Goal: Transaction & Acquisition: Subscribe to service/newsletter

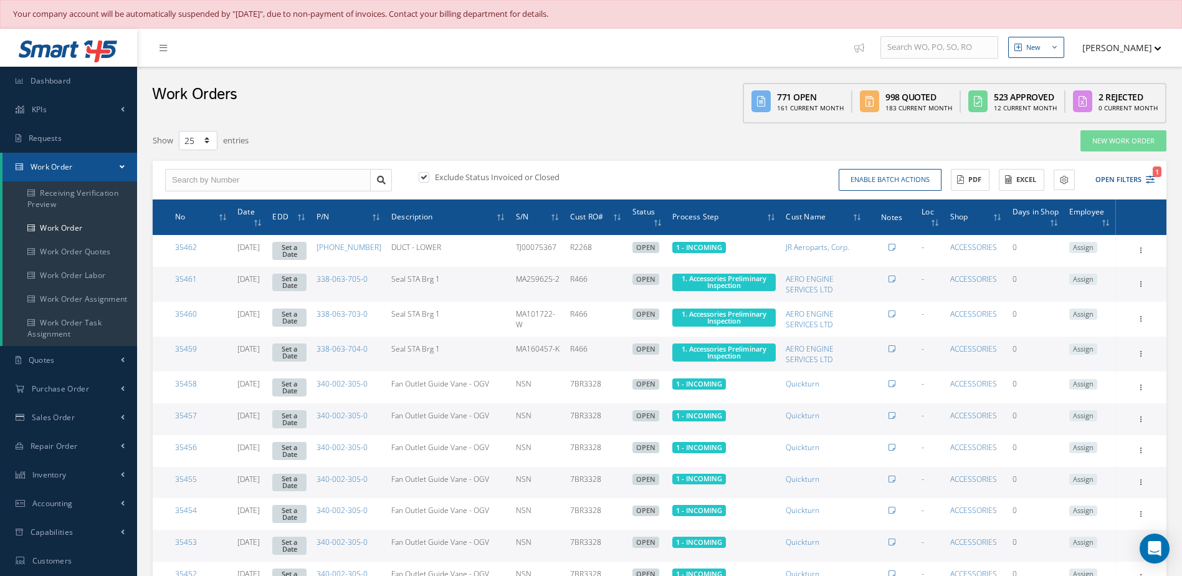
select select "25"
click at [69, 74] on link "Dashboard" at bounding box center [68, 81] width 137 height 29
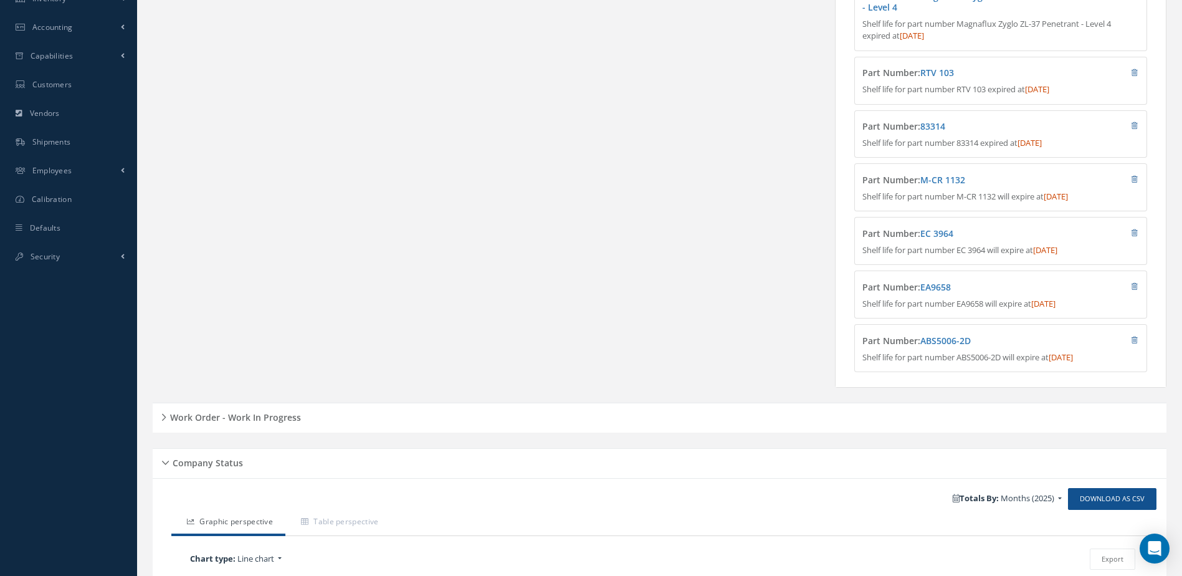
scroll to position [561, 0]
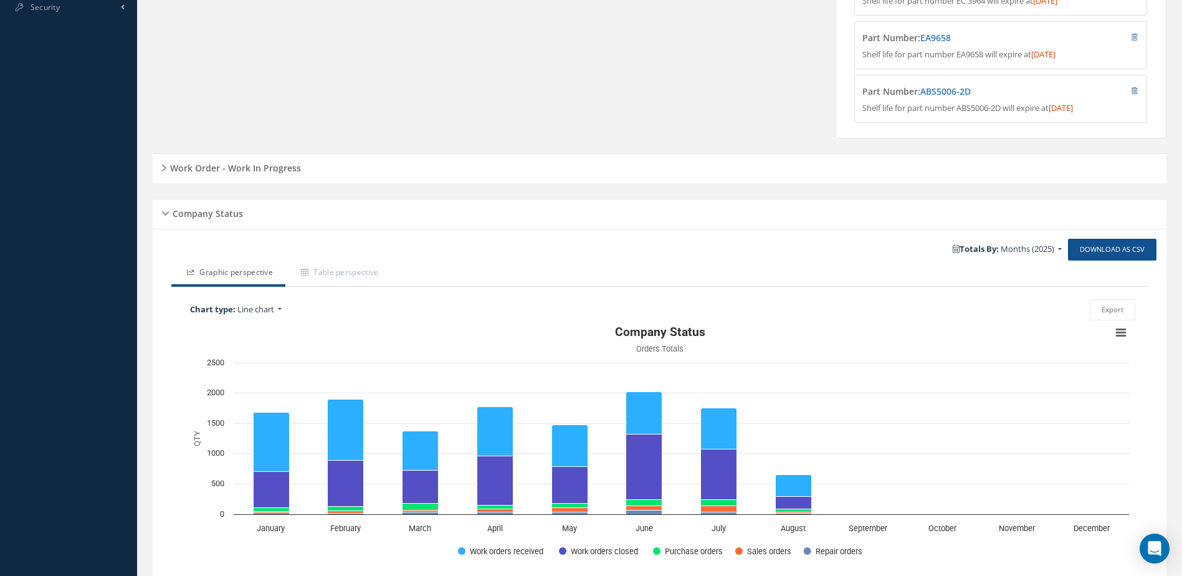
click at [277, 174] on h5 "Work Order - Work In Progress" at bounding box center [233, 166] width 135 height 15
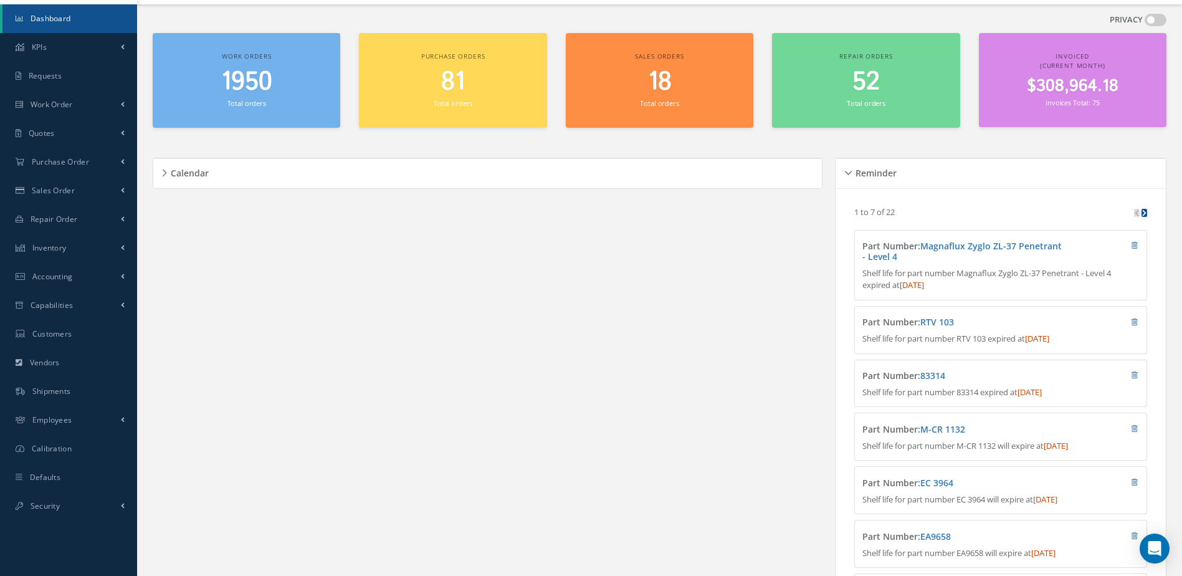
scroll to position [0, 0]
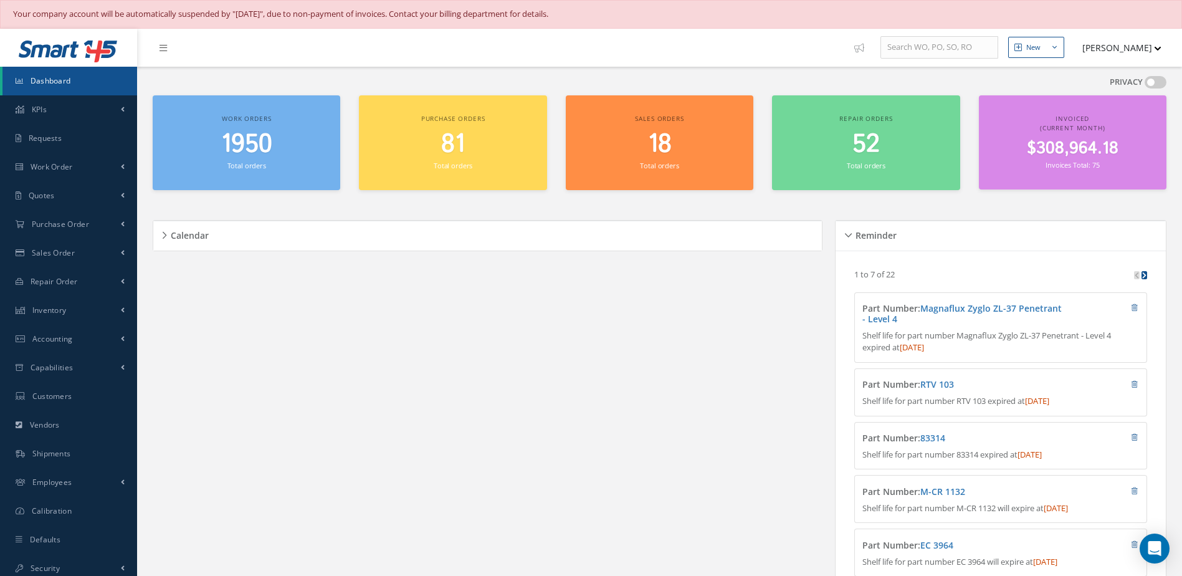
click at [267, 155] on span "1950" at bounding box center [246, 144] width 51 height 36
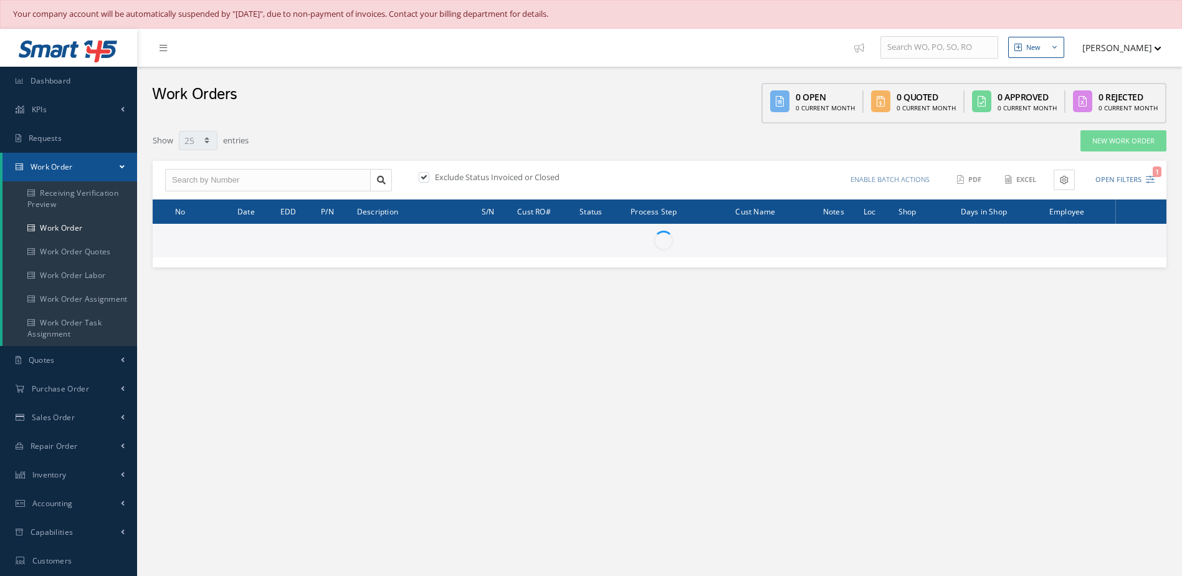
select select "25"
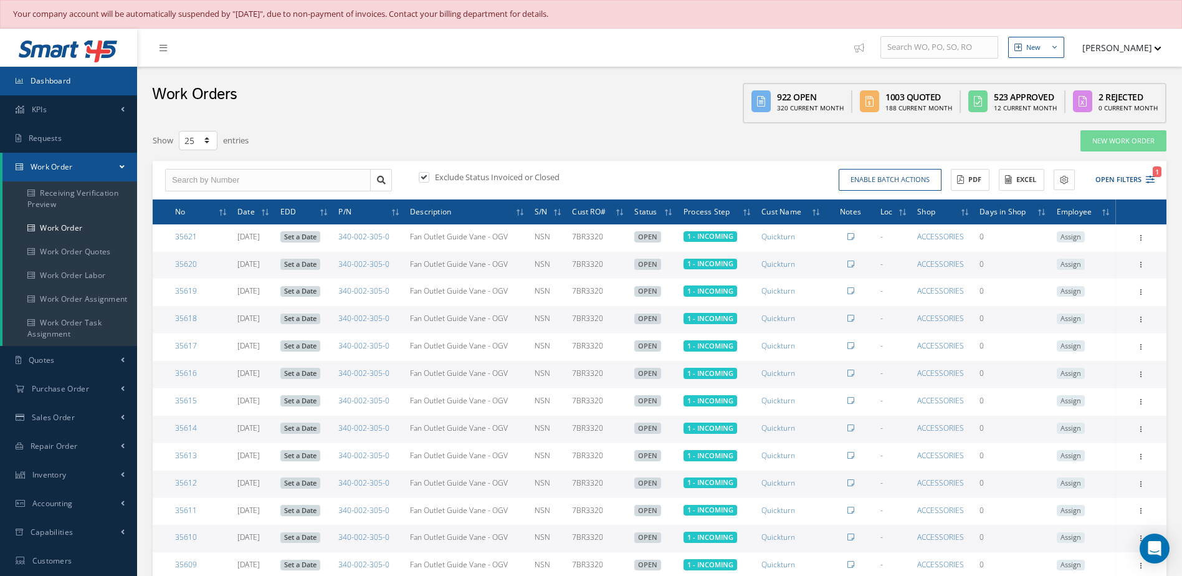
click at [75, 68] on link "Dashboard" at bounding box center [68, 81] width 137 height 29
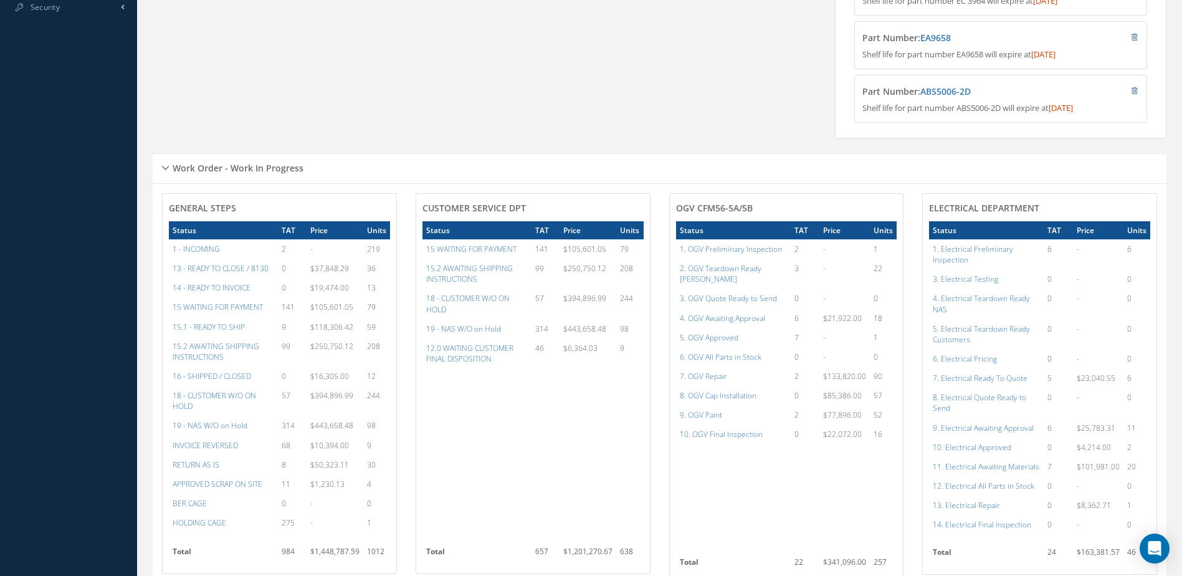
scroll to position [187, 0]
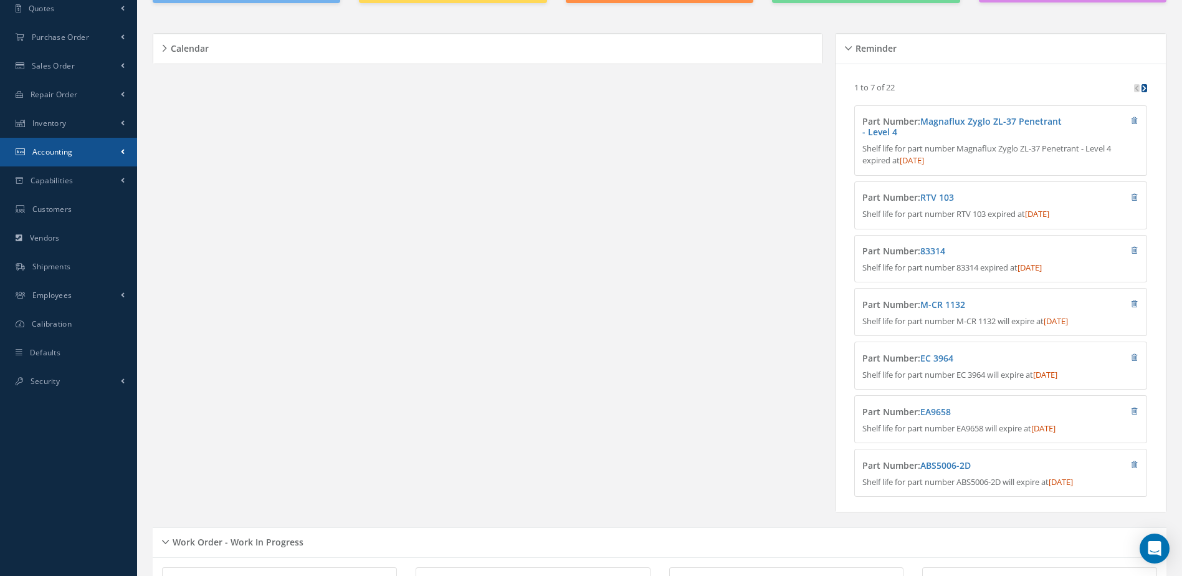
click at [64, 160] on link "Accounting" at bounding box center [68, 152] width 137 height 29
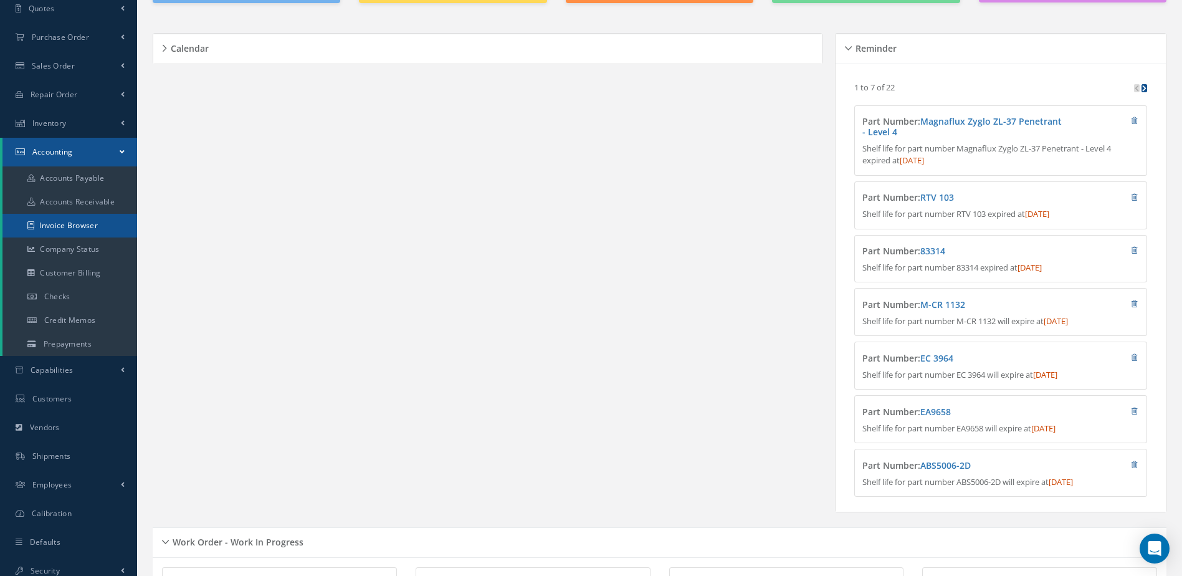
click at [95, 234] on link "Invoice Browser" at bounding box center [69, 226] width 135 height 24
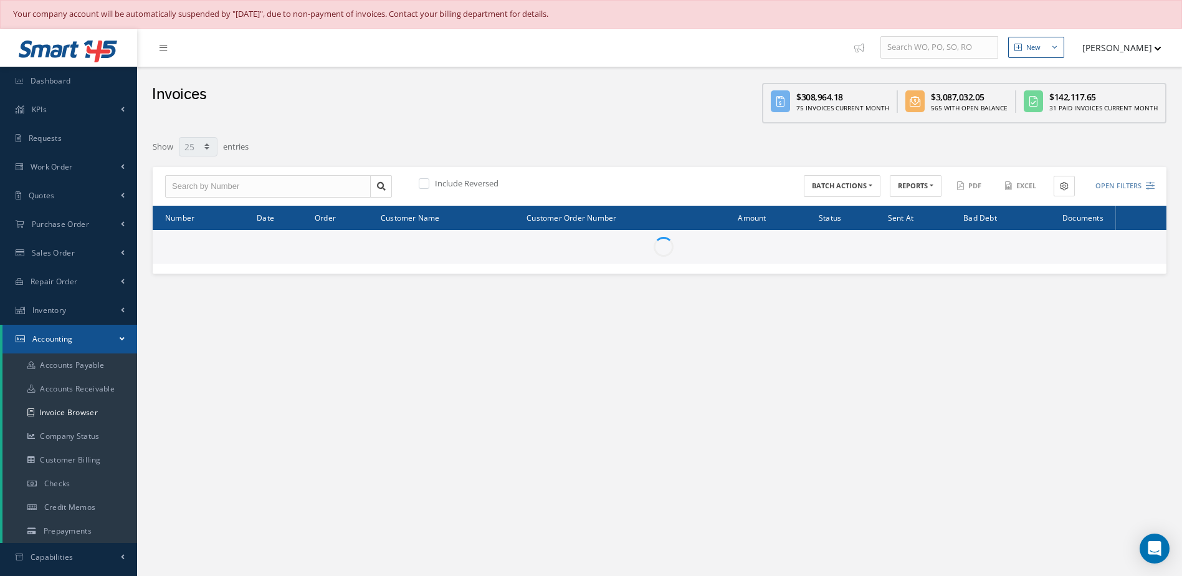
select select "25"
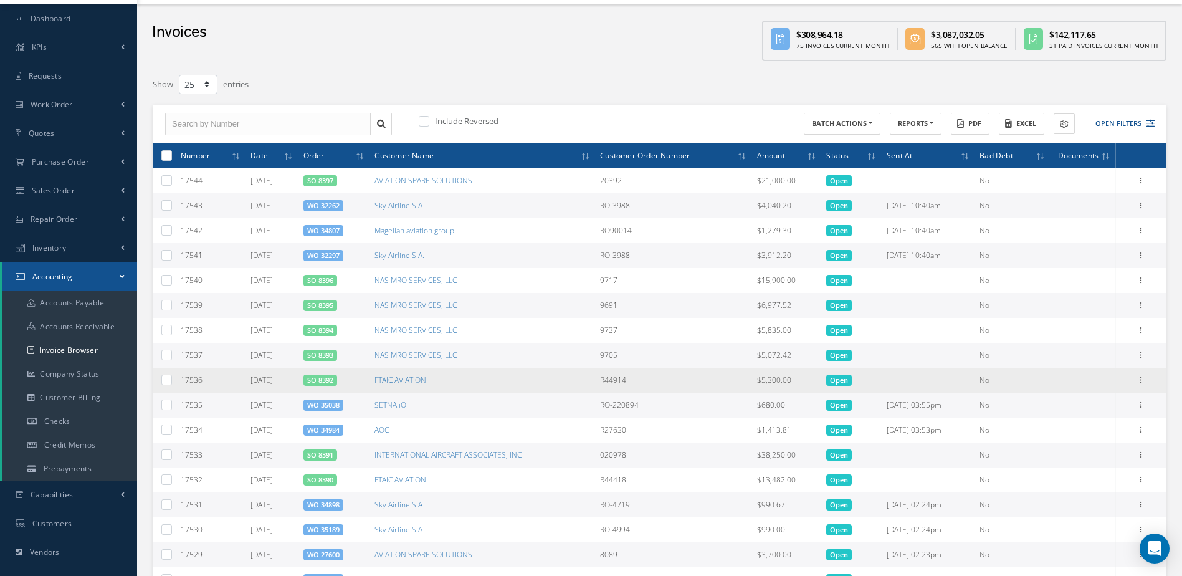
scroll to position [187, 0]
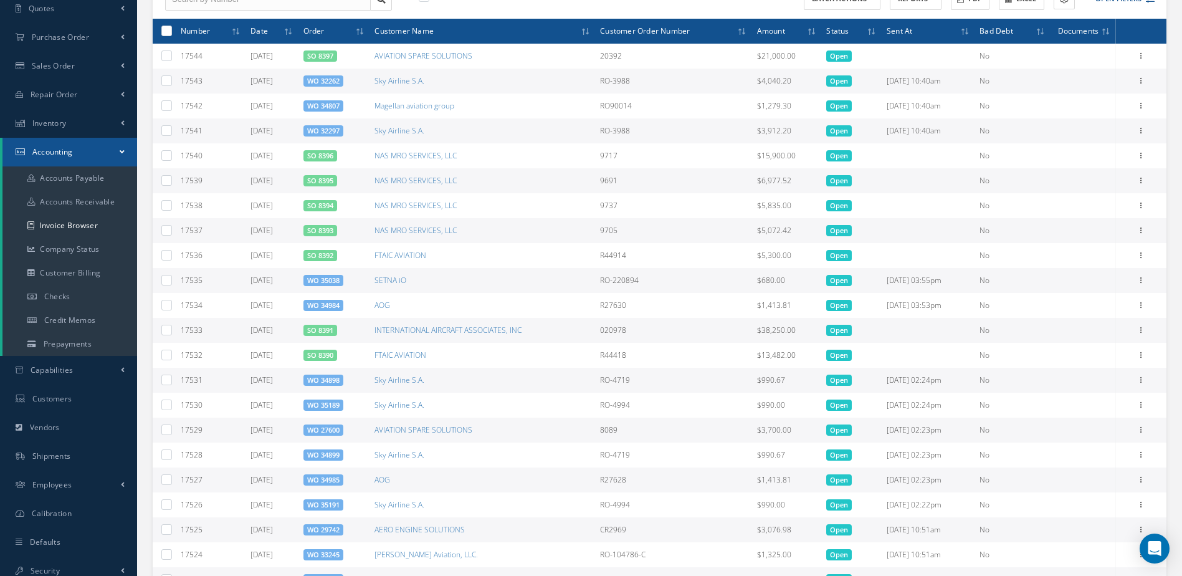
click at [328, 330] on link "SO 8391" at bounding box center [320, 329] width 26 height 9
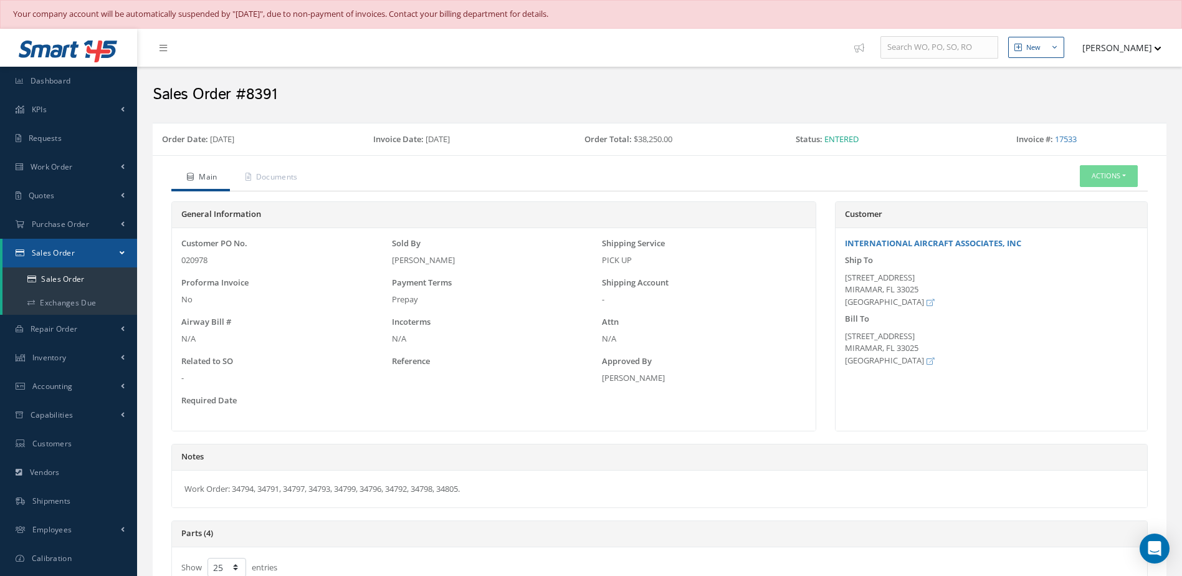
select select "25"
click at [56, 75] on span "Dashboard" at bounding box center [51, 80] width 40 height 11
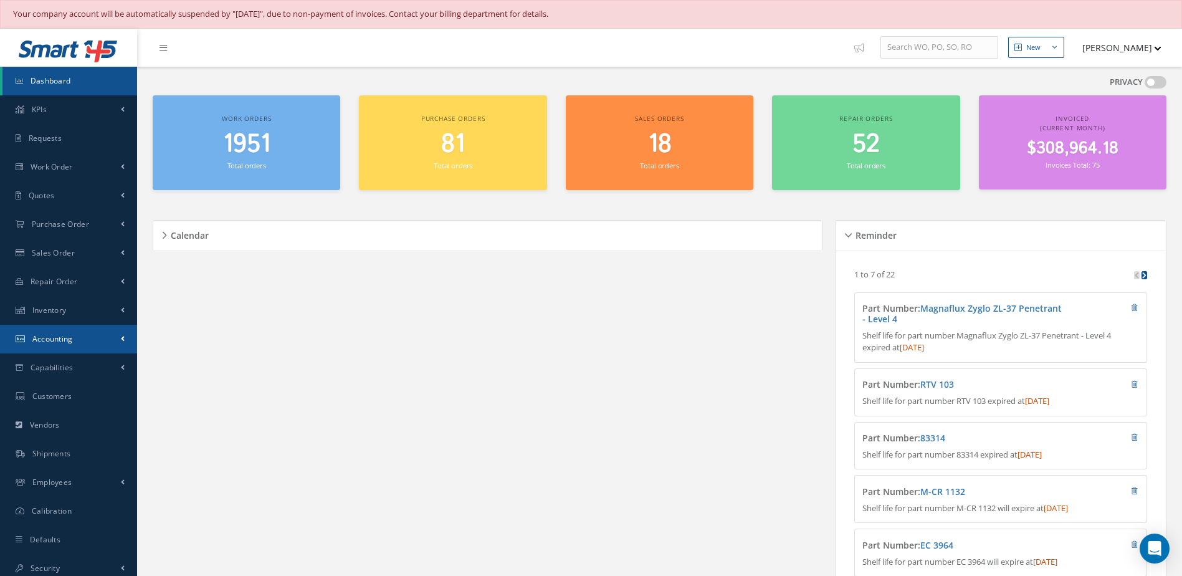
click at [38, 346] on link "Accounting" at bounding box center [68, 339] width 137 height 29
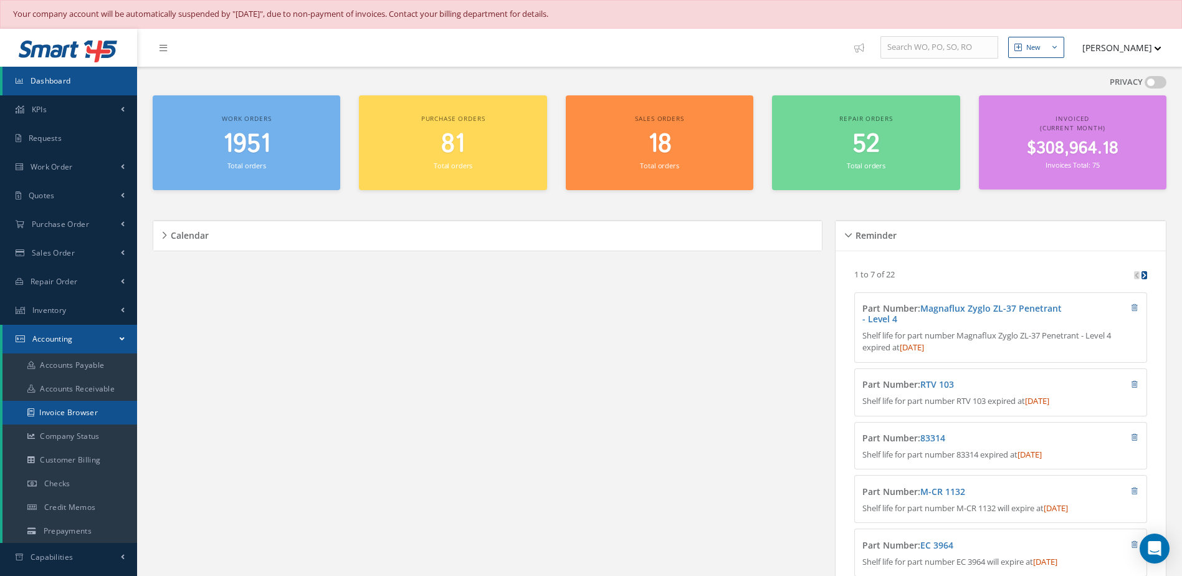
click at [60, 417] on link "Invoice Browser" at bounding box center [69, 413] width 135 height 24
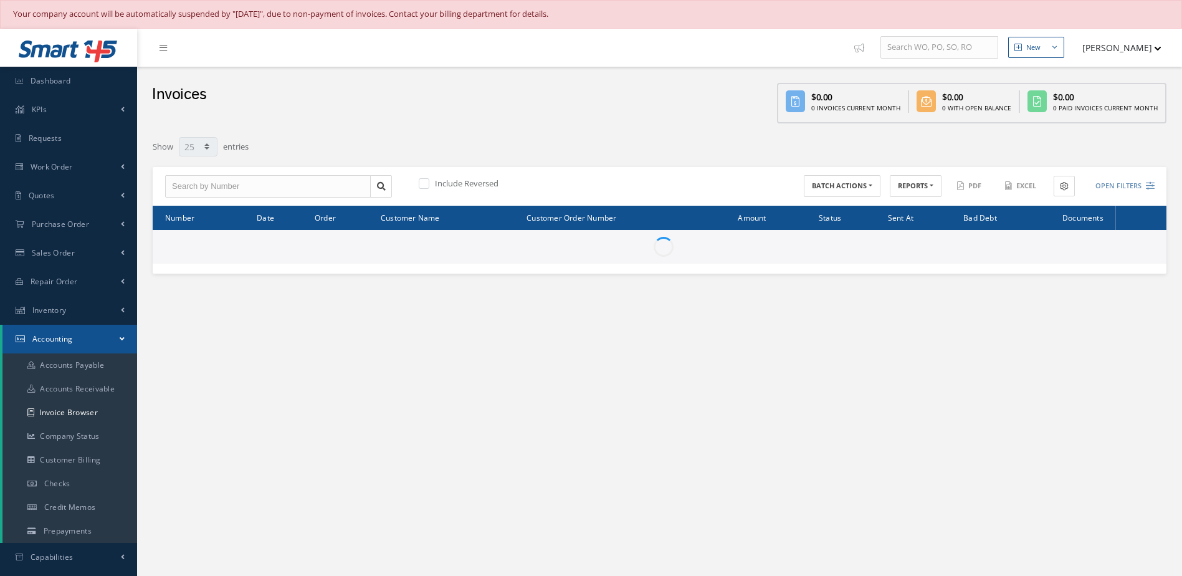
select select "25"
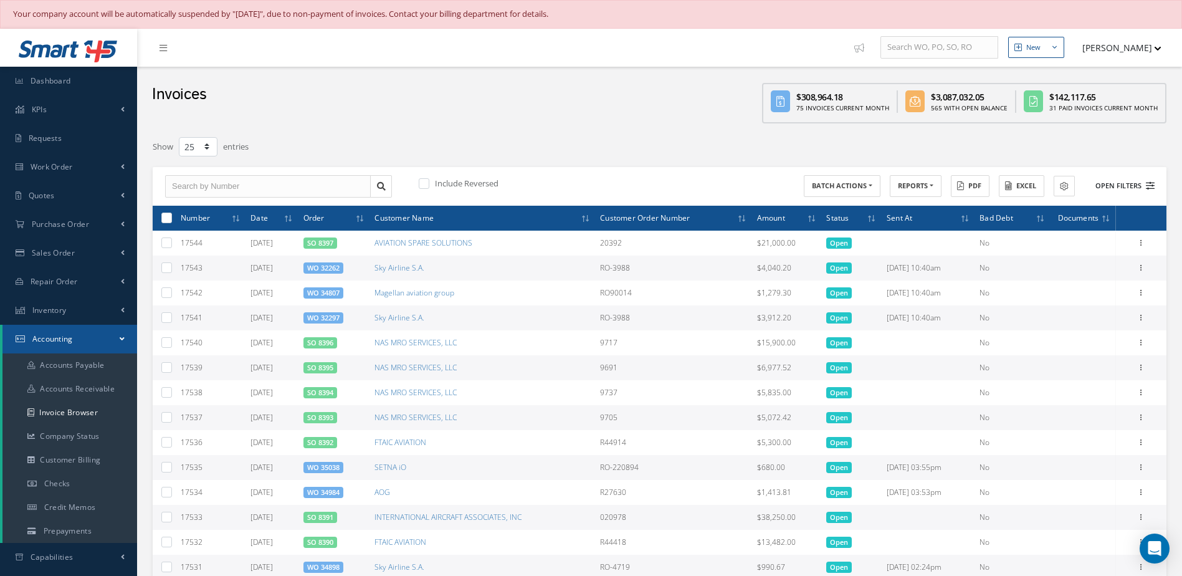
click at [1118, 191] on button "Open Filters" at bounding box center [1119, 186] width 70 height 21
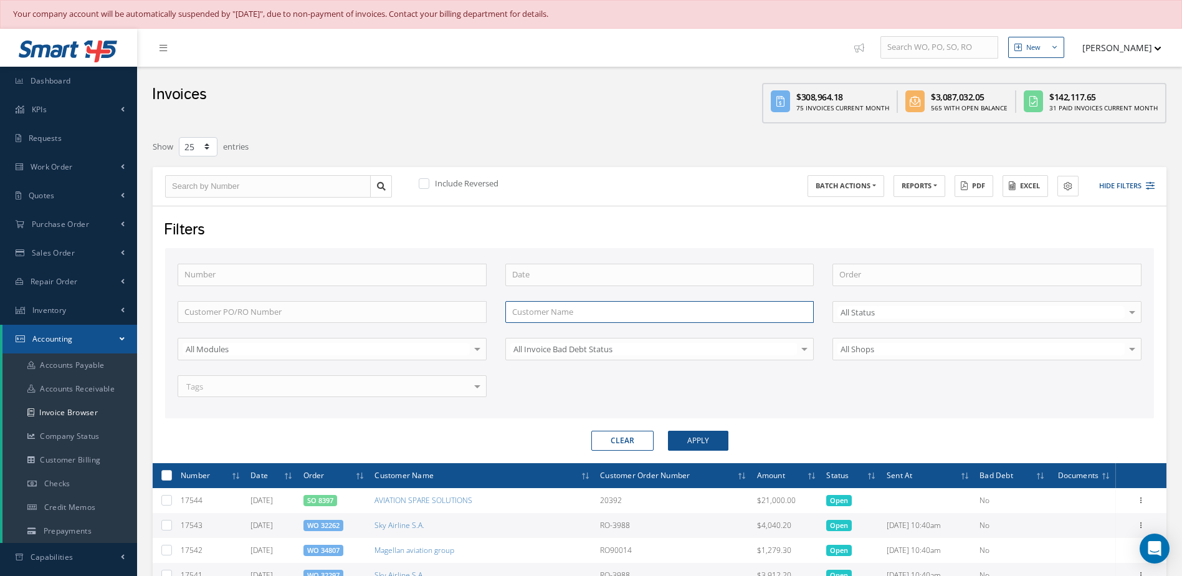
click at [535, 306] on input "text" at bounding box center [659, 312] width 309 height 22
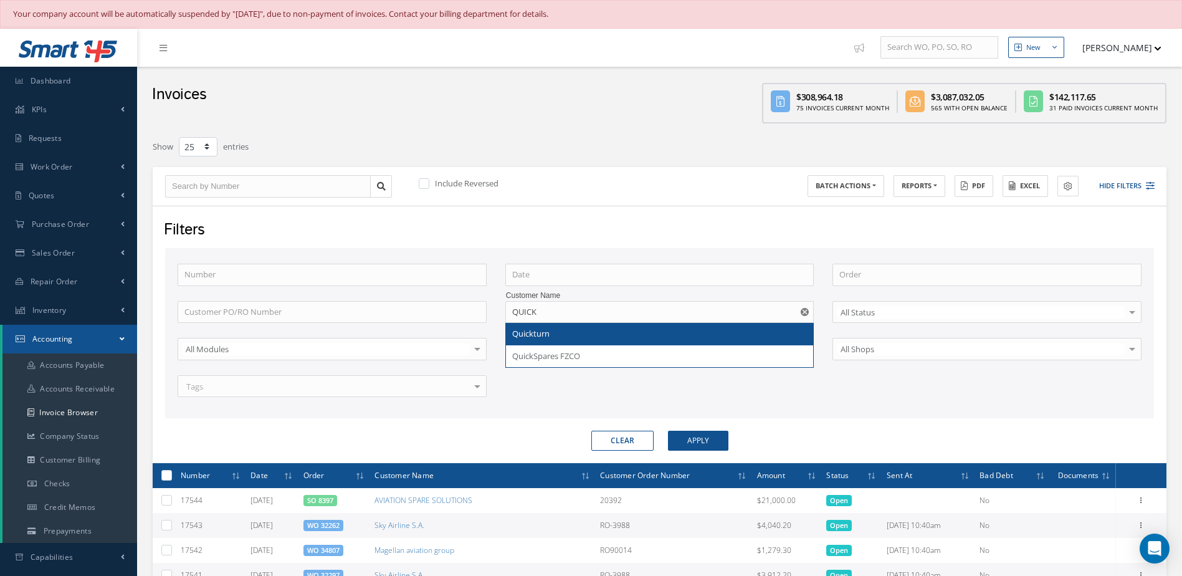
click at [545, 338] on span "Quickturn" at bounding box center [530, 333] width 37 height 11
type input "Quickturn"
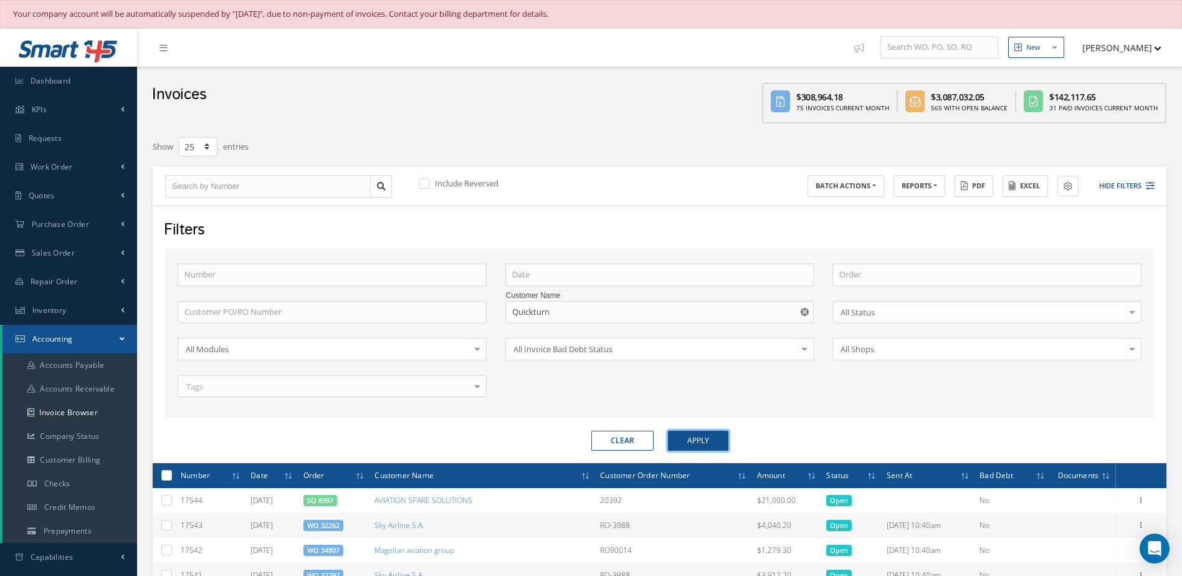
click at [714, 443] on button "Apply" at bounding box center [698, 441] width 60 height 20
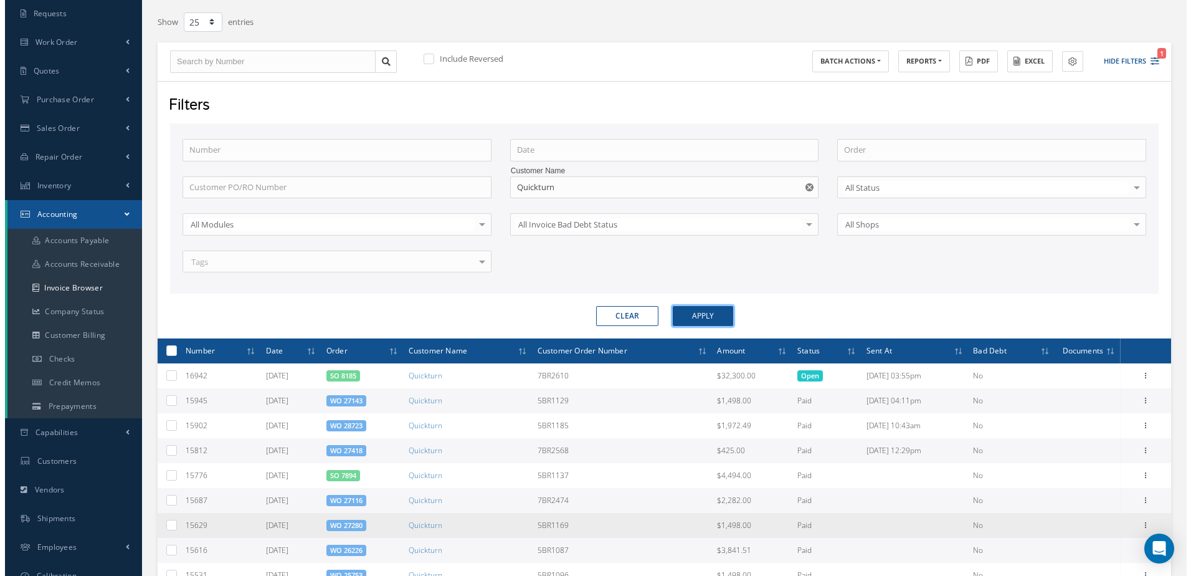
scroll to position [187, 0]
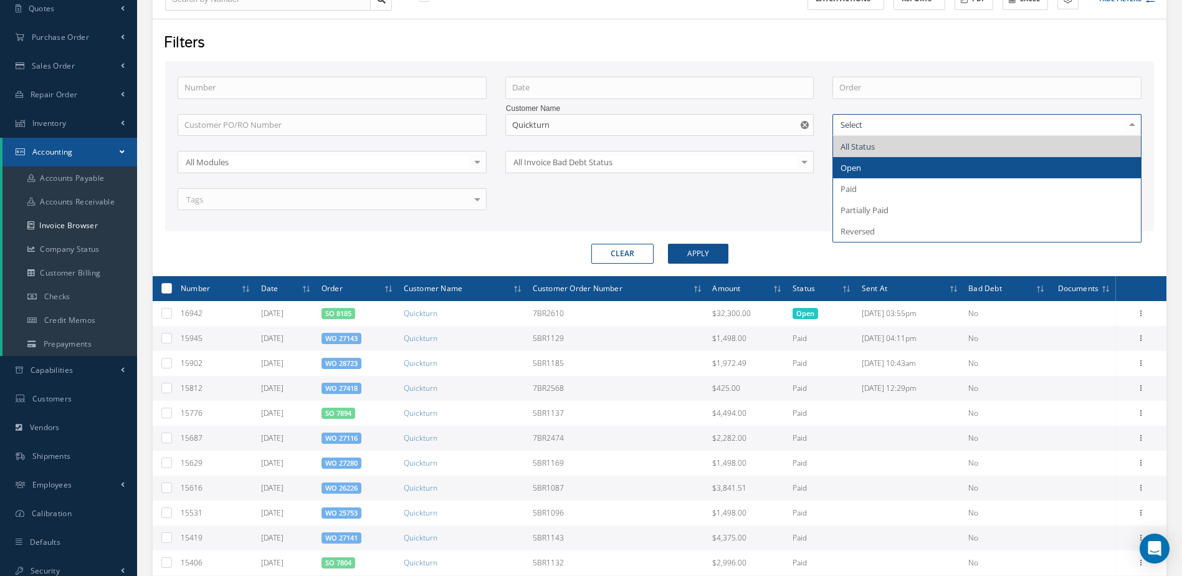
click at [885, 175] on span "Open" at bounding box center [987, 167] width 308 height 21
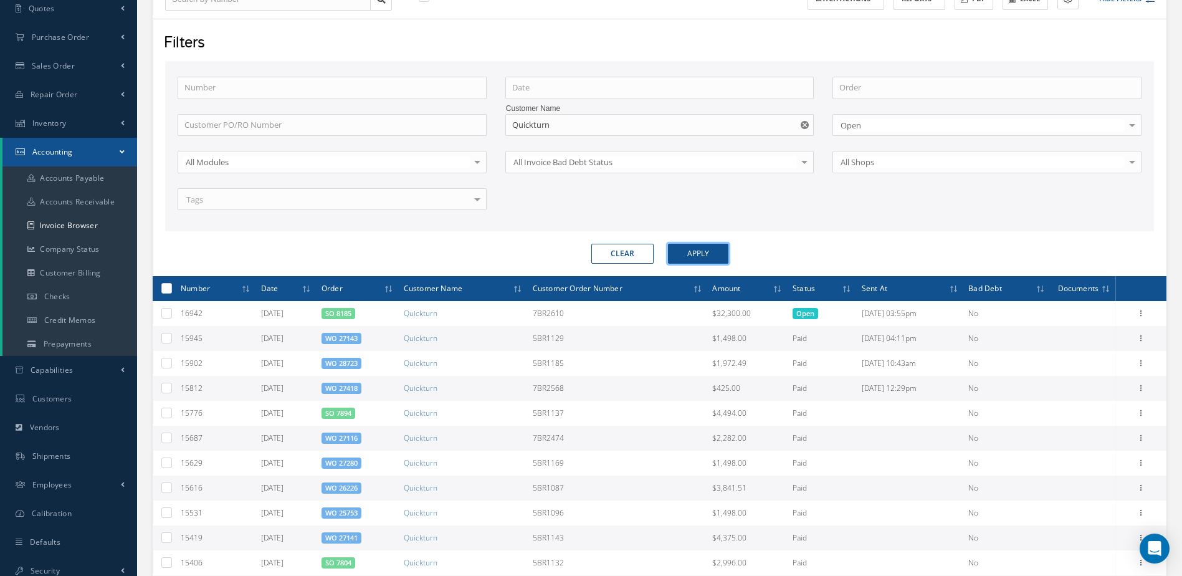
click at [697, 254] on button "Apply" at bounding box center [698, 254] width 60 height 20
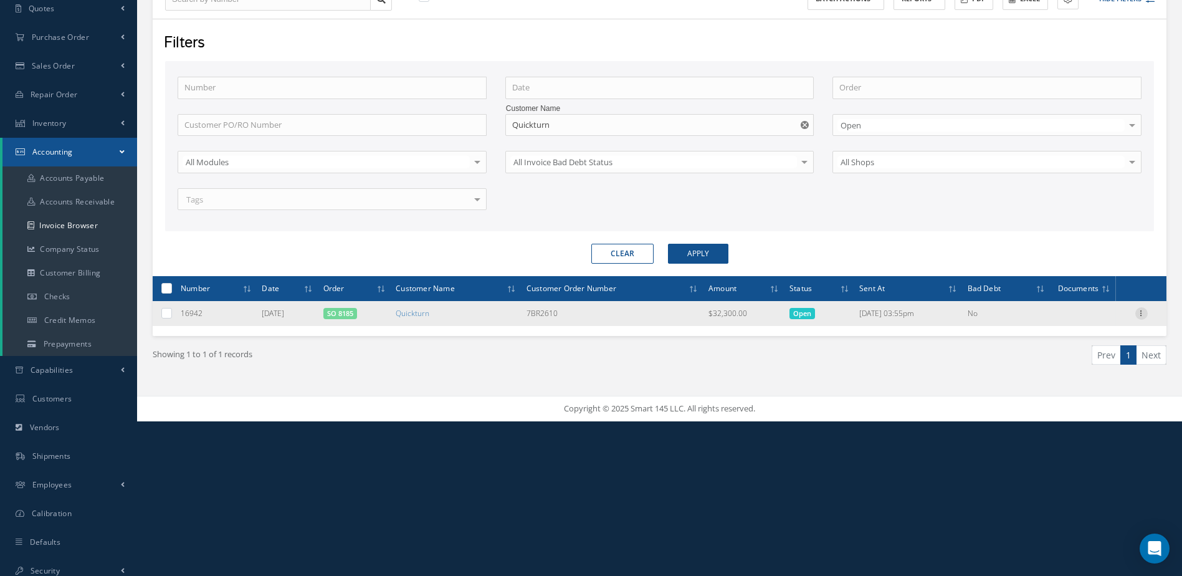
click at [1140, 314] on icon at bounding box center [1141, 312] width 12 height 10
click at [1070, 351] on link "Send By Email" at bounding box center [1084, 353] width 98 height 16
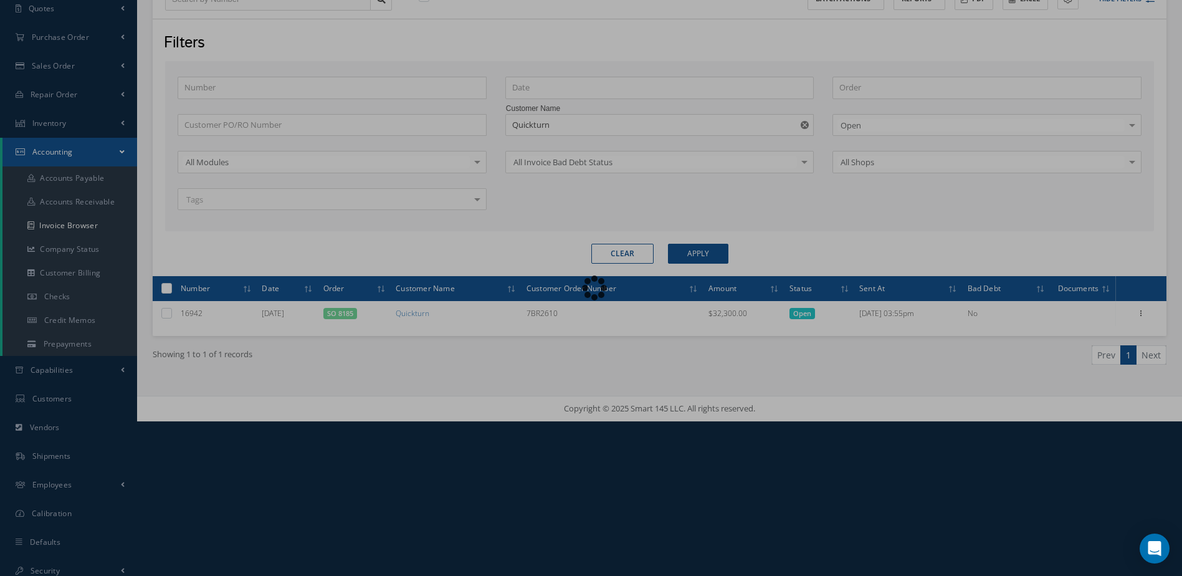
type input "Invoice for Sales Order 8185"
type textarea "Dear, Please find attached your invoice for Sales Order 8185. Please feel free …"
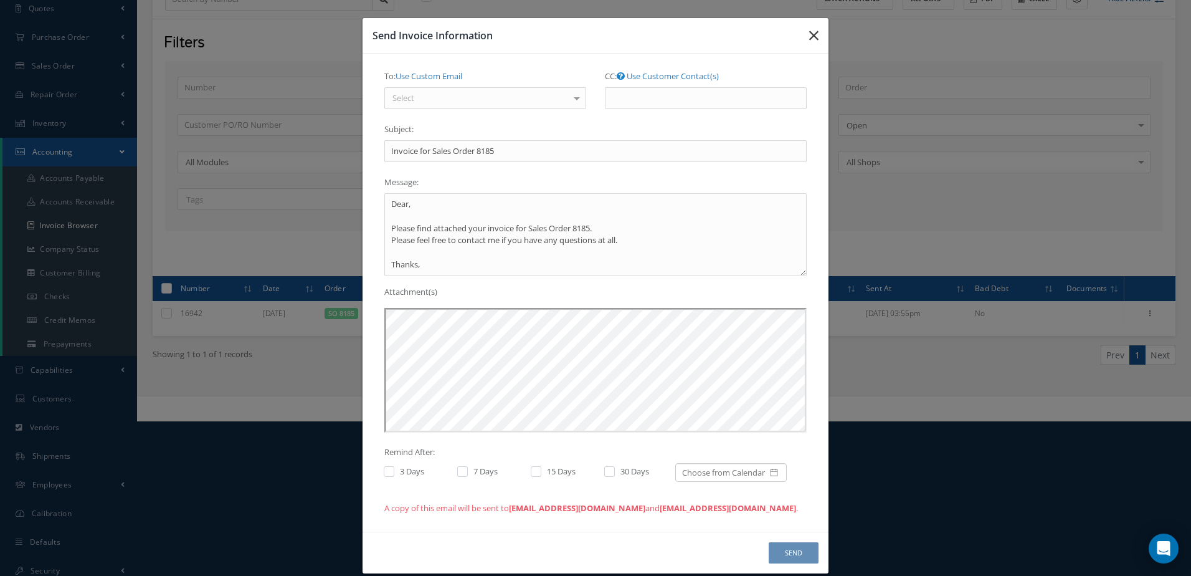
click at [813, 37] on icon "button" at bounding box center [813, 35] width 9 height 15
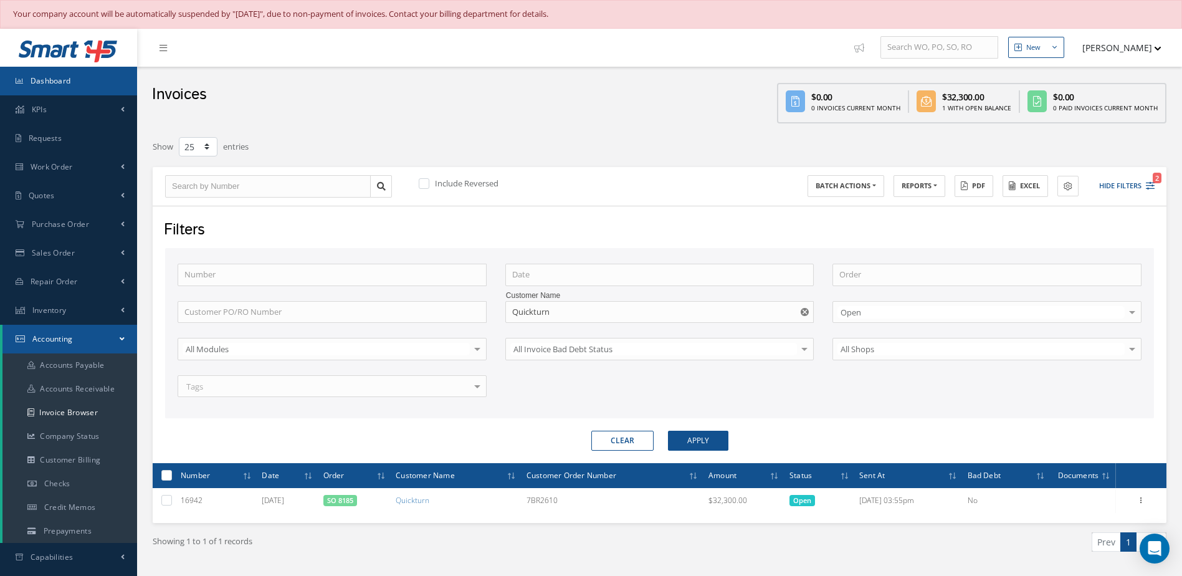
click at [107, 82] on link "Dashboard" at bounding box center [68, 81] width 137 height 29
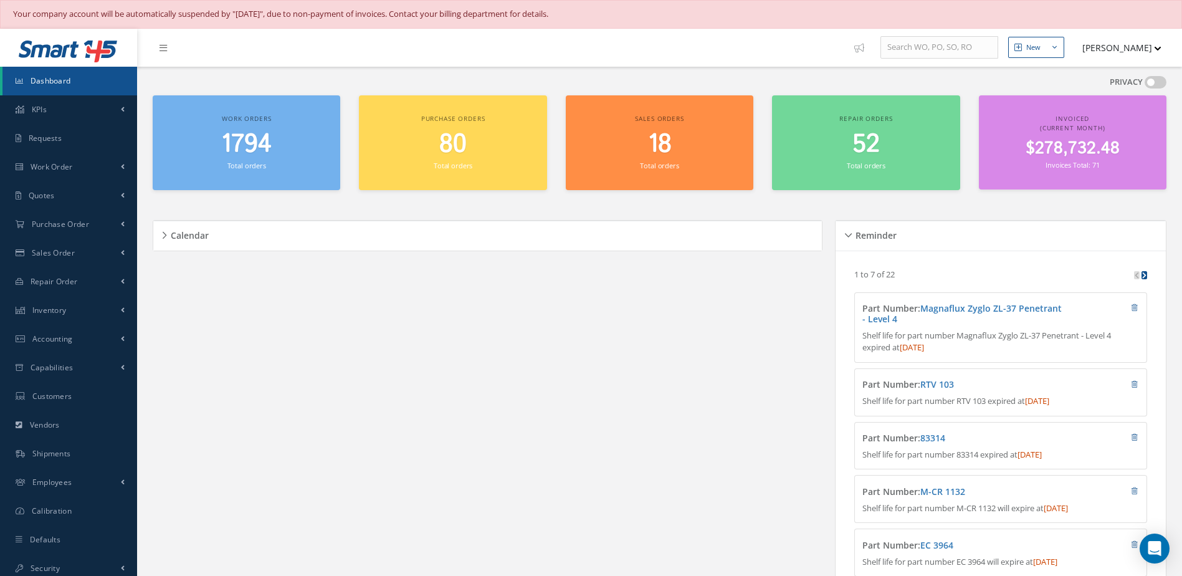
scroll to position [817, 0]
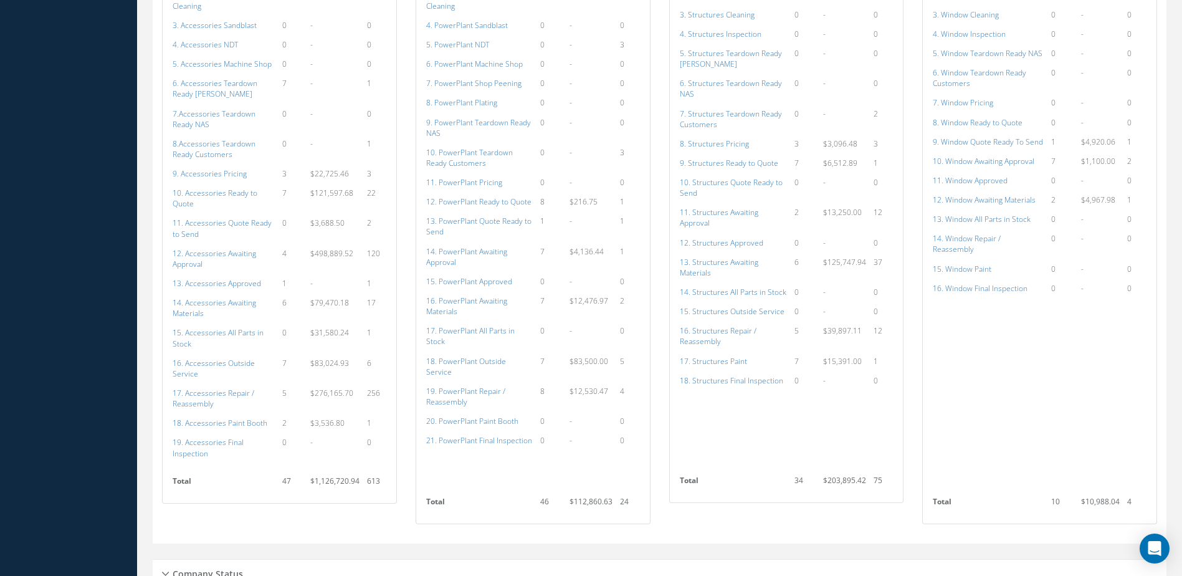
scroll to position [1308, 0]
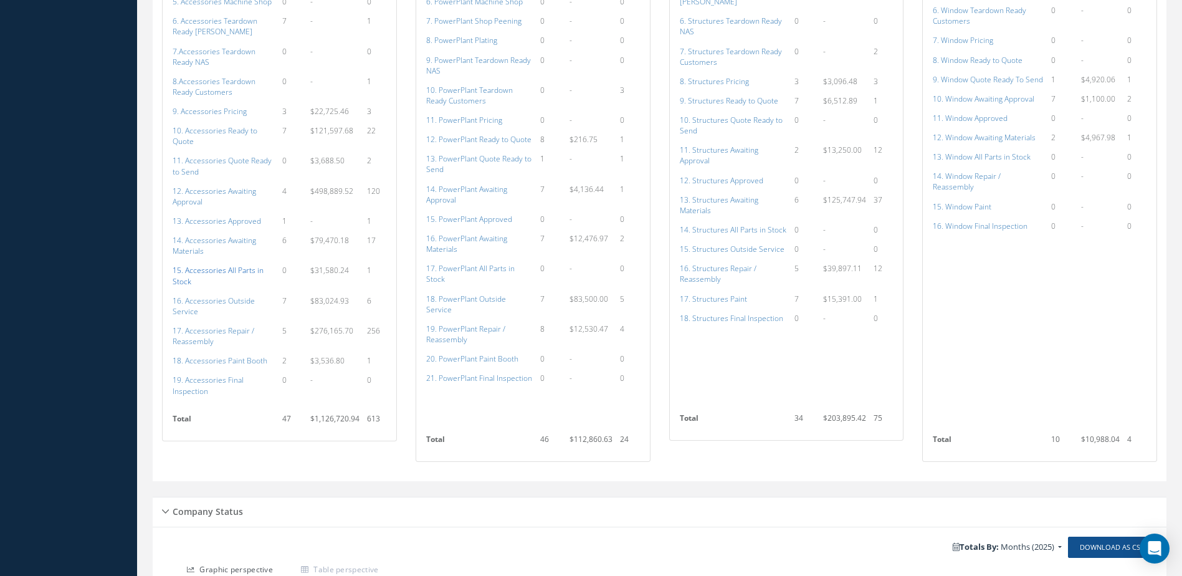
click at [222, 269] on a=115&excludeInternalCustomer=false&excludeInvoicedOrClosed=true&shop_id=14&filtersHidded"] "15. Accessories All Parts in Stock" at bounding box center [218, 275] width 91 height 21
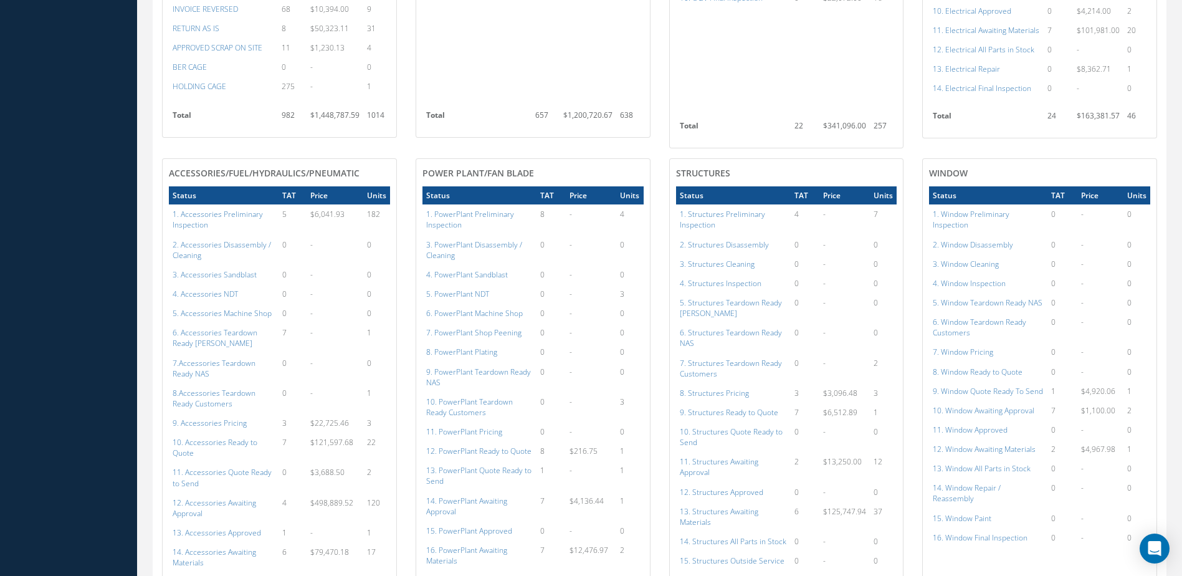
scroll to position [685, 0]
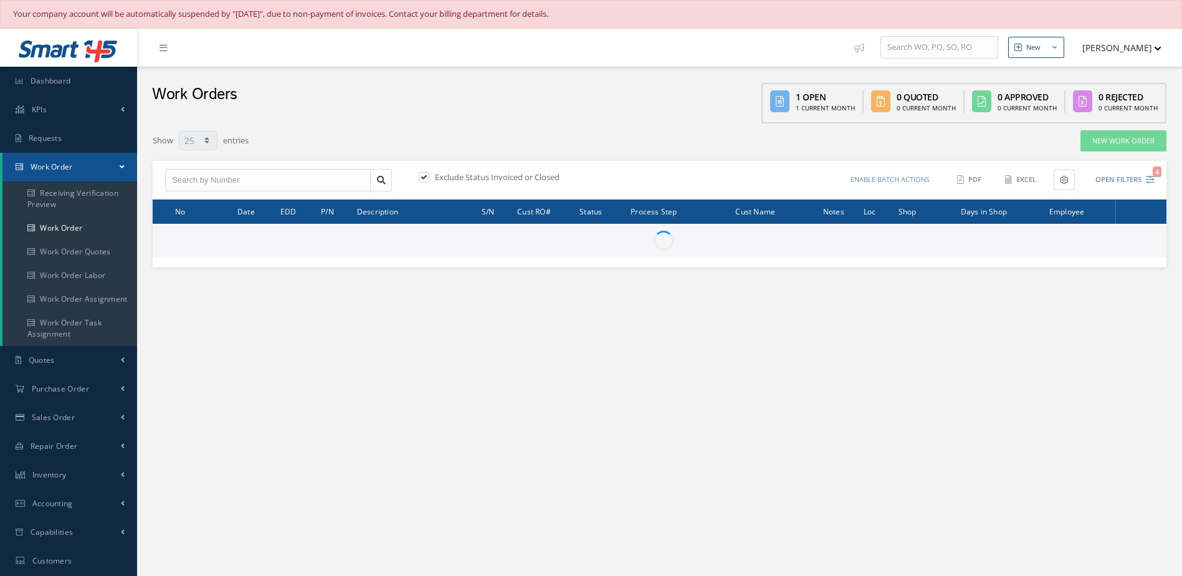
select select "25"
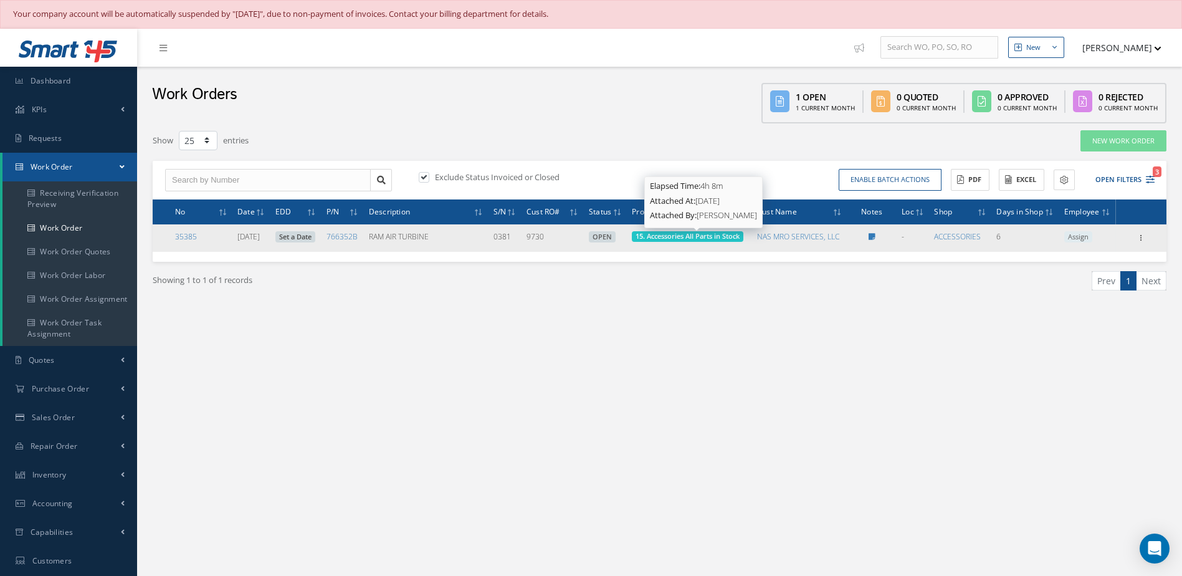
click at [702, 236] on span "15. Accessories All Parts in Stock" at bounding box center [688, 235] width 104 height 9
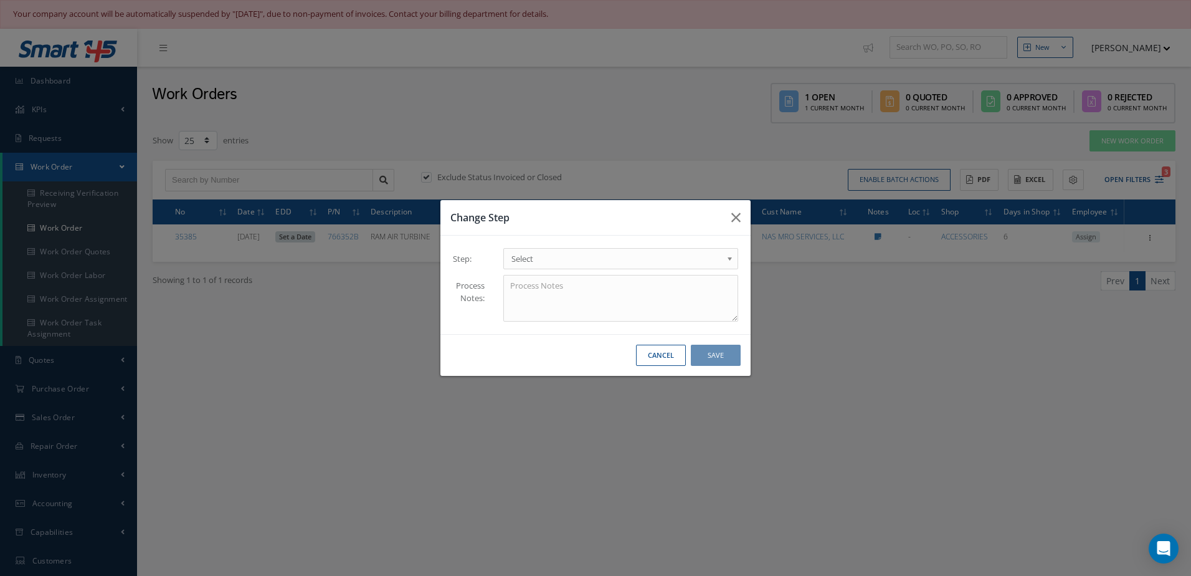
click at [561, 264] on span "Select" at bounding box center [617, 258] width 211 height 15
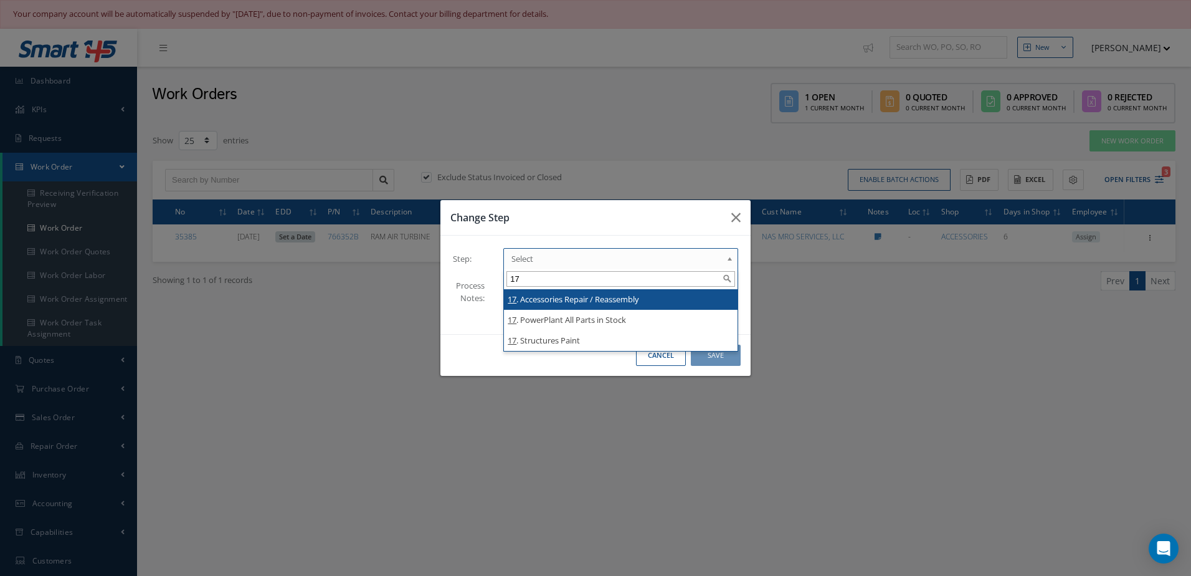
type input "17"
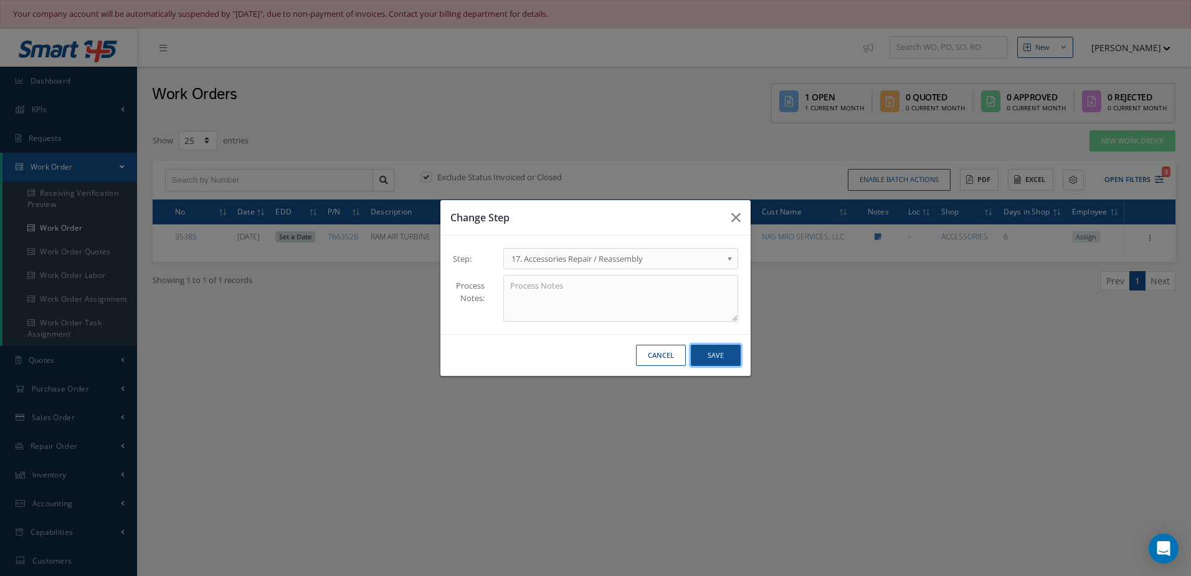
click at [731, 355] on button "Save" at bounding box center [716, 356] width 50 height 22
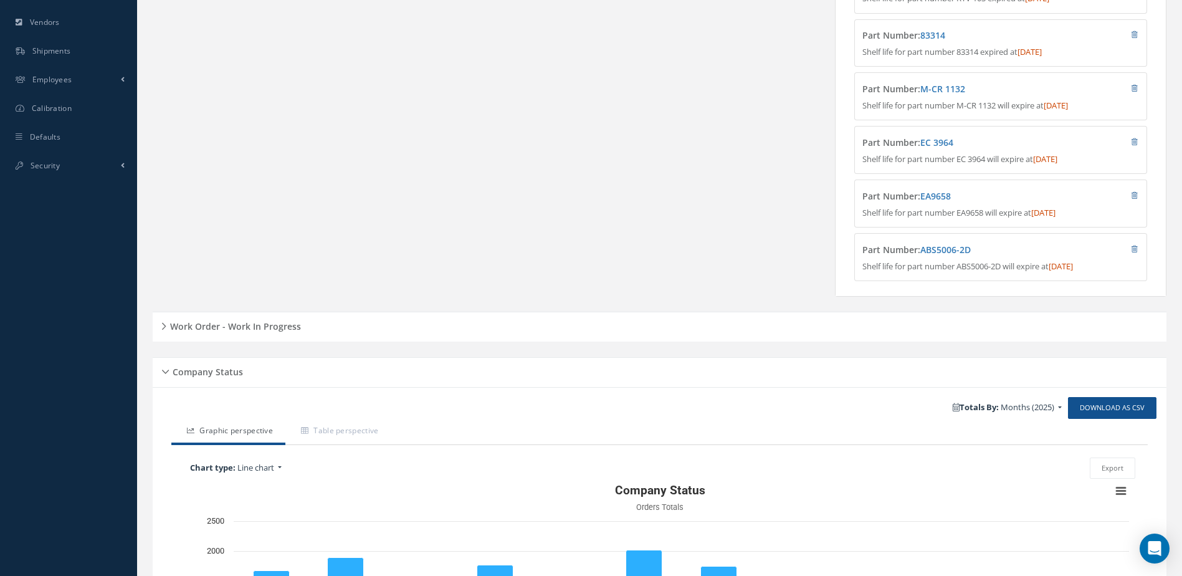
scroll to position [626, 0]
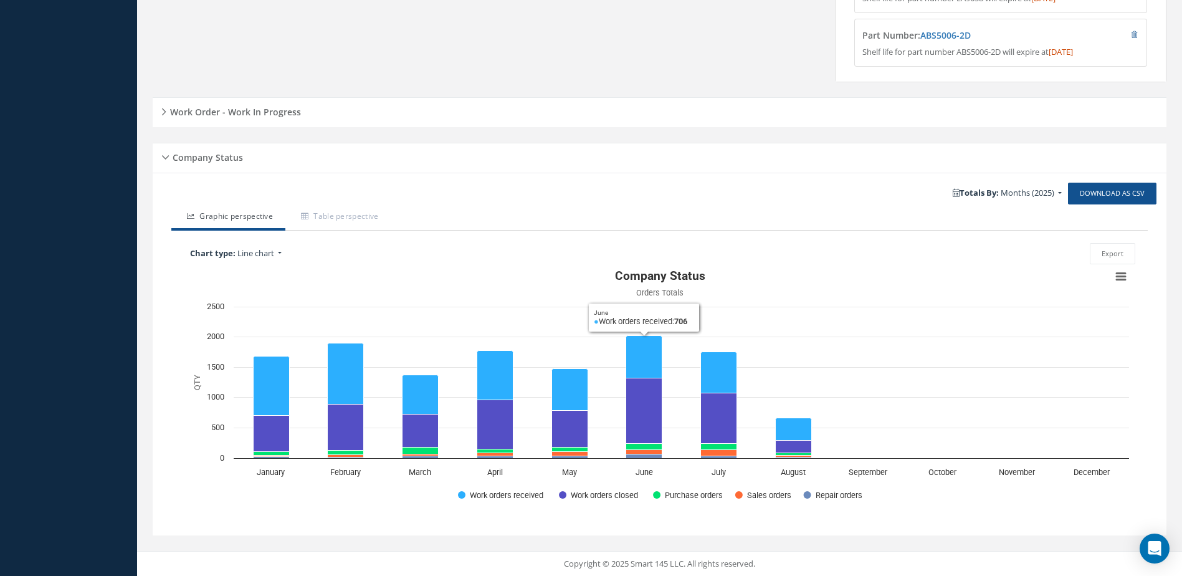
click at [231, 120] on div "Work Order - Work In Progress" at bounding box center [660, 112] width 1014 height 19
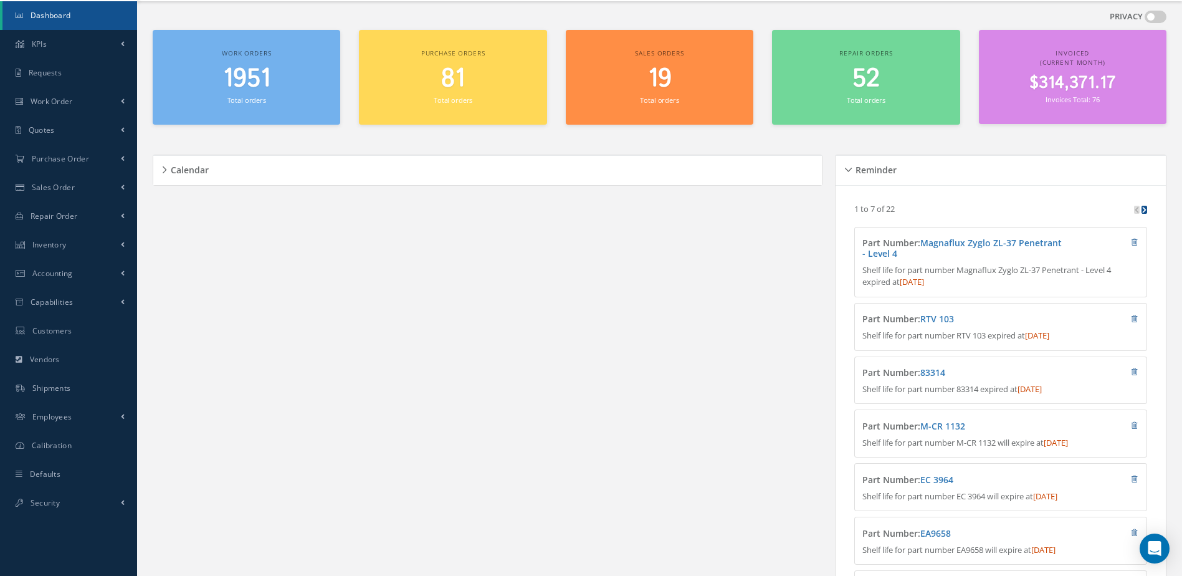
scroll to position [0, 0]
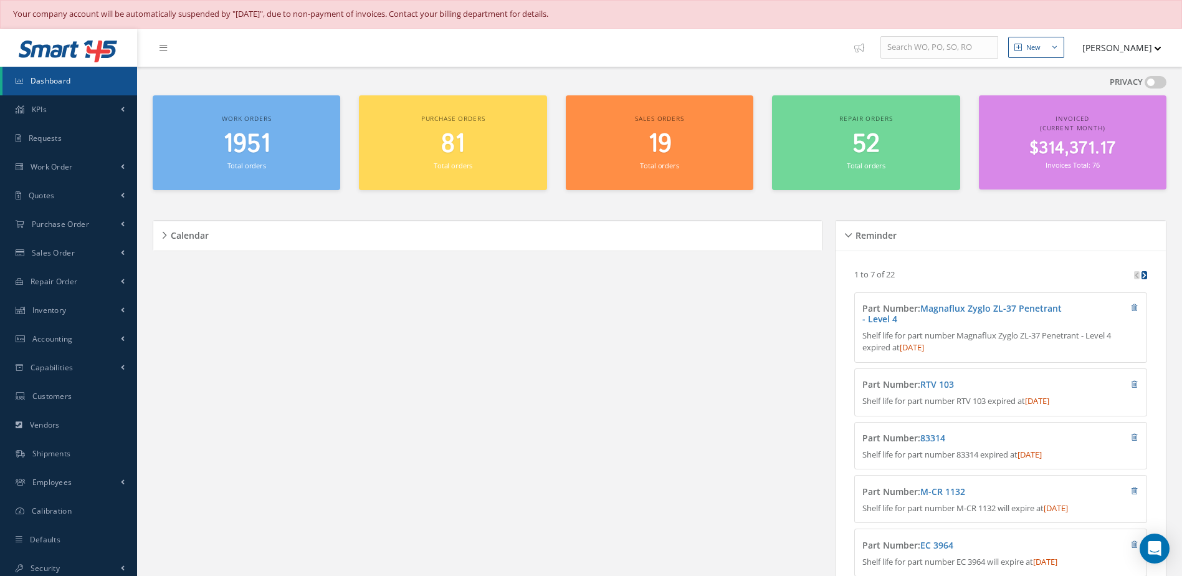
click at [68, 82] on span "Dashboard" at bounding box center [51, 80] width 40 height 11
click at [18, 74] on link "Dashboard" at bounding box center [69, 81] width 135 height 29
click at [243, 137] on span "1951" at bounding box center [246, 144] width 47 height 36
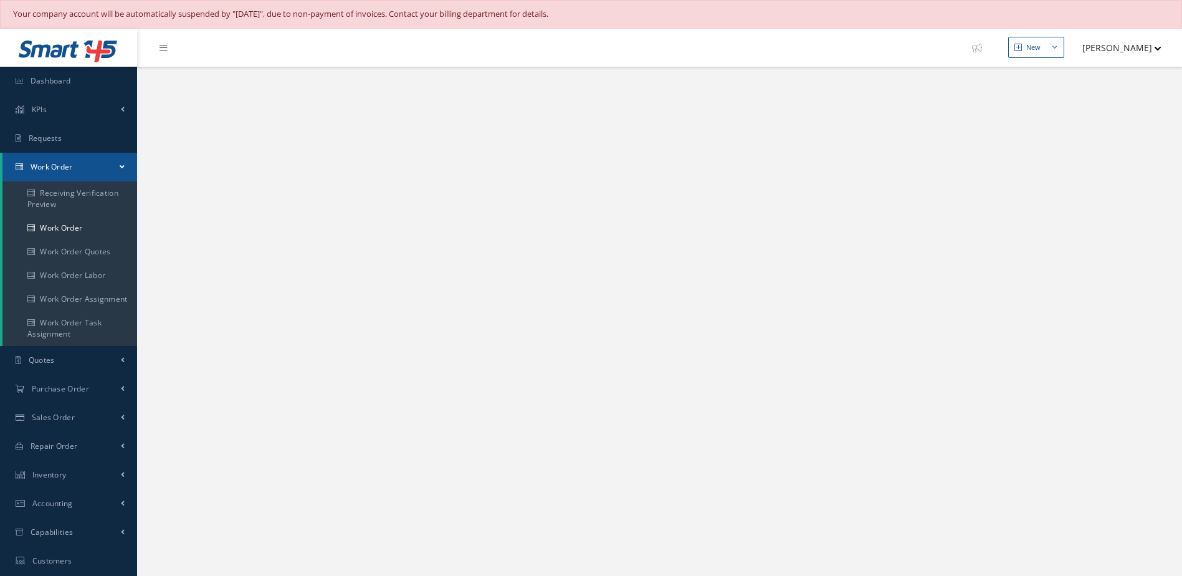
select select "25"
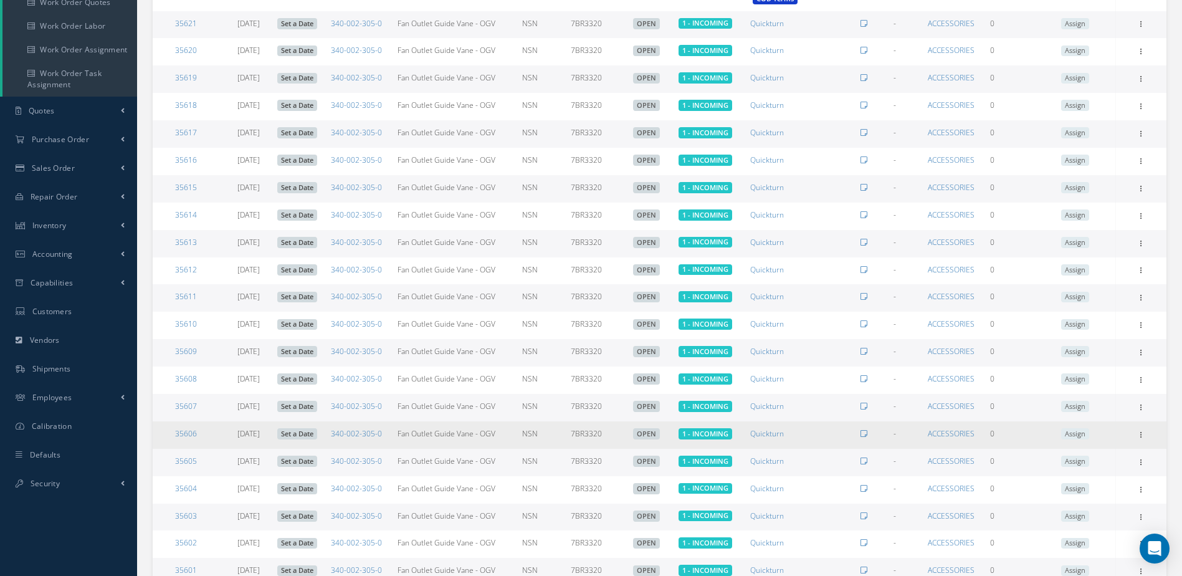
scroll to position [436, 0]
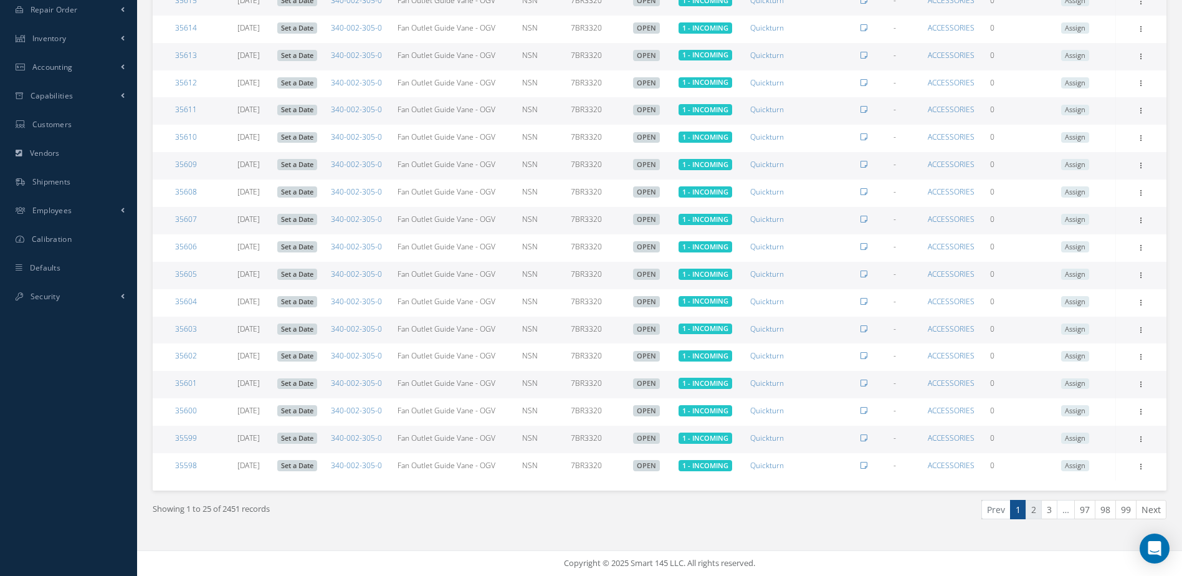
click at [1039, 517] on link "2" at bounding box center [1034, 509] width 16 height 19
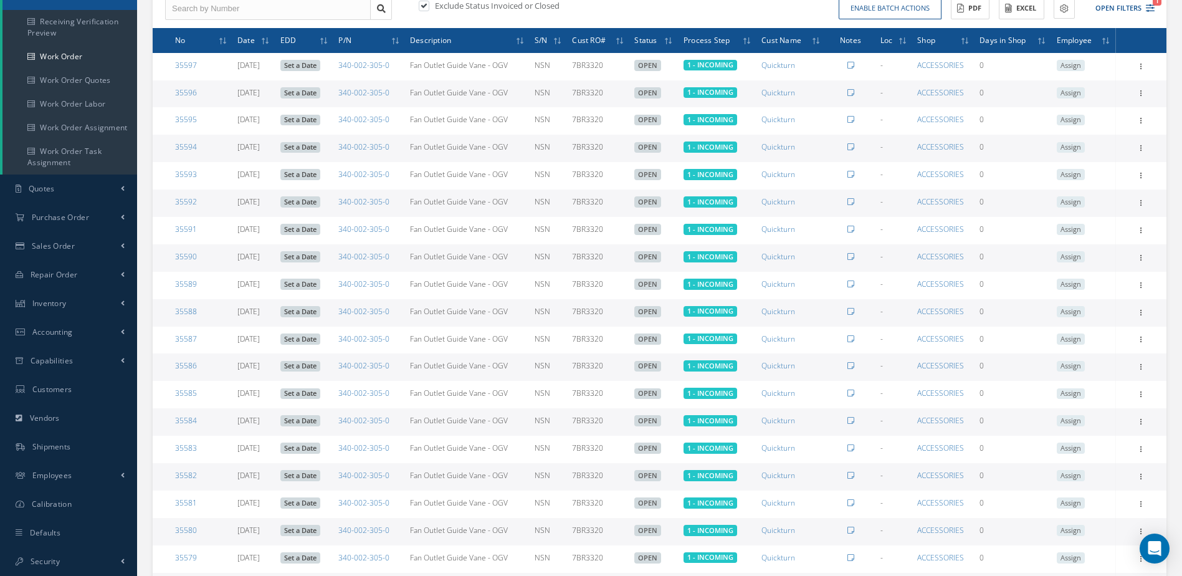
scroll to position [427, 0]
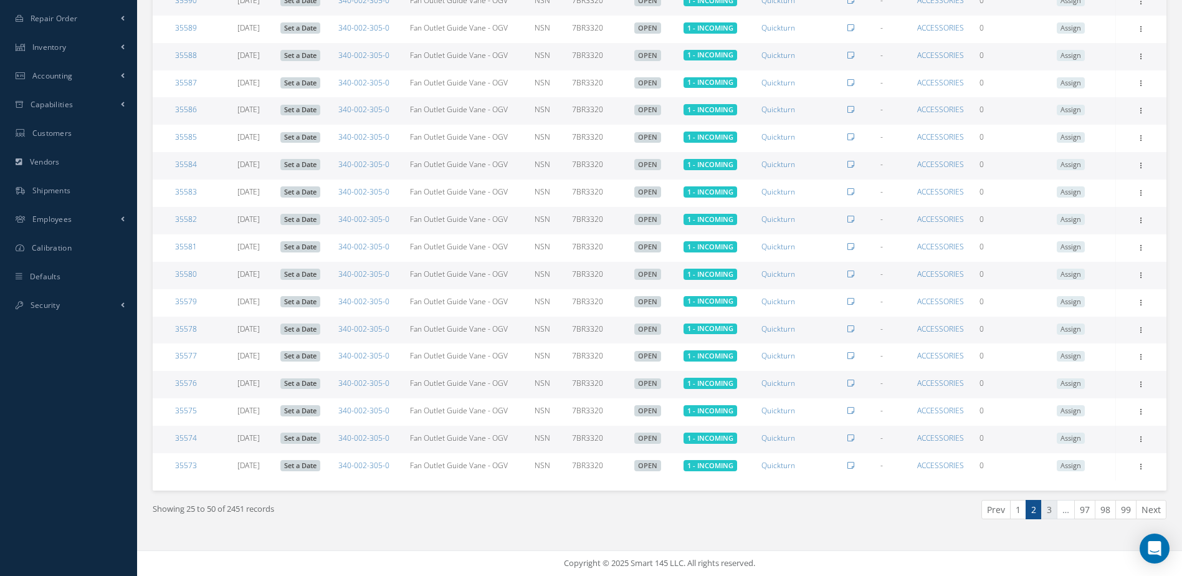
click at [1050, 509] on link "3" at bounding box center [1049, 509] width 16 height 19
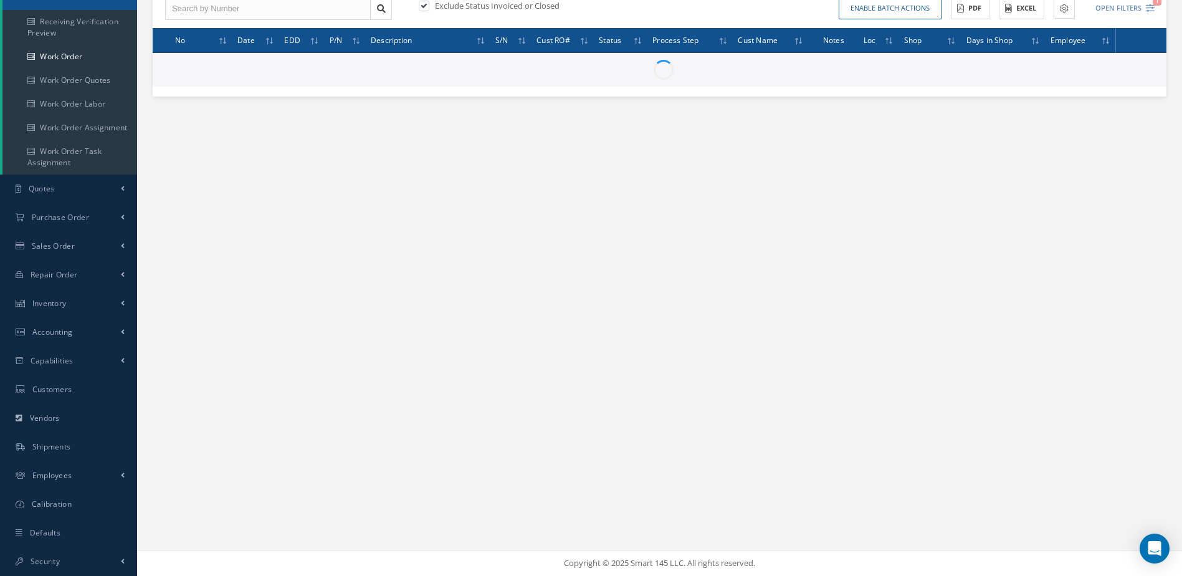
scroll to position [171, 0]
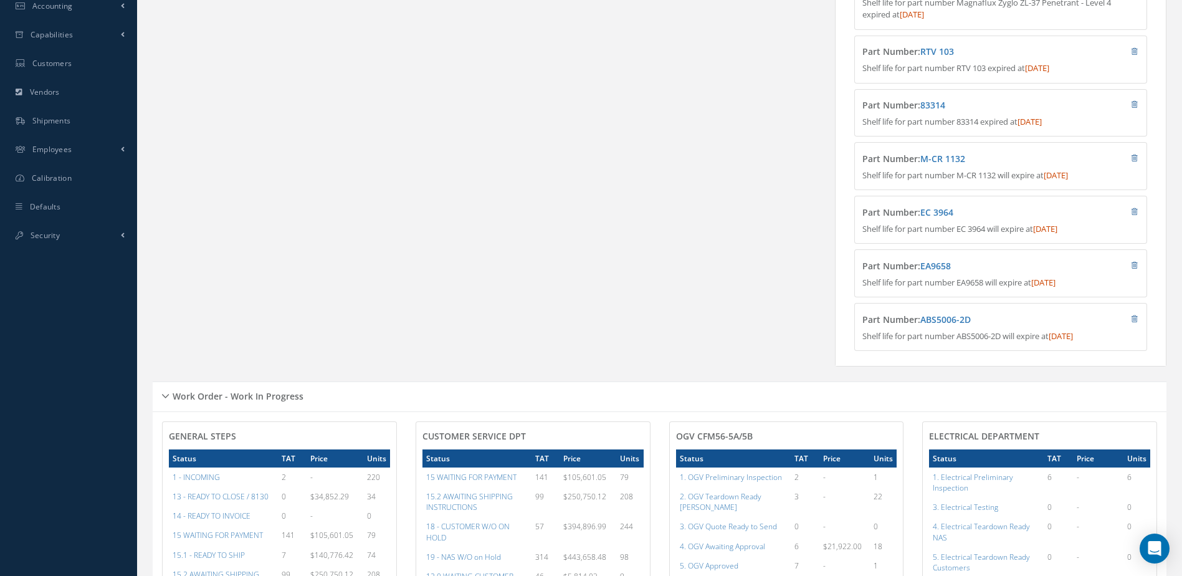
scroll to position [21, 0]
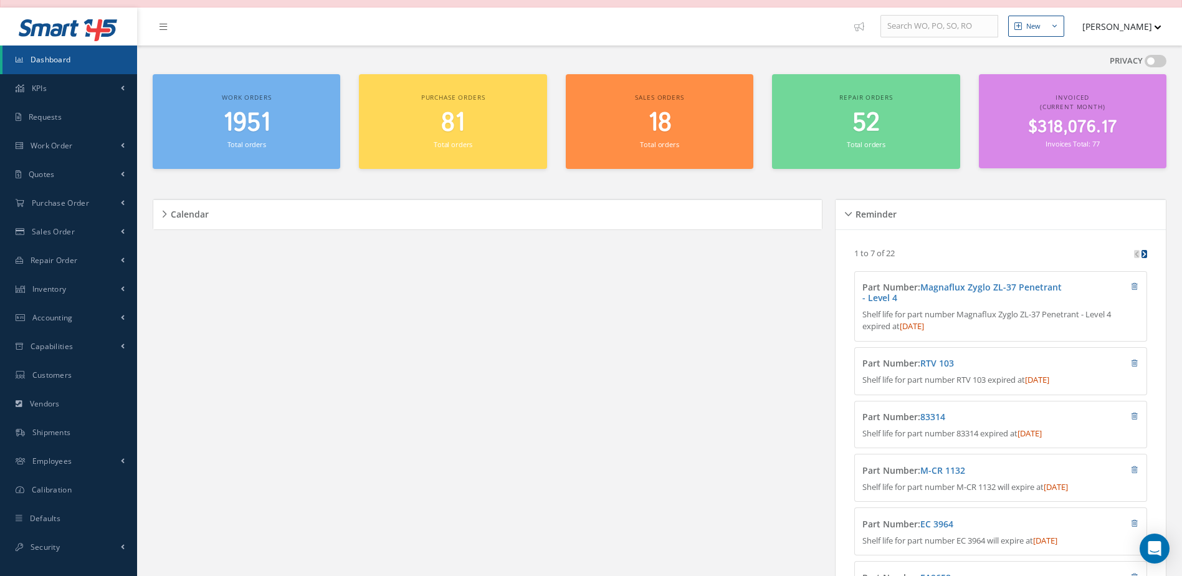
click at [64, 56] on span "Dashboard" at bounding box center [51, 59] width 40 height 11
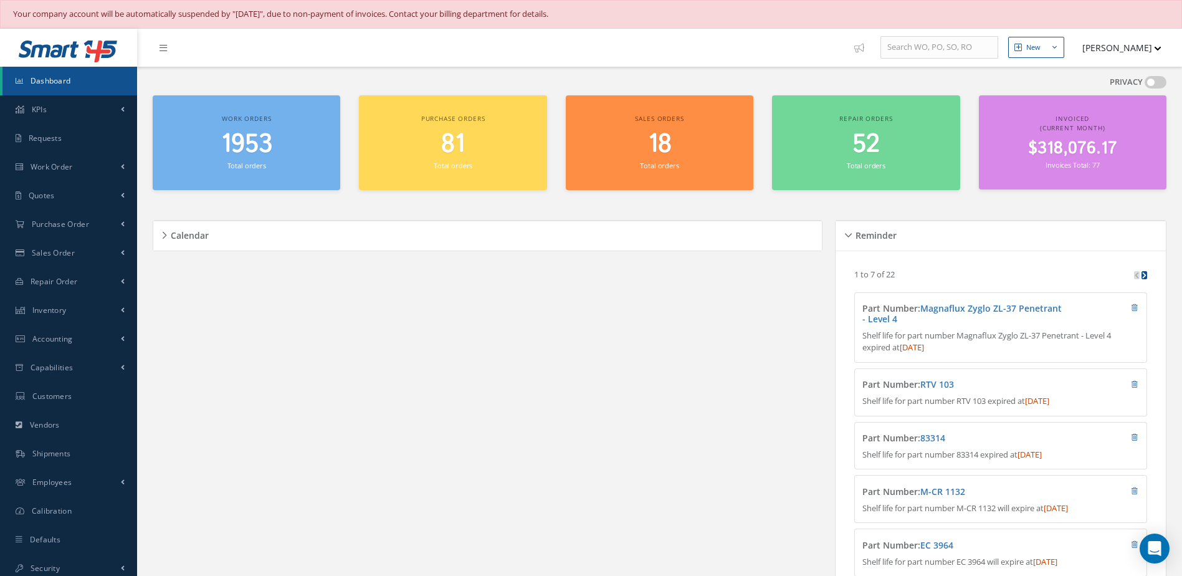
click at [1077, 151] on span "$318,076.17" at bounding box center [1072, 148] width 89 height 24
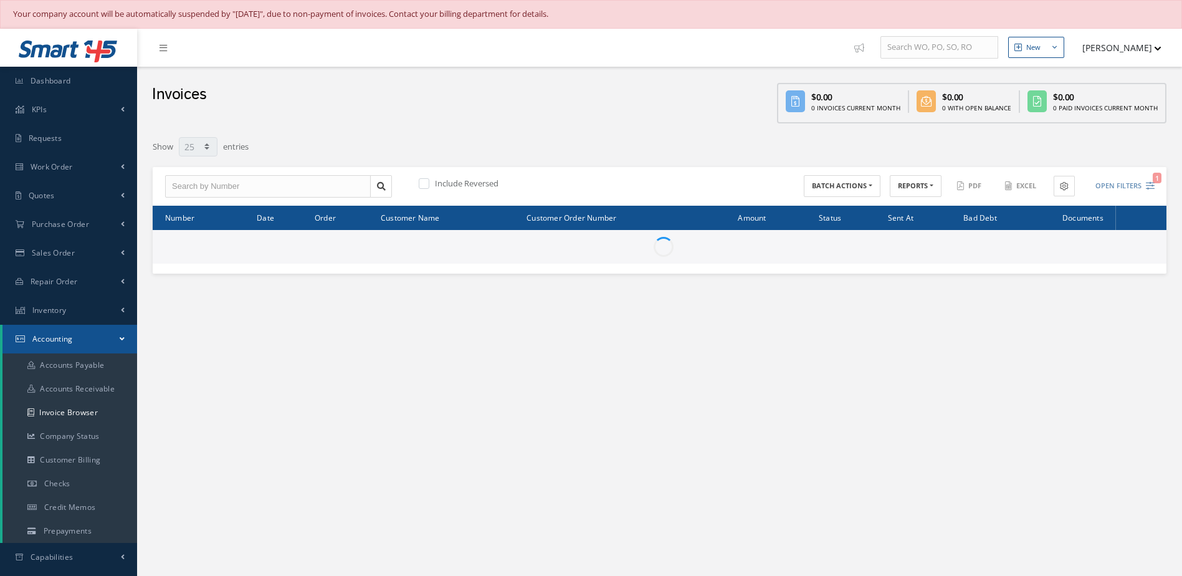
select select "25"
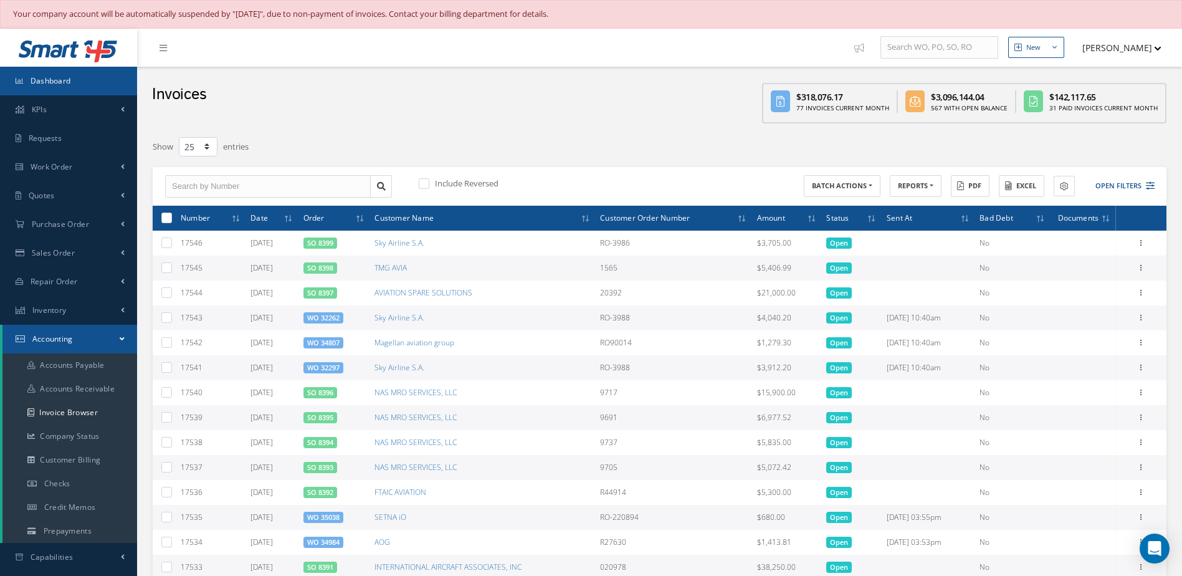
click at [54, 90] on link "Dashboard" at bounding box center [68, 81] width 137 height 29
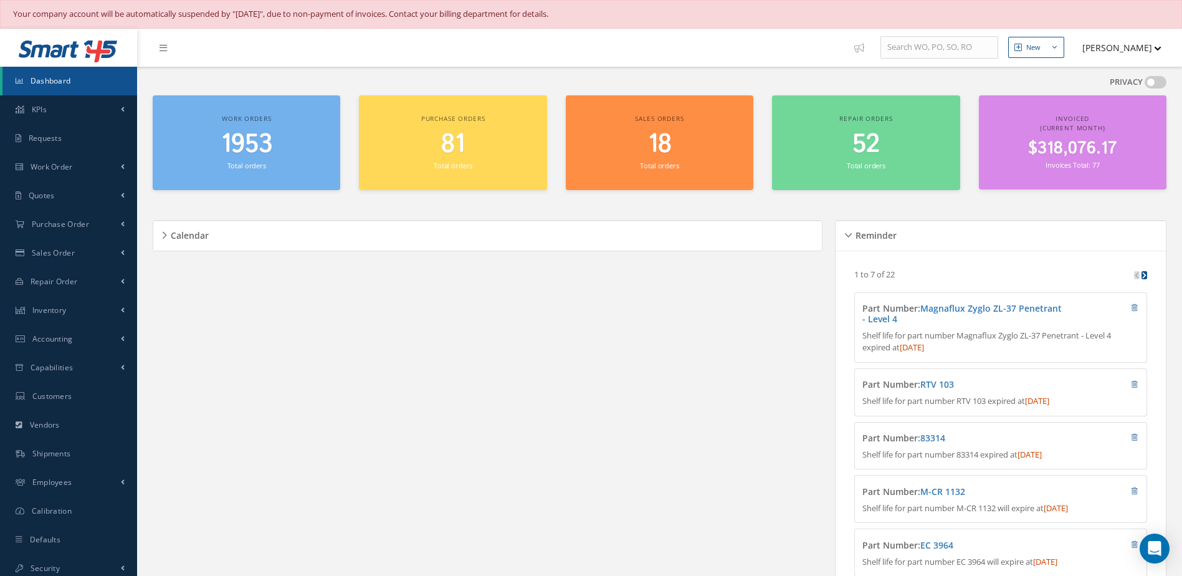
click at [258, 140] on span "1953" at bounding box center [246, 144] width 51 height 36
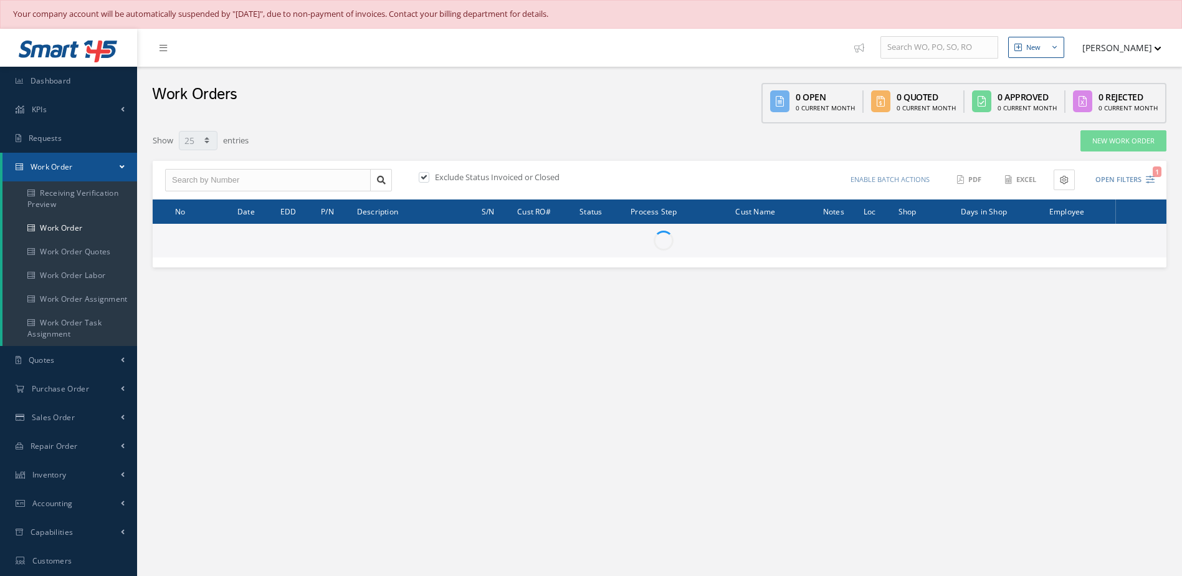
select select "25"
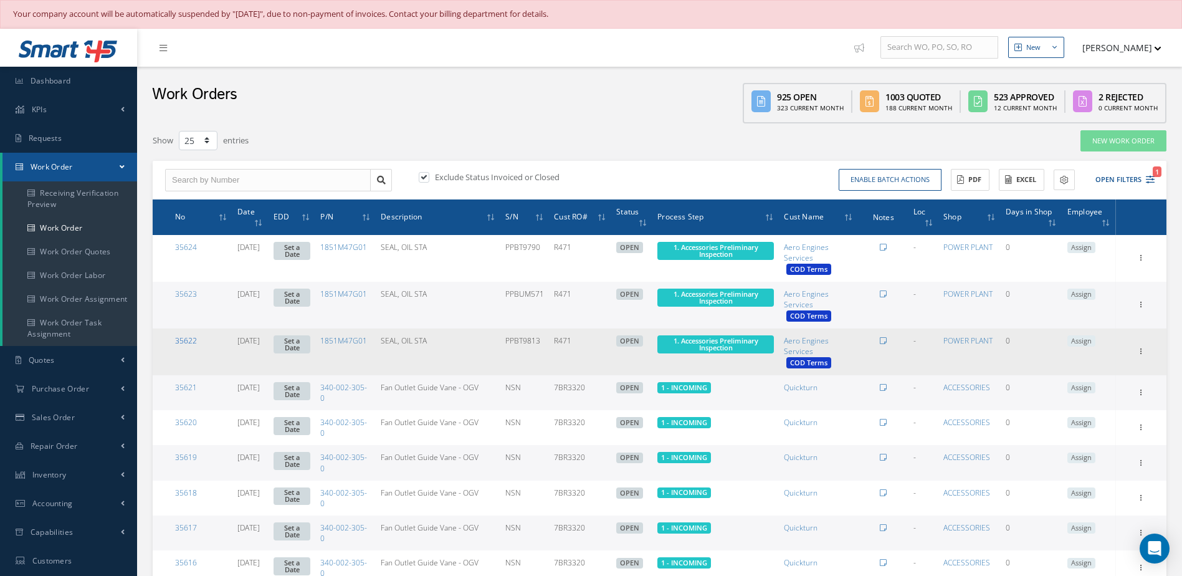
click at [187, 338] on link "35622" at bounding box center [186, 340] width 22 height 11
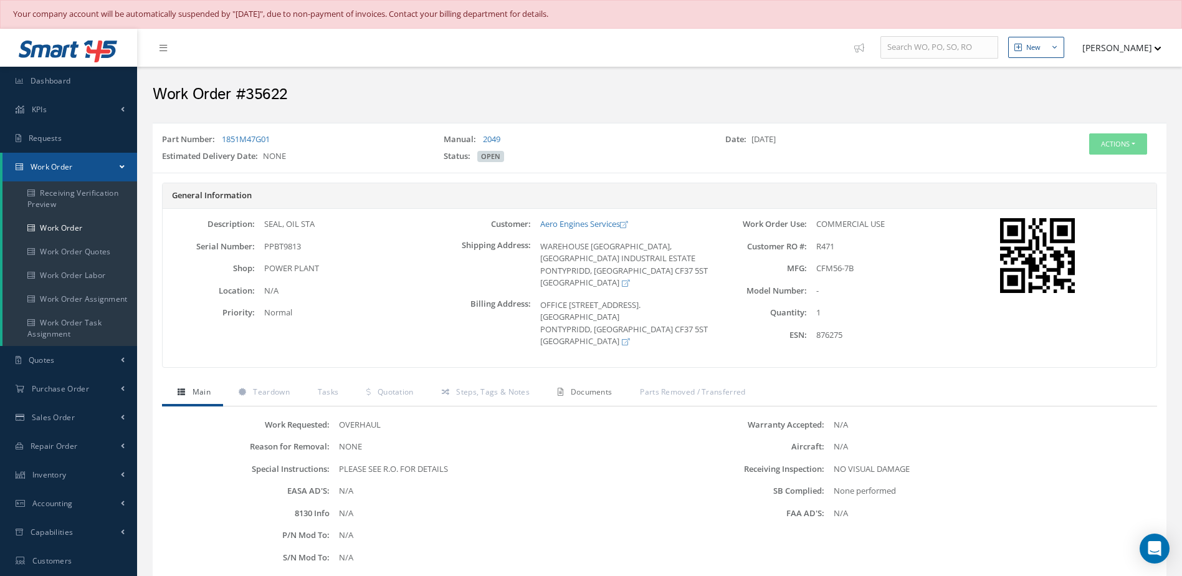
click at [584, 390] on span "Documents" at bounding box center [592, 391] width 42 height 11
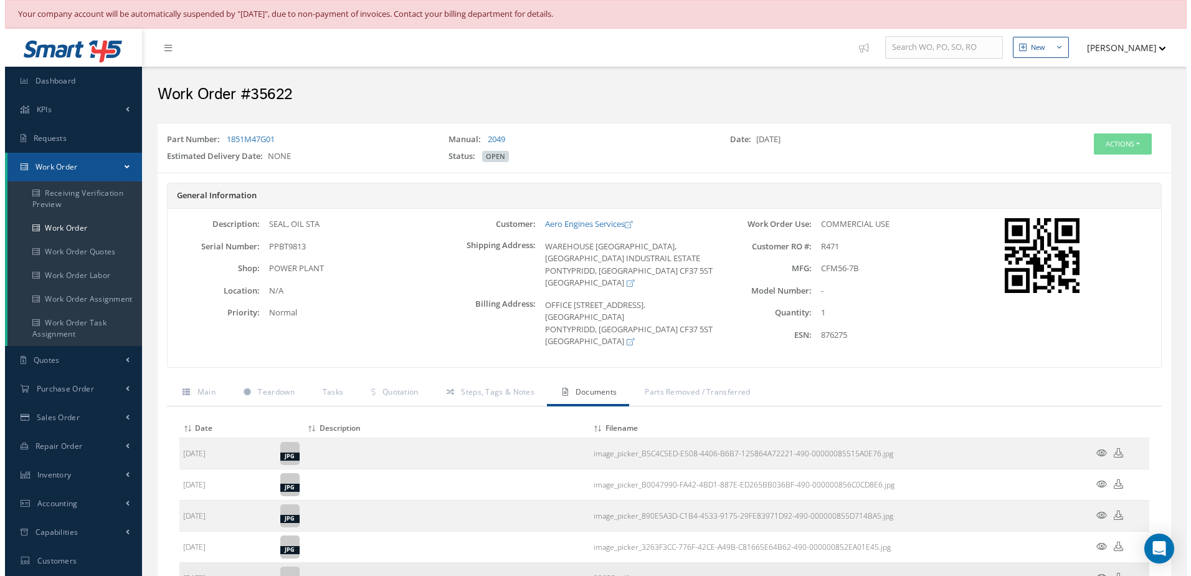
scroll to position [171, 0]
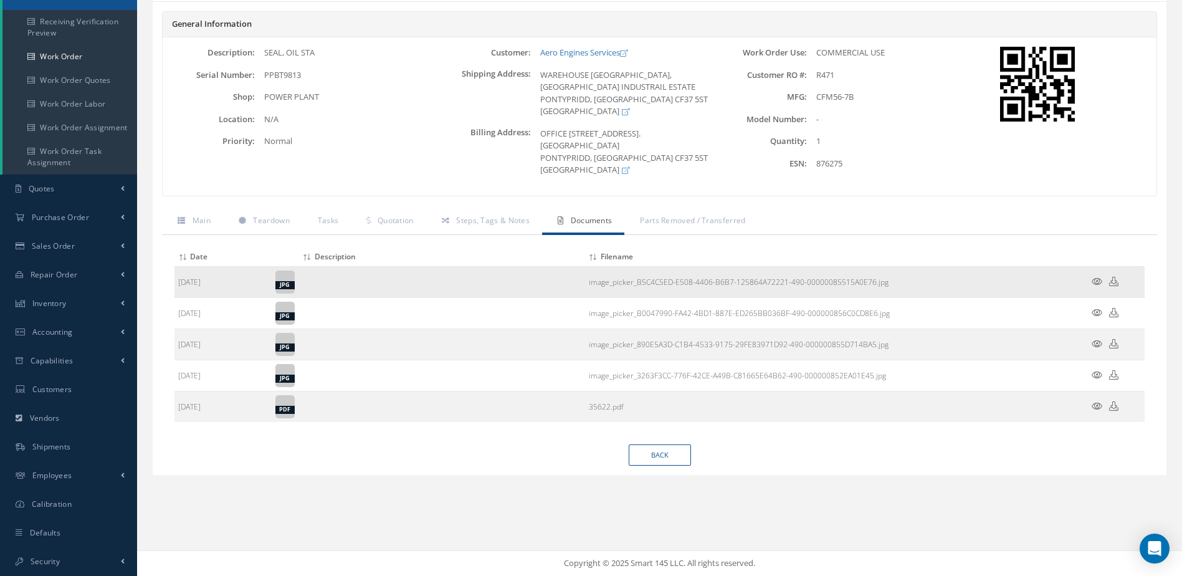
click at [1097, 284] on icon at bounding box center [1097, 281] width 11 height 9
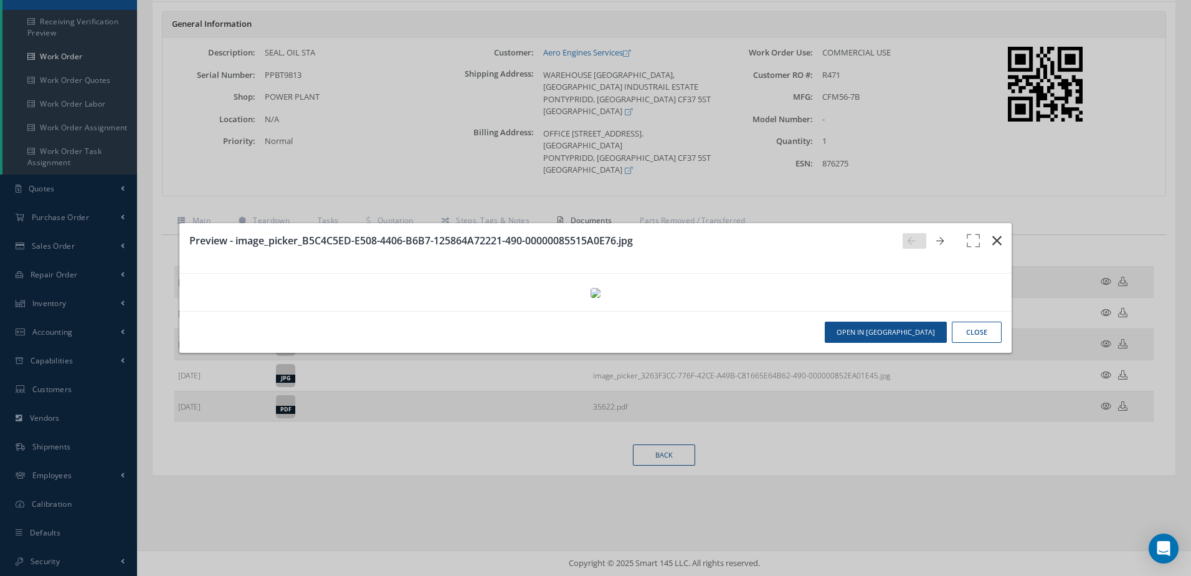
click at [993, 233] on icon "button" at bounding box center [997, 240] width 9 height 15
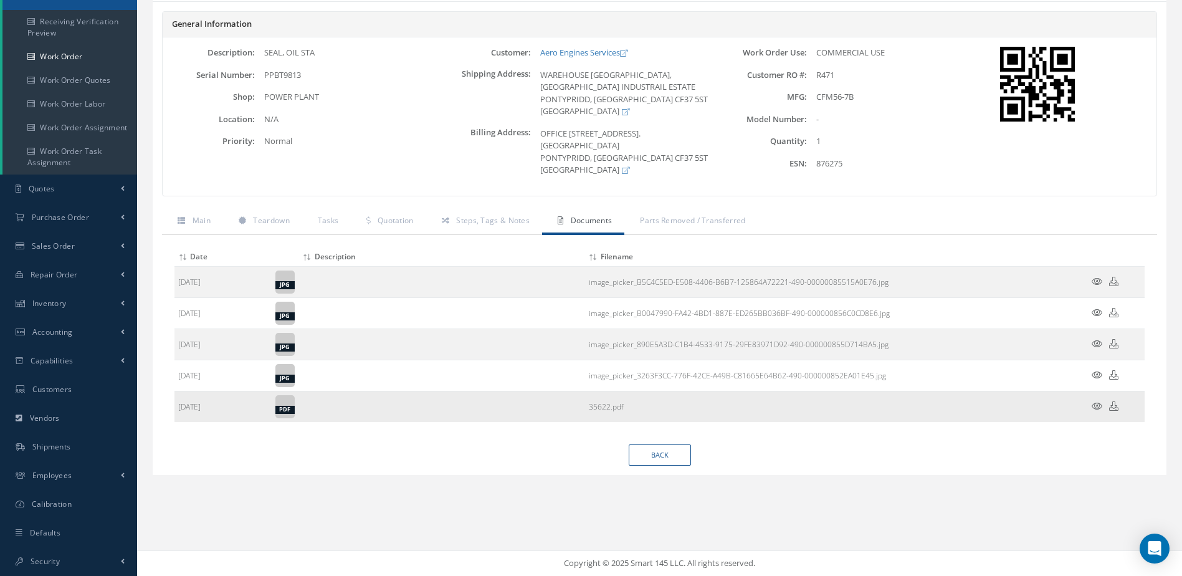
click at [1096, 407] on icon at bounding box center [1097, 405] width 11 height 9
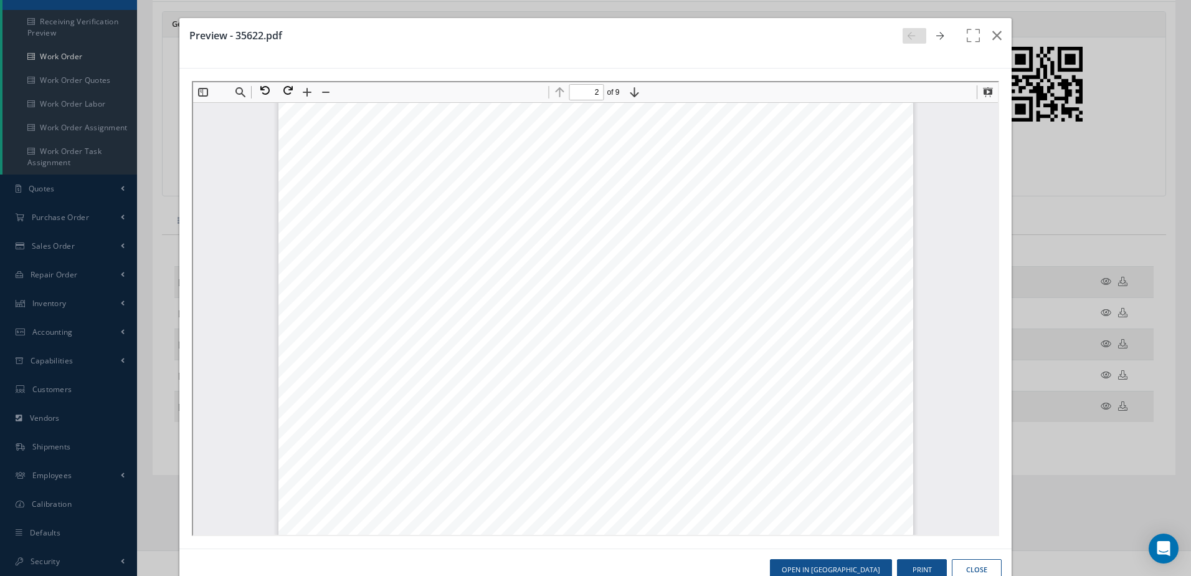
scroll to position [629, 0]
type input "1"
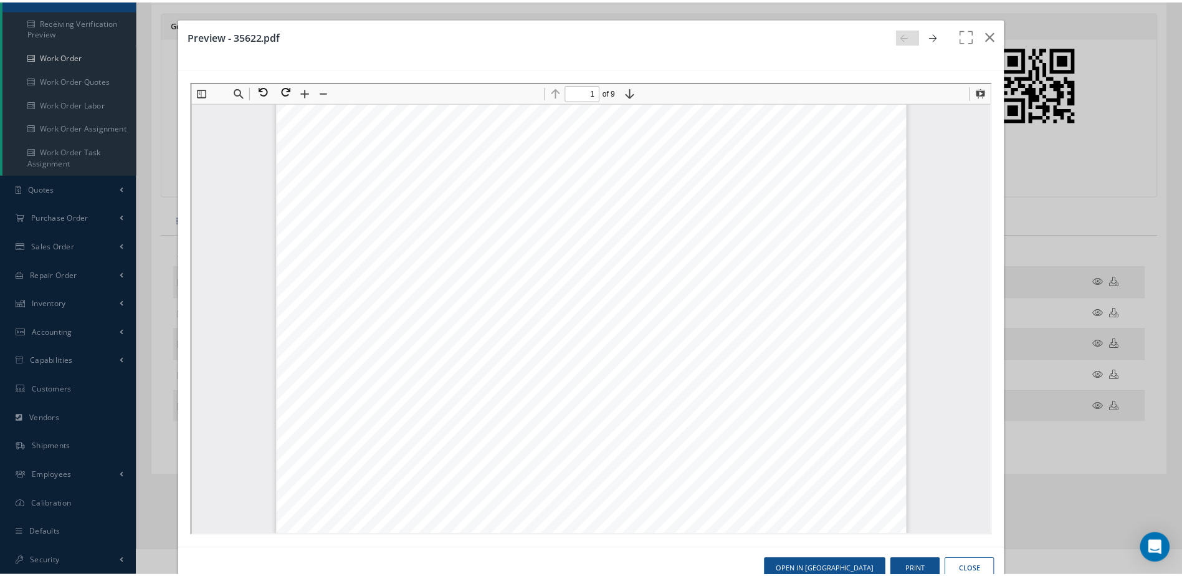
scroll to position [0, 0]
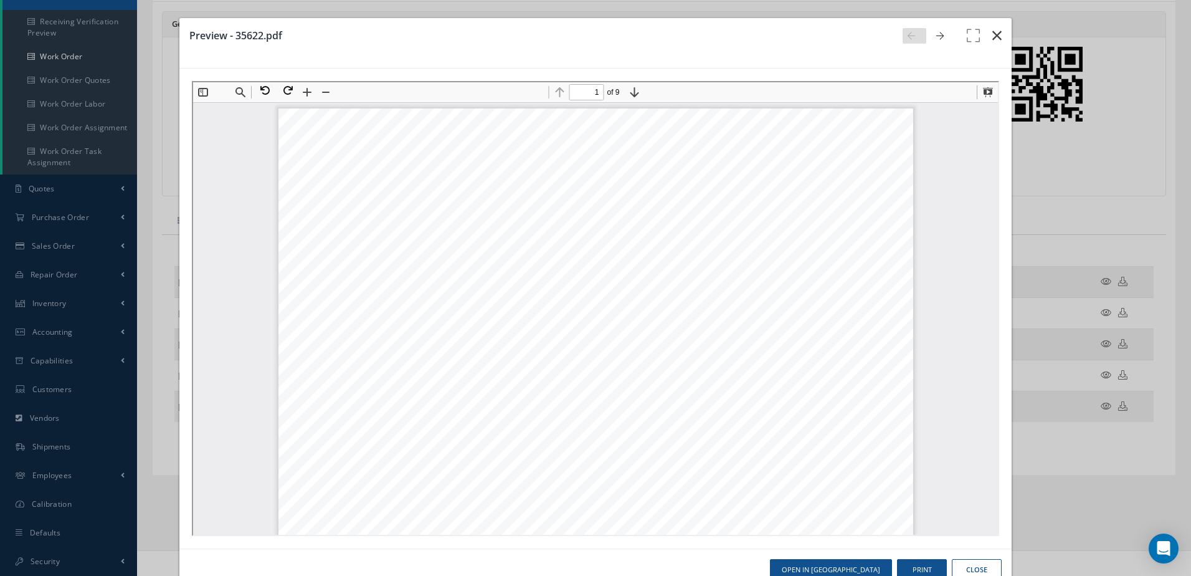
click at [993, 31] on icon "button" at bounding box center [997, 35] width 9 height 15
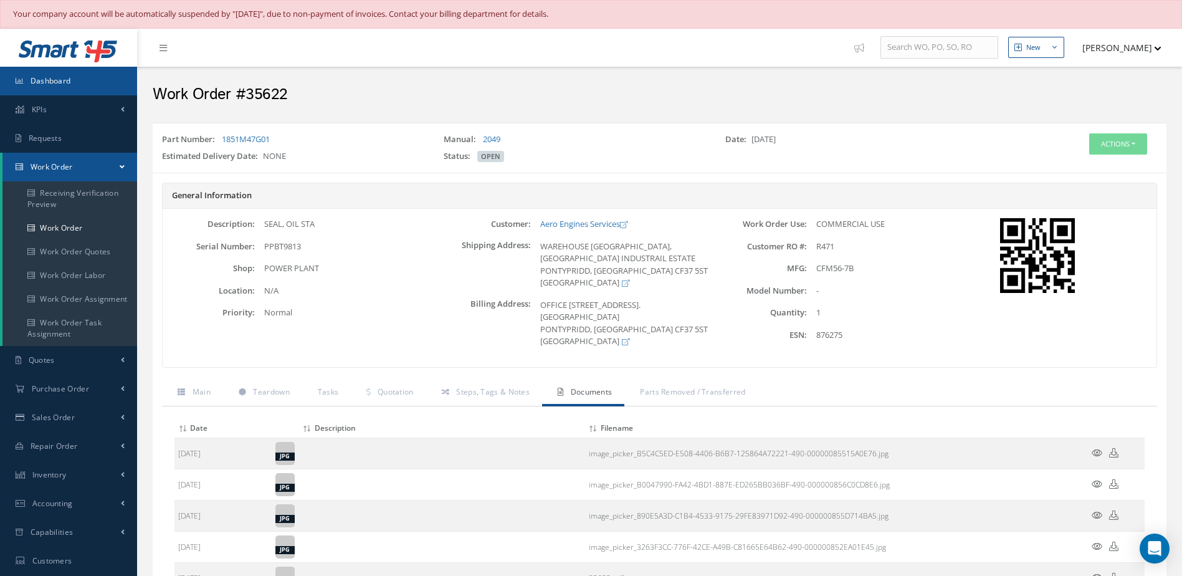
click at [83, 84] on link "Dashboard" at bounding box center [68, 81] width 137 height 29
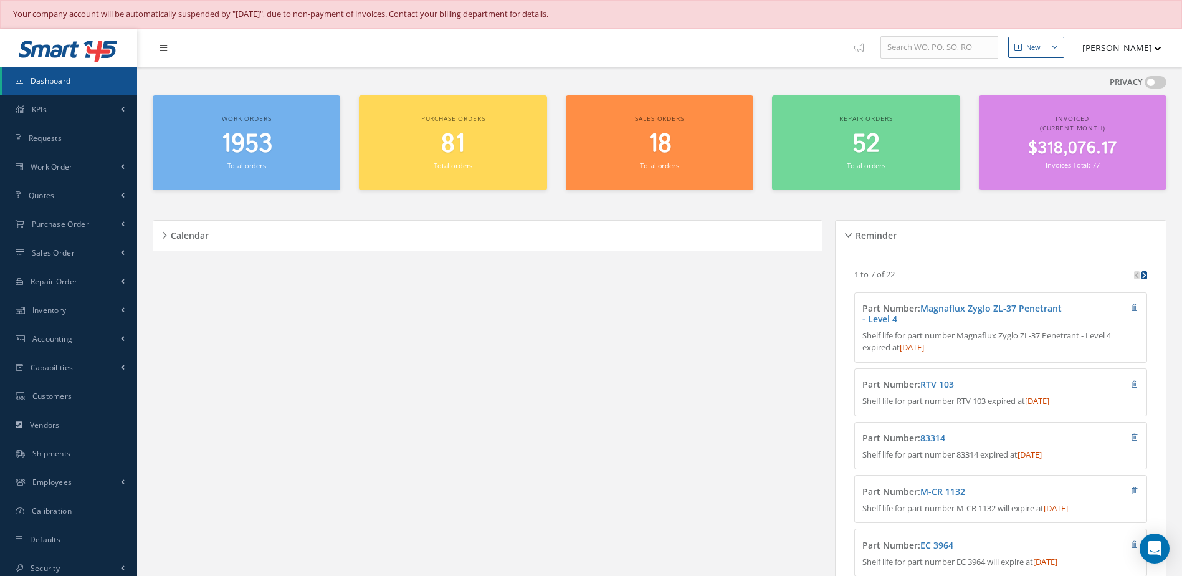
click at [247, 159] on div "1953 Total orders" at bounding box center [246, 151] width 175 height 42
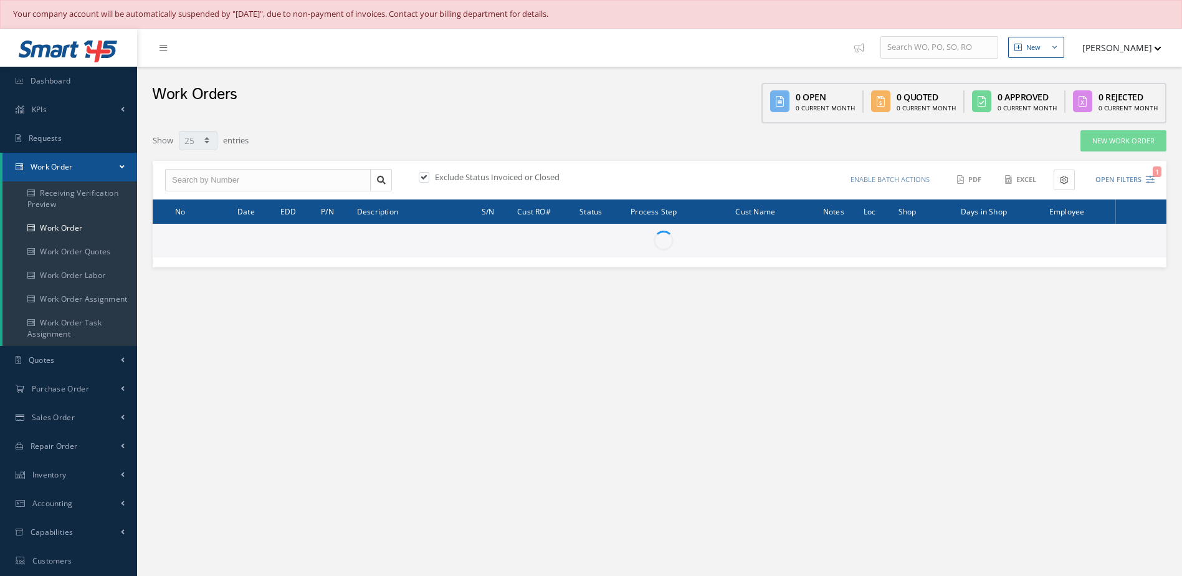
select select "25"
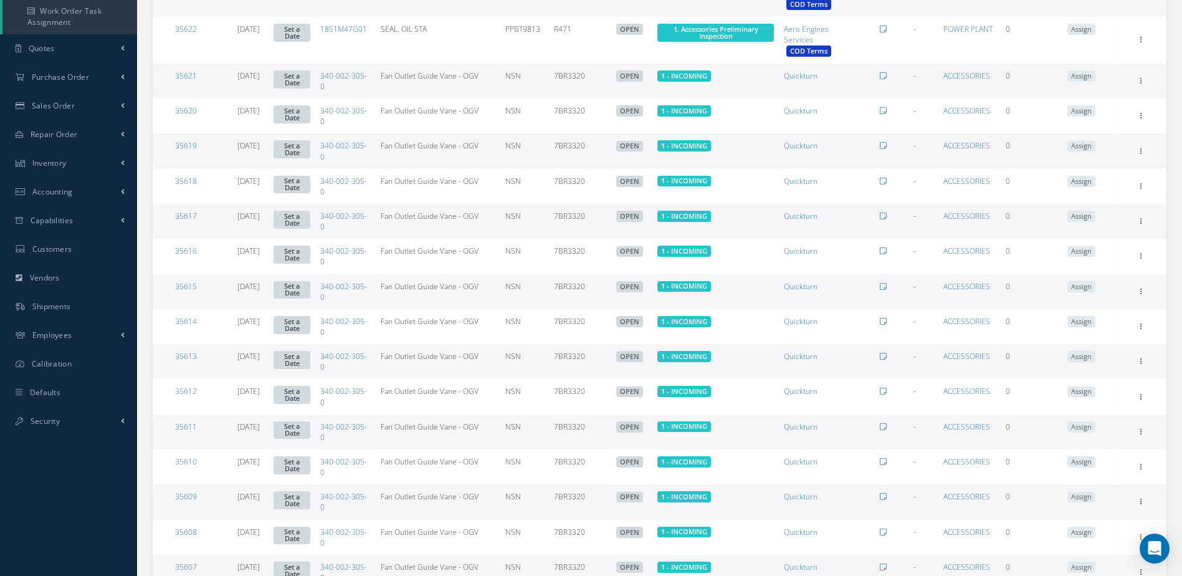
scroll to position [666, 0]
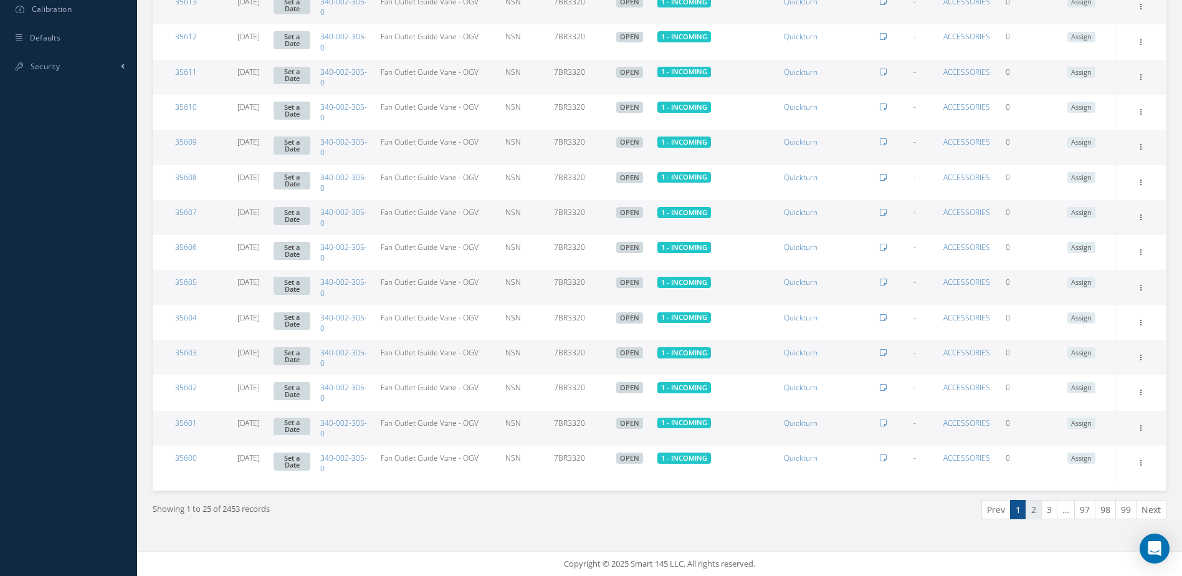
click at [1033, 515] on link "2" at bounding box center [1034, 509] width 16 height 19
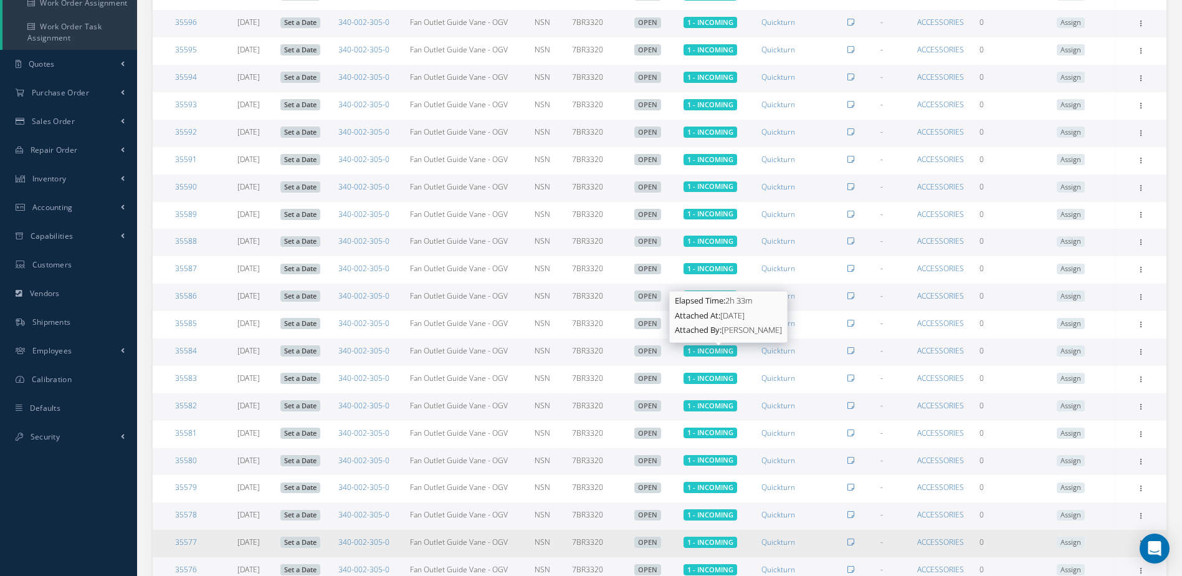
scroll to position [427, 0]
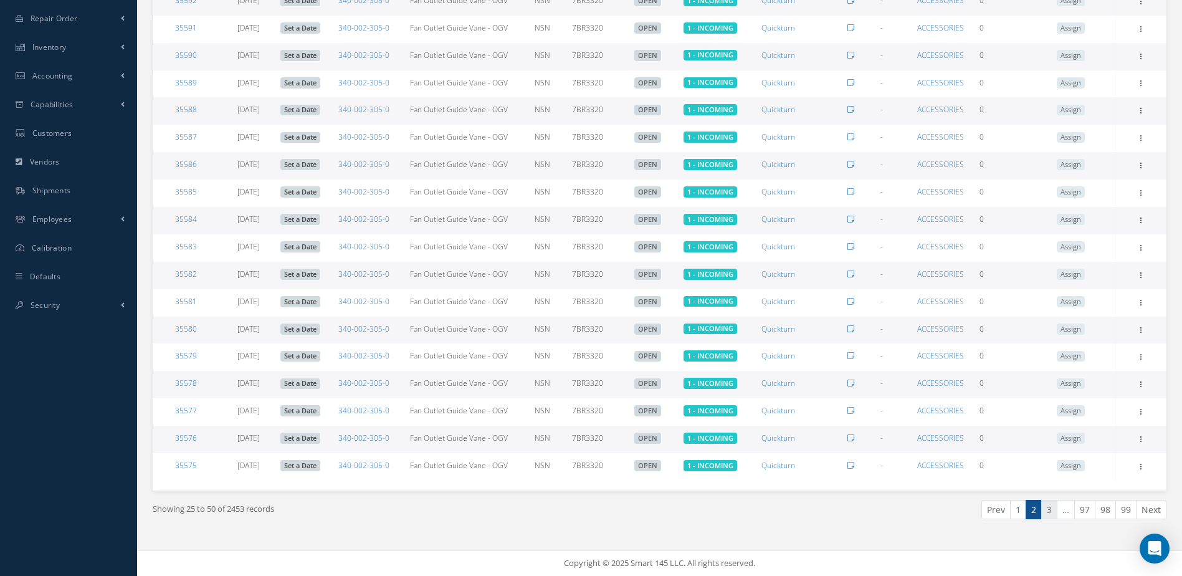
click at [1050, 511] on link "3" at bounding box center [1049, 509] width 16 height 19
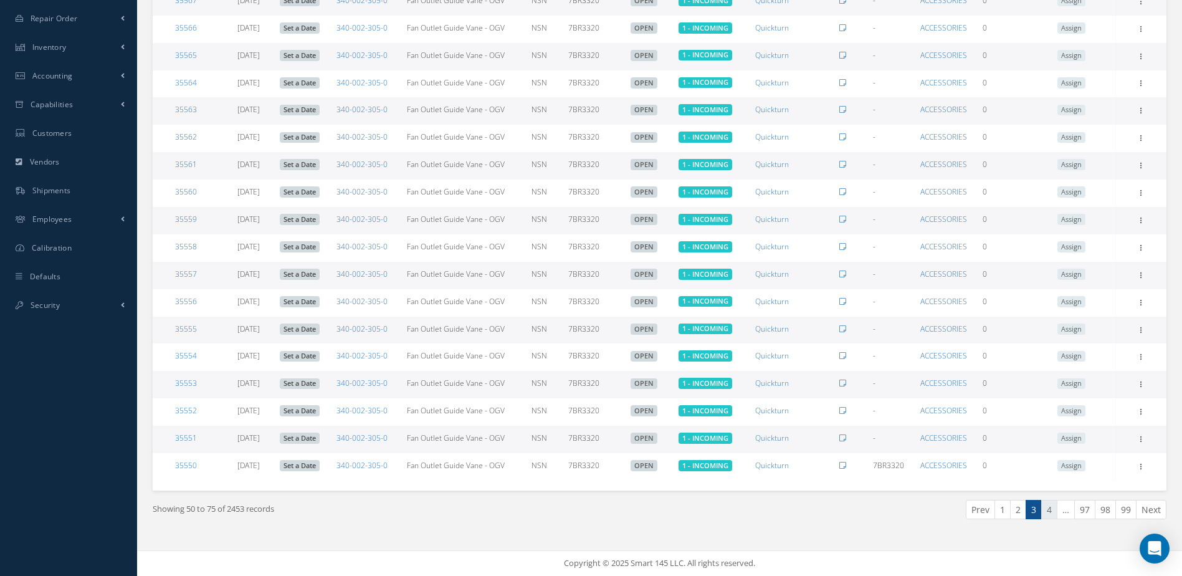
click at [1050, 516] on link "4" at bounding box center [1049, 509] width 16 height 19
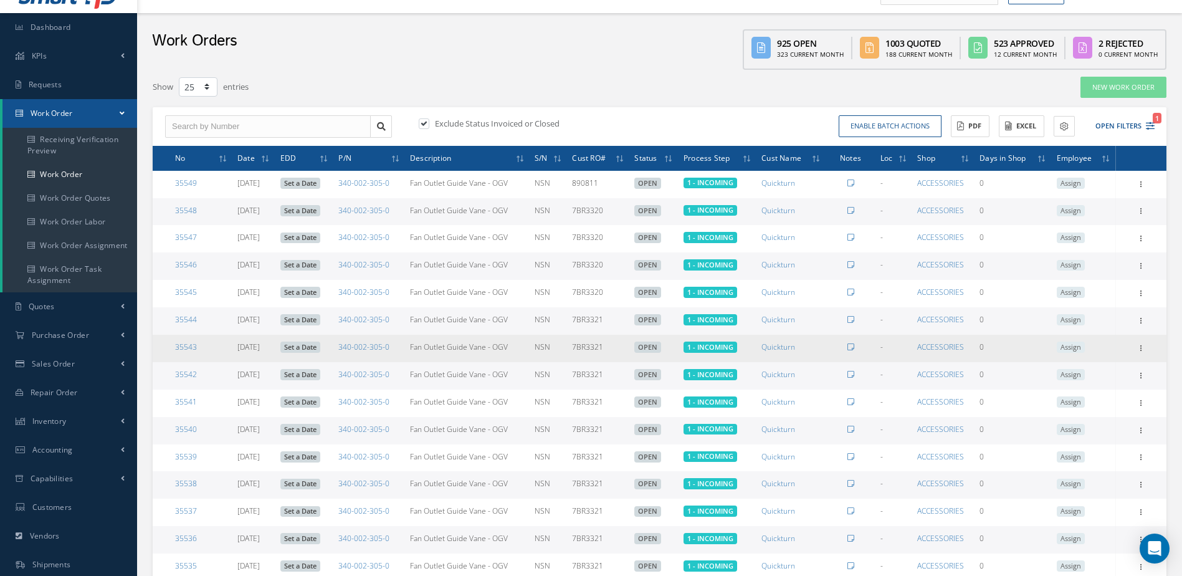
scroll to position [0, 0]
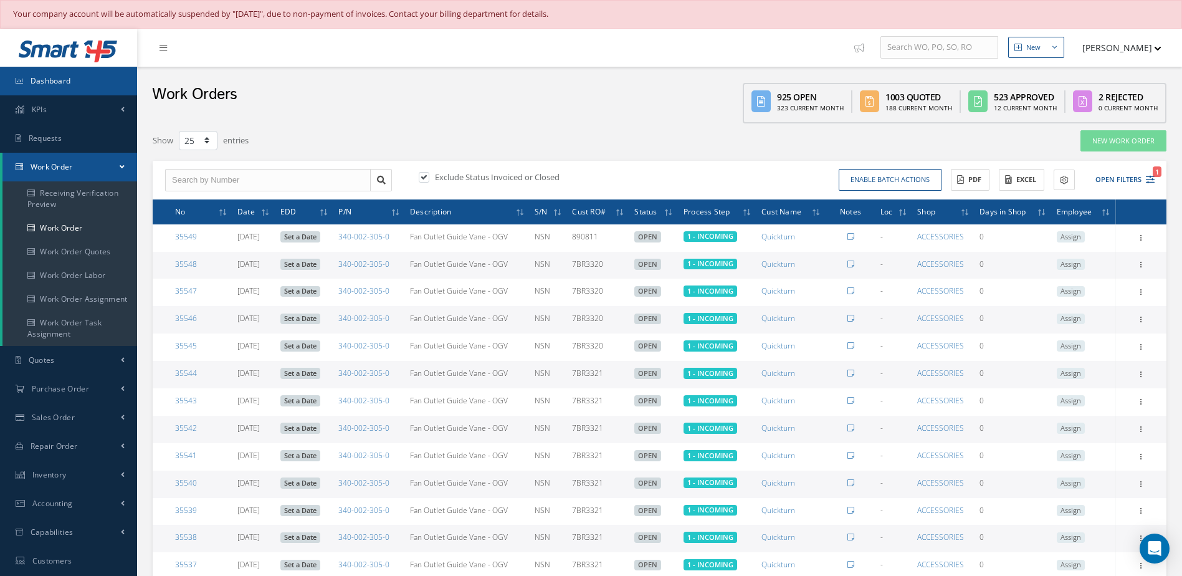
click at [103, 92] on link "Dashboard" at bounding box center [68, 81] width 137 height 29
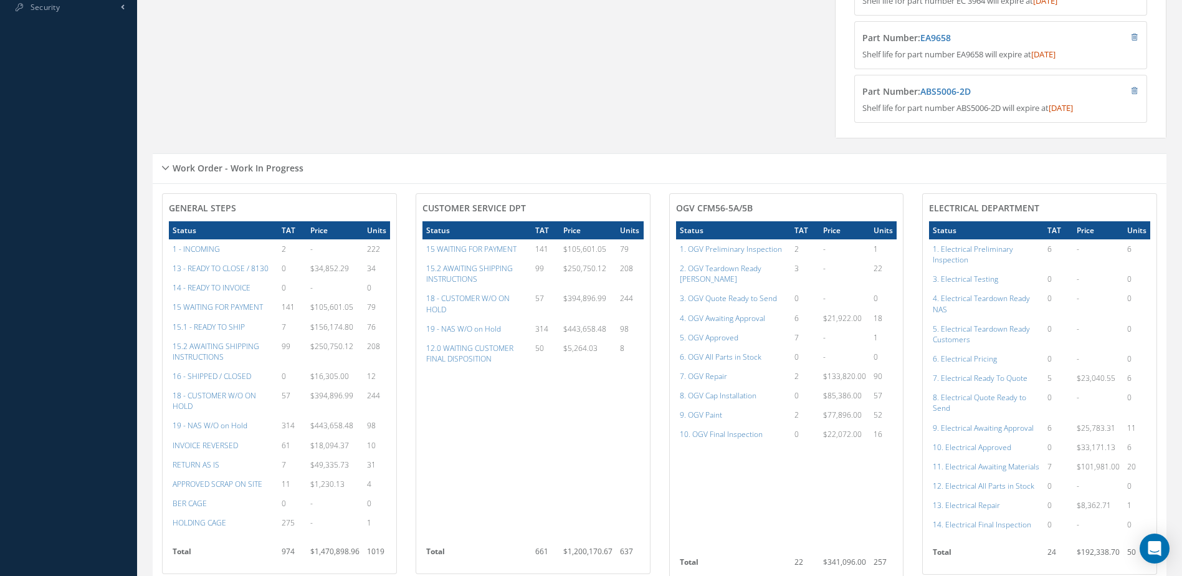
scroll to position [685, 0]
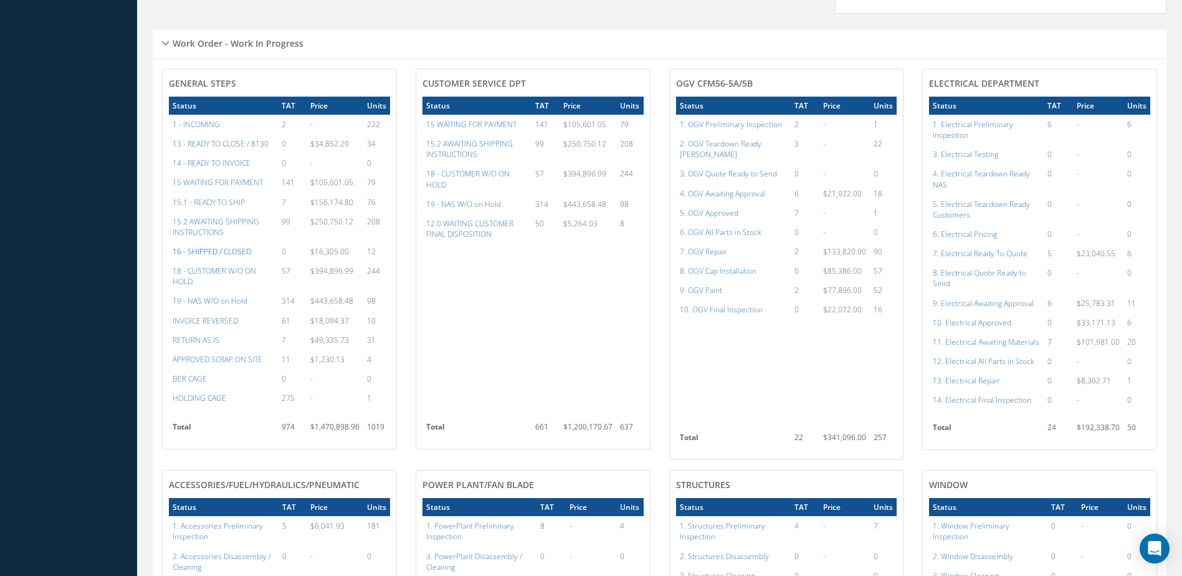
click at [204, 257] on a=22&excludeInternalCustomer=false&excludeInvoicedOrClosed=true&&filtersHidded"] "16 - SHIPPED / CLOSED" at bounding box center [212, 251] width 79 height 11
click at [198, 257] on a=22&excludeInternalCustomer=false&excludeInvoicedOrClosed=true&&filtersHidded"] "16 - SHIPPED / CLOSED" at bounding box center [212, 251] width 79 height 11
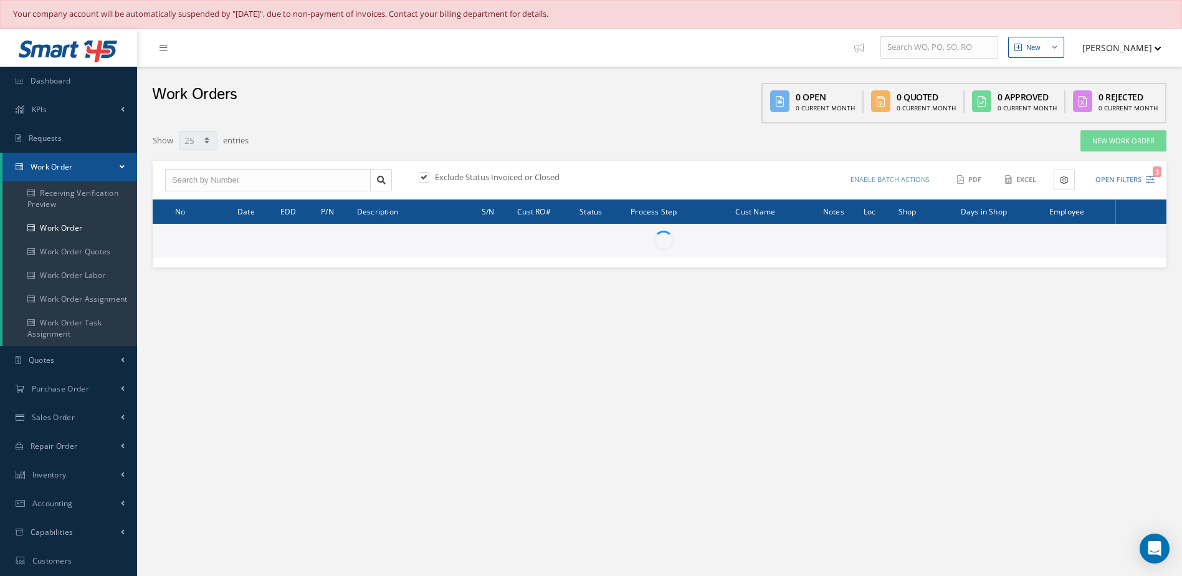
select select "25"
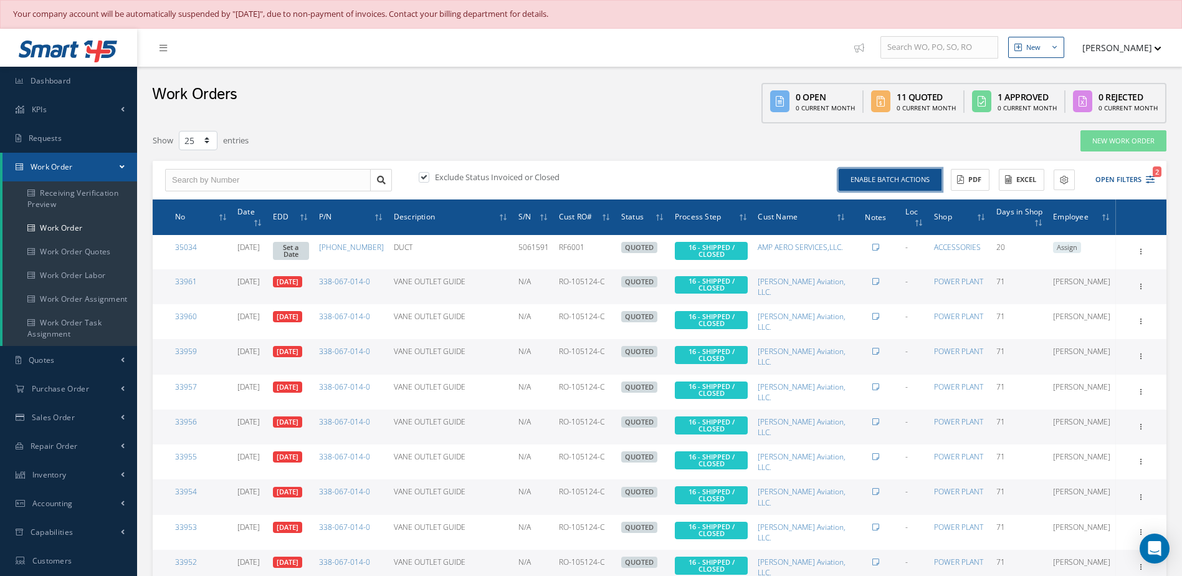
click at [881, 178] on button "Enable batch actions" at bounding box center [890, 180] width 103 height 22
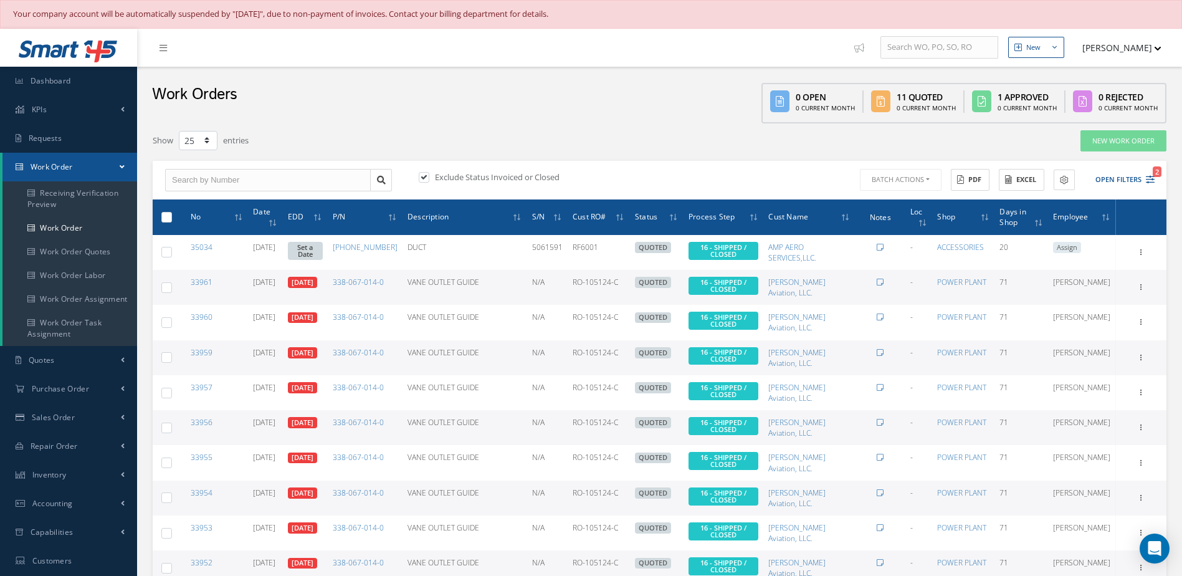
click at [171, 214] on label at bounding box center [171, 216] width 0 height 11
click at [169, 214] on input "checkbox" at bounding box center [167, 218] width 8 height 8
checkbox input "true"
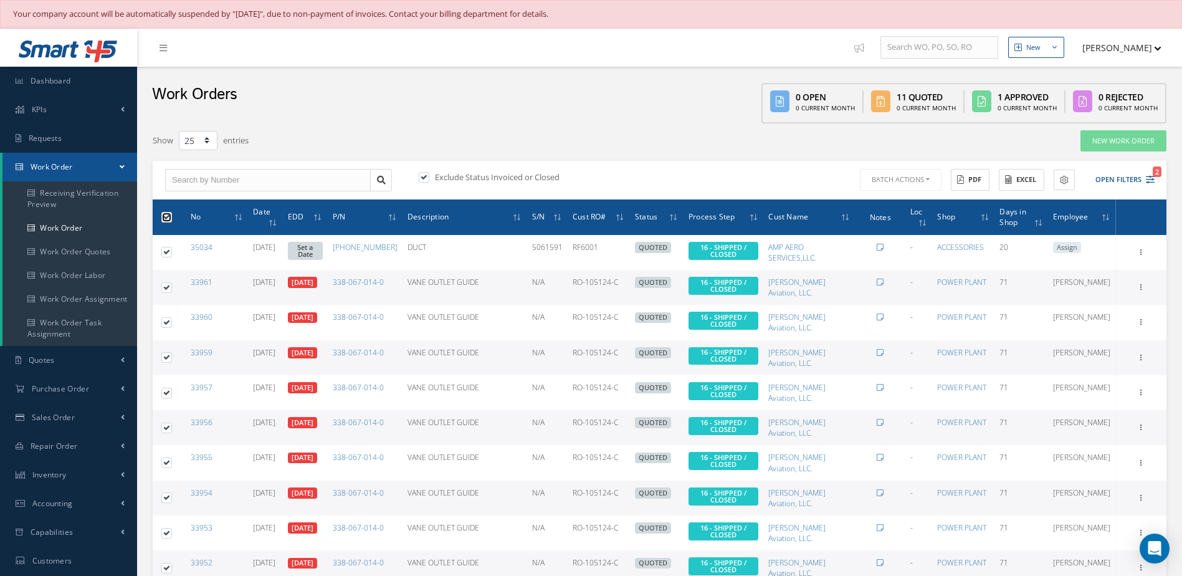
checkbox input "true"
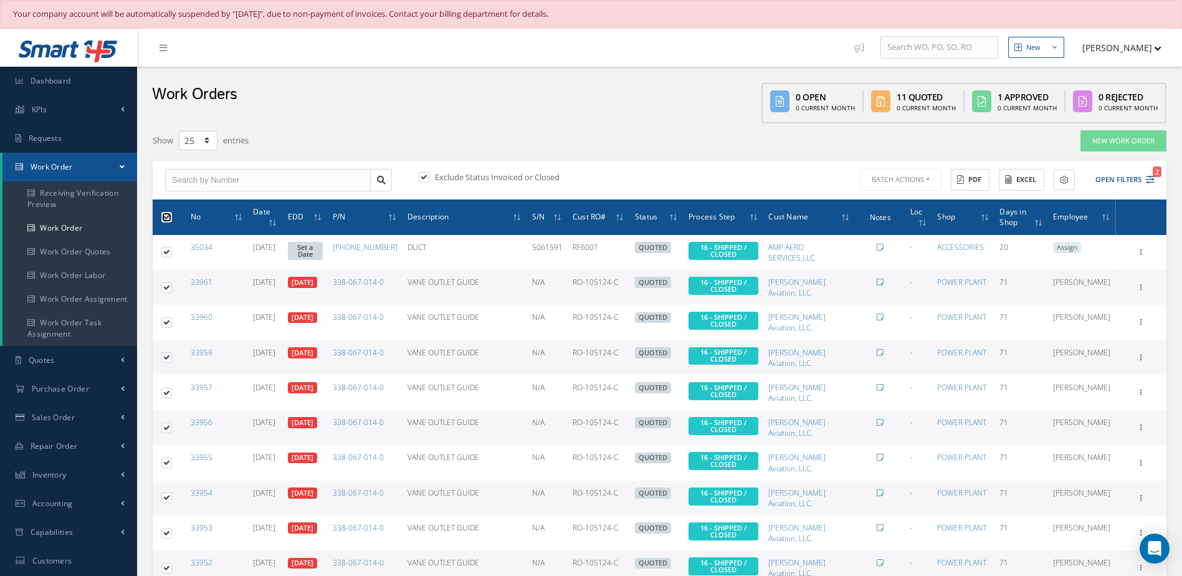
checkbox input "true"
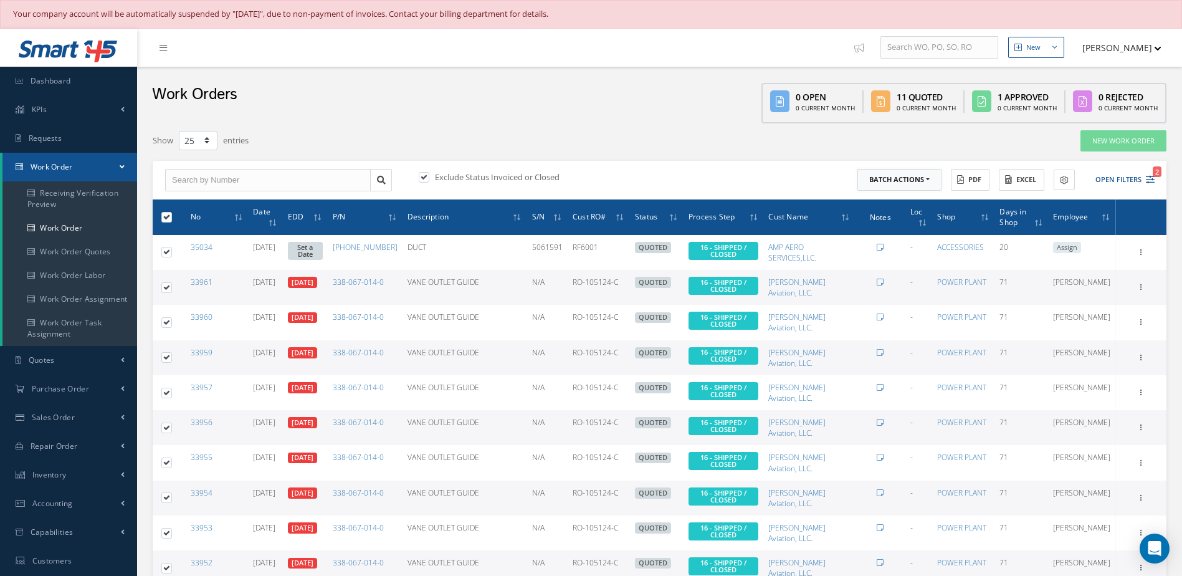
click at [889, 181] on button "Batch Actions" at bounding box center [899, 180] width 84 height 22
click at [886, 215] on link "Close Work Orders" at bounding box center [907, 217] width 100 height 17
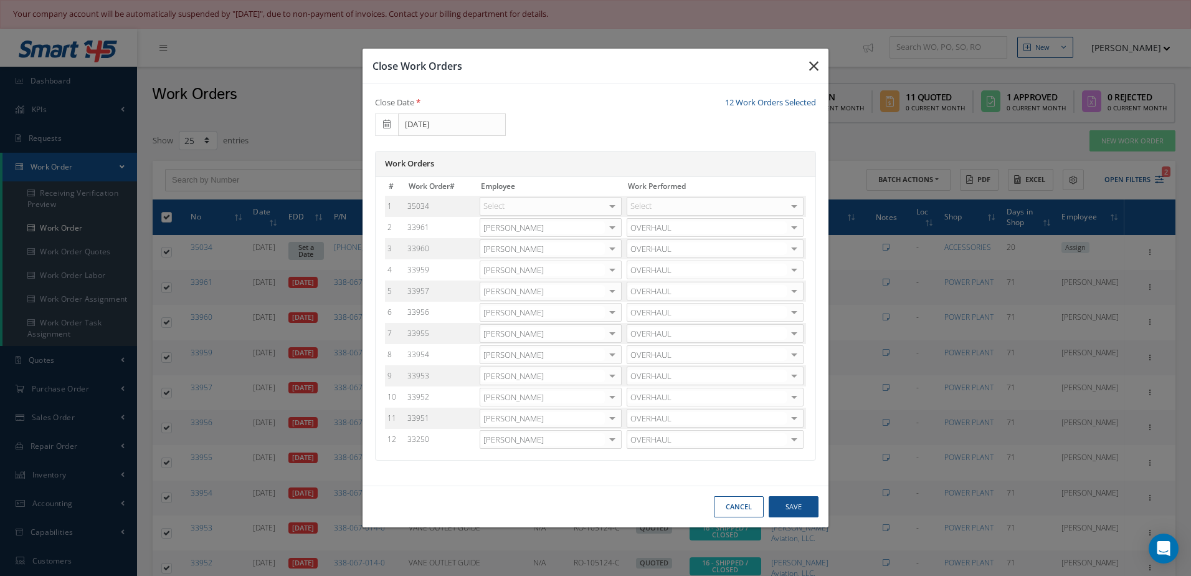
click at [817, 70] on icon "button" at bounding box center [813, 66] width 9 height 15
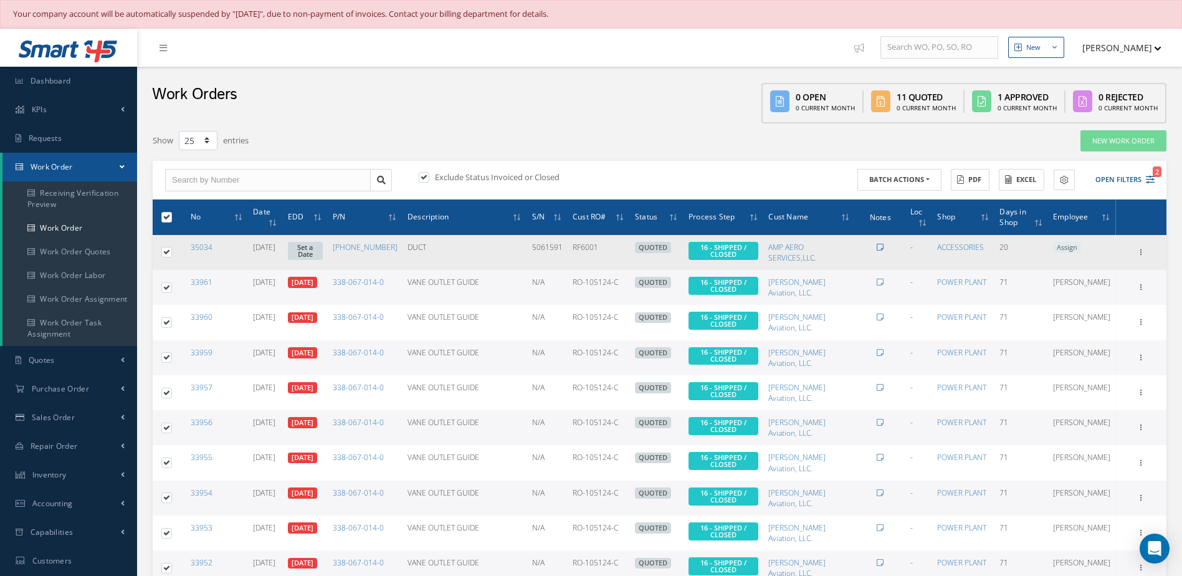
click at [877, 247] on icon at bounding box center [880, 247] width 7 height 7
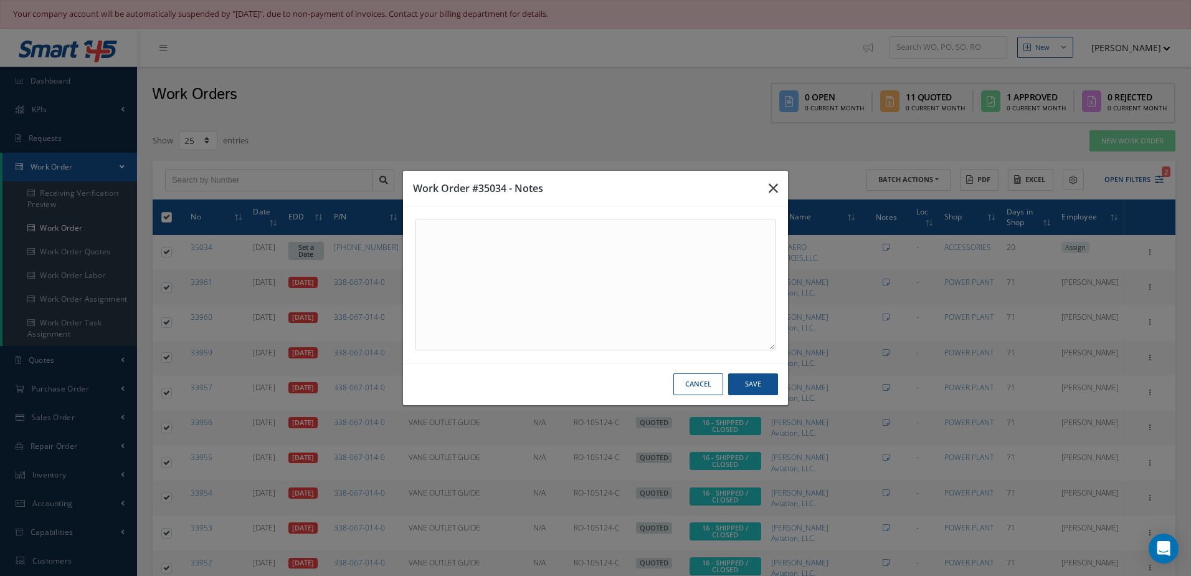
click at [773, 193] on icon "button" at bounding box center [773, 188] width 9 height 15
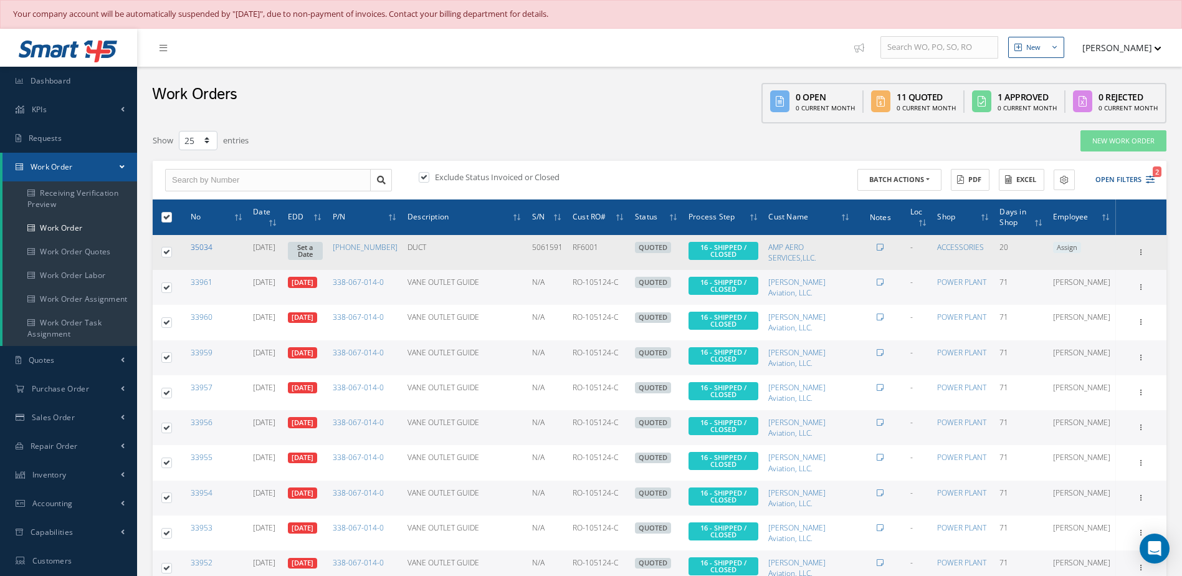
click at [196, 246] on link "35034" at bounding box center [202, 247] width 22 height 11
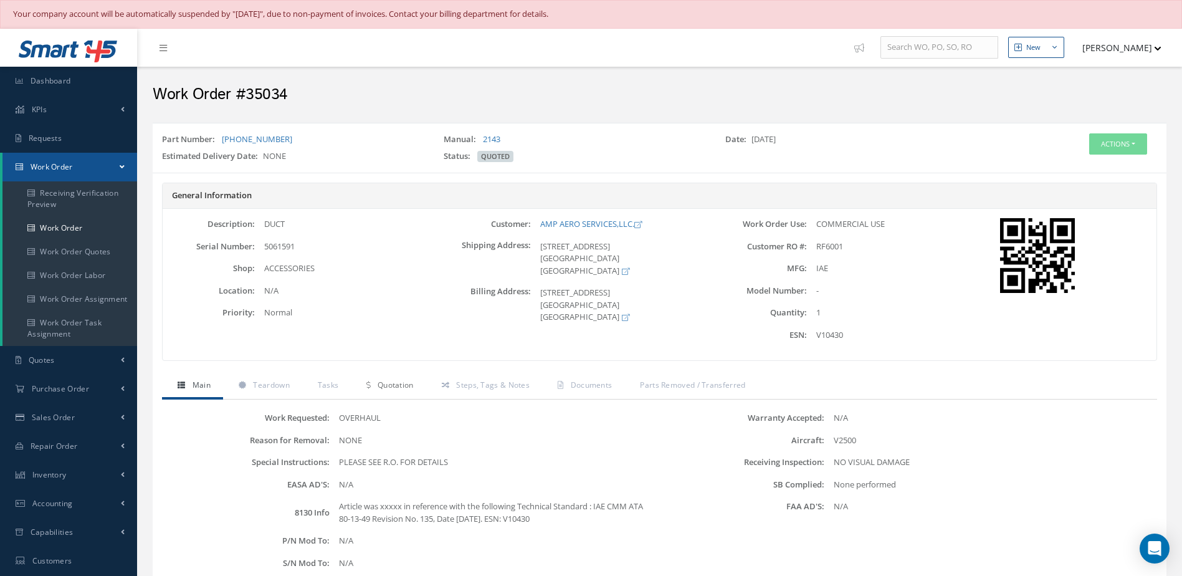
click at [405, 384] on span "Quotation" at bounding box center [396, 384] width 36 height 11
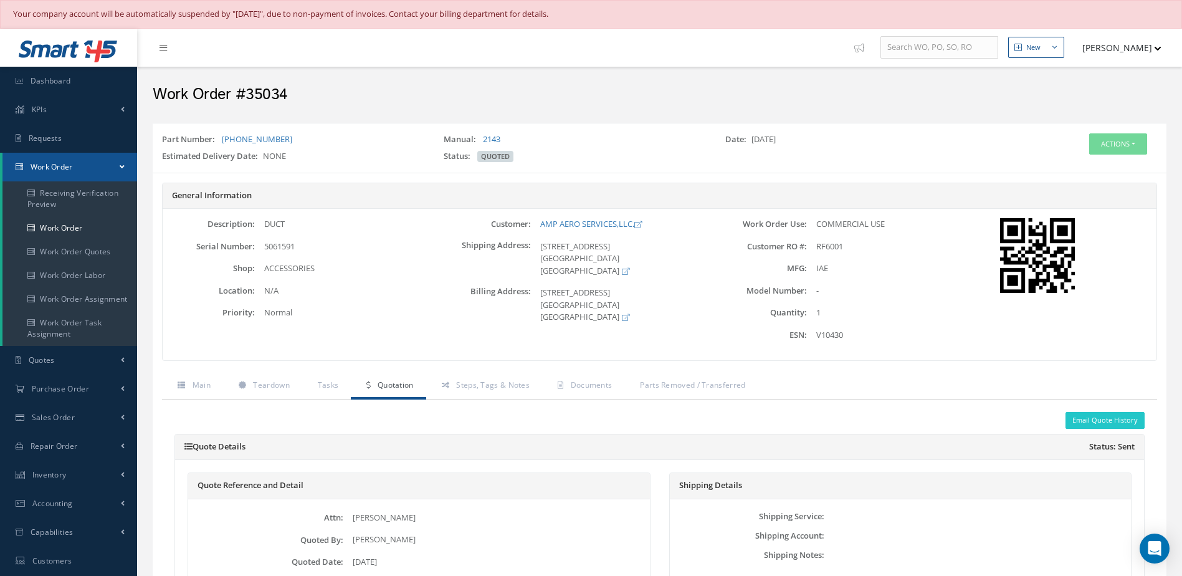
scroll to position [187, 0]
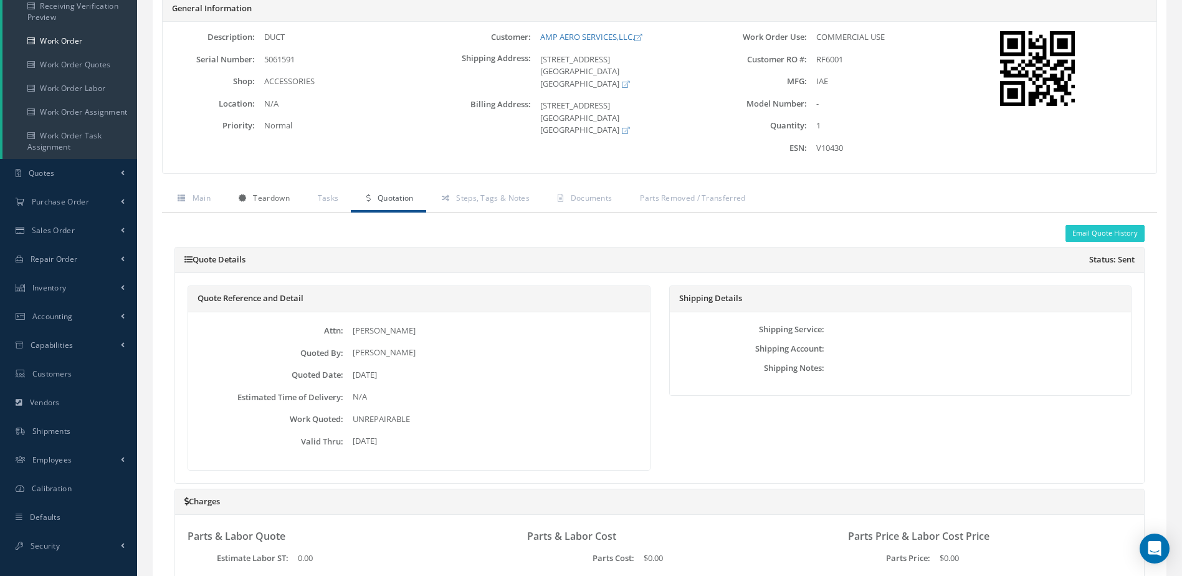
click at [273, 204] on link "Teardown" at bounding box center [262, 199] width 79 height 26
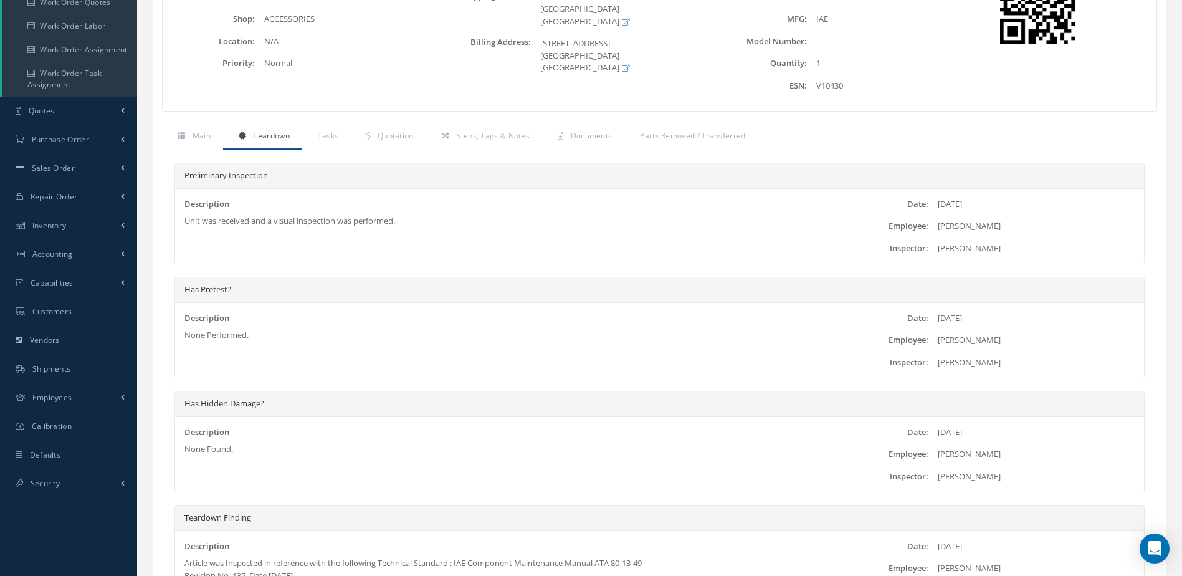
scroll to position [0, 0]
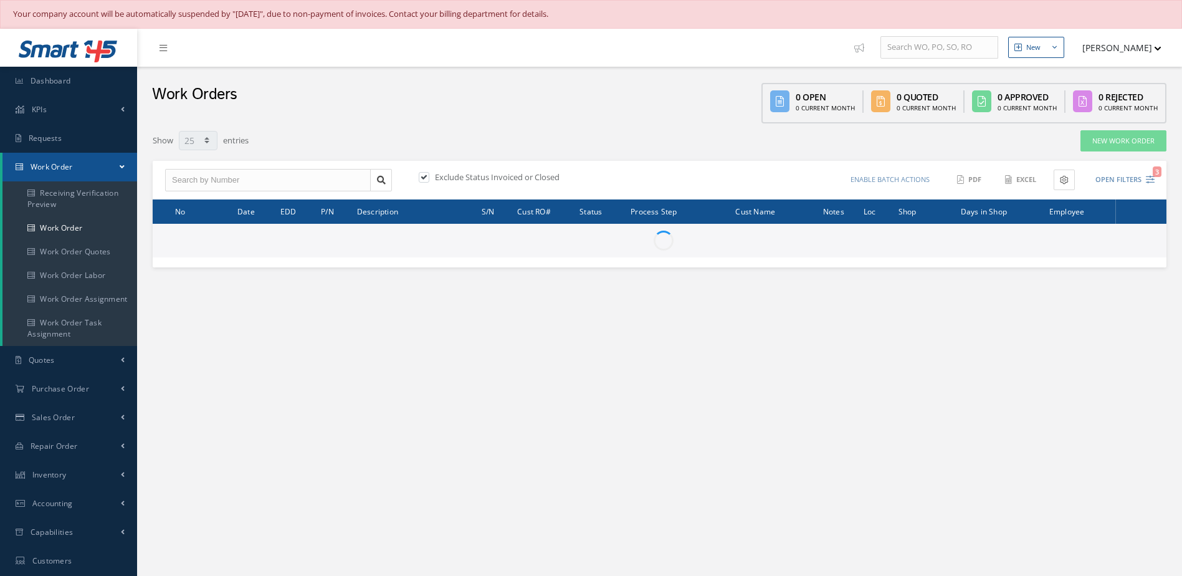
select select "25"
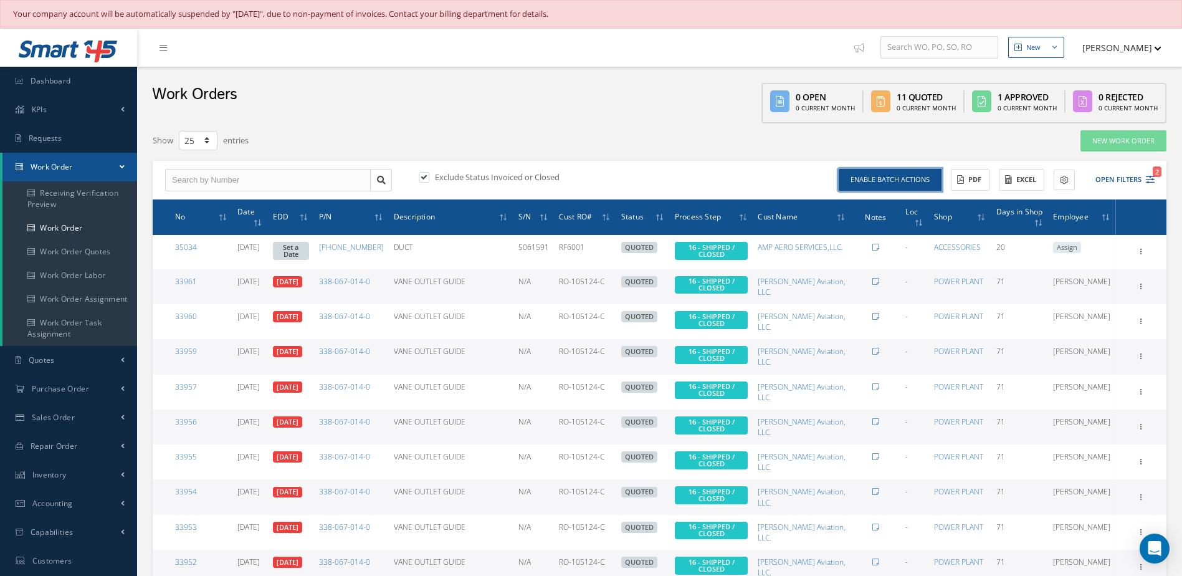
click at [897, 179] on button "Enable batch actions" at bounding box center [890, 180] width 103 height 22
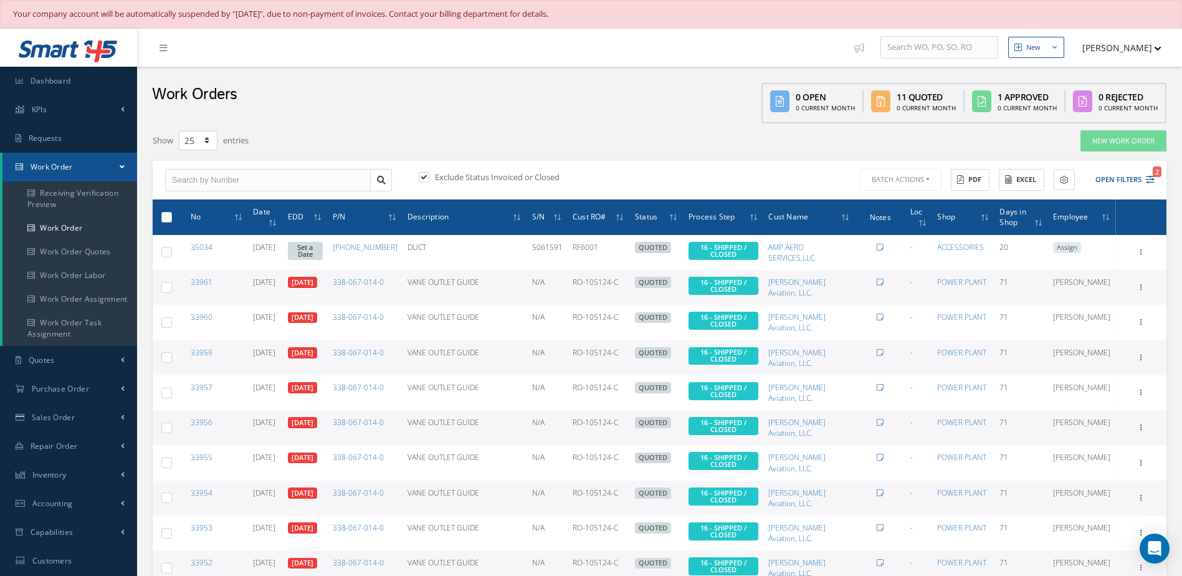
click at [171, 214] on label at bounding box center [171, 216] width 0 height 11
click at [169, 214] on input "checkbox" at bounding box center [167, 218] width 8 height 8
checkbox input "true"
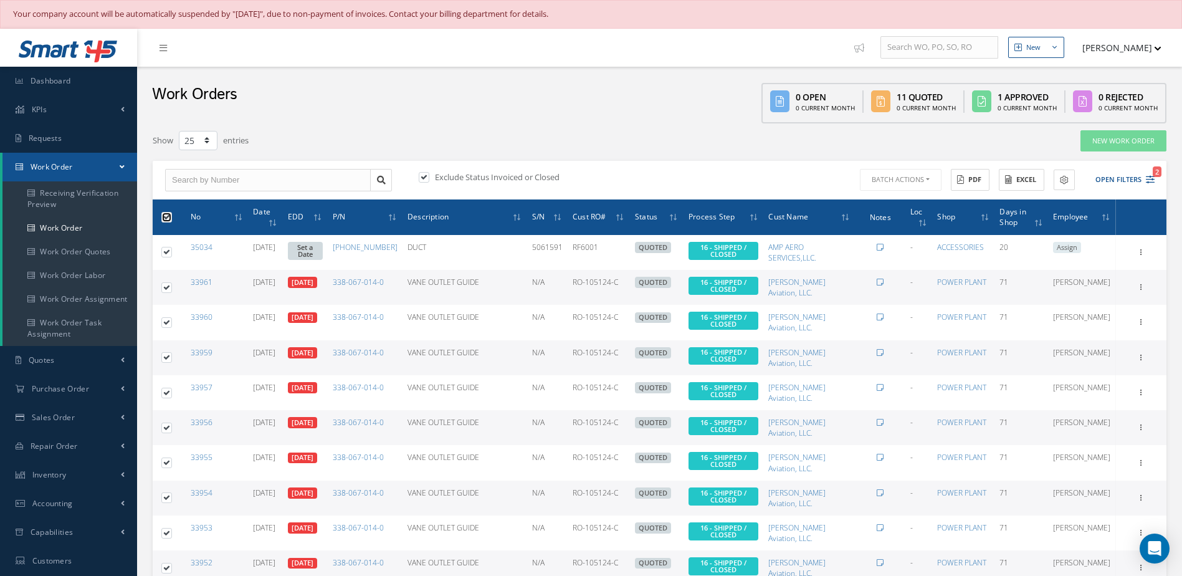
checkbox input "true"
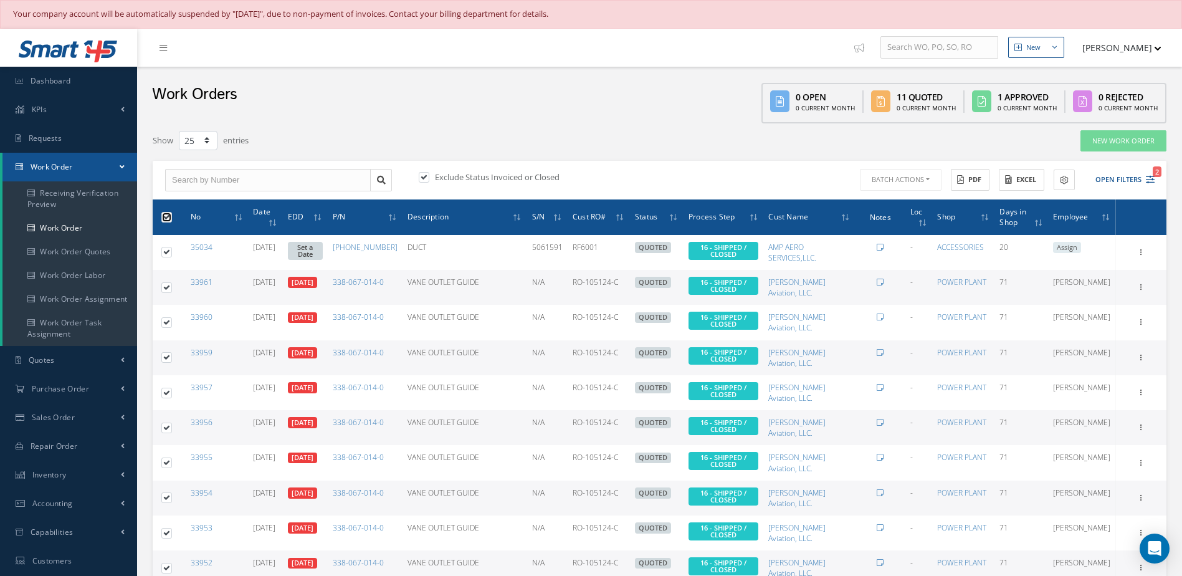
checkbox input "true"
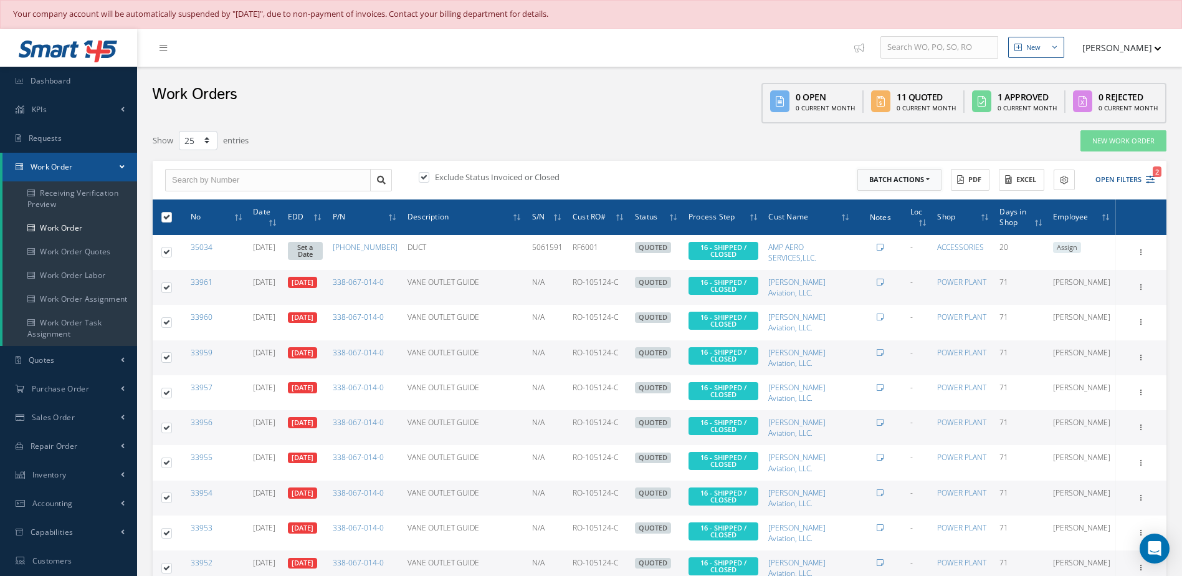
click at [920, 174] on button "Batch Actions" at bounding box center [899, 180] width 84 height 22
click at [896, 215] on link "Close Work Orders" at bounding box center [907, 217] width 100 height 17
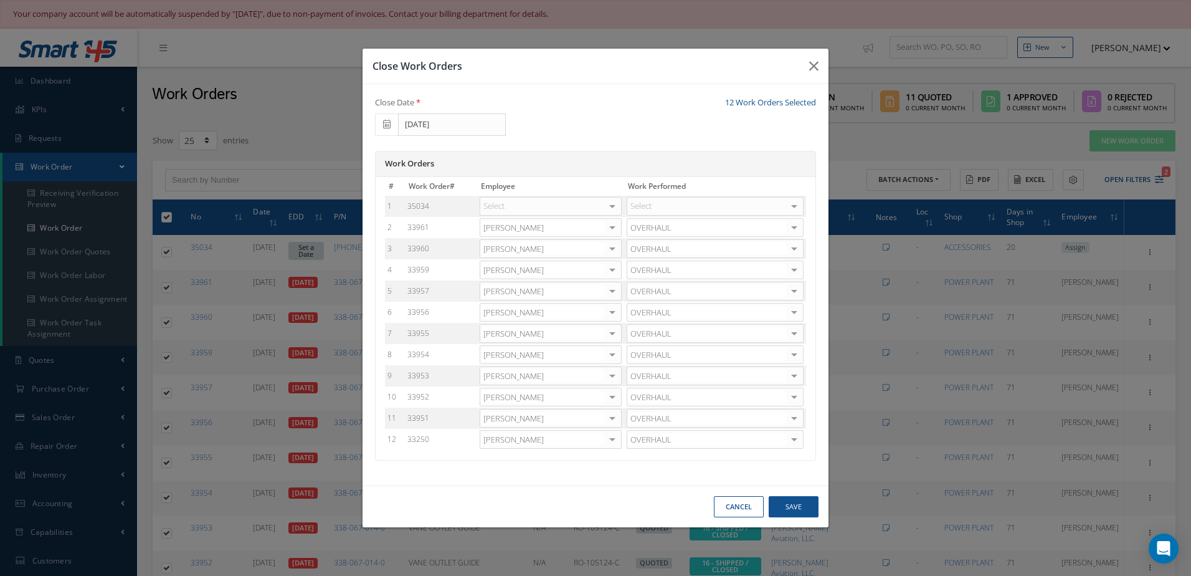
click at [612, 207] on div at bounding box center [612, 207] width 17 height 18
click at [488, 247] on span "Adoni Felipe" at bounding box center [518, 247] width 60 height 11
click at [701, 209] on div "Select" at bounding box center [715, 206] width 177 height 19
type input "retur"
click at [703, 222] on span "RETURN TO CUSTOMER" at bounding box center [678, 226] width 86 height 11
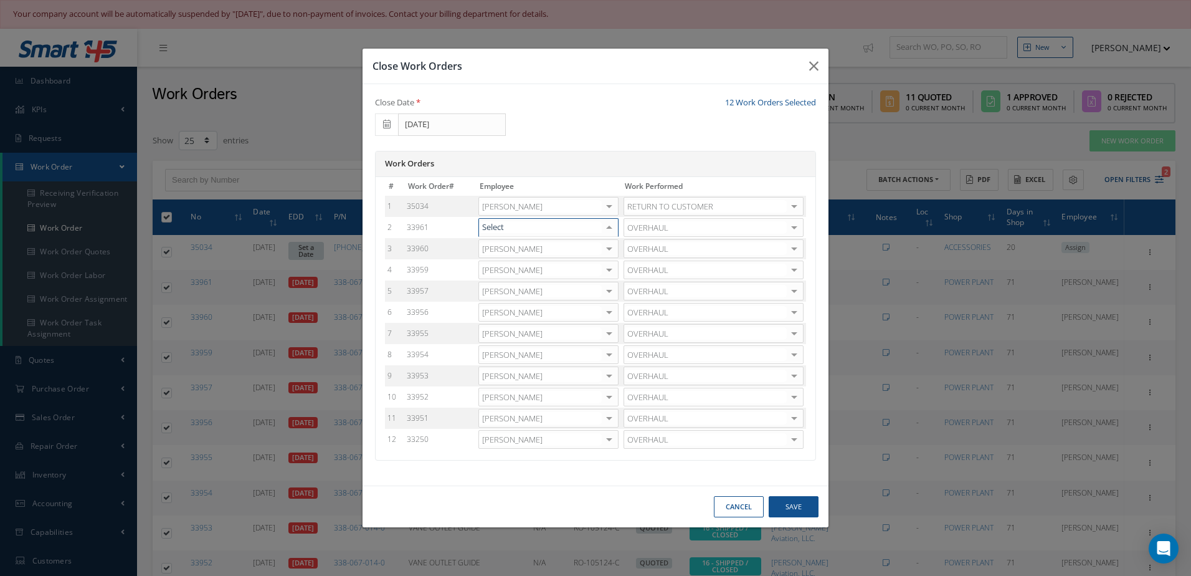
click at [613, 227] on div at bounding box center [609, 228] width 17 height 18
click at [518, 274] on span "[PERSON_NAME]" at bounding box center [548, 268] width 139 height 21
click at [610, 252] on div at bounding box center [609, 249] width 17 height 18
click at [535, 287] on span "Adoni Felipe" at bounding box center [548, 289] width 139 height 21
click at [612, 272] on div at bounding box center [609, 270] width 17 height 18
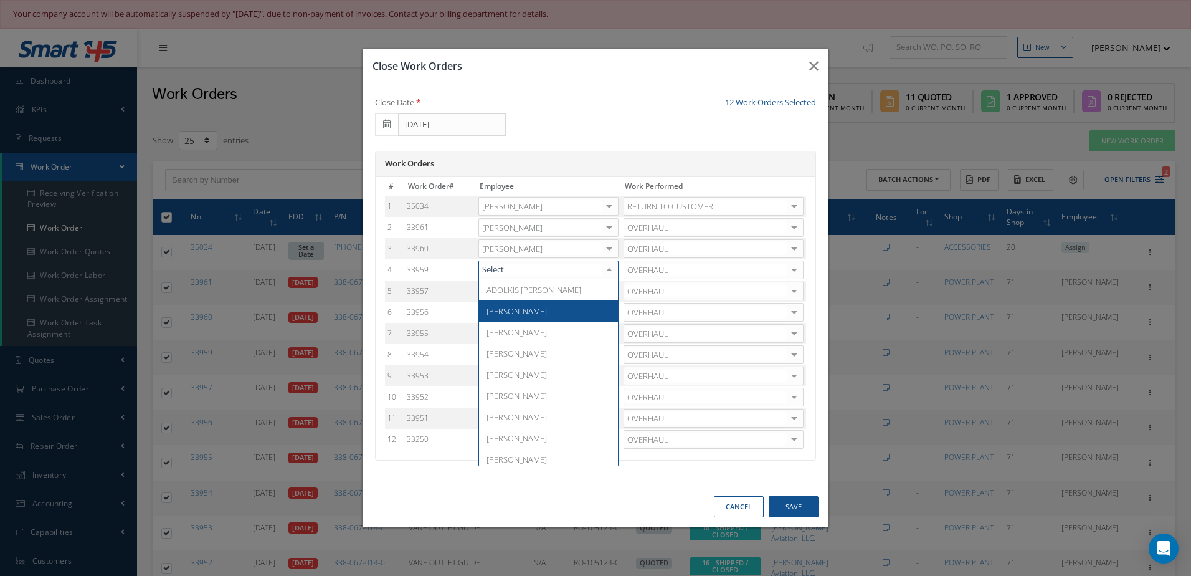
click at [499, 312] on span "Adoni Felipe" at bounding box center [517, 310] width 60 height 11
click at [614, 293] on div at bounding box center [609, 291] width 17 height 18
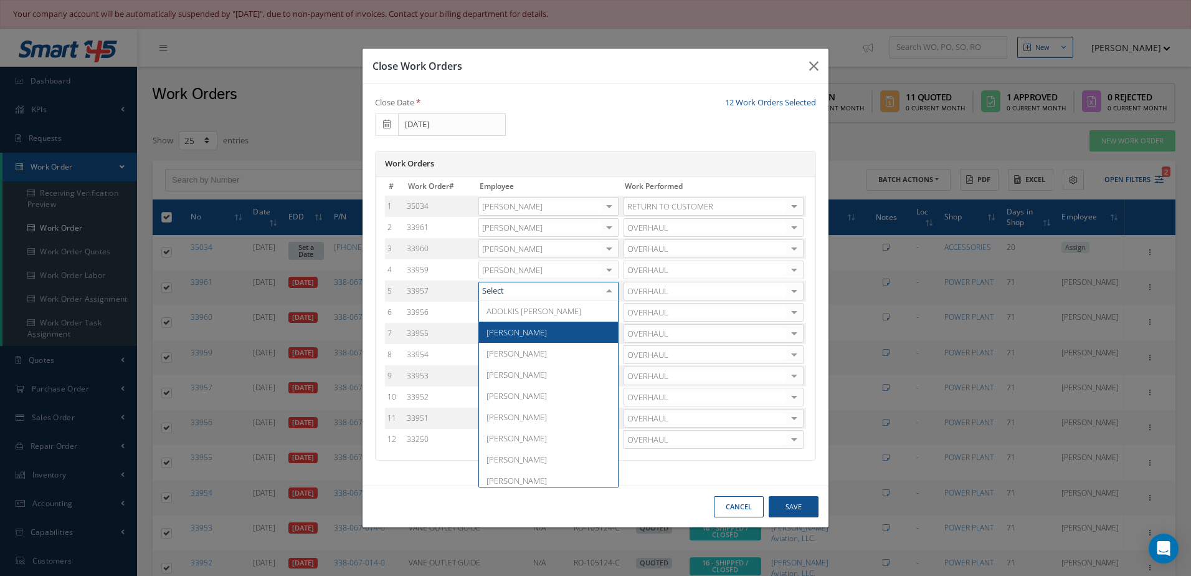
click at [530, 334] on span "[PERSON_NAME]" at bounding box center [548, 331] width 139 height 21
click at [611, 310] on div at bounding box center [609, 312] width 17 height 18
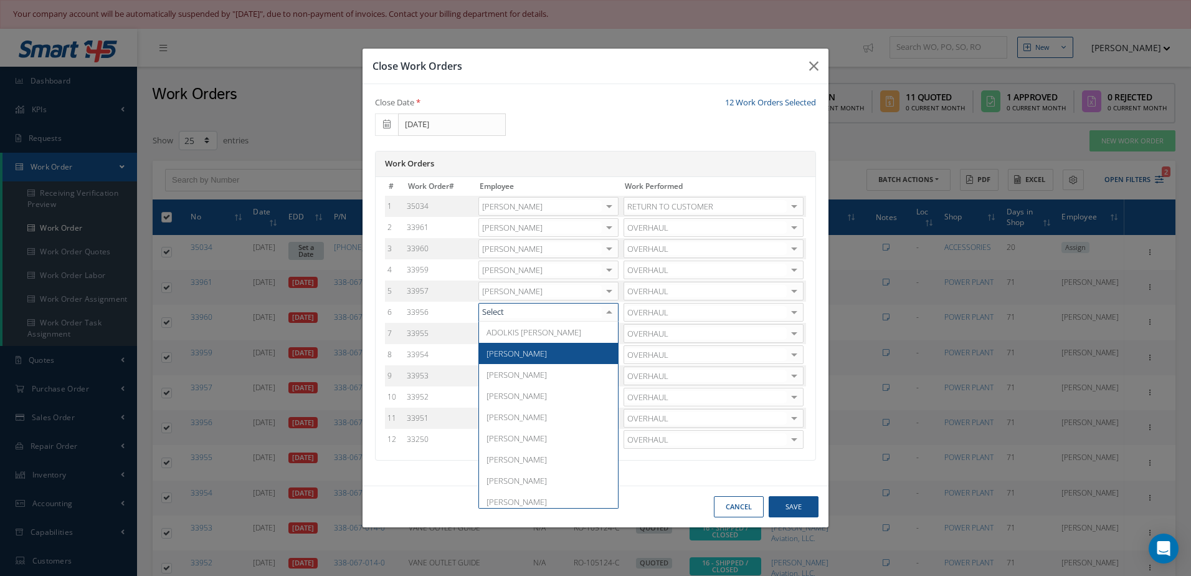
click at [529, 347] on span "Adoni Felipe" at bounding box center [548, 353] width 139 height 21
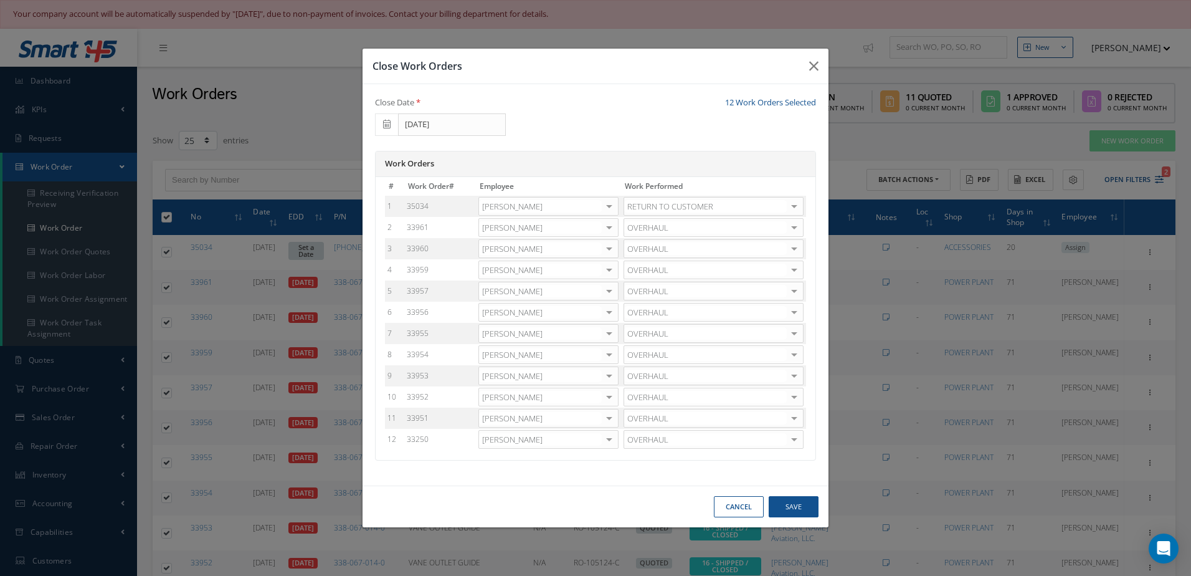
click at [618, 334] on div at bounding box center [609, 334] width 17 height 18
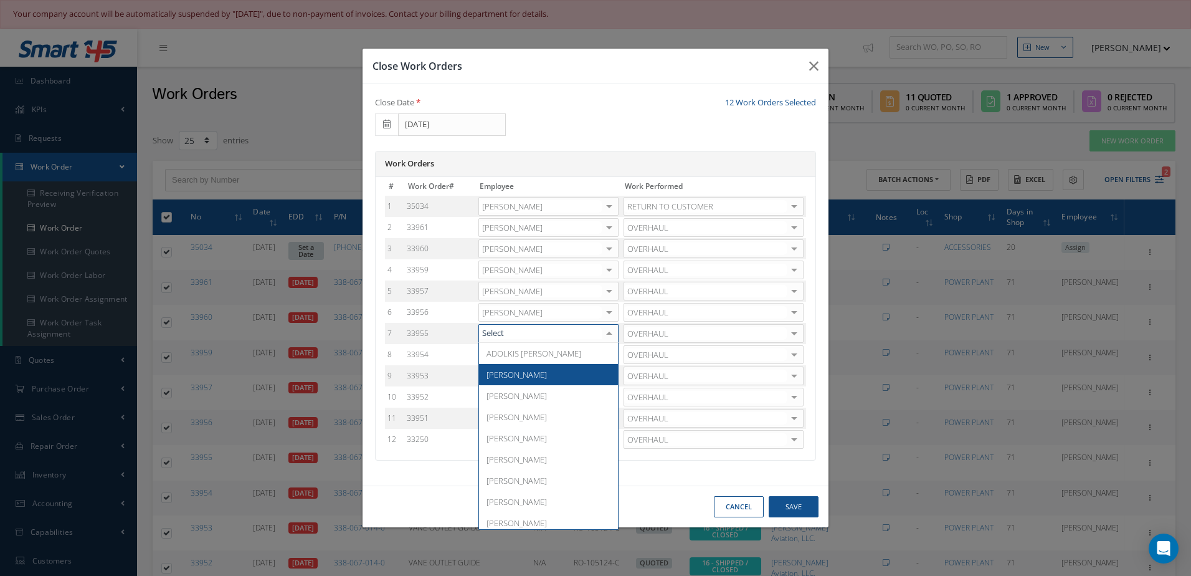
click at [502, 379] on span "Adoni Felipe" at bounding box center [517, 374] width 60 height 11
click at [616, 352] on div at bounding box center [609, 355] width 17 height 18
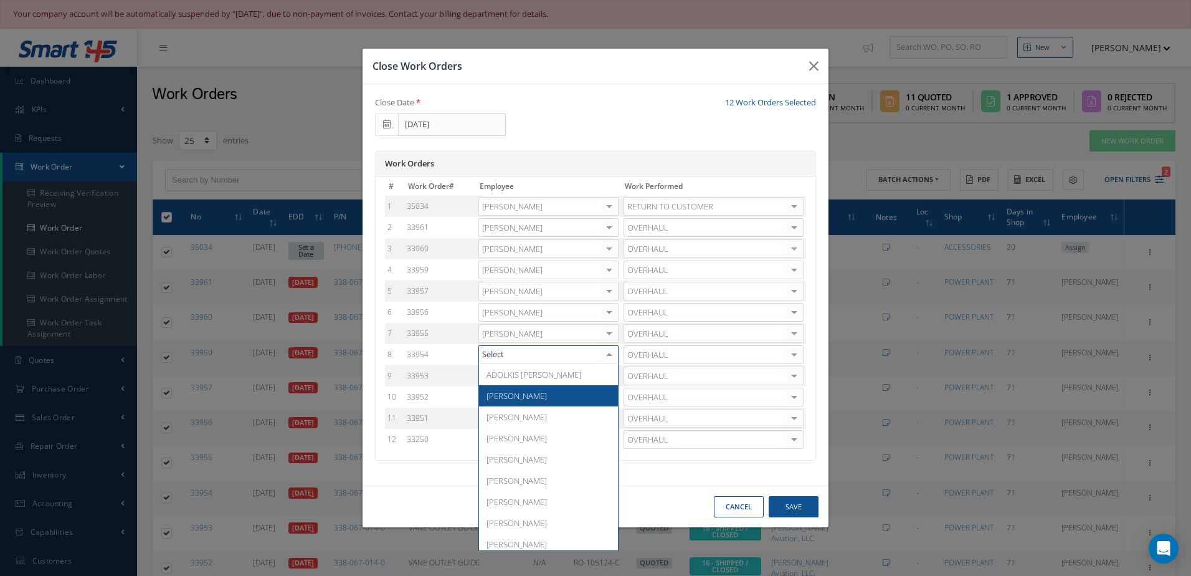
click at [505, 388] on span "Adoni Felipe" at bounding box center [548, 395] width 139 height 21
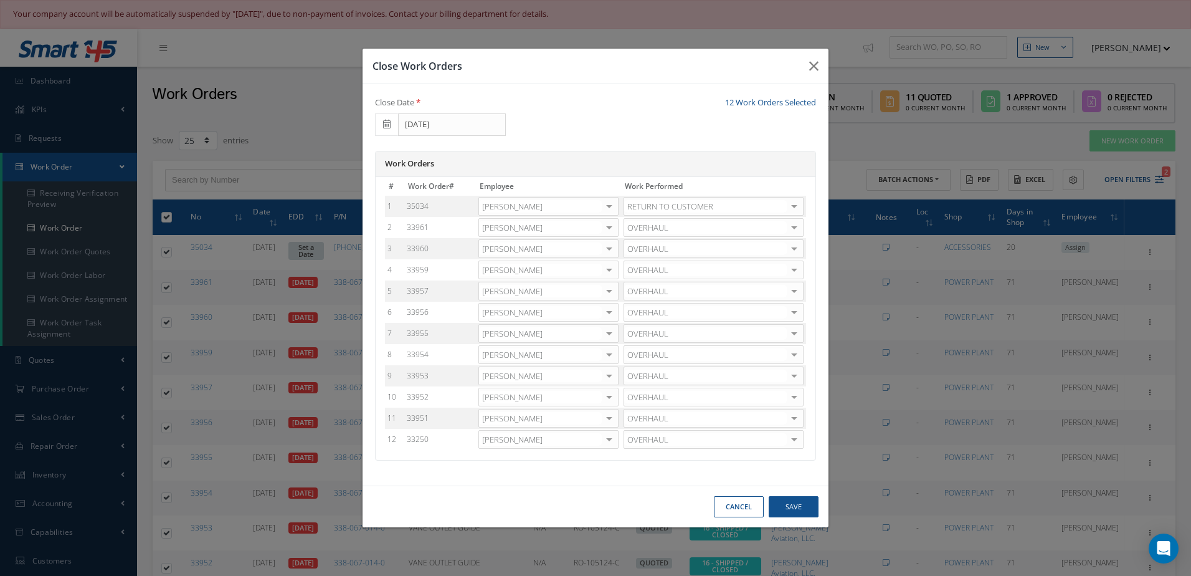
click at [611, 369] on div at bounding box center [609, 376] width 17 height 18
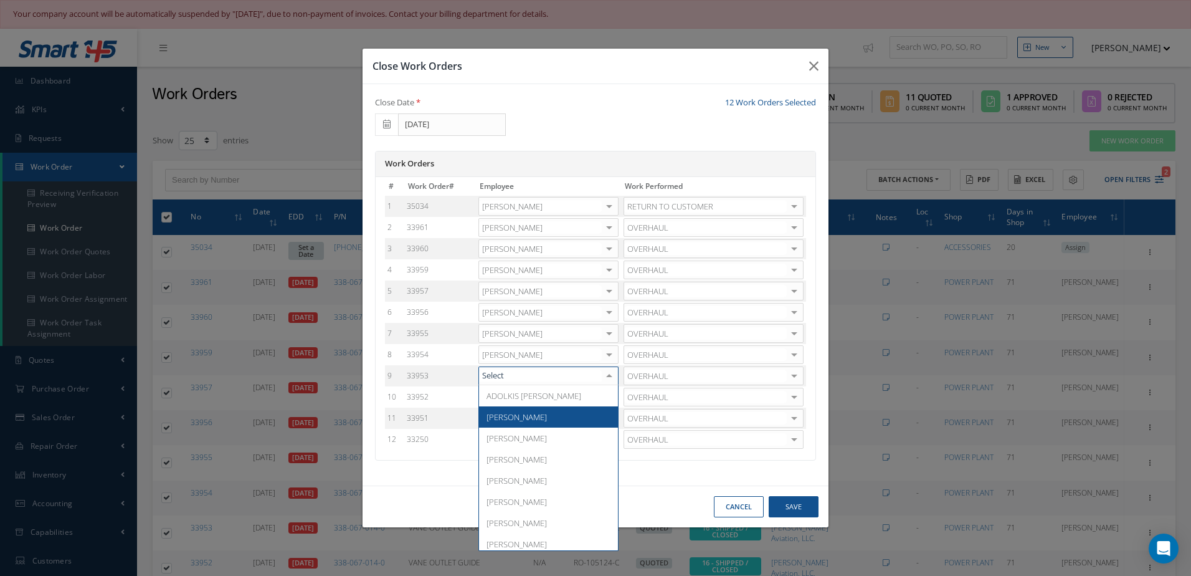
click at [505, 419] on span "Adoni Felipe" at bounding box center [517, 416] width 60 height 11
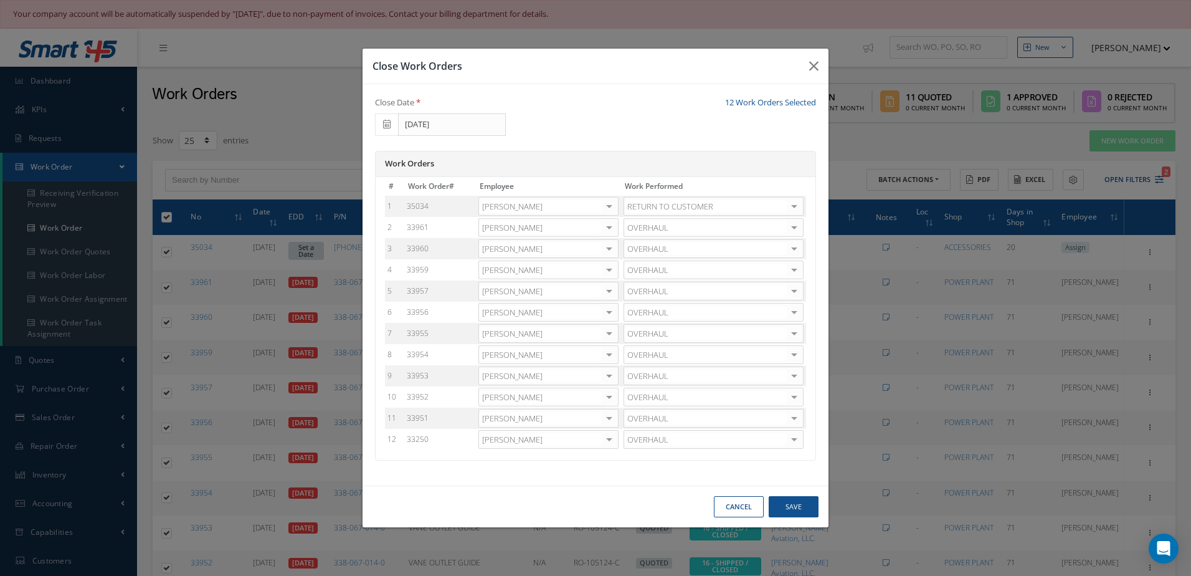
click at [614, 398] on div at bounding box center [609, 397] width 17 height 18
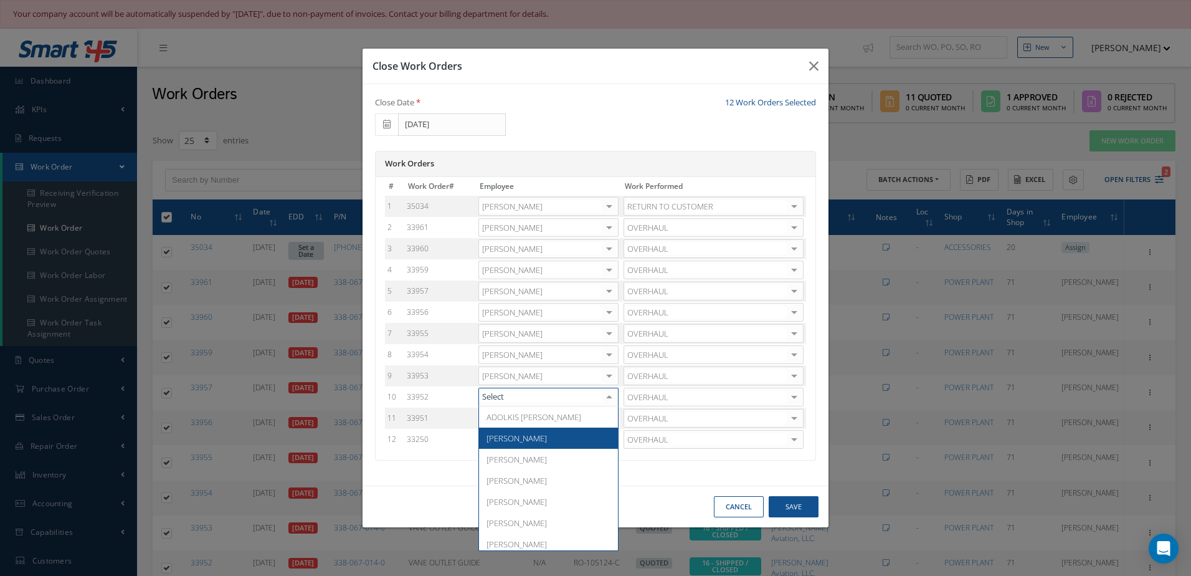
click at [508, 438] on span "Adoni Felipe" at bounding box center [517, 437] width 60 height 11
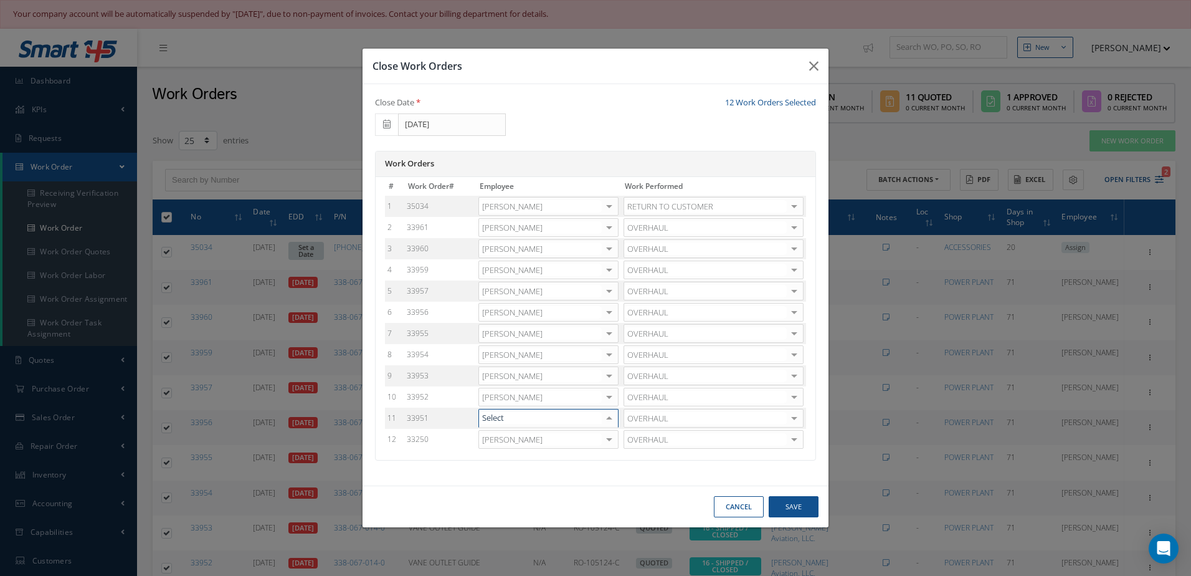
click at [616, 419] on div at bounding box center [609, 418] width 17 height 18
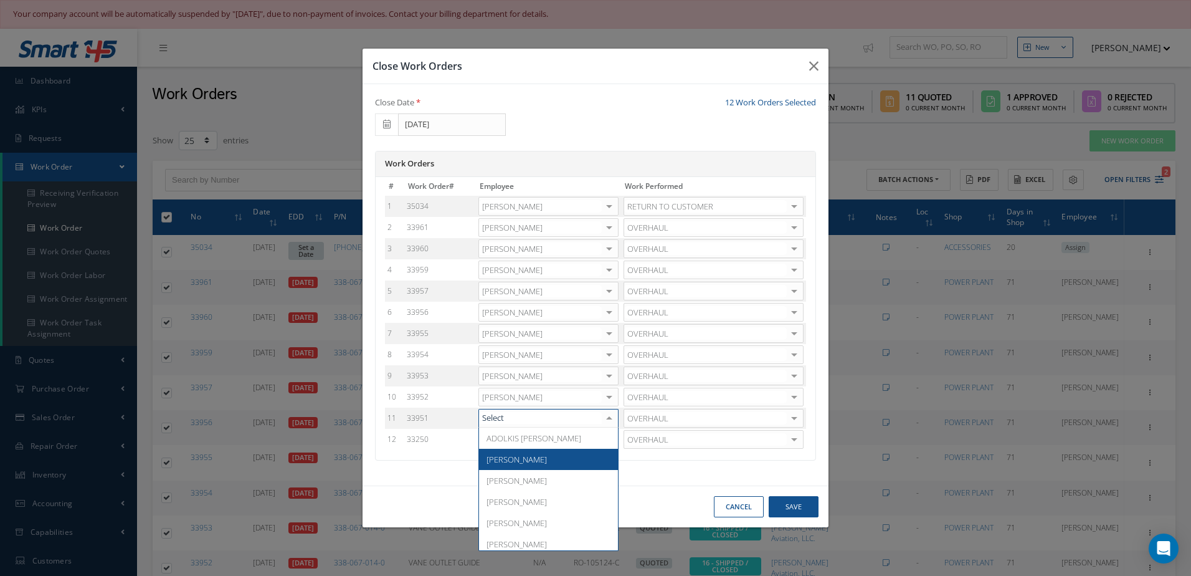
click at [517, 462] on span "Adoni Felipe" at bounding box center [517, 459] width 60 height 11
click at [612, 440] on div at bounding box center [609, 440] width 17 height 18
click at [512, 481] on span "Adoni Felipe" at bounding box center [517, 480] width 60 height 11
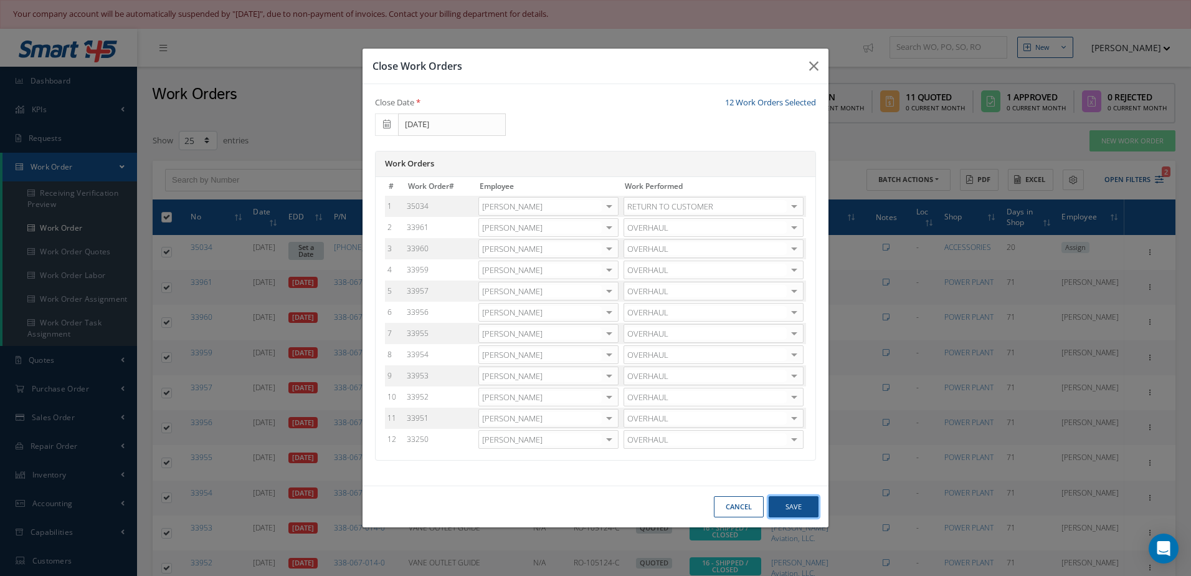
click at [791, 504] on button "Save" at bounding box center [794, 507] width 50 height 22
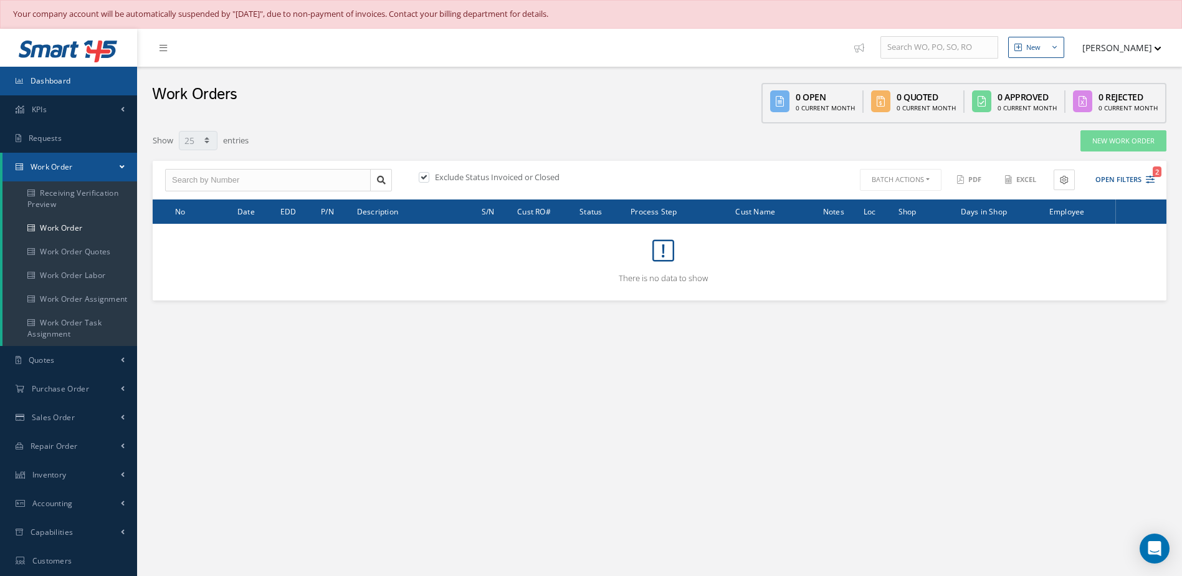
click at [94, 81] on link "Dashboard" at bounding box center [68, 81] width 137 height 29
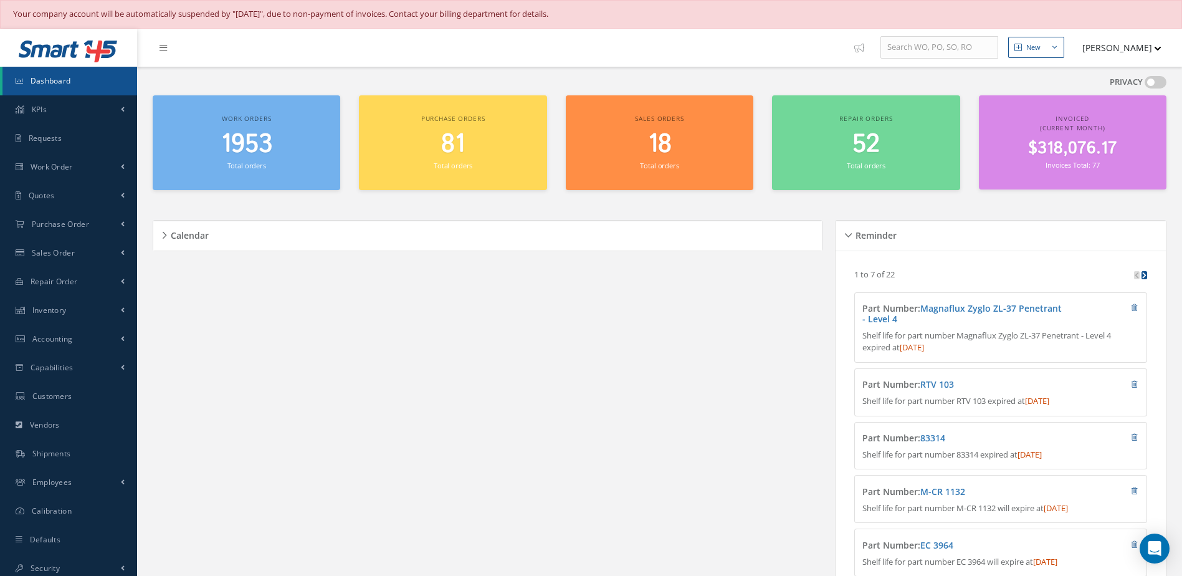
click at [46, 76] on span "Dashboard" at bounding box center [51, 80] width 40 height 11
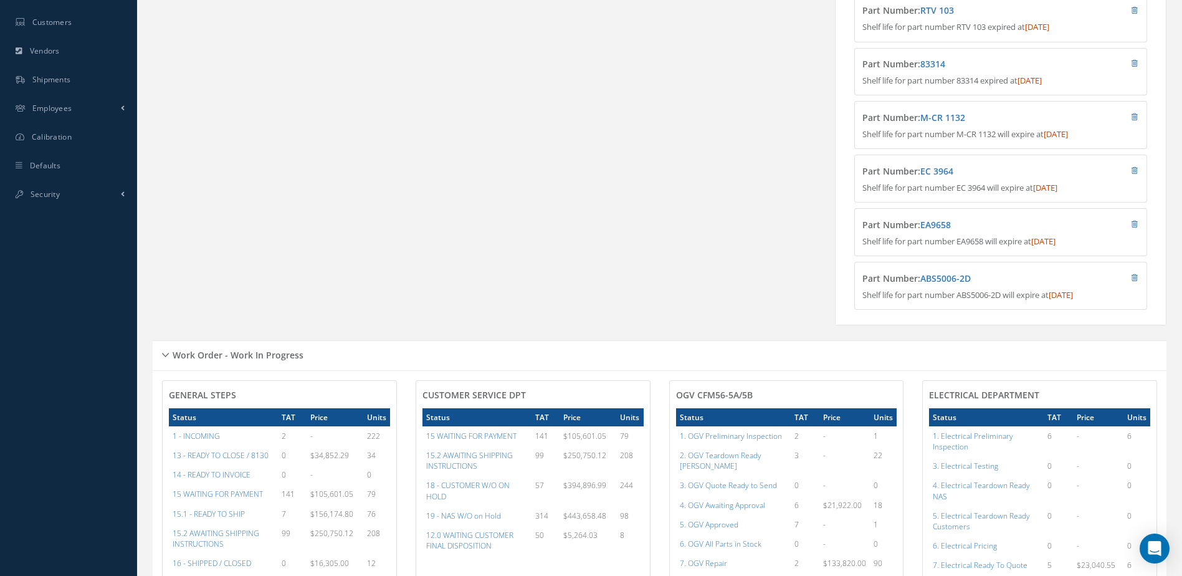
scroll to position [561, 0]
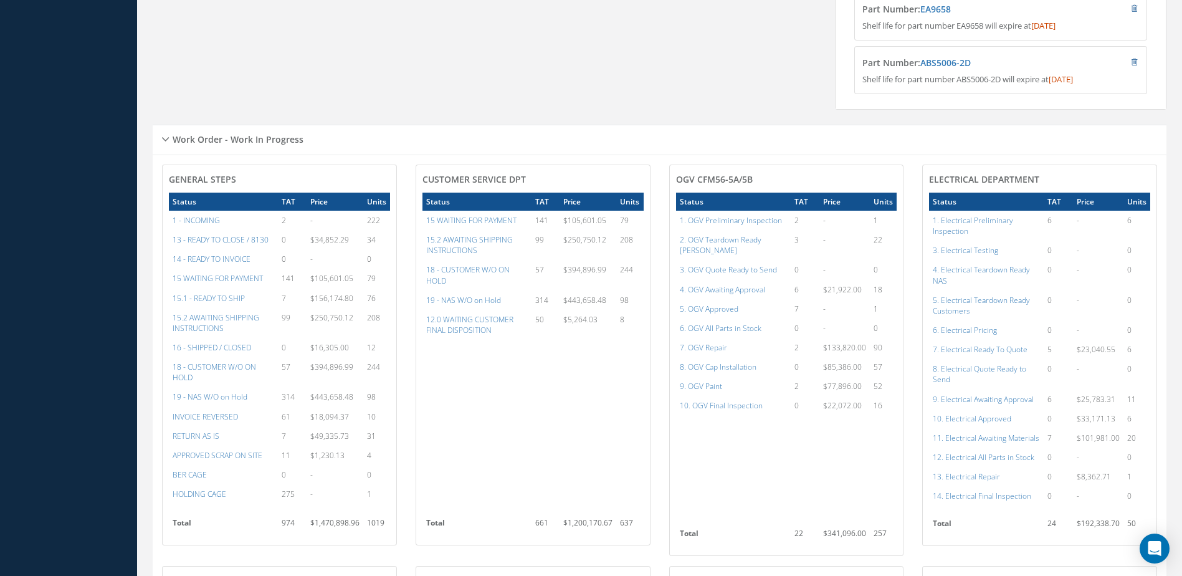
scroll to position [776, 0]
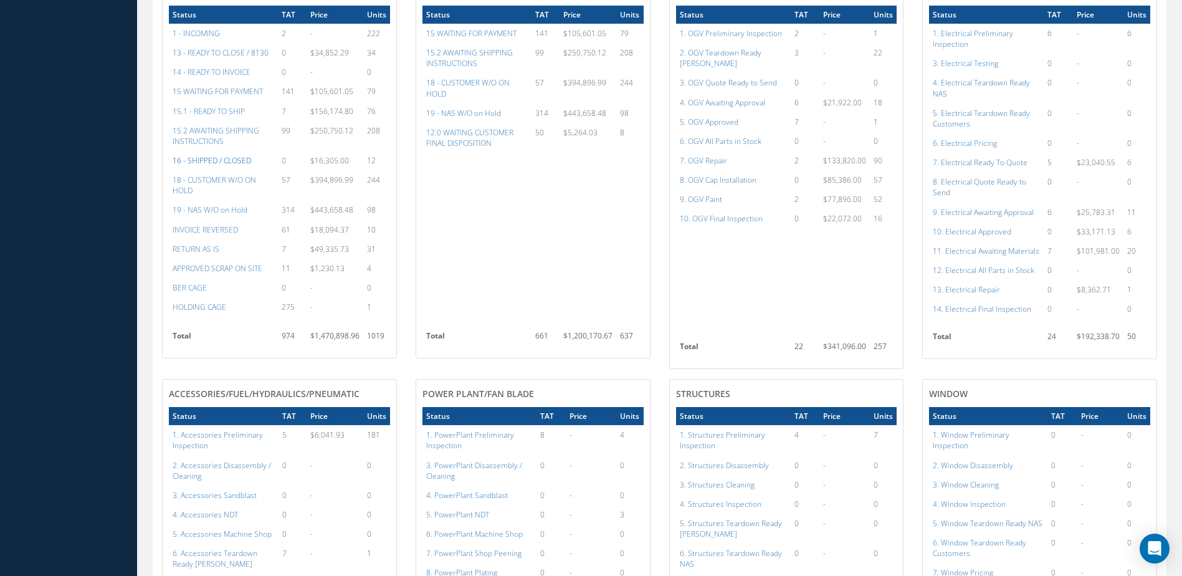
click at [224, 166] on a=22&excludeInternalCustomer=false&excludeInvoicedOrClosed=true&&filtersHidded"] "16 - SHIPPED / CLOSED" at bounding box center [212, 160] width 79 height 11
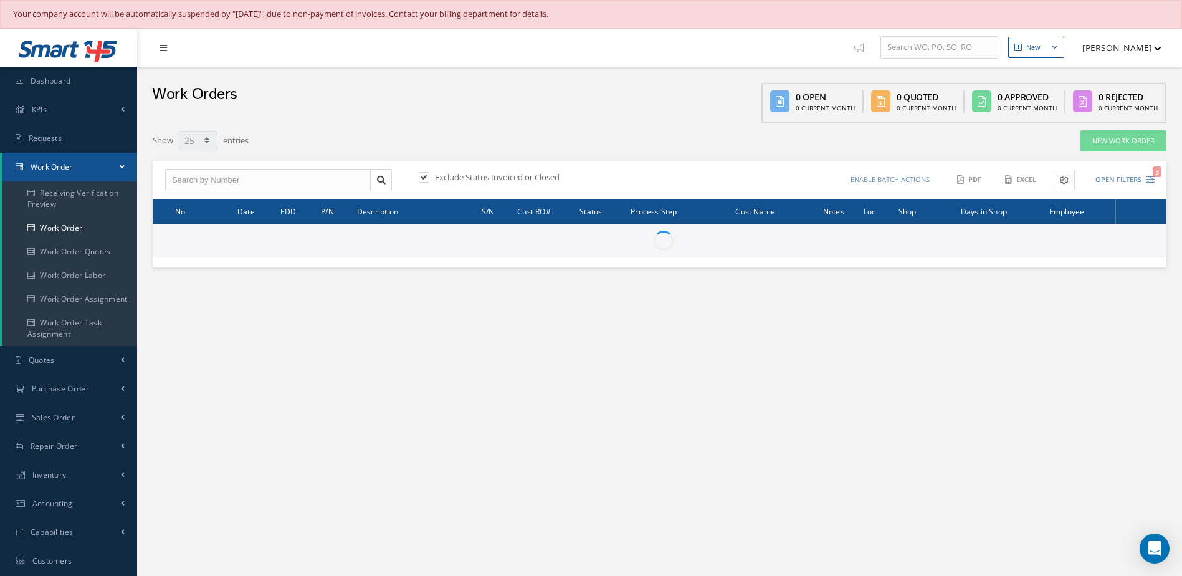
select select "25"
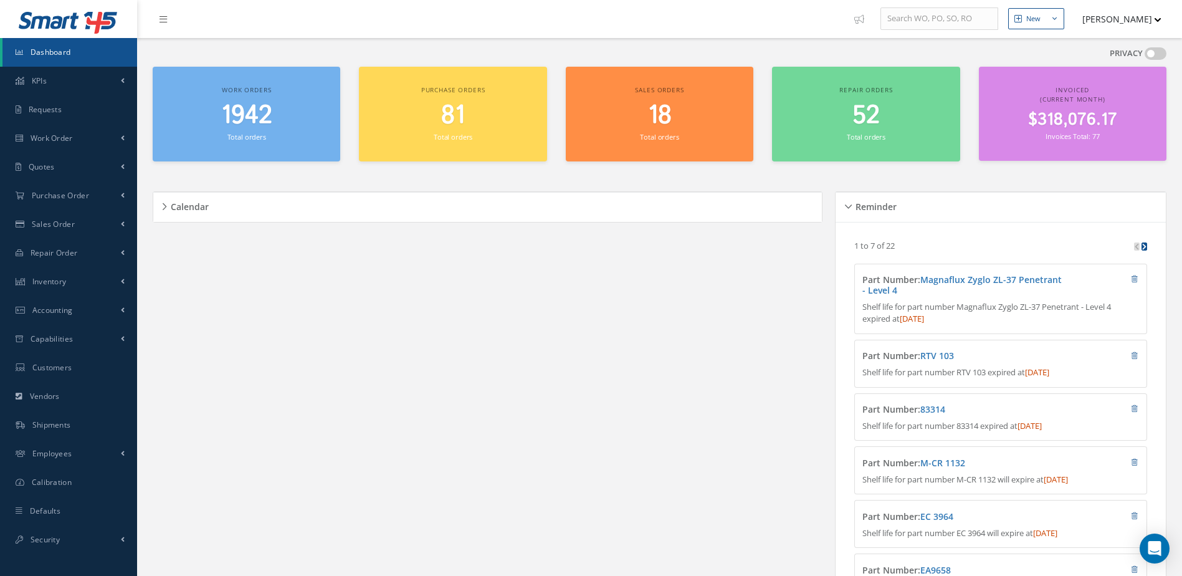
scroll to position [29, 0]
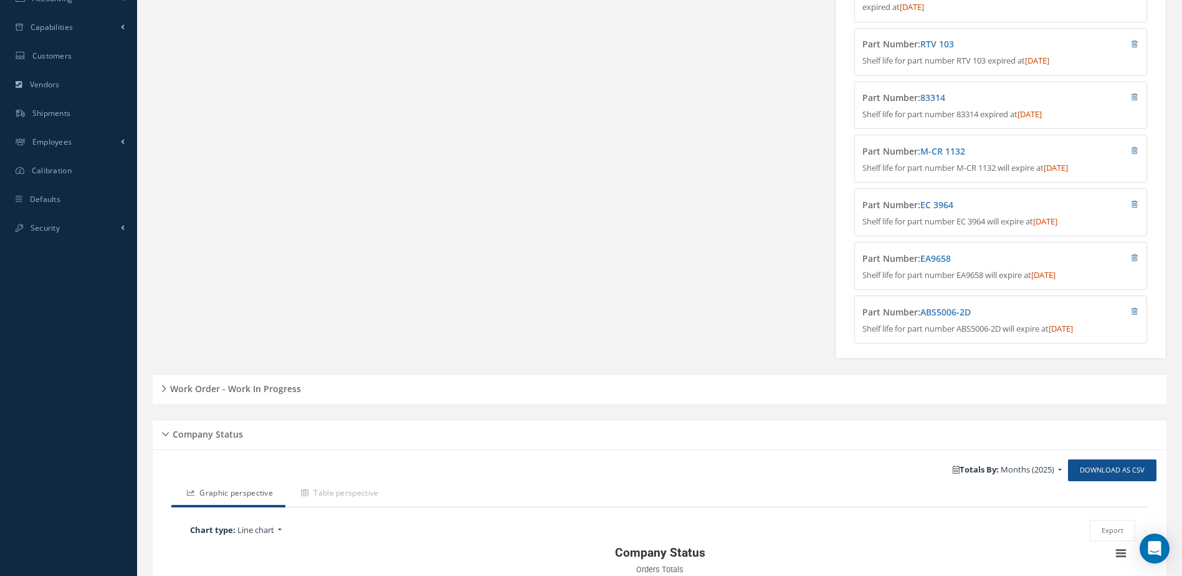
scroll to position [527, 0]
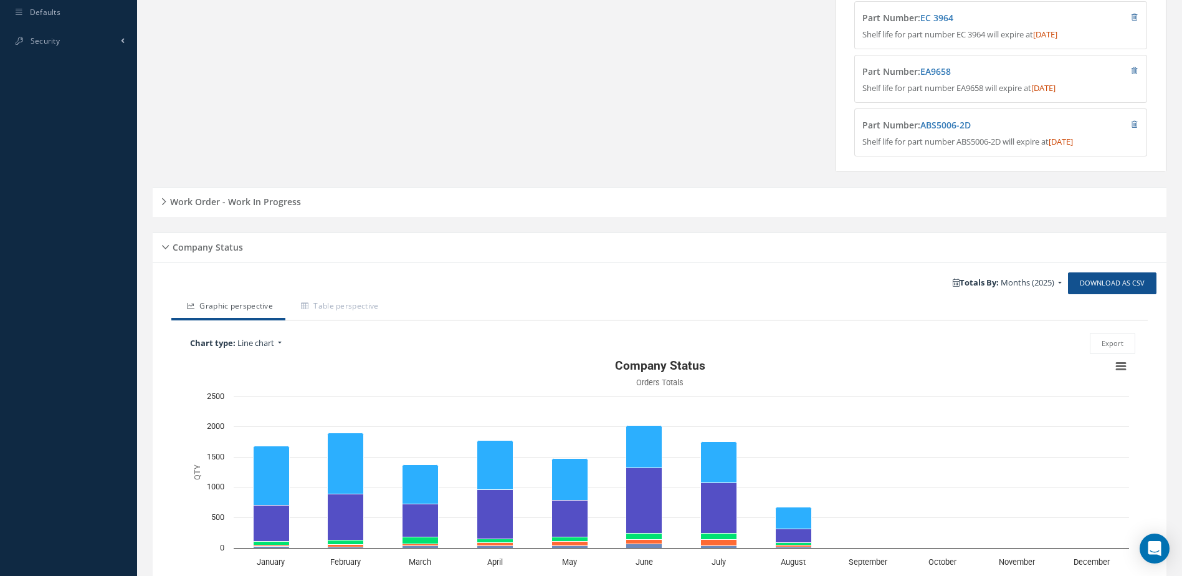
drag, startPoint x: 232, startPoint y: 209, endPoint x: 239, endPoint y: 209, distance: 6.9
click at [232, 207] on h5 "Work Order - Work In Progress" at bounding box center [233, 200] width 135 height 15
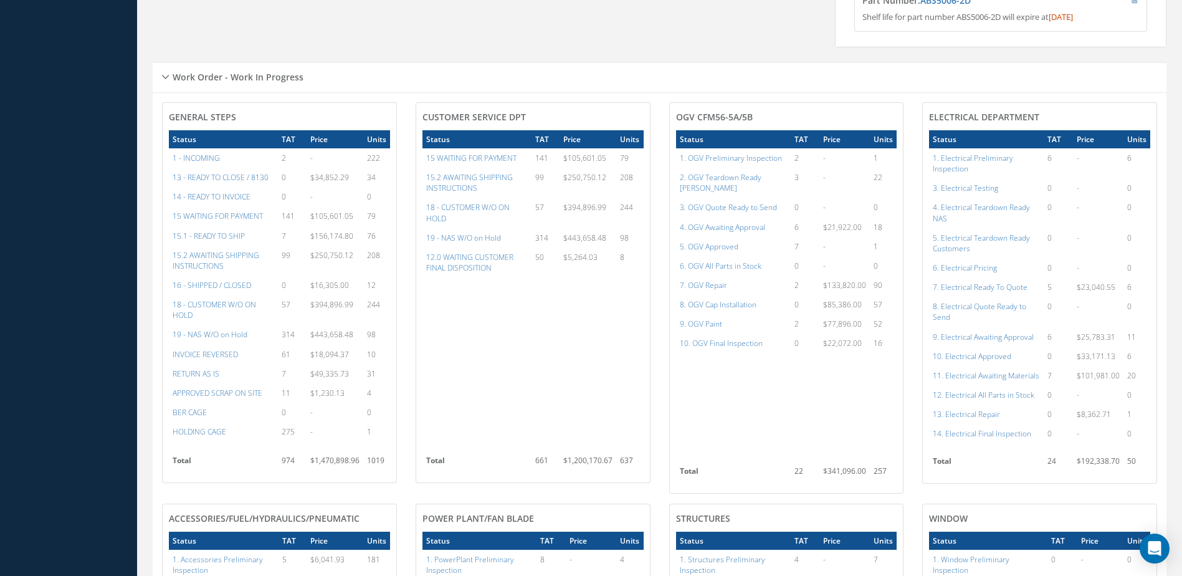
scroll to position [714, 0]
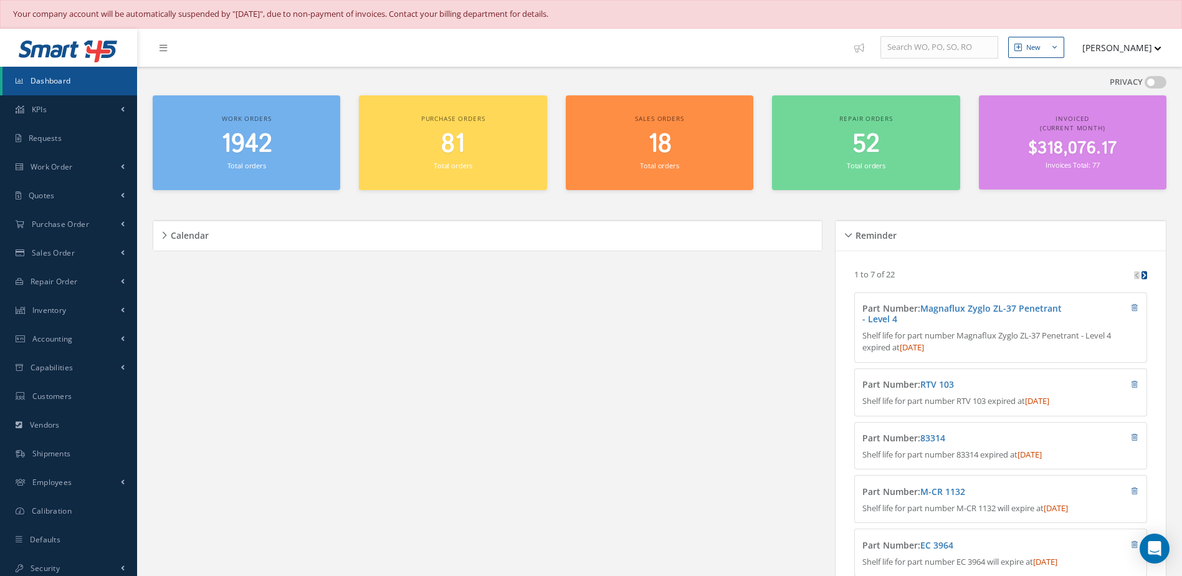
click at [52, 75] on span "Dashboard" at bounding box center [51, 80] width 40 height 11
click at [61, 399] on span "Customers" at bounding box center [52, 396] width 40 height 11
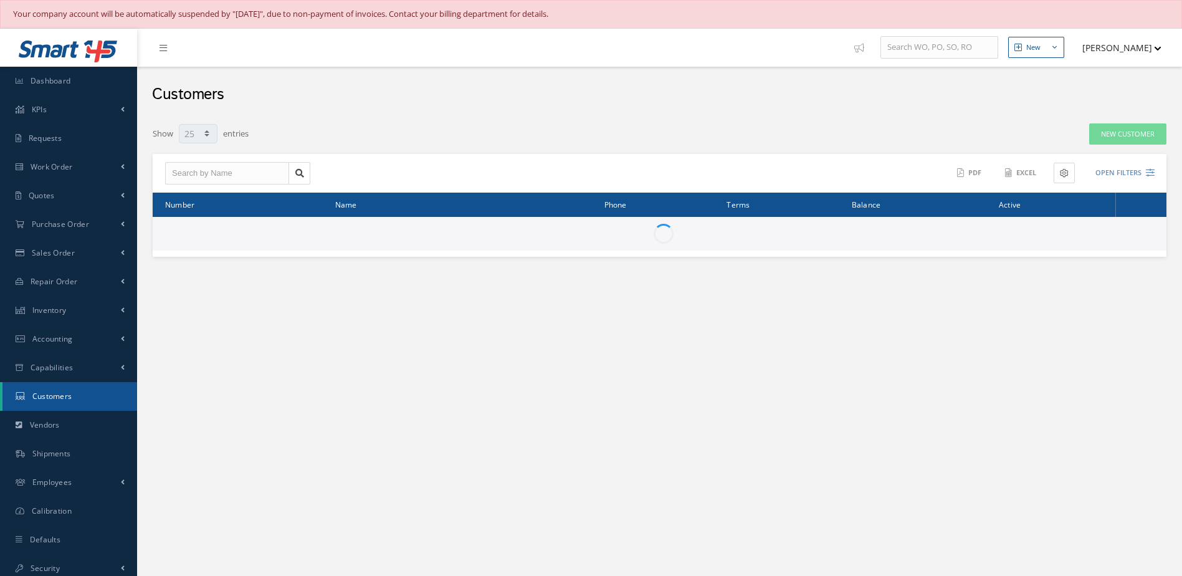
select select "25"
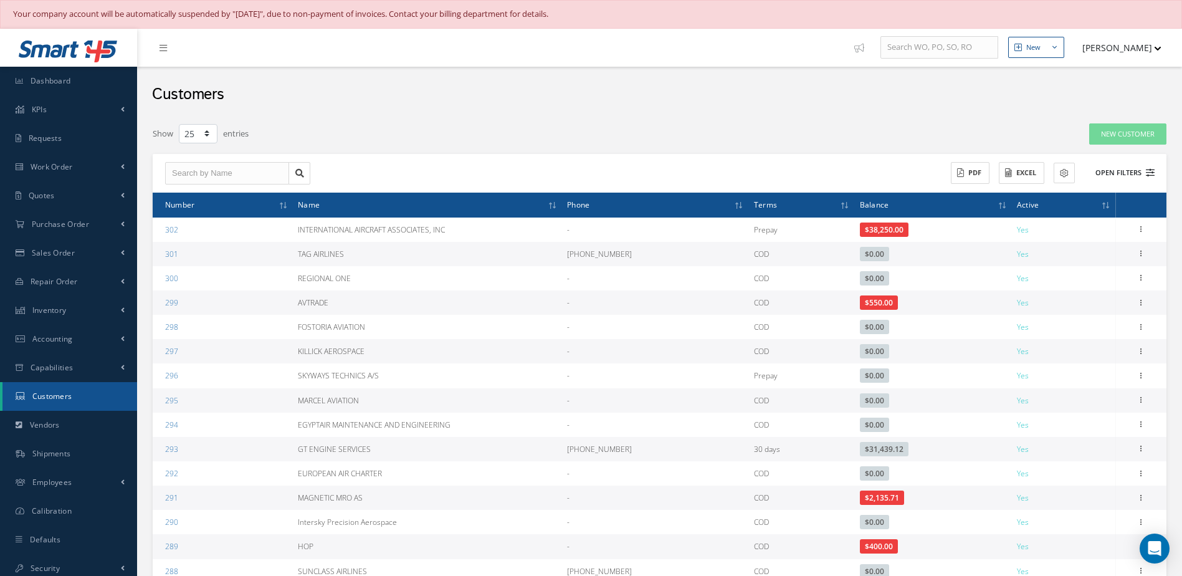
click at [1107, 171] on button "Open Filters" at bounding box center [1119, 173] width 70 height 21
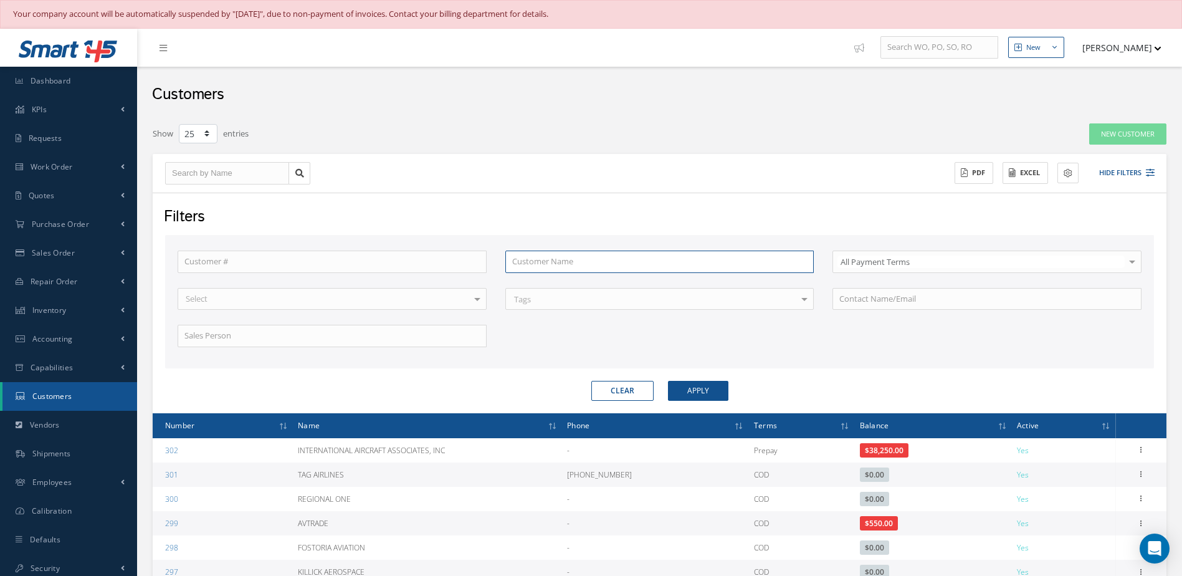
click at [646, 262] on input "text" at bounding box center [659, 261] width 309 height 22
type input "s"
type input "st"
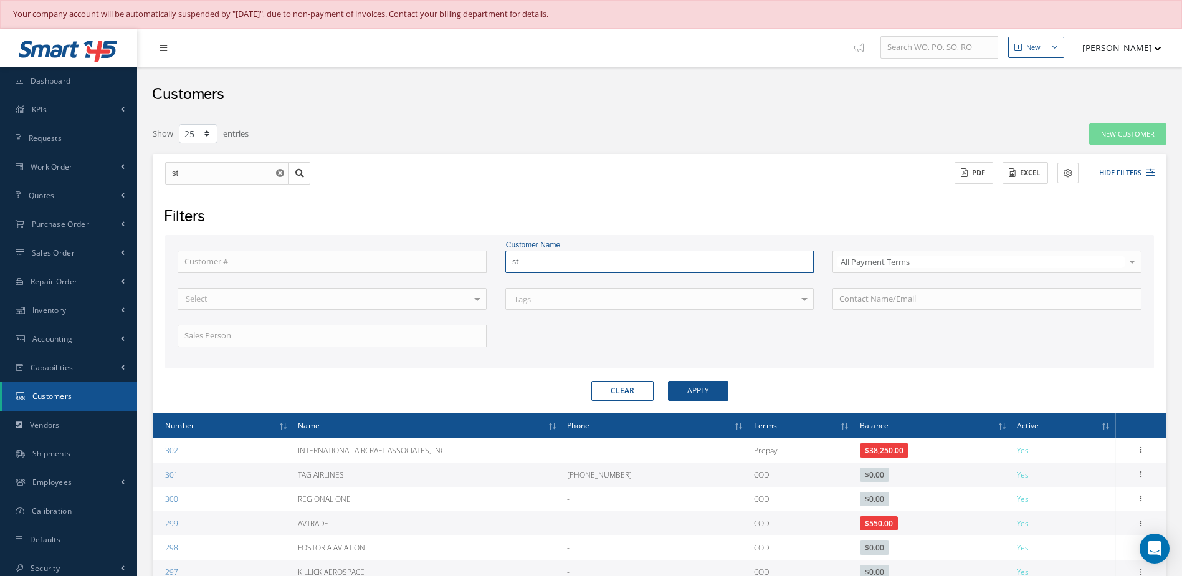
type input "str"
type input "stra"
type input "strat"
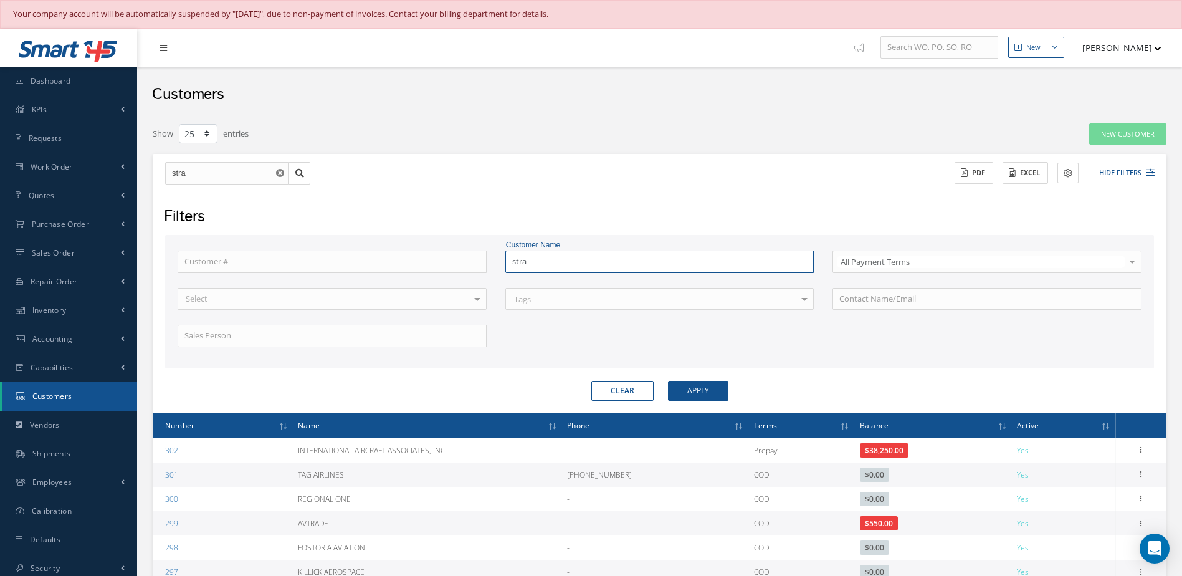
type input "strat"
type input "stratt"
type input "stratto"
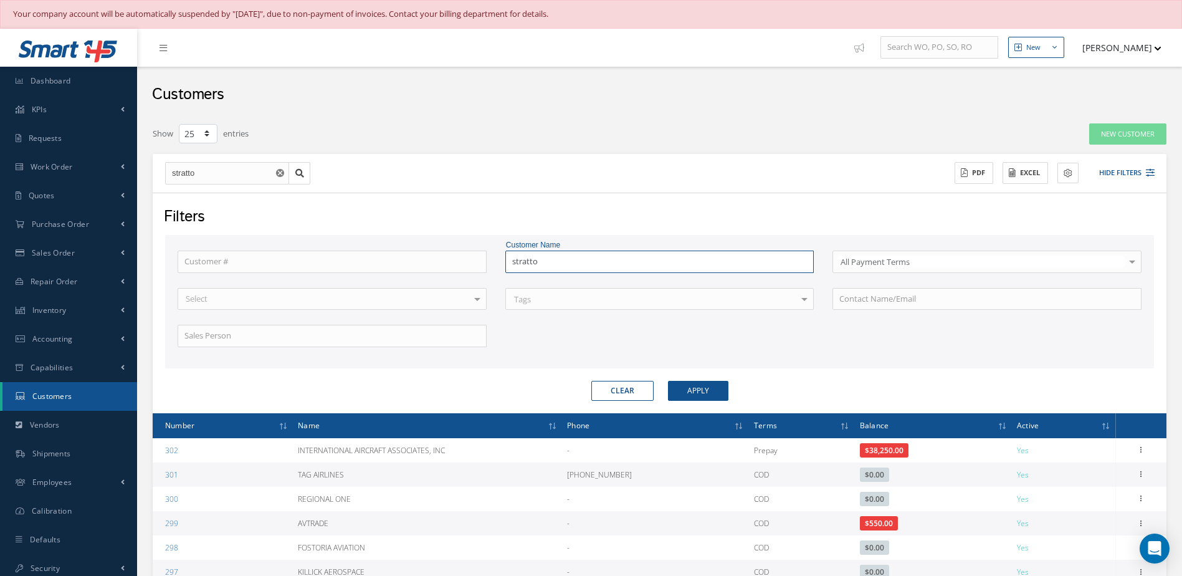
type input "stratton"
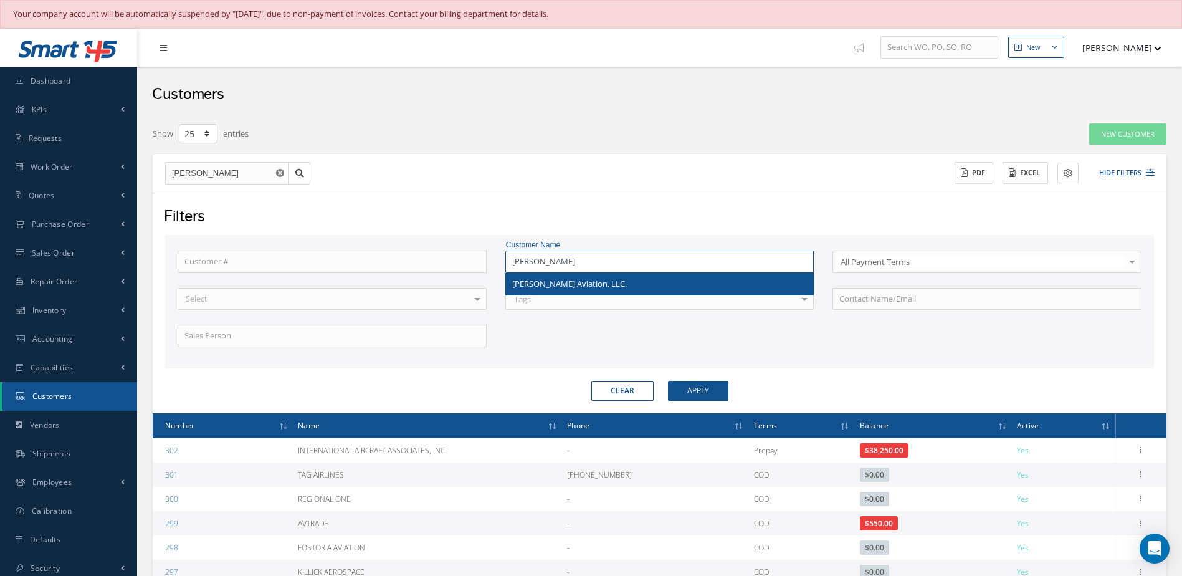
type input "stratton"
click at [625, 288] on div "Stratton Aviation, LLC." at bounding box center [659, 284] width 295 height 12
type input "Stratton Aviation, LLC."
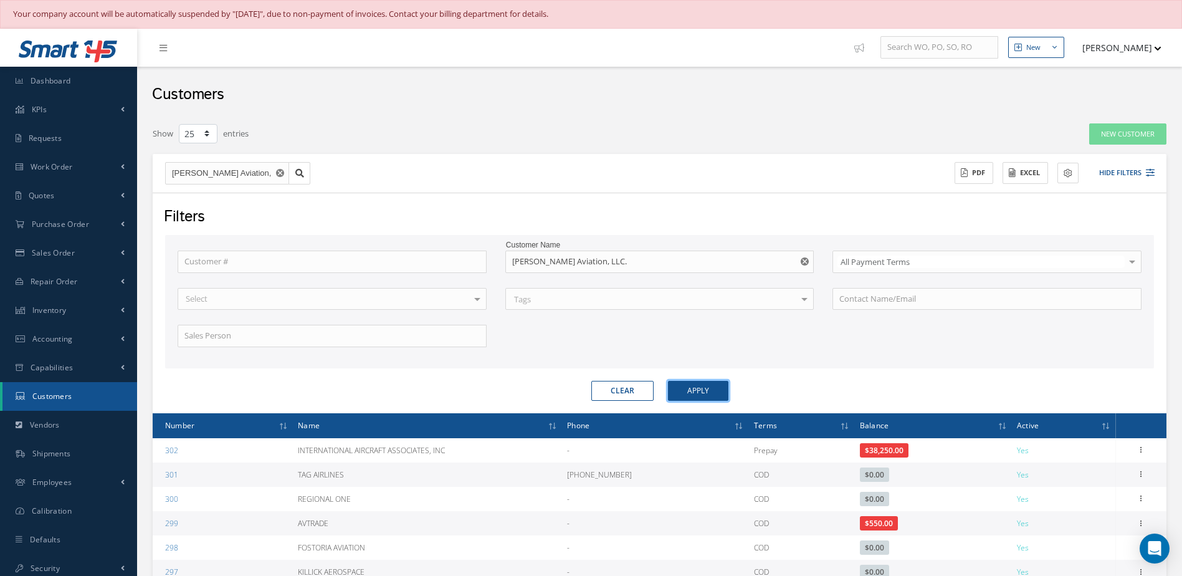
click at [717, 391] on button "Apply" at bounding box center [698, 391] width 60 height 20
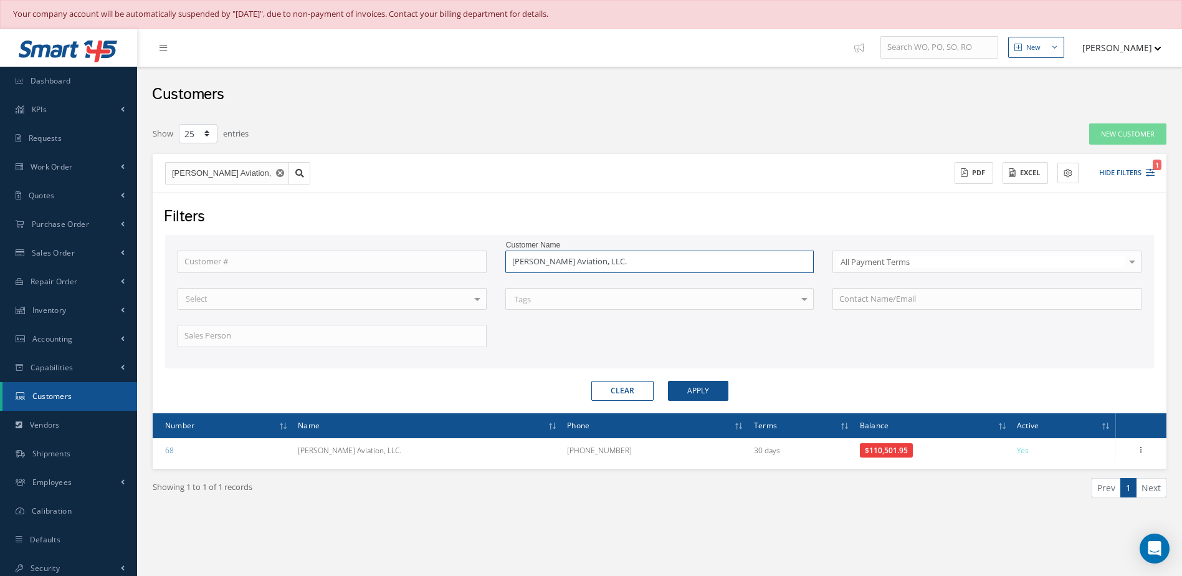
click at [693, 265] on input "Stratton Aviation, LLC." at bounding box center [659, 261] width 309 height 22
type input "Stratton Aviation, LLC"
type input "Stratton Aviation, LL"
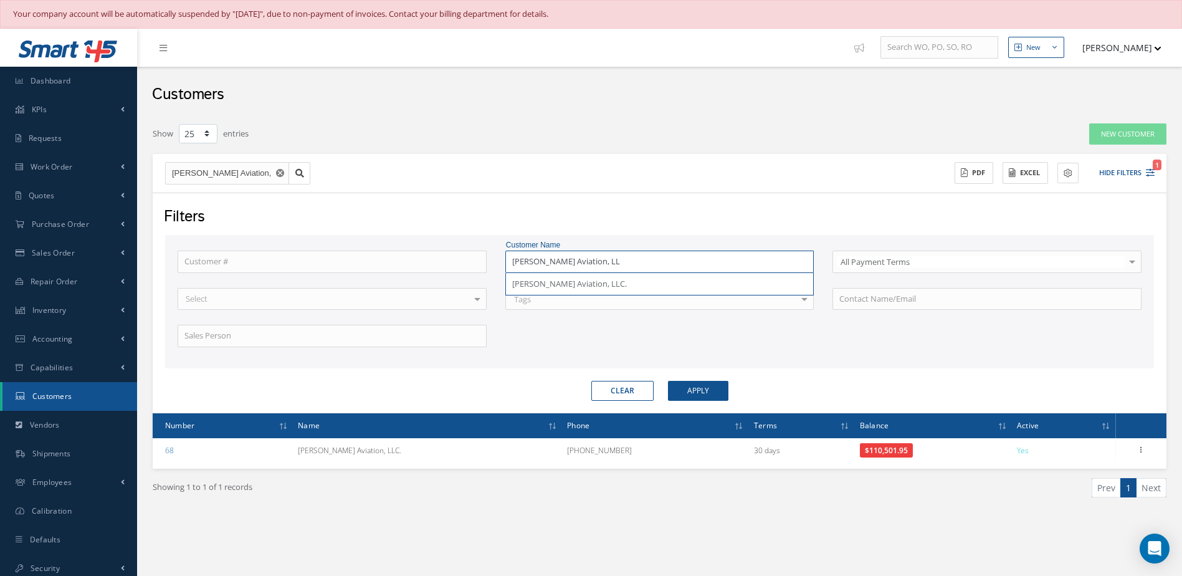
type input "Stratton Aviation, L"
type input "Stratton Aviation,"
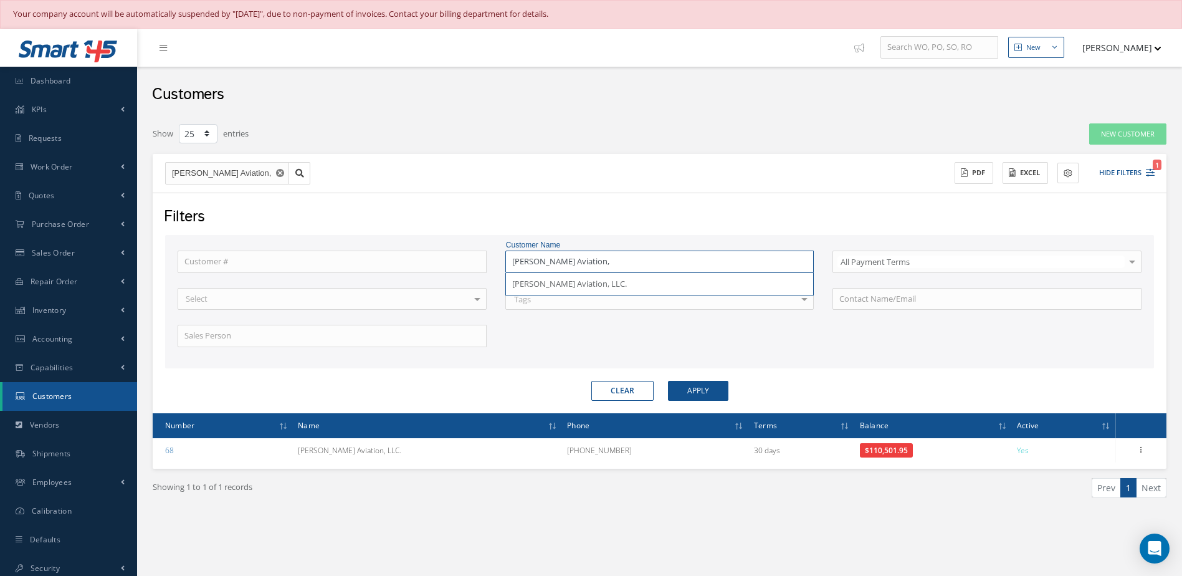
type input "Stratton Aviation,"
type input "Stratton Aviation"
type input "Stratton Aviatio"
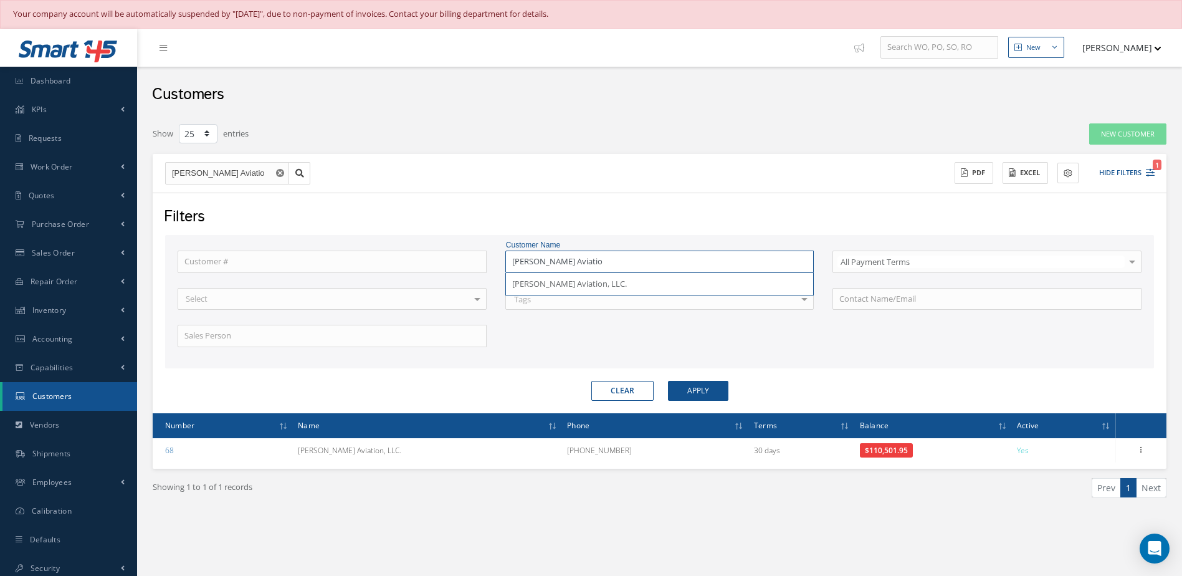
type input "Stratton Aviati"
type input "Stratton Aviat"
type input "Stratton Avia"
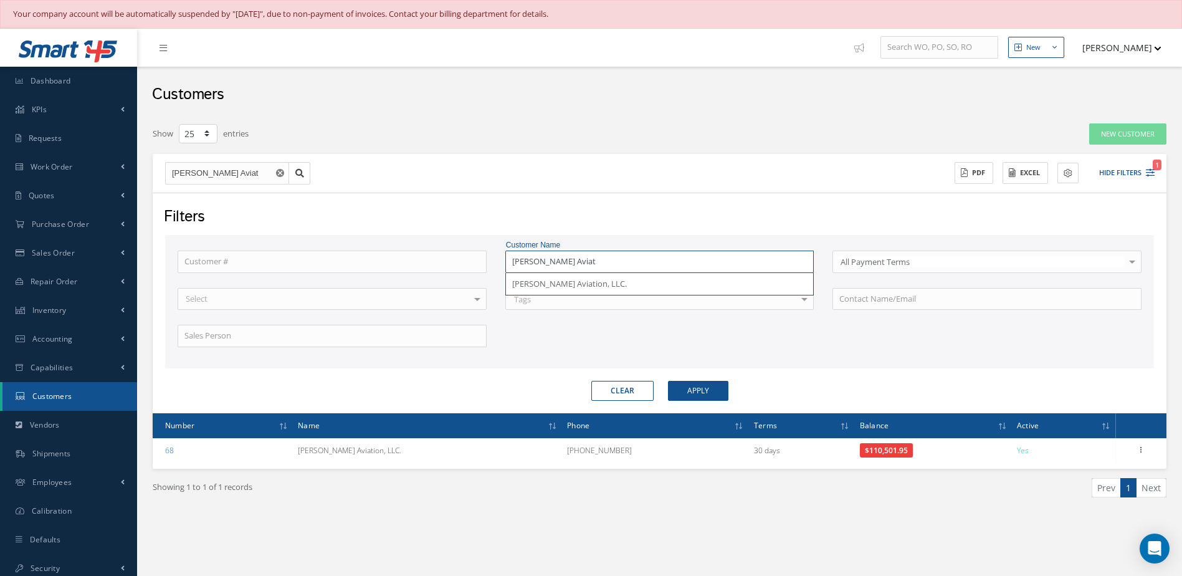
type input "Stratton Avia"
type input "Stratton Avi"
type input "Stratton Av"
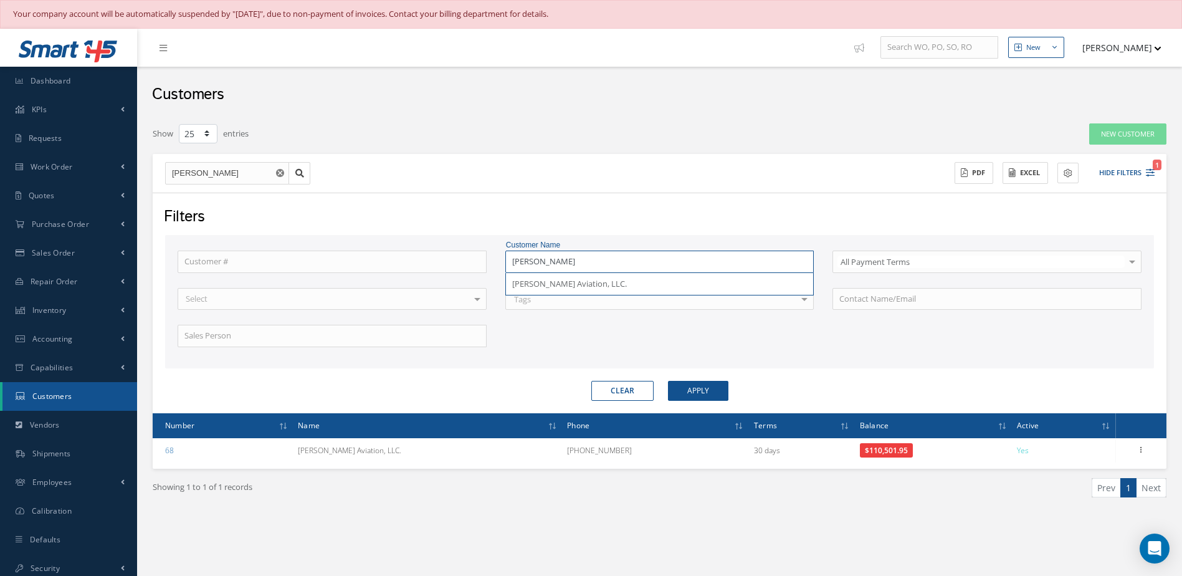
type input "Stratton A"
type input "Stratton"
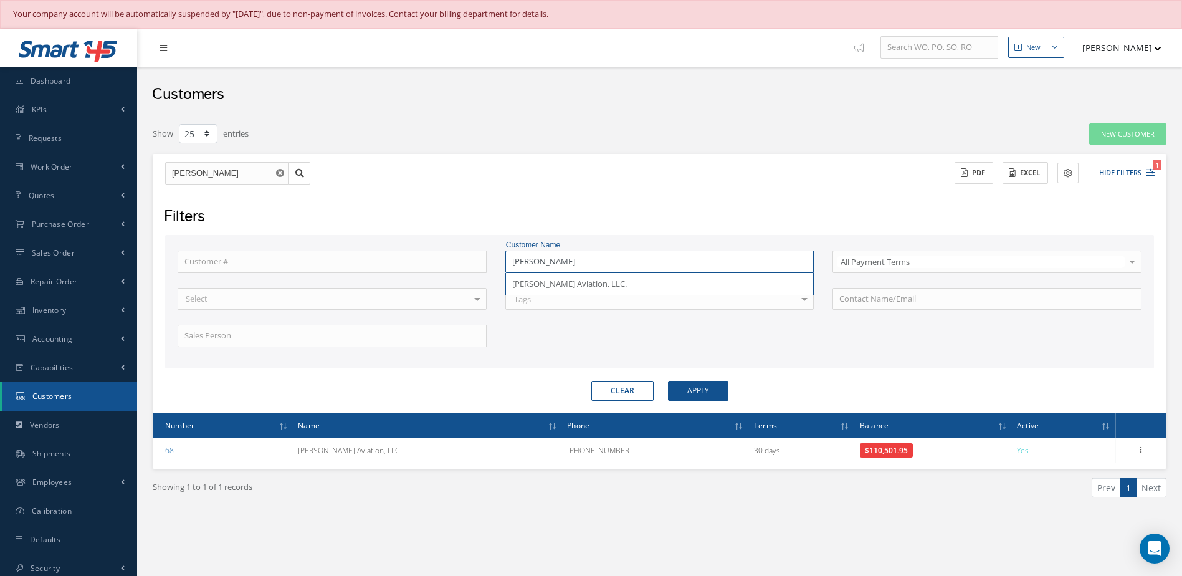
type input "Stratton"
type input "Stratto"
type input "Stratt"
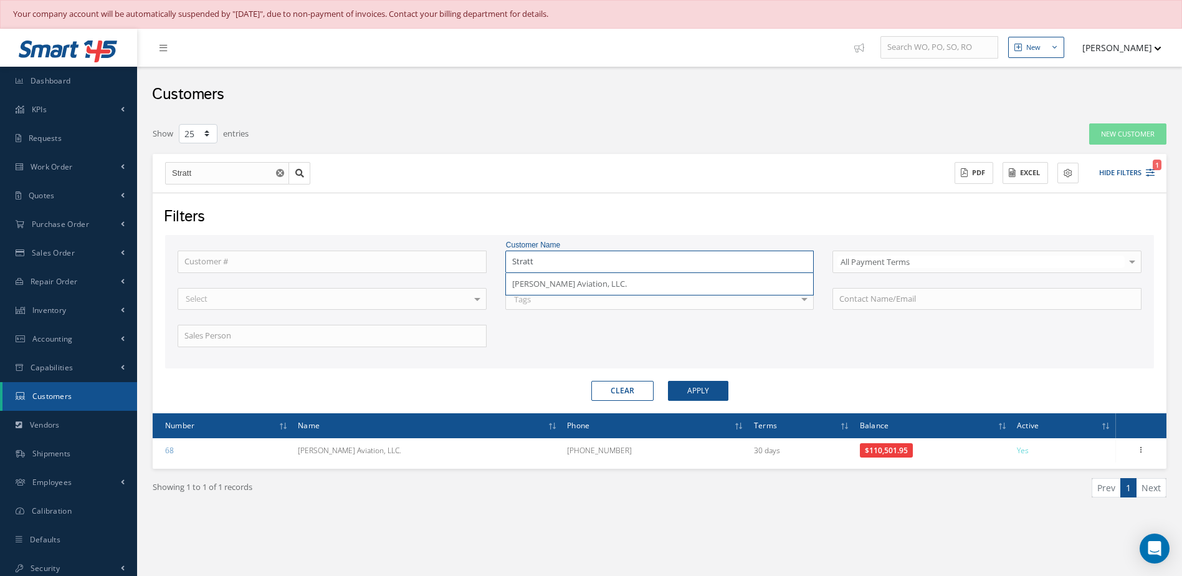
type input "Strat"
type input "Stra"
type input "Str"
type input "St"
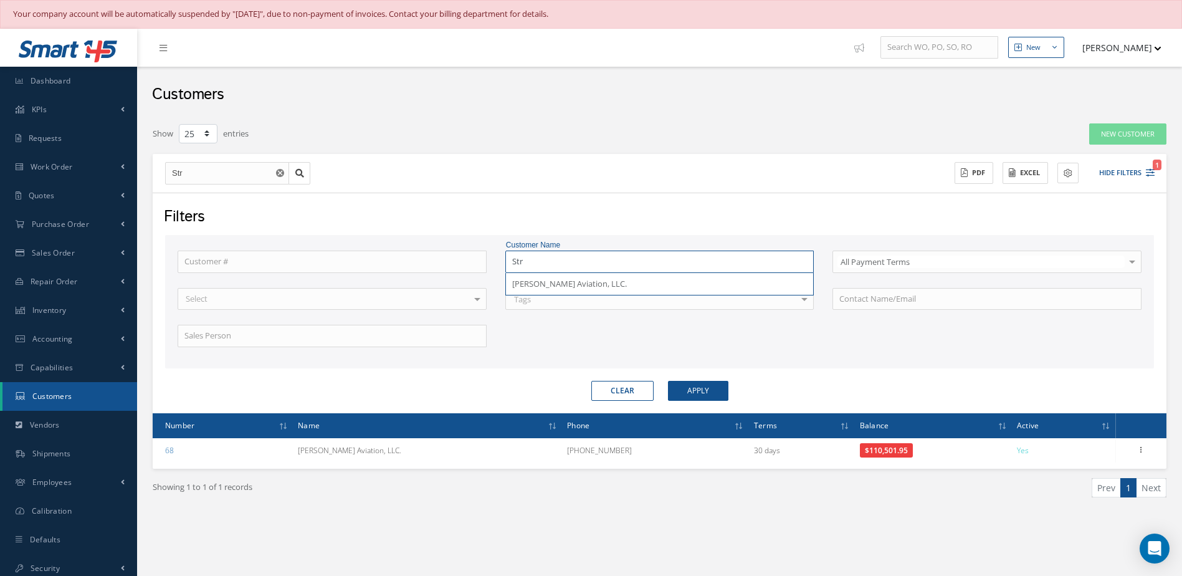
type input "St"
type input "S"
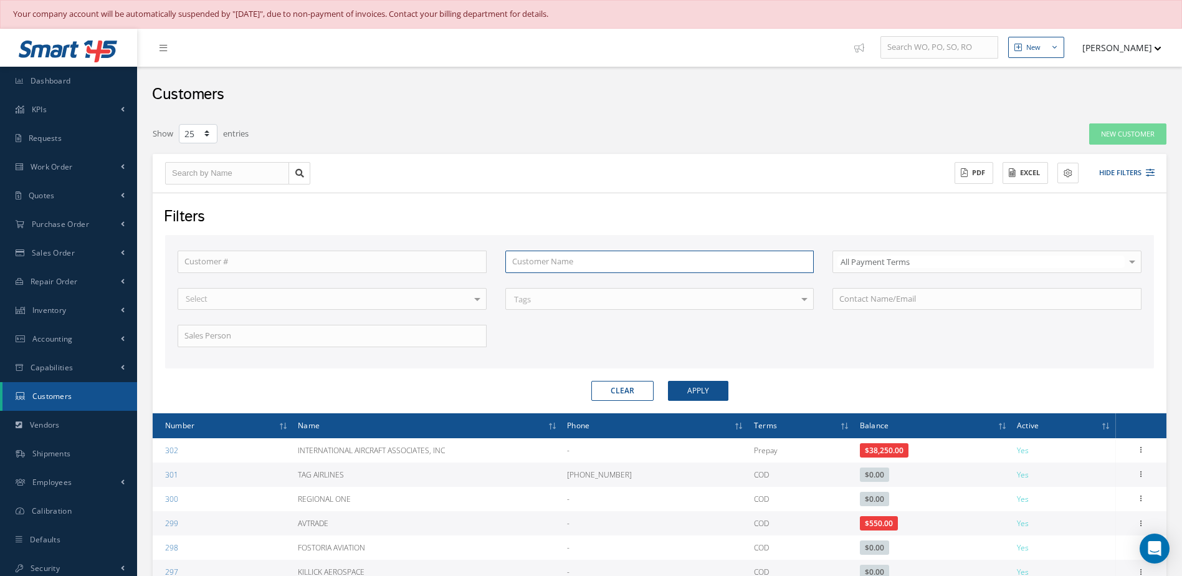
type input "g"
type input "gl"
type input "glo"
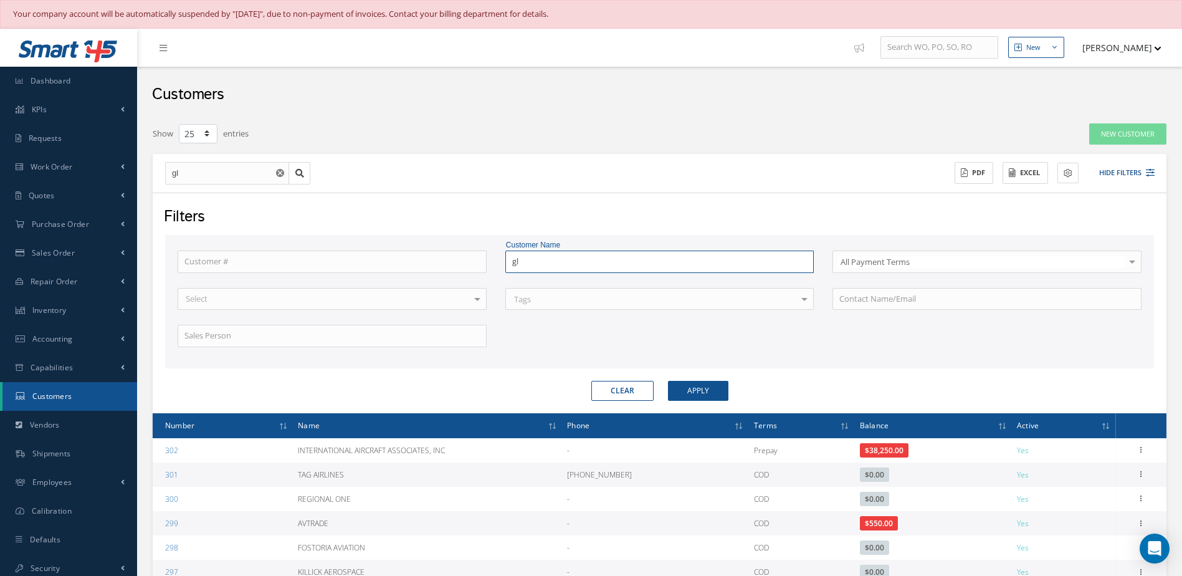
type input "glo"
type input "glob"
type input "globa"
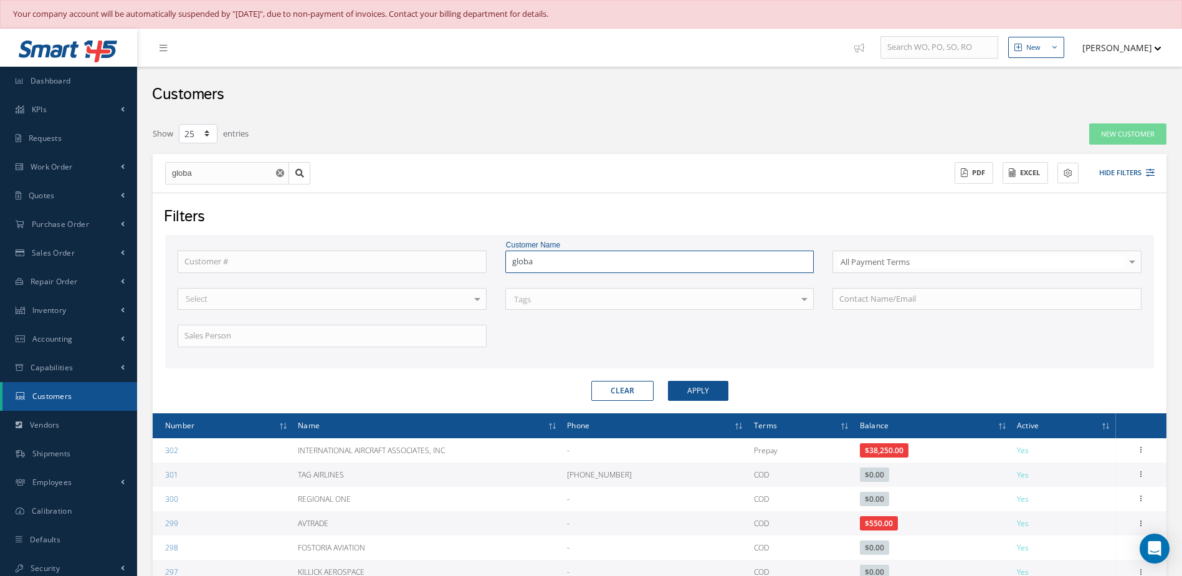
type input "global"
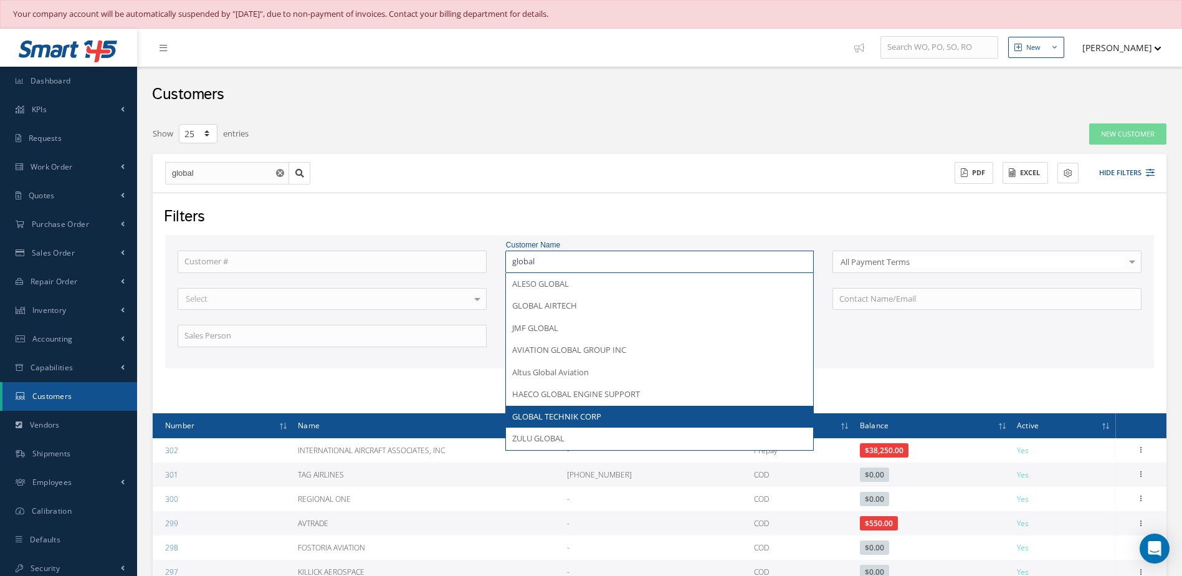
type input "global"
click at [644, 417] on div "GLOBAL TECHNIK CORP" at bounding box center [659, 417] width 295 height 12
type input "GLOBAL TECHNIK CORP"
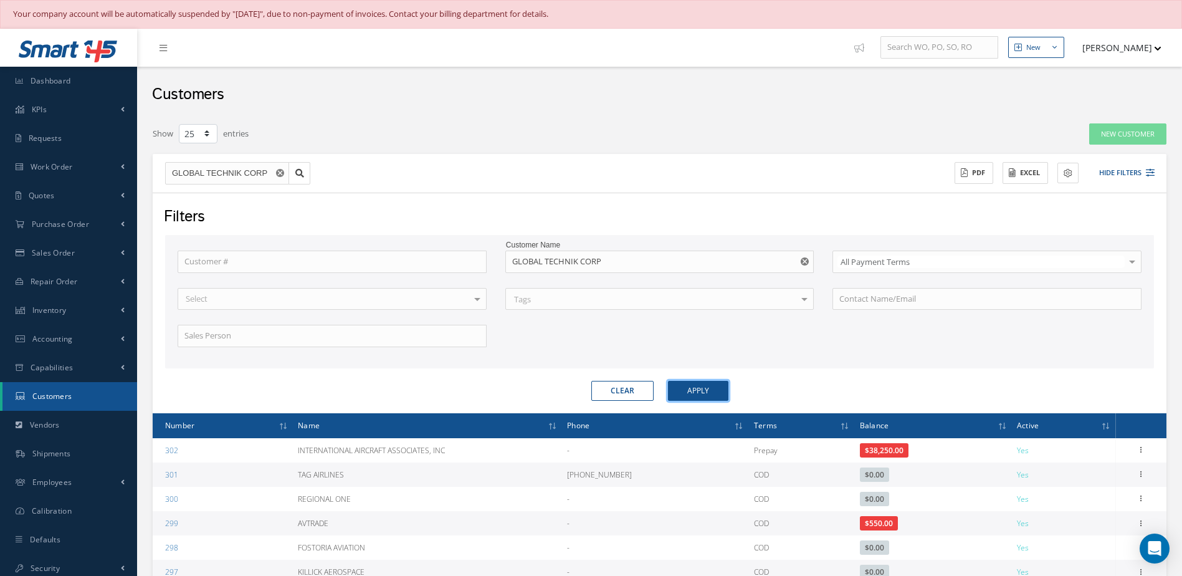
click at [705, 388] on button "Apply" at bounding box center [698, 391] width 60 height 20
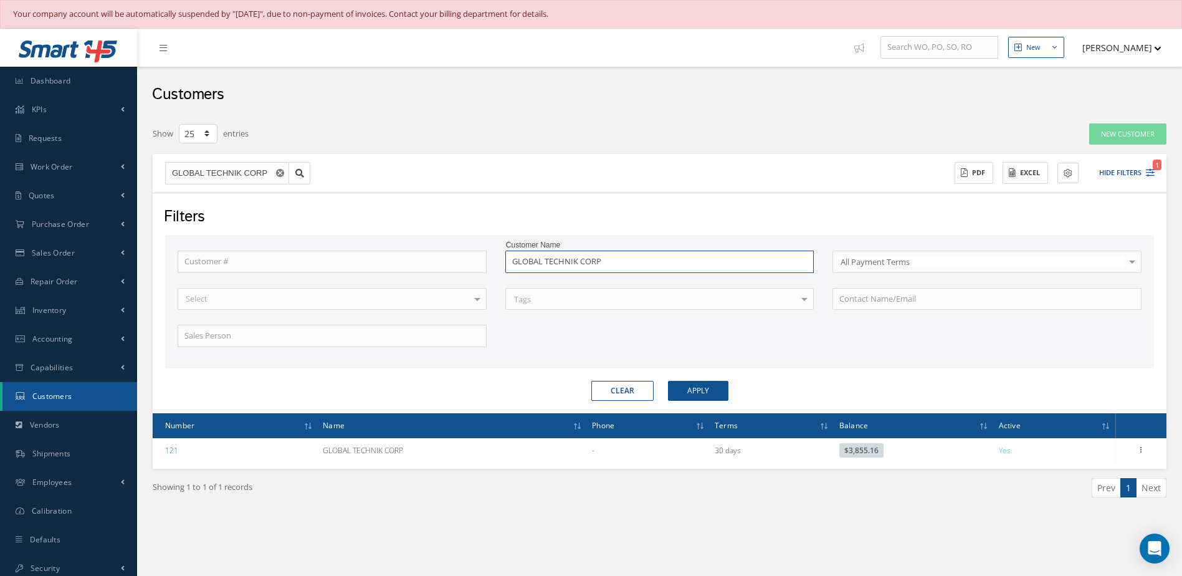
click at [655, 263] on input "GLOBAL TECHNIK CORP" at bounding box center [659, 261] width 309 height 22
type input "GLOBAL TECHNIK COR"
type input "GLOBAL TECHNIK CO"
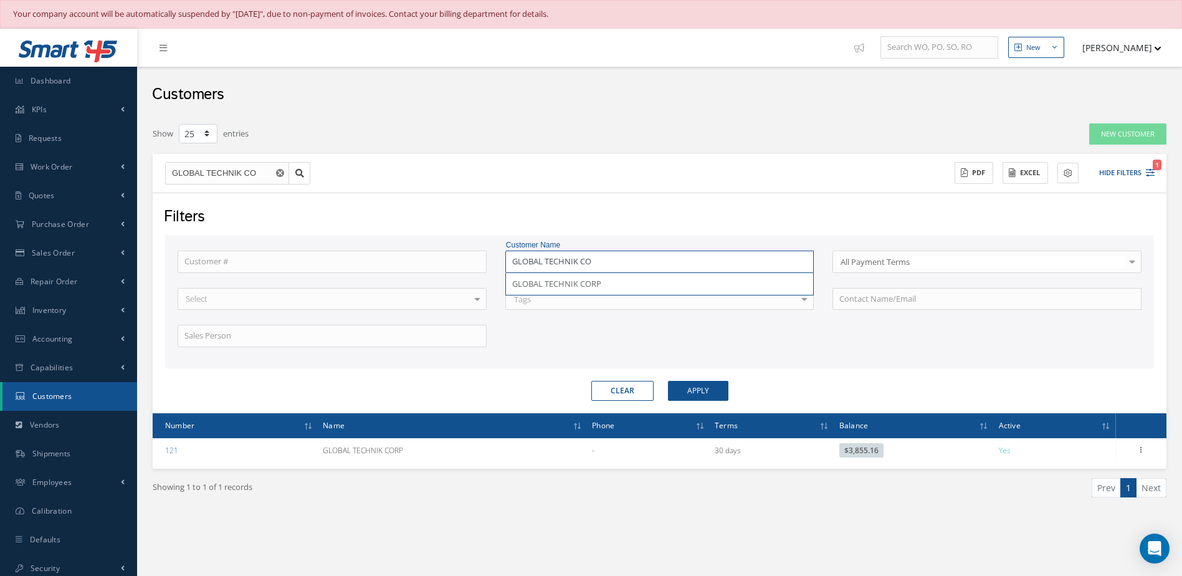
type input "GLOBAL TECHNIK C"
type input "GLOBAL TECHNIK"
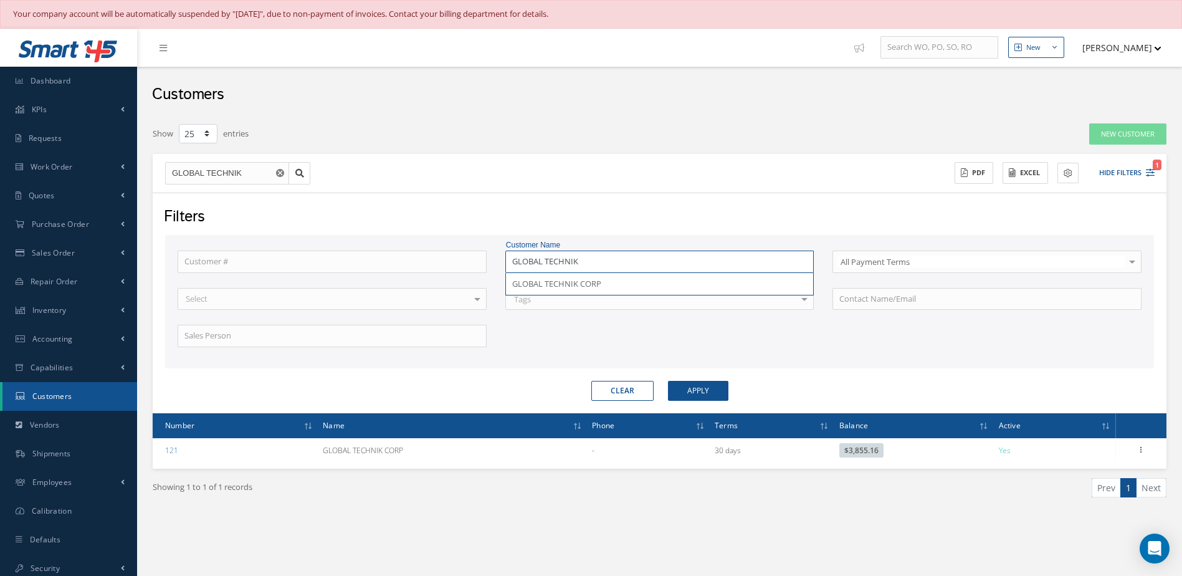
type input "GLOBAL TECHNIK"
type input "GLOBAL TECHNI"
type input "GLOBAL TECHN"
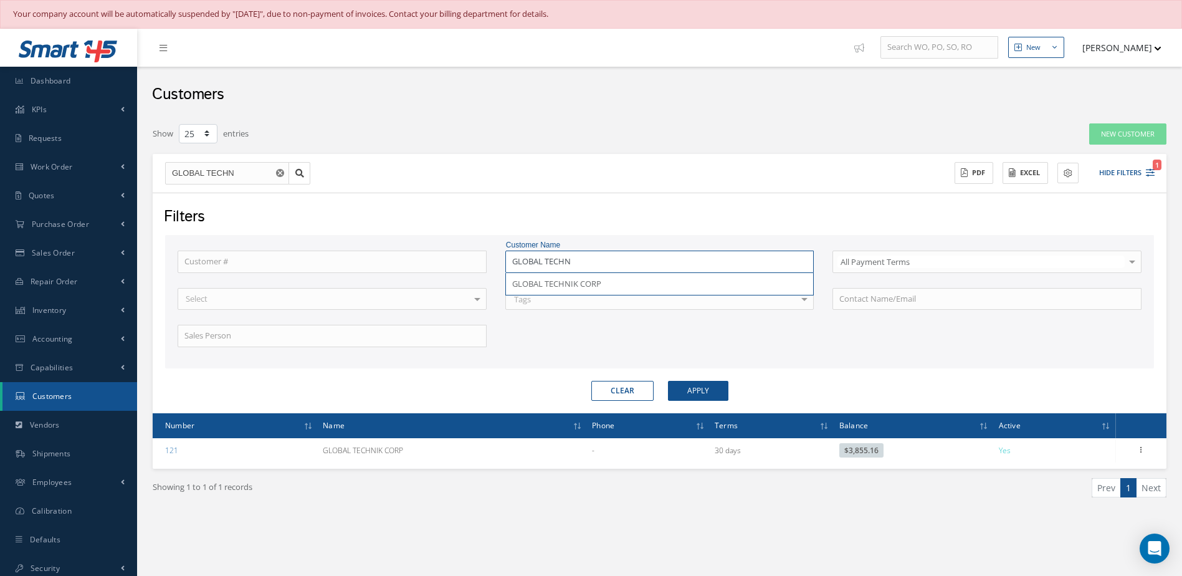
type input "GLOBAL TECH"
type input "GLOBAL TEC"
type input "GLOBAL TE"
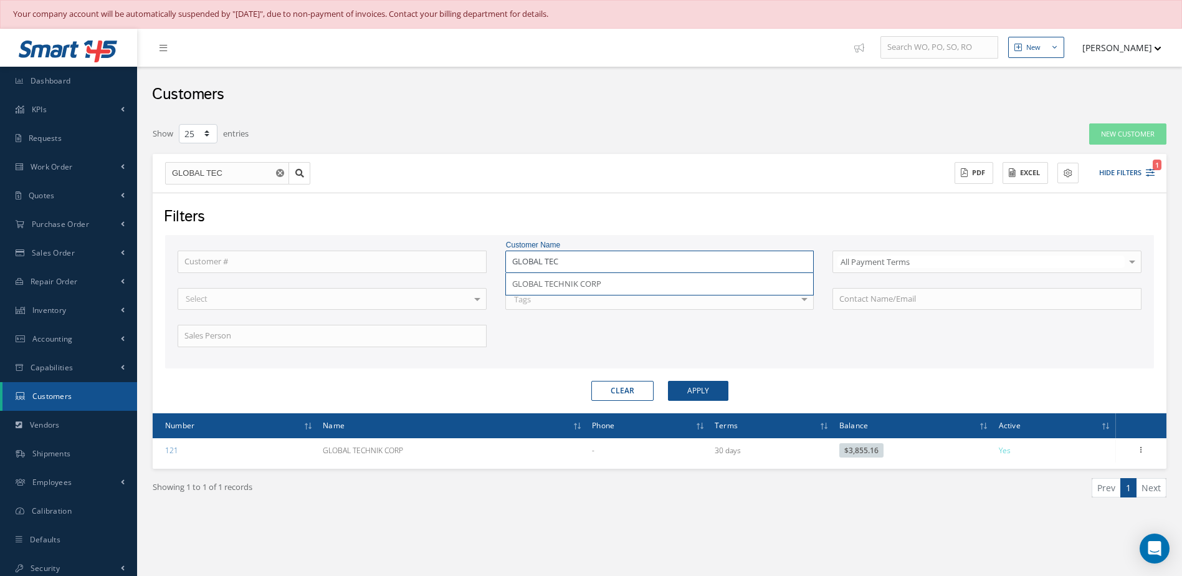
type input "GLOBAL TE"
type input "GLOBAL T"
type input "GLOBAL"
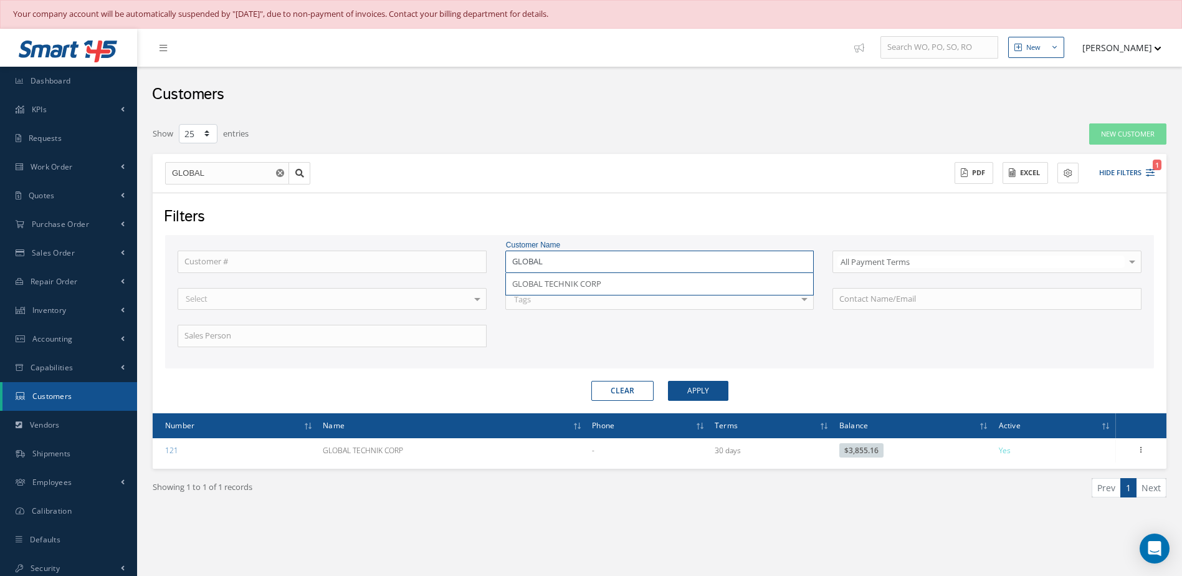
type input "GLOBAL"
type input "GLOBA"
type input "GLOB"
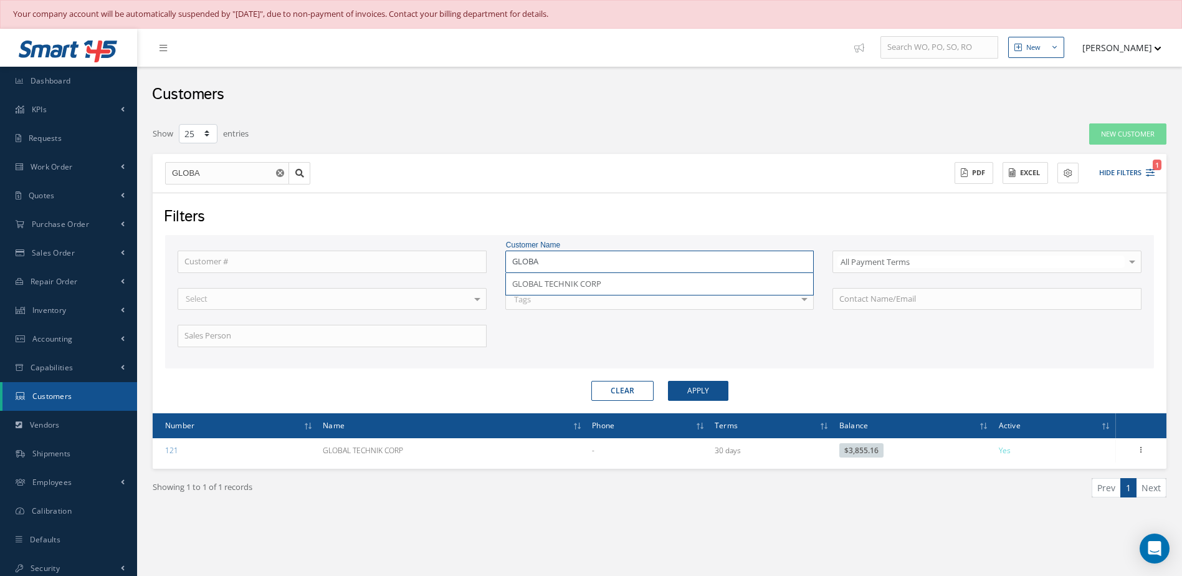
type input "GLOB"
type input "GLO"
type input "GL"
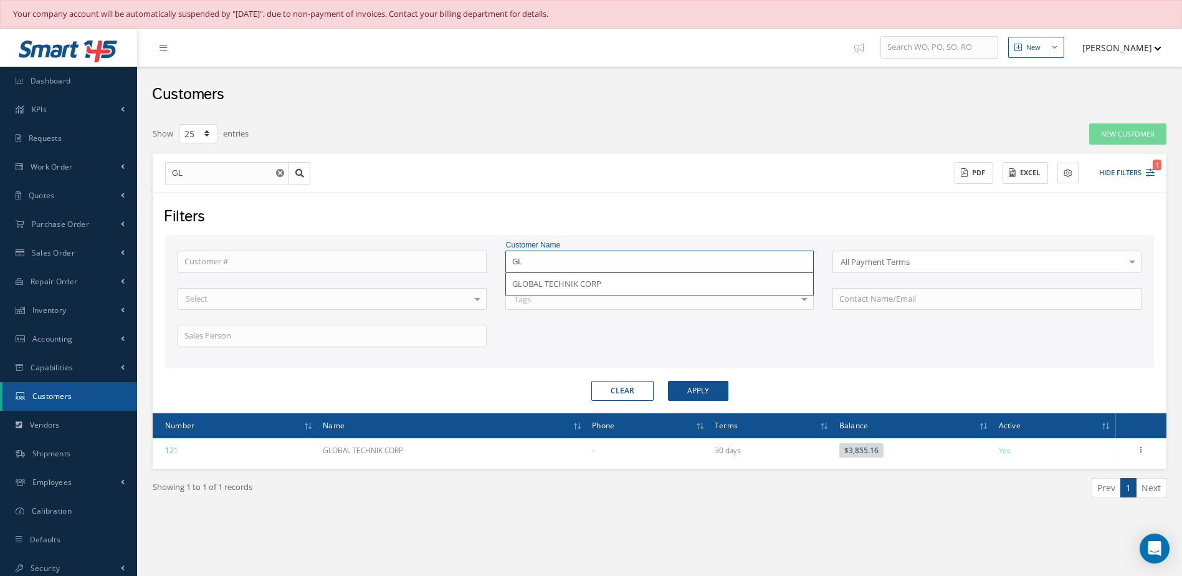
type input "G"
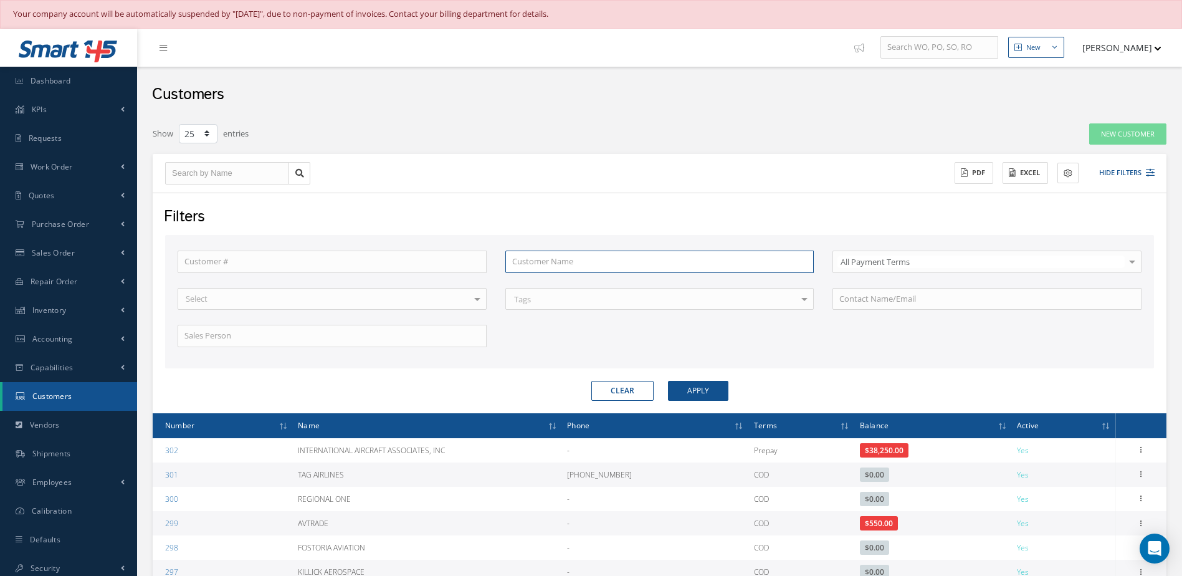
type input "a"
type input "ao"
type input "aog"
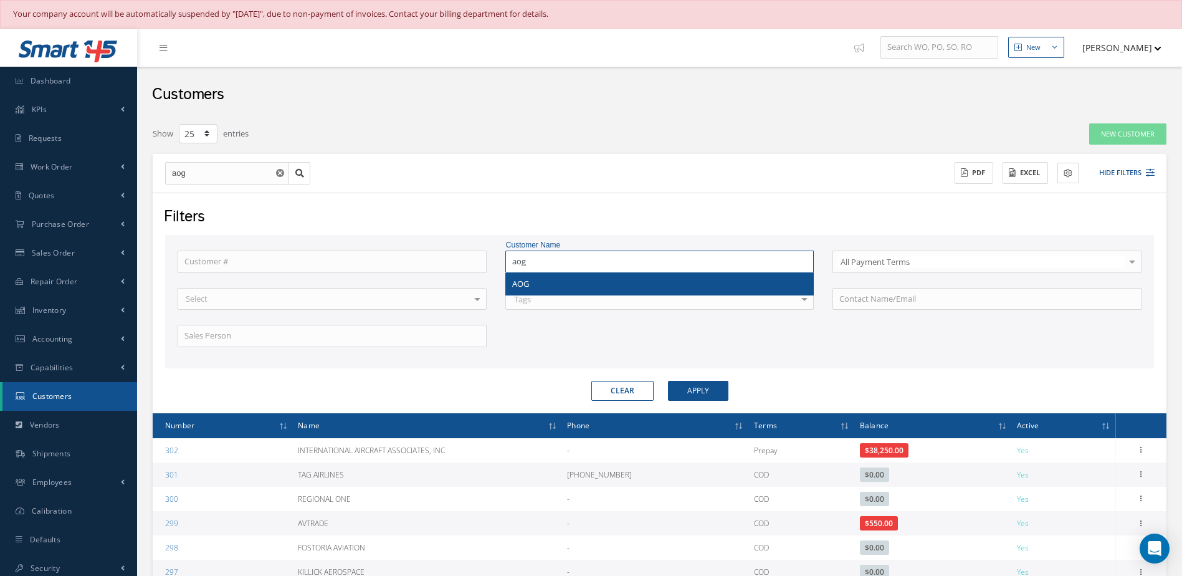
type input "aog"
click at [636, 275] on div "AOG" at bounding box center [660, 284] width 308 height 22
type input "AOG"
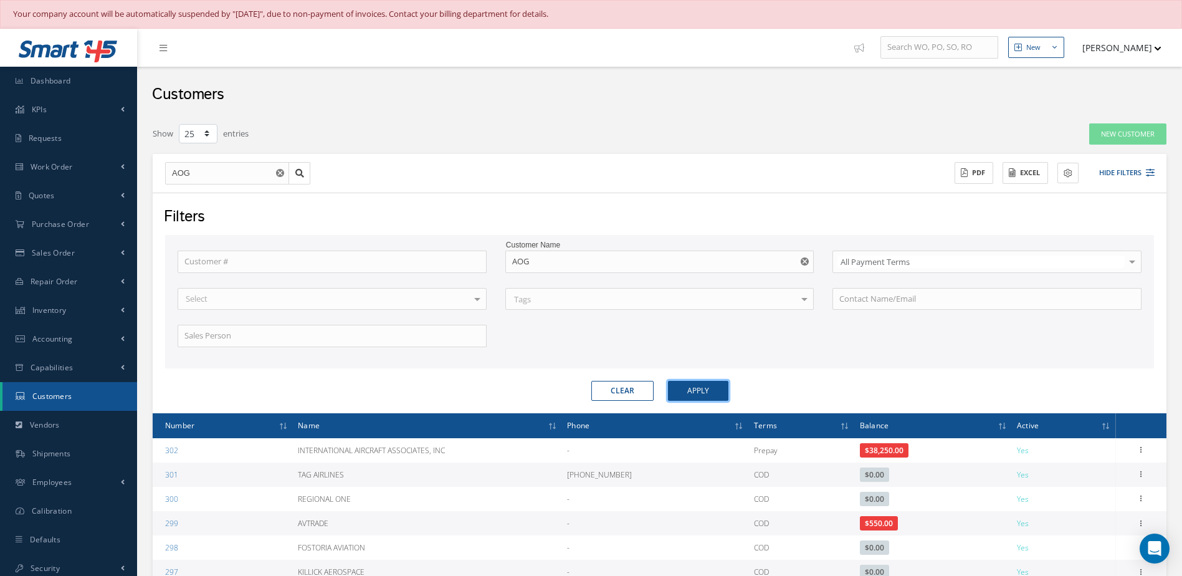
click at [693, 392] on button "Apply" at bounding box center [698, 391] width 60 height 20
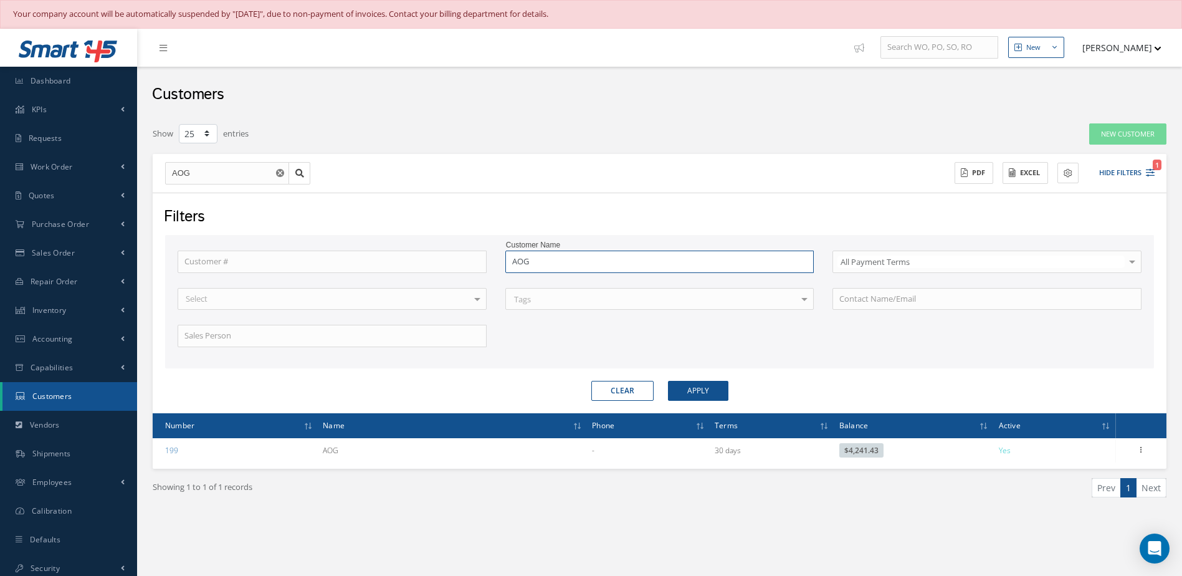
click at [630, 262] on input "AOG" at bounding box center [659, 261] width 309 height 22
type input "AO"
type input "A"
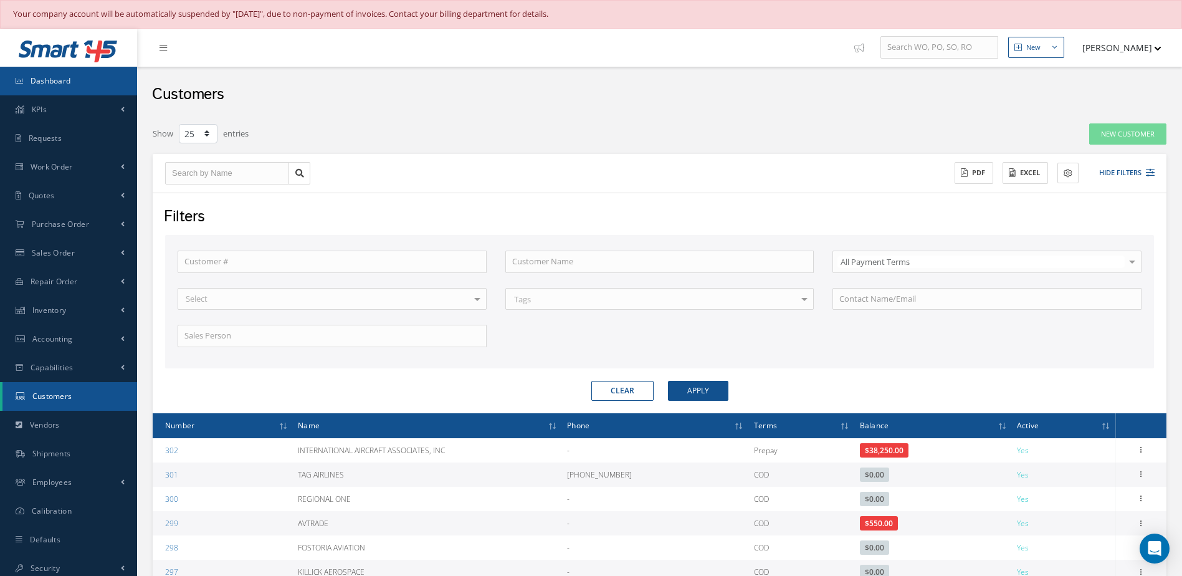
click at [60, 73] on link "Dashboard" at bounding box center [68, 81] width 137 height 29
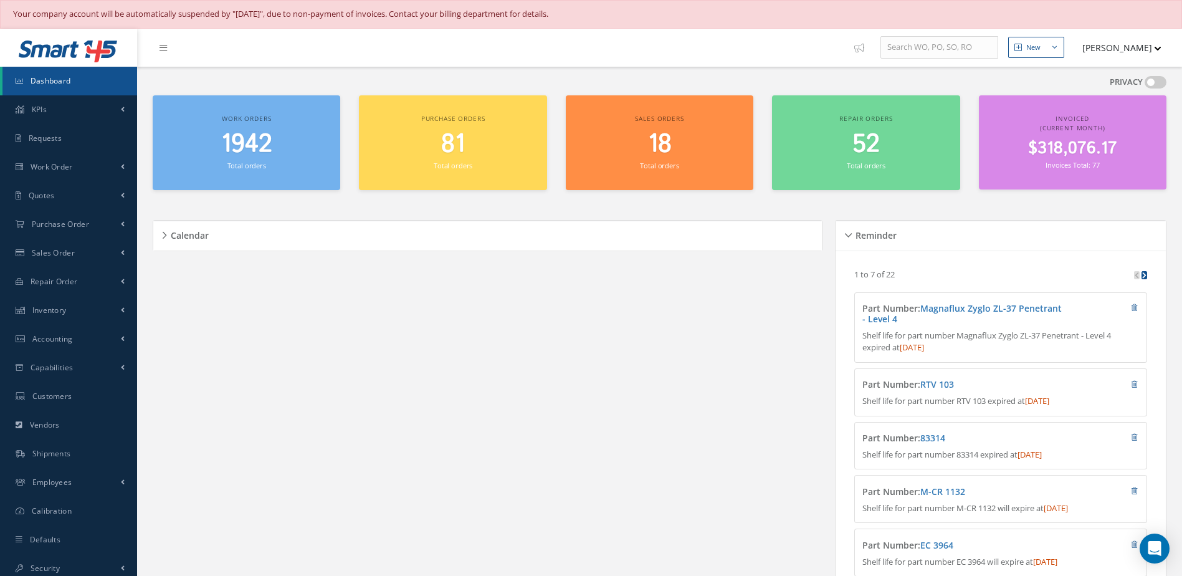
click at [84, 79] on link "Dashboard" at bounding box center [69, 81] width 135 height 29
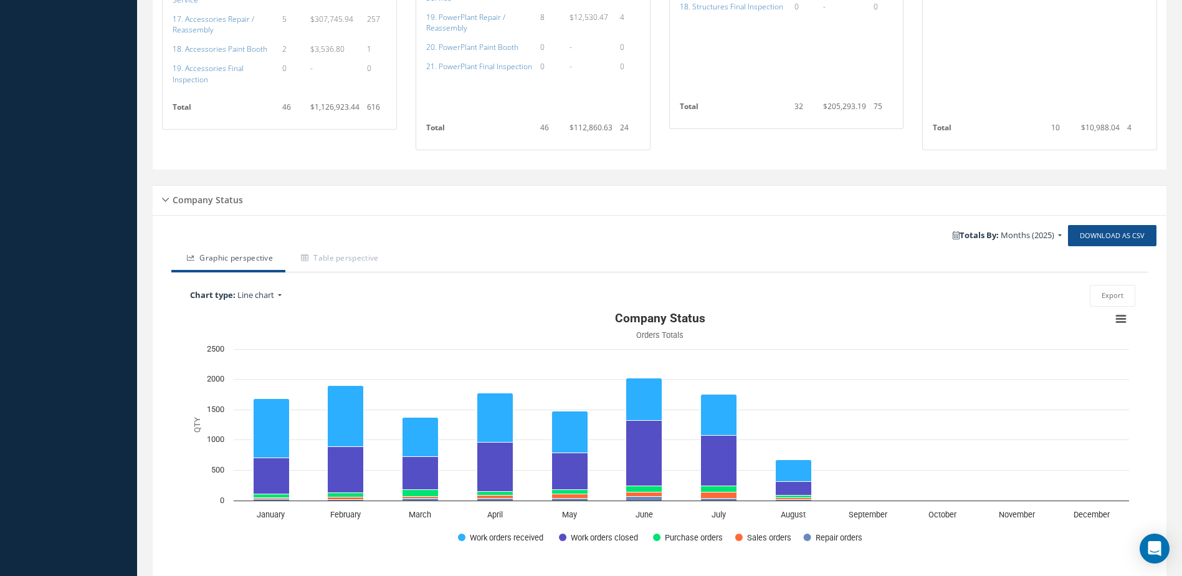
scroll to position [1641, 0]
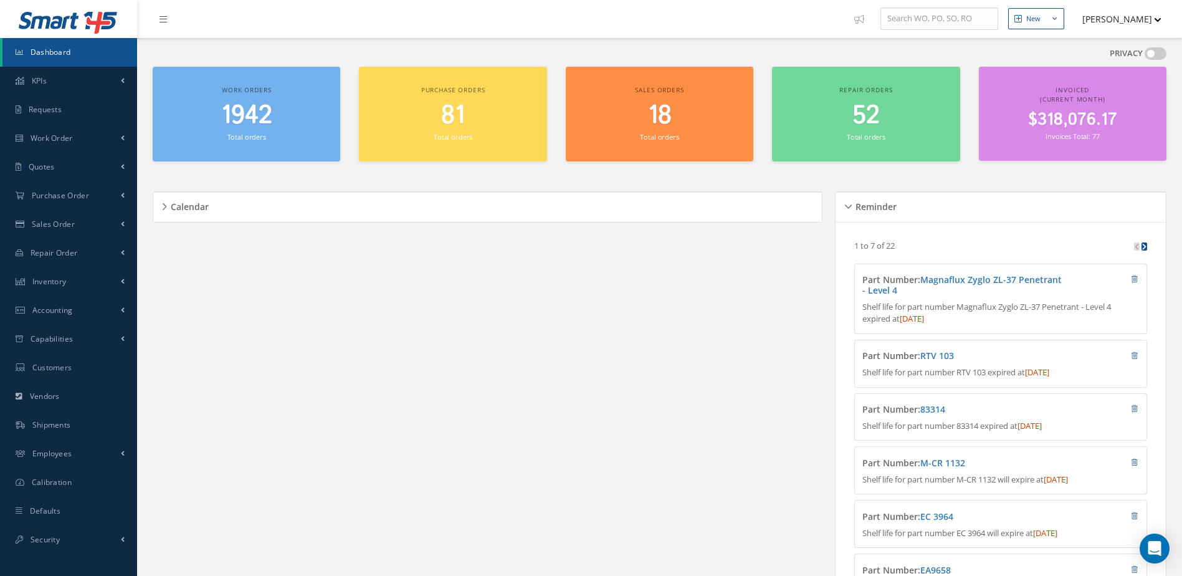
scroll to position [29, 0]
click at [60, 45] on link "Dashboard" at bounding box center [69, 52] width 135 height 29
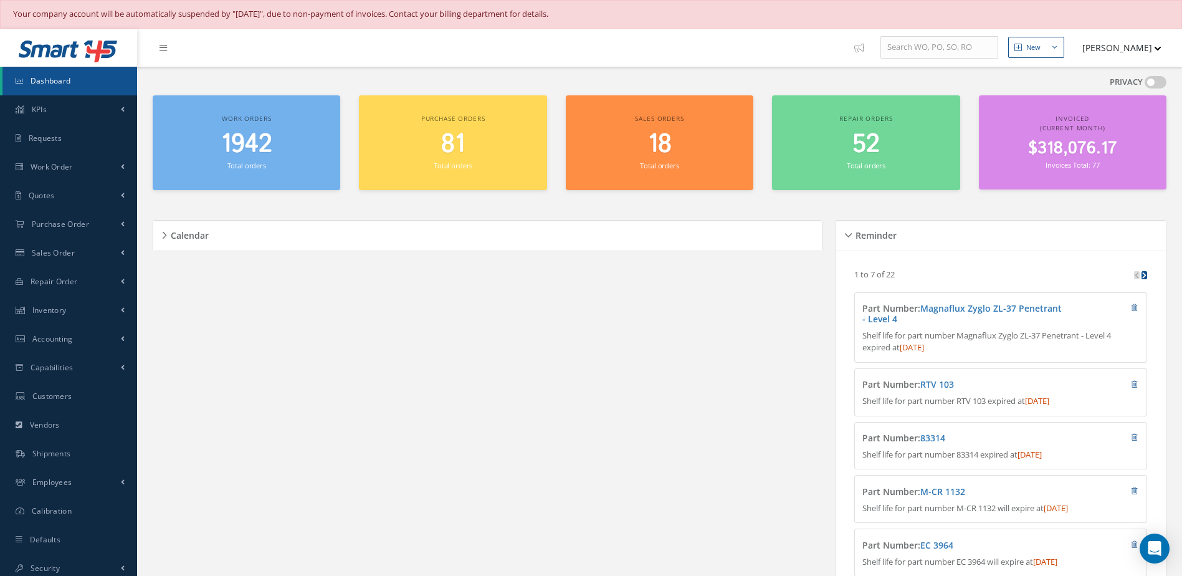
click at [217, 151] on h2 "1942" at bounding box center [246, 145] width 175 height 30
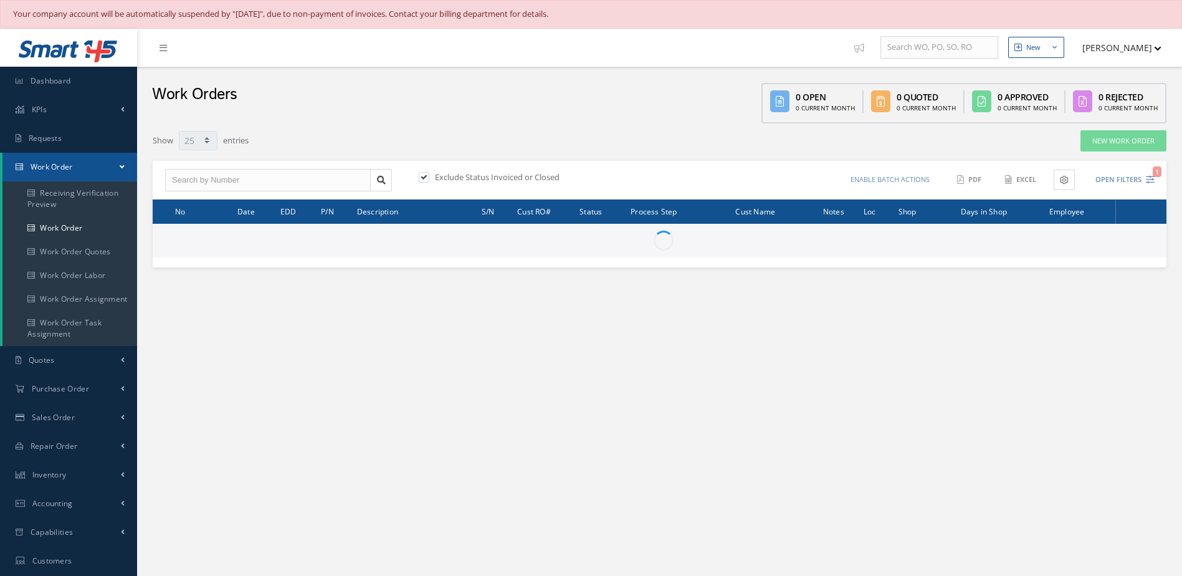
select select "25"
click at [287, 183] on input "text" at bounding box center [268, 180] width 206 height 22
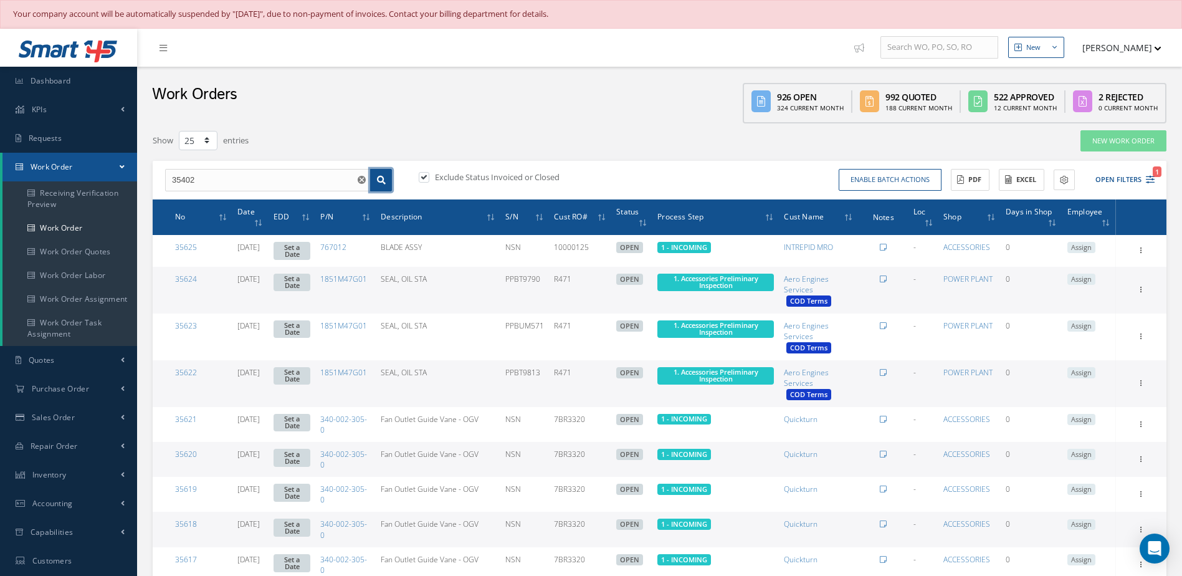
click at [373, 179] on link at bounding box center [381, 180] width 22 height 22
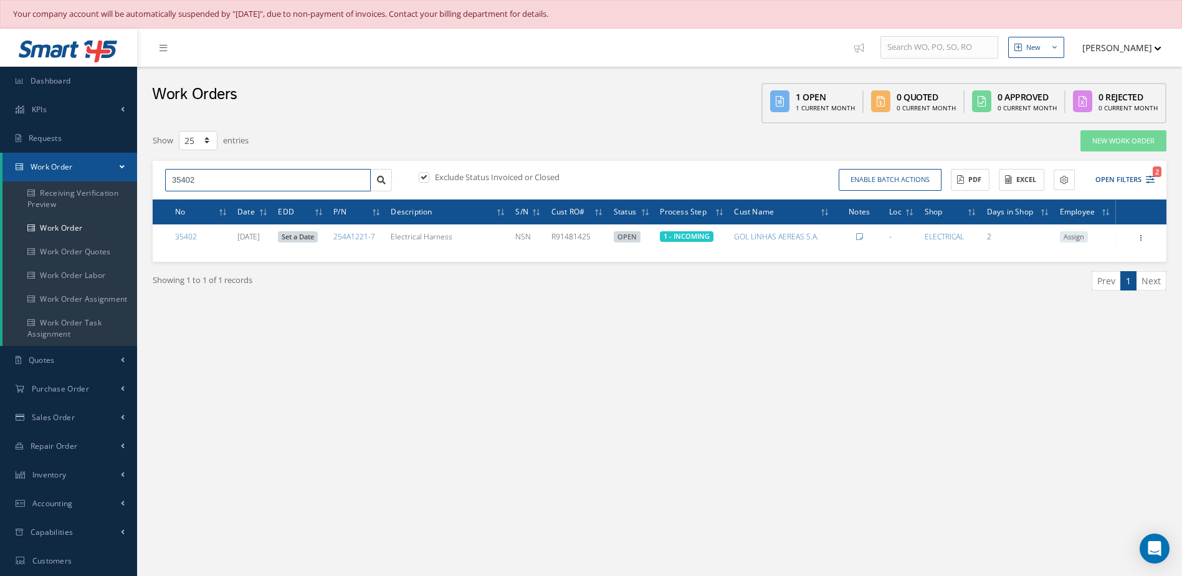
click at [313, 179] on input "35402" at bounding box center [268, 180] width 206 height 22
click at [206, 182] on input "35401" at bounding box center [268, 180] width 206 height 22
type input "32869"
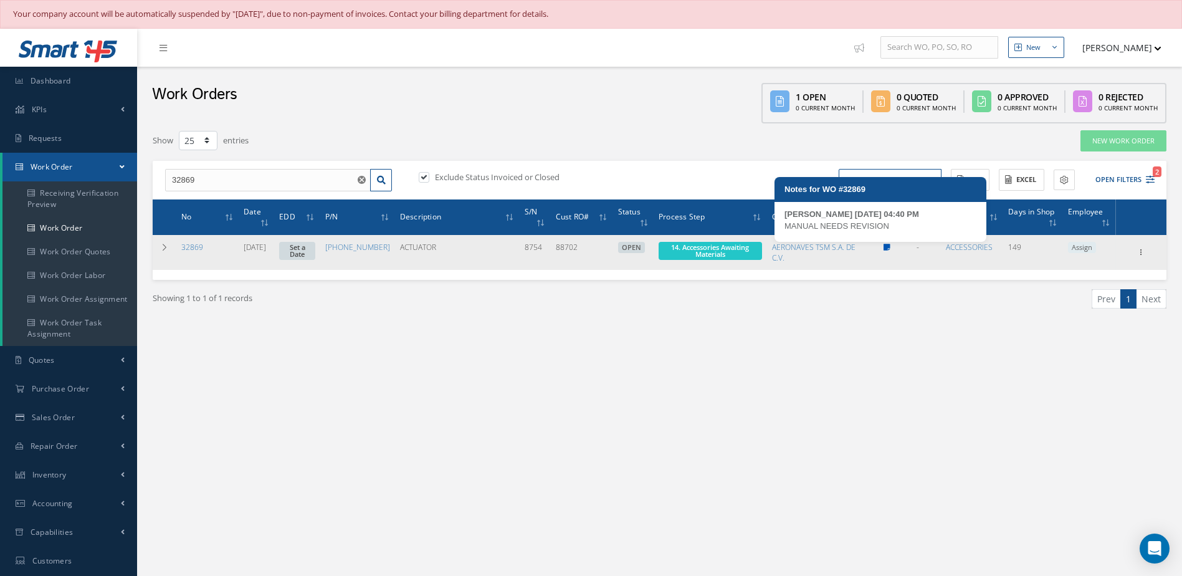
click at [883, 250] on icon at bounding box center [886, 247] width 7 height 7
type textarea "MANUAL NEEDS REVISION -- Andres 03/17/2025 04:40PM"
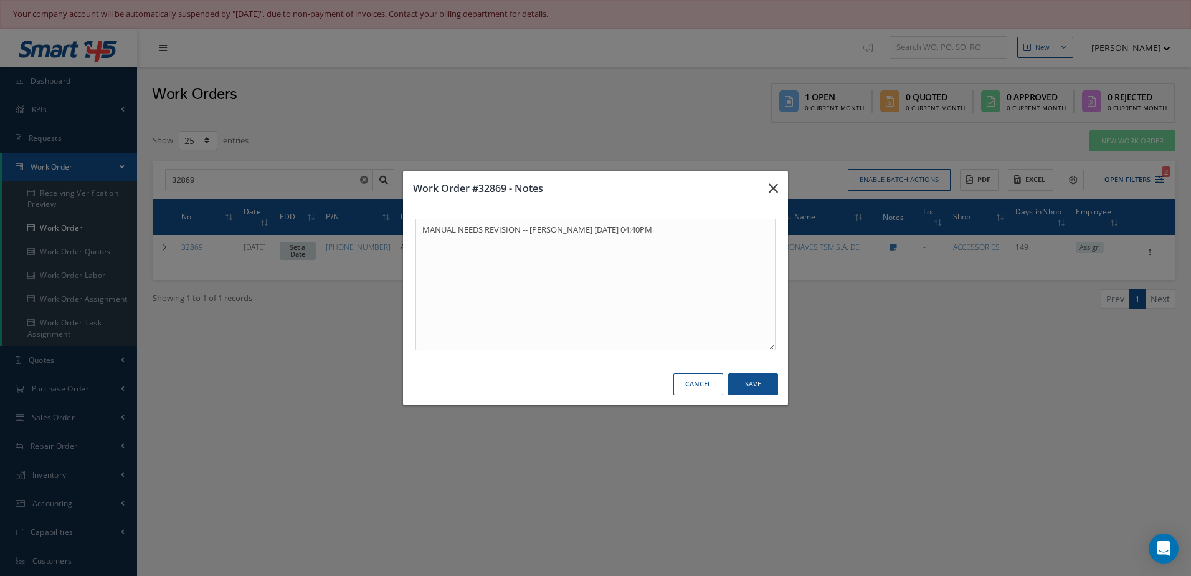
click at [769, 185] on icon "button" at bounding box center [773, 188] width 9 height 15
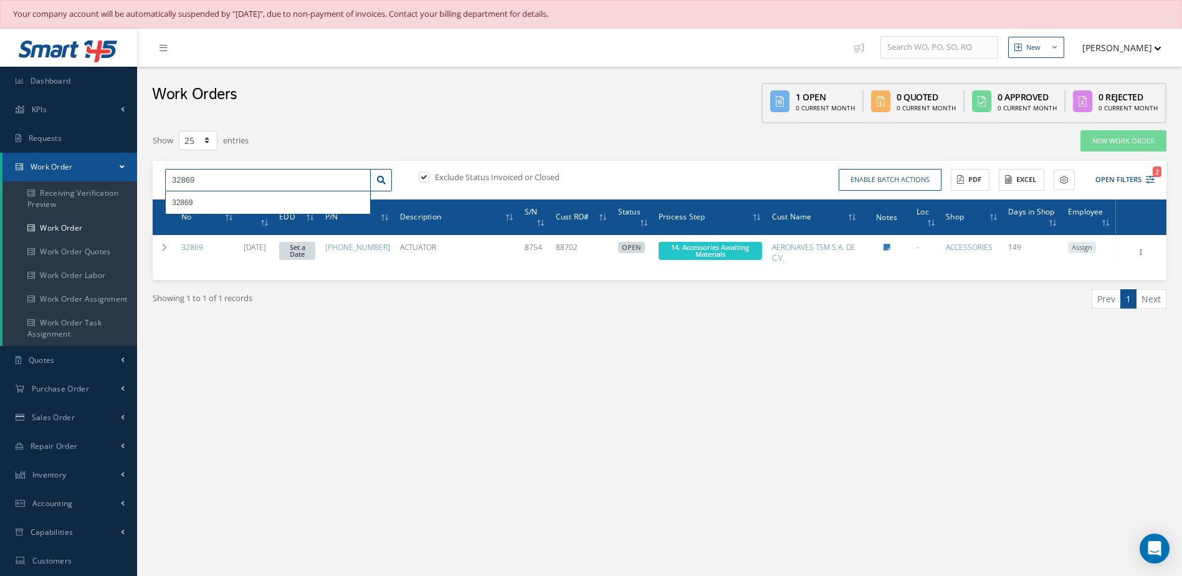
click at [208, 177] on input "32869" at bounding box center [268, 180] width 206 height 22
type input "35402"
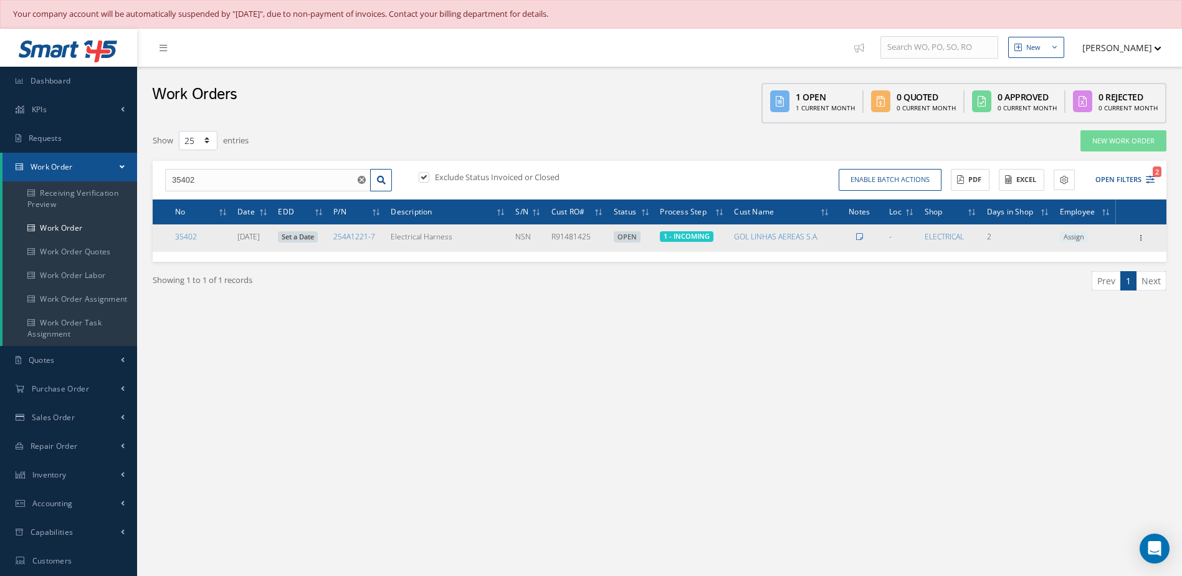
click at [863, 232] on link at bounding box center [859, 236] width 7 height 11
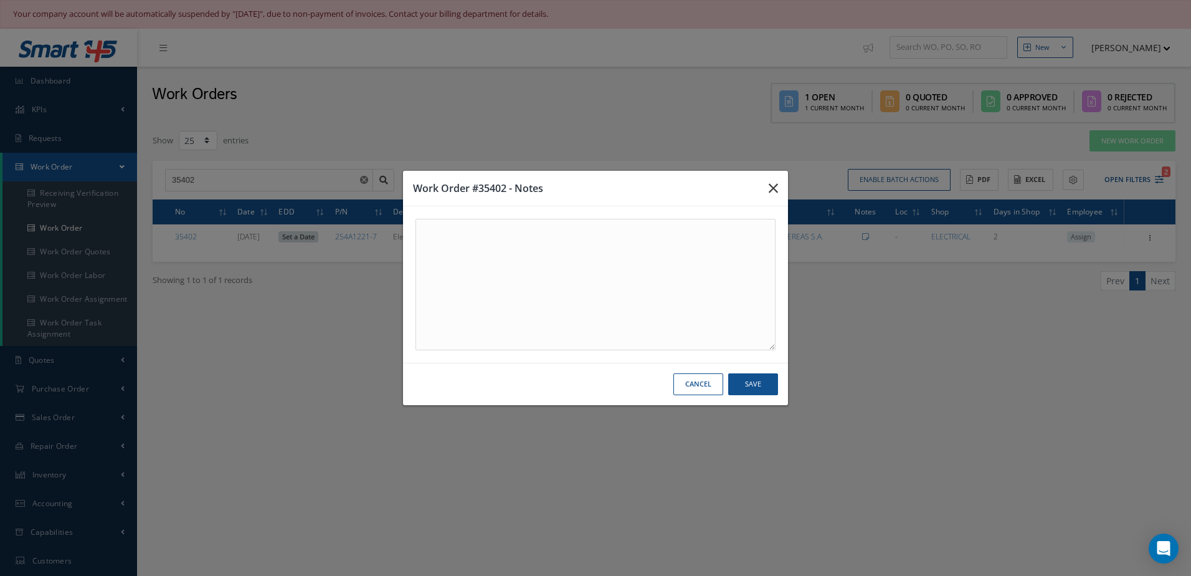
click at [776, 186] on icon "button" at bounding box center [773, 188] width 9 height 15
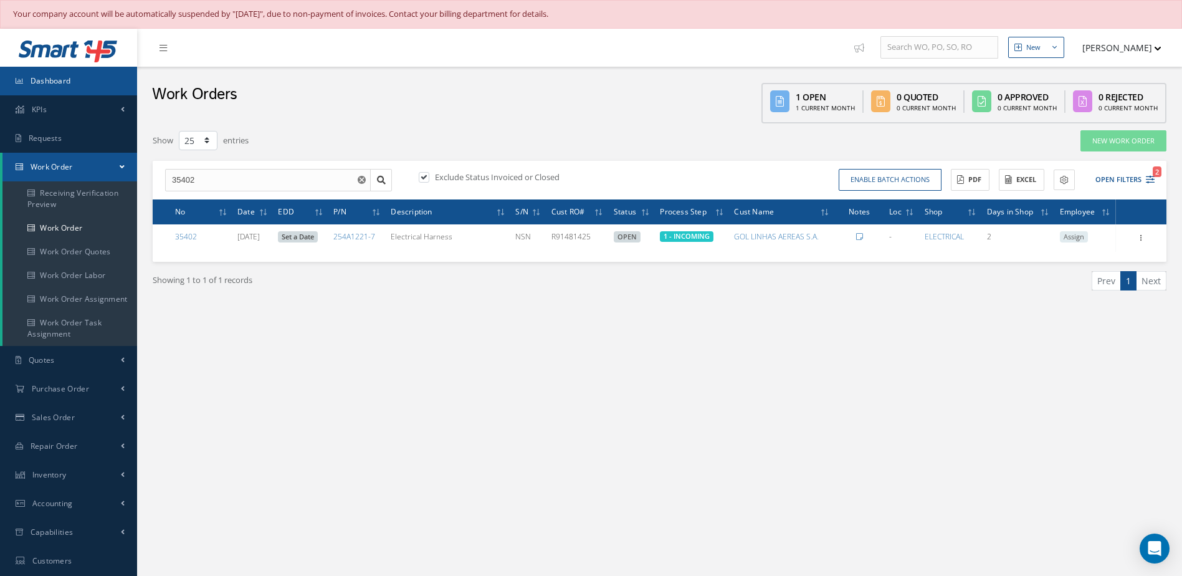
click at [106, 87] on link "Dashboard" at bounding box center [68, 81] width 137 height 29
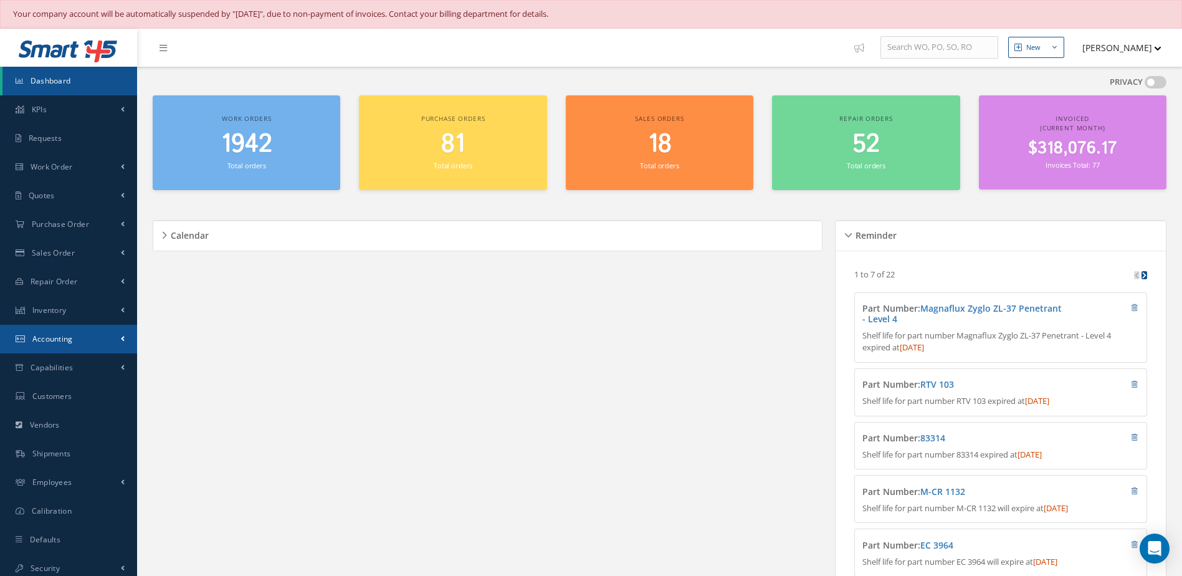
click at [52, 336] on span "Accounting" at bounding box center [52, 338] width 40 height 11
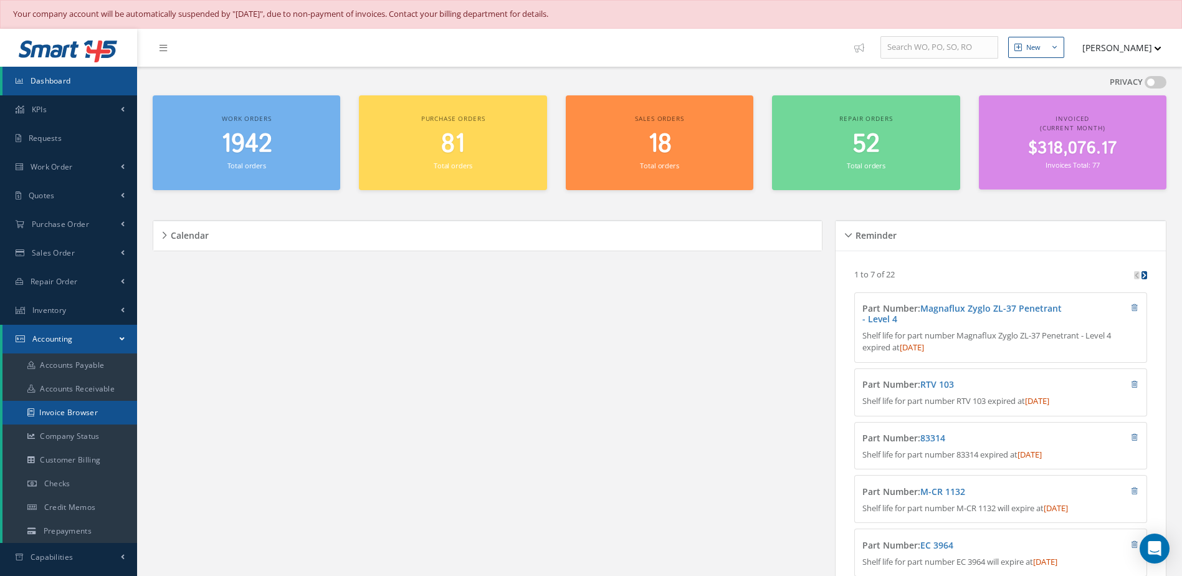
click at [71, 416] on link "Invoice Browser" at bounding box center [69, 413] width 135 height 24
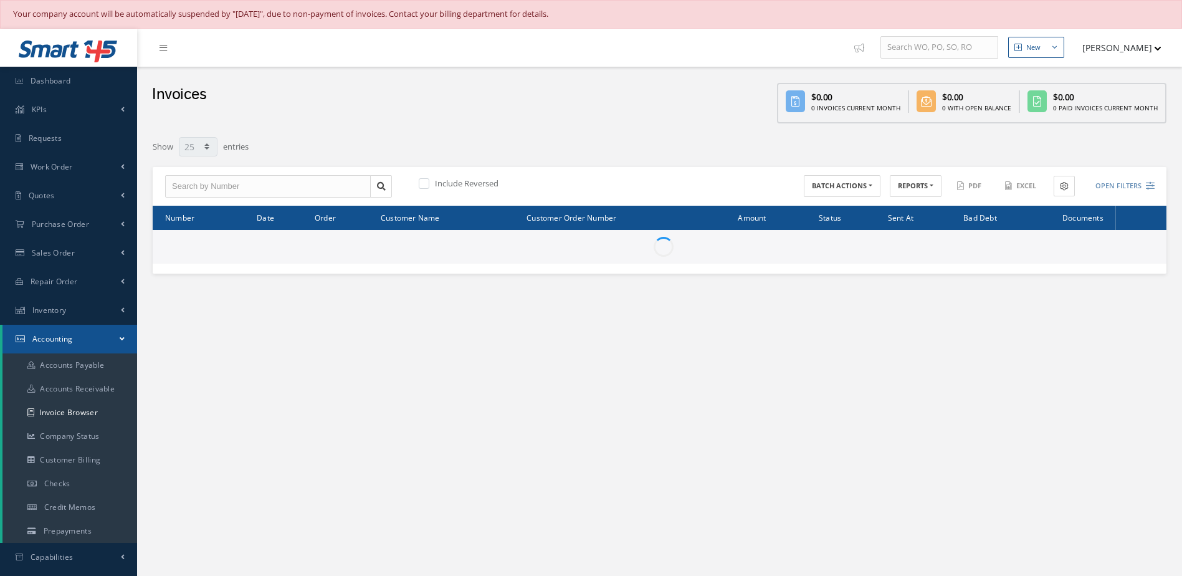
select select "25"
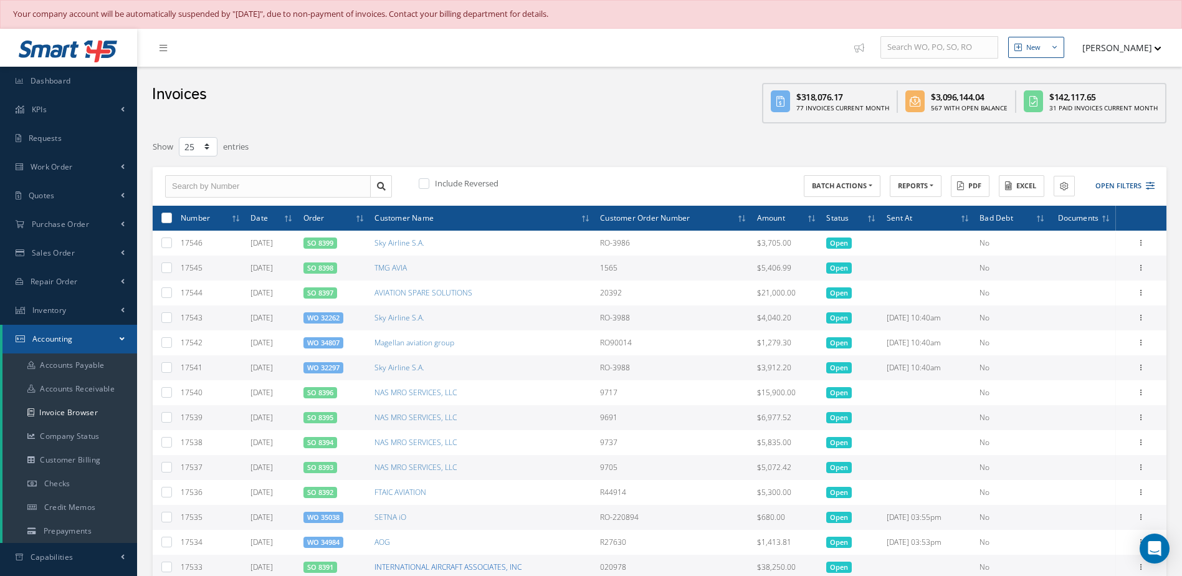
scroll to position [312, 0]
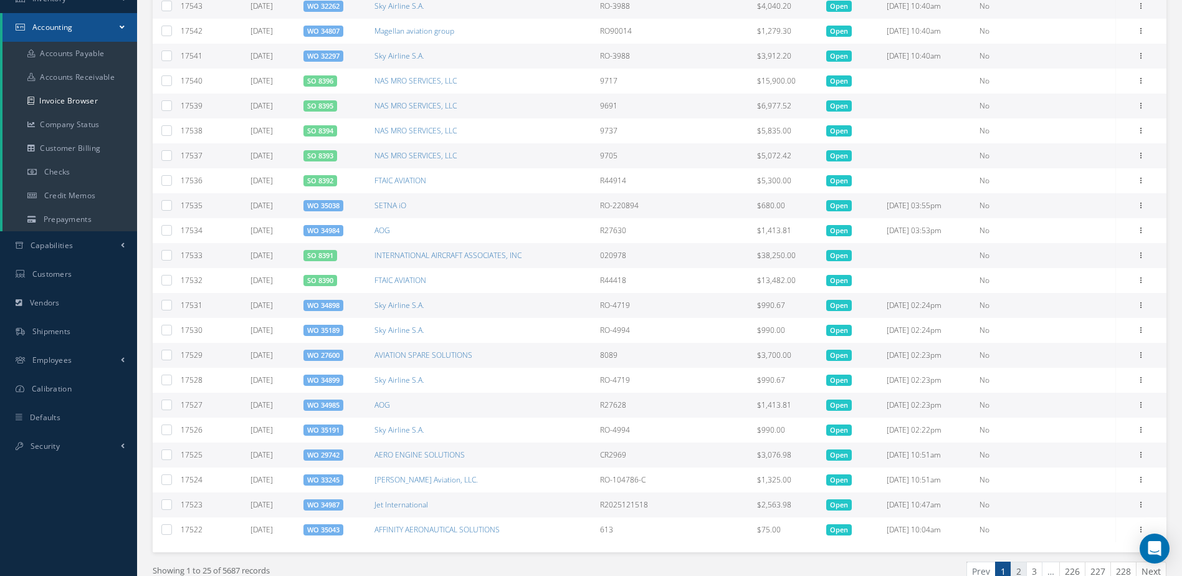
click at [1019, 569] on link "2" at bounding box center [1019, 570] width 16 height 19
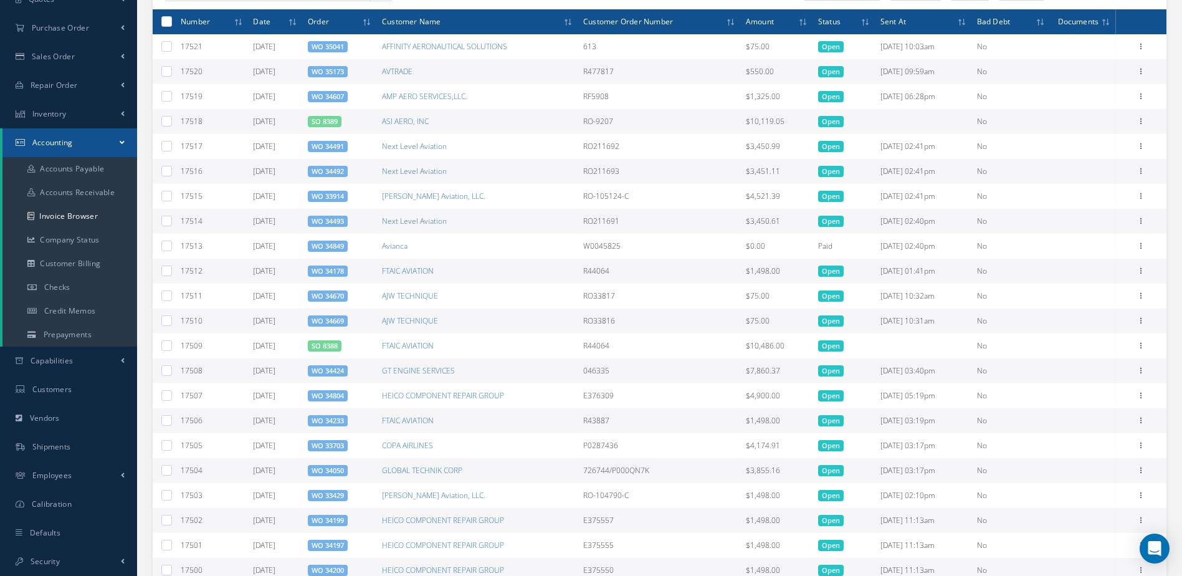
click at [219, 321] on td "17510" at bounding box center [212, 320] width 72 height 25
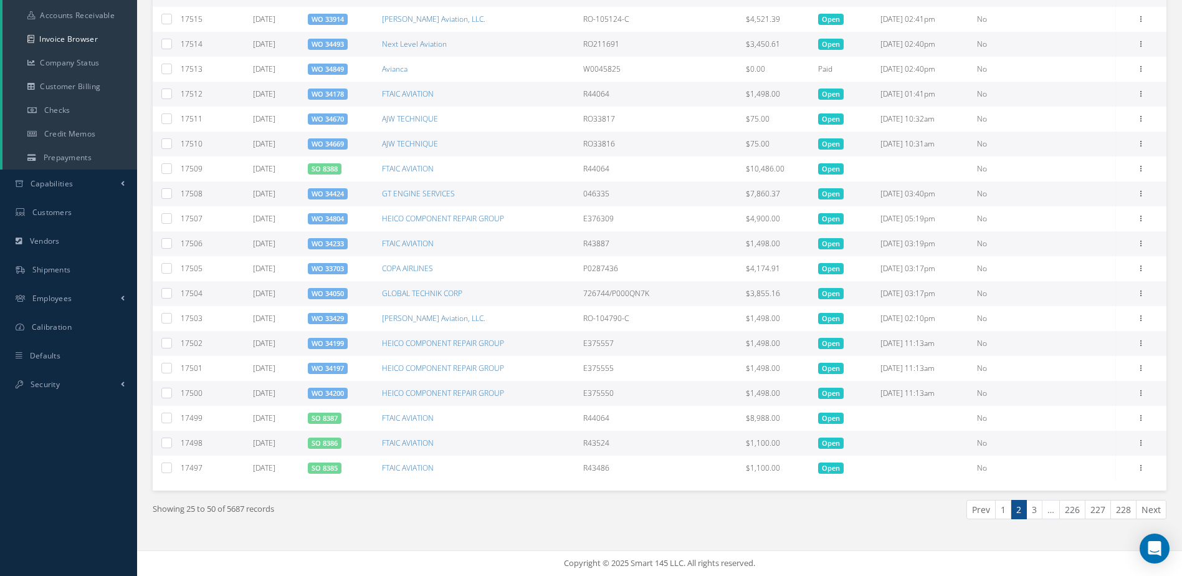
click at [999, 515] on link "1" at bounding box center [1003, 509] width 16 height 19
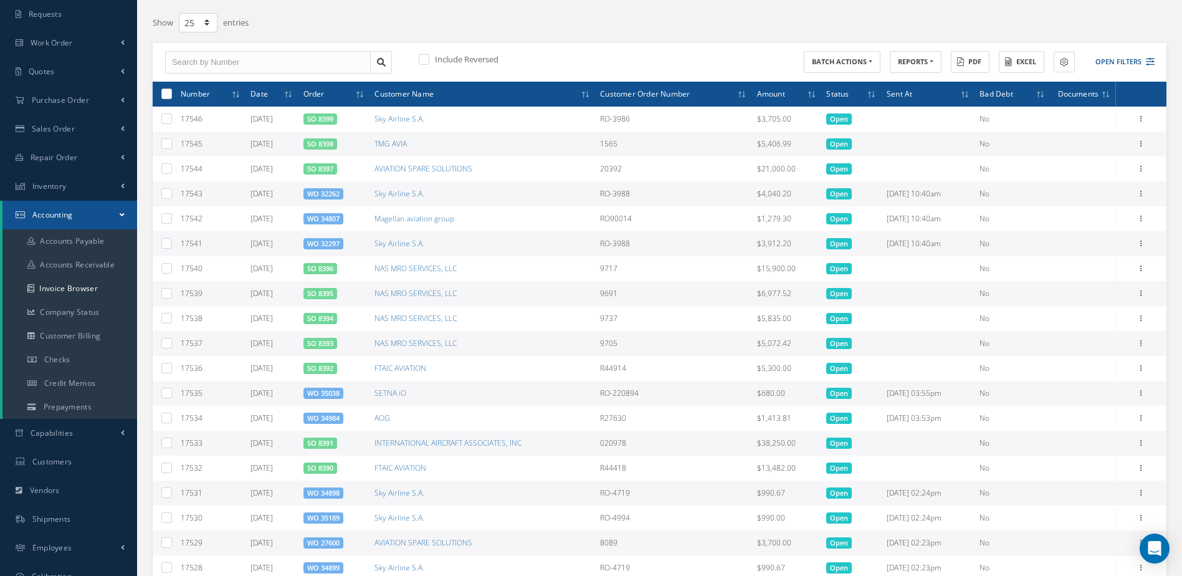
scroll to position [0, 0]
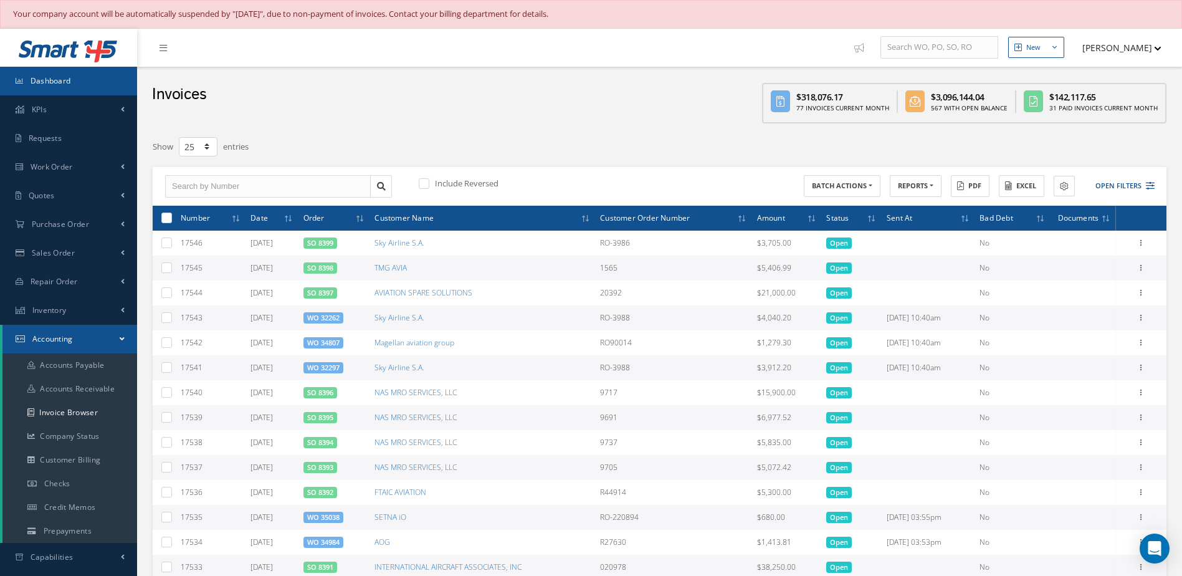
click at [54, 83] on span "Dashboard" at bounding box center [51, 80] width 40 height 11
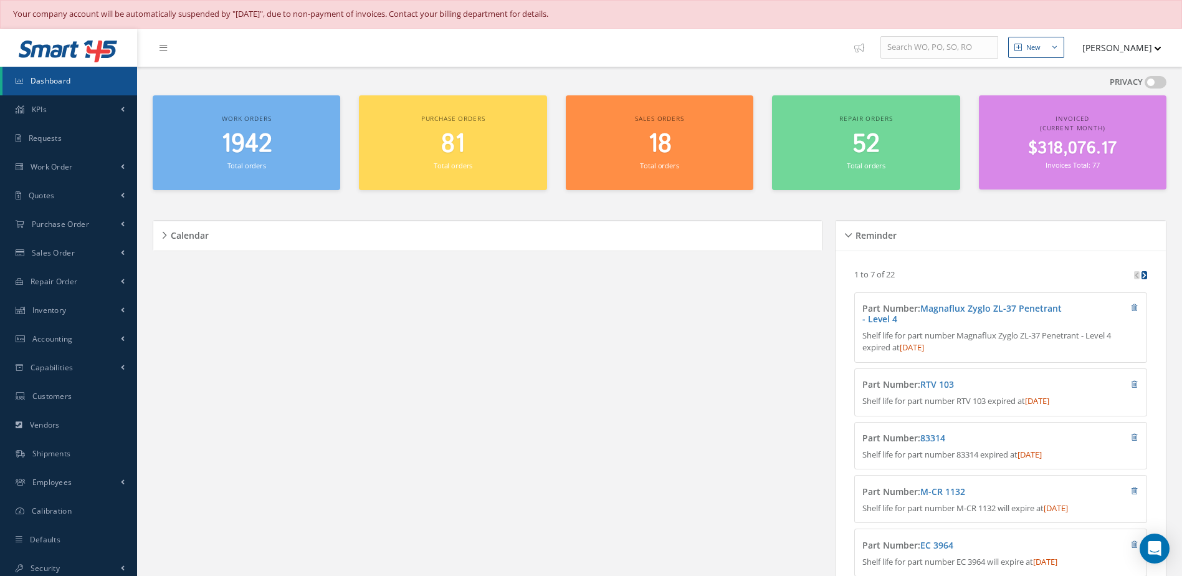
click at [250, 143] on span "1942" at bounding box center [246, 144] width 51 height 36
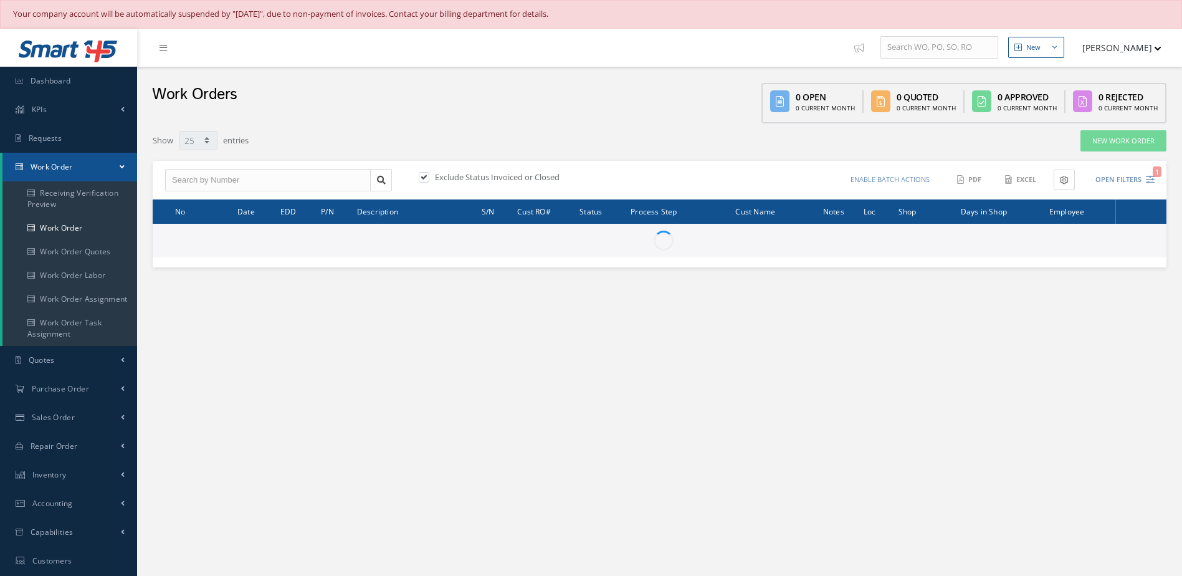
select select "25"
click at [255, 186] on input "text" at bounding box center [268, 180] width 206 height 22
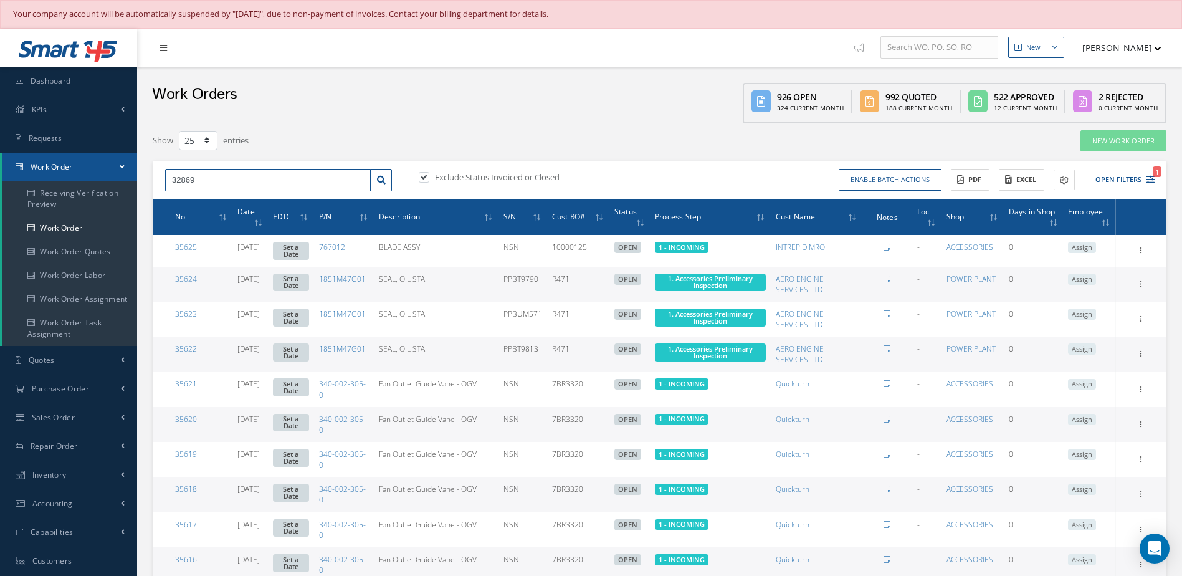
type input "32869"
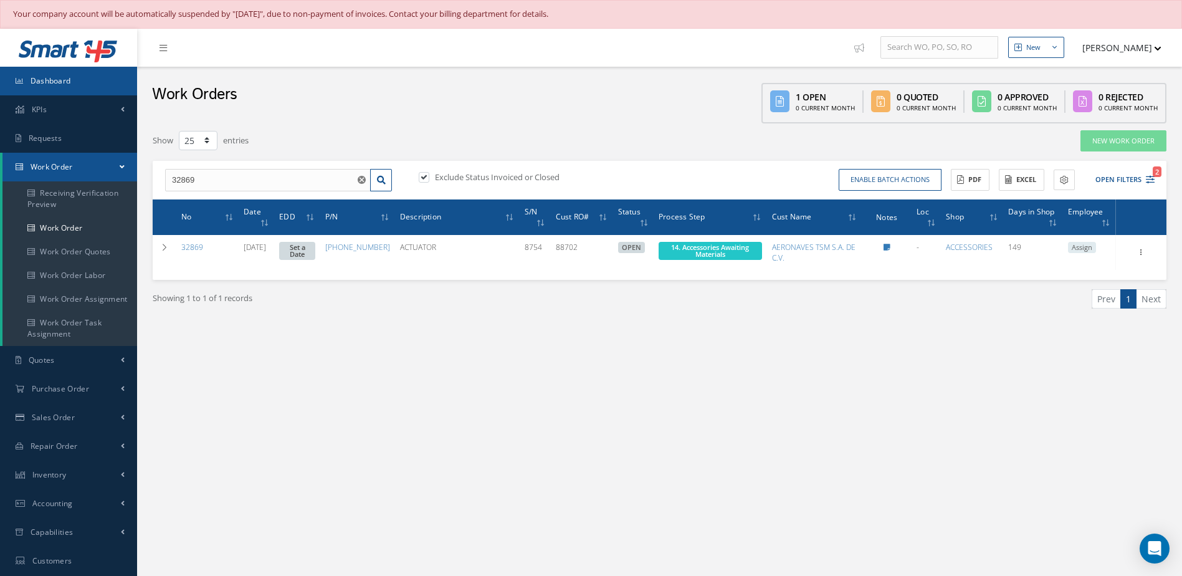
click at [77, 85] on link "Dashboard" at bounding box center [68, 81] width 137 height 29
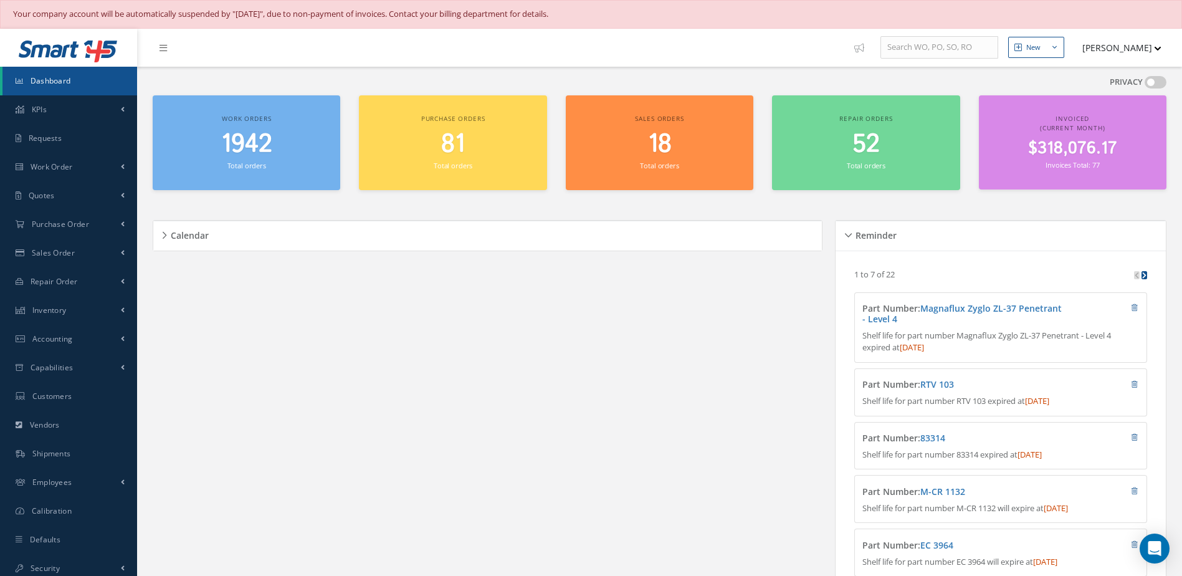
click at [236, 152] on span "1942" at bounding box center [246, 144] width 51 height 36
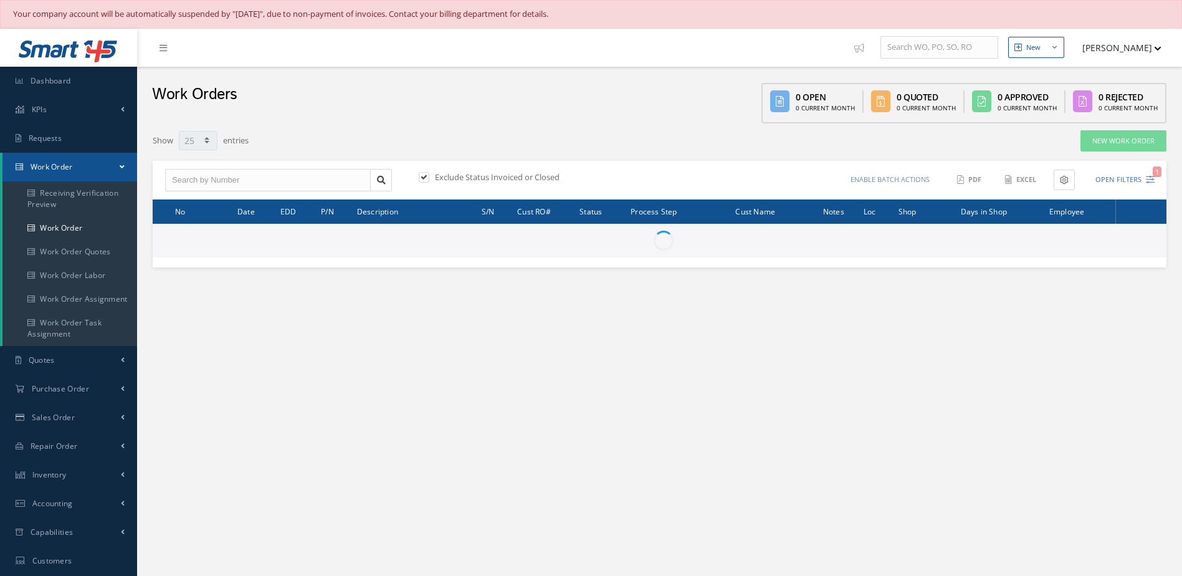
select select "25"
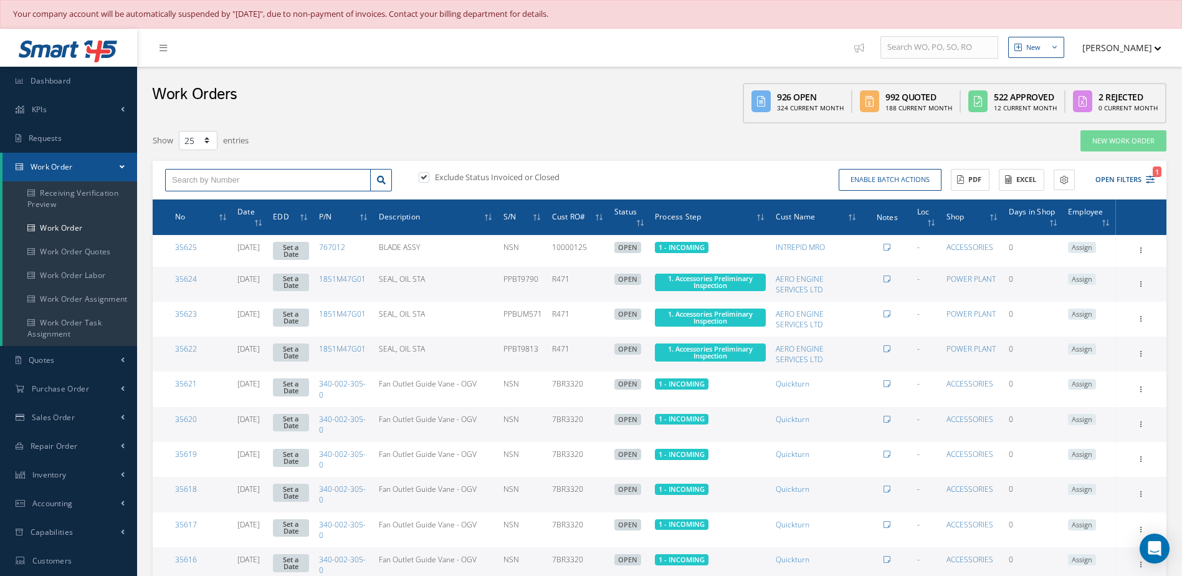
click at [285, 183] on input "text" at bounding box center [268, 180] width 206 height 22
type input "32869"
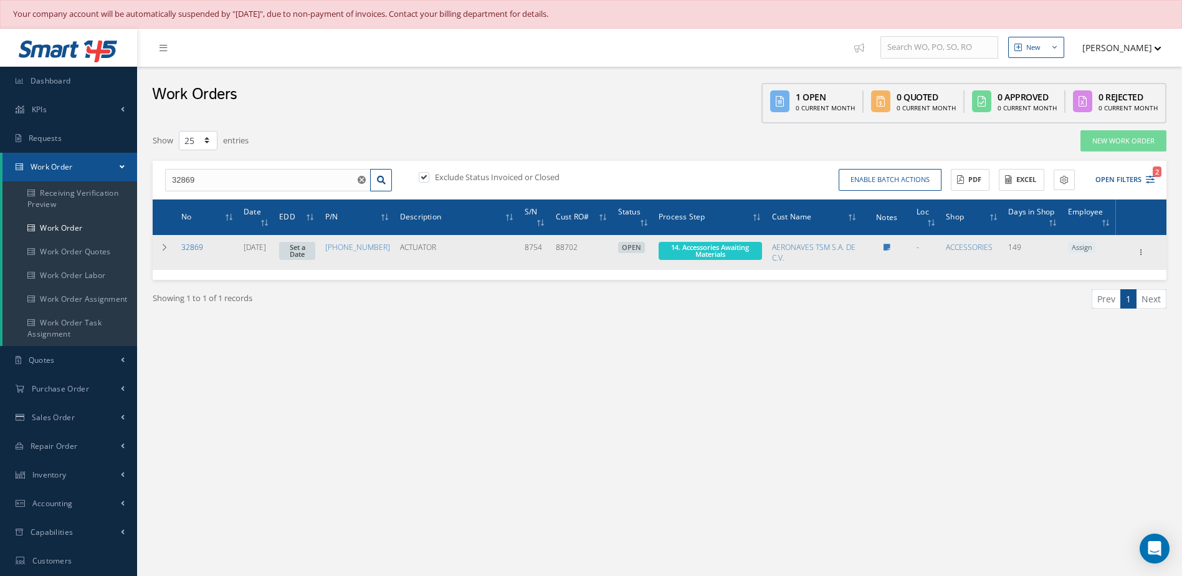
click at [196, 250] on link "32869" at bounding box center [192, 247] width 22 height 11
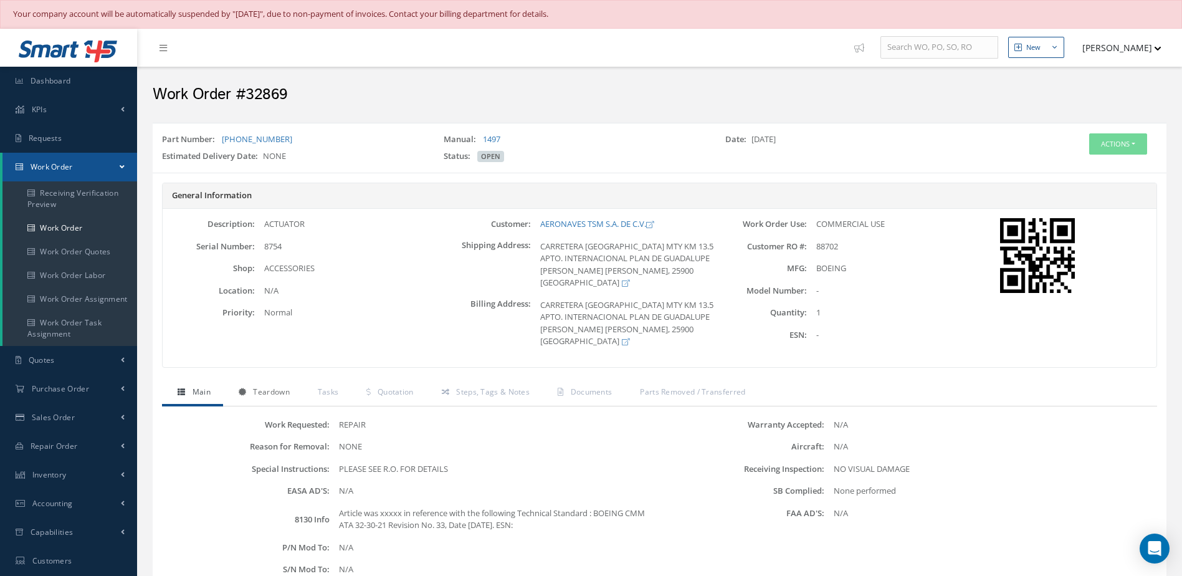
click at [285, 394] on span "Teardown" at bounding box center [271, 391] width 36 height 11
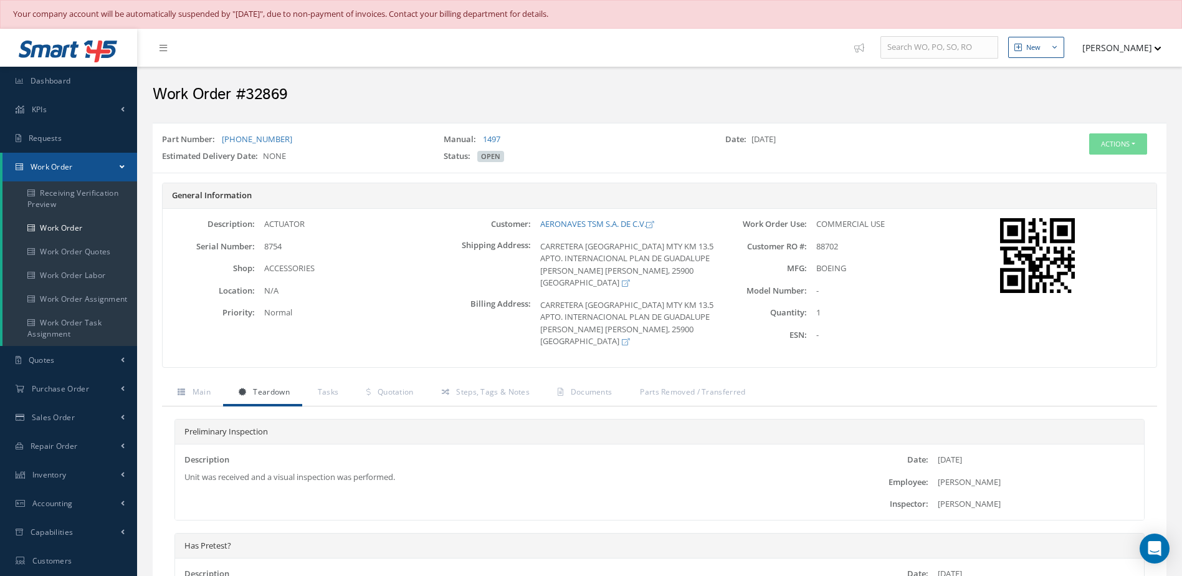
scroll to position [249, 0]
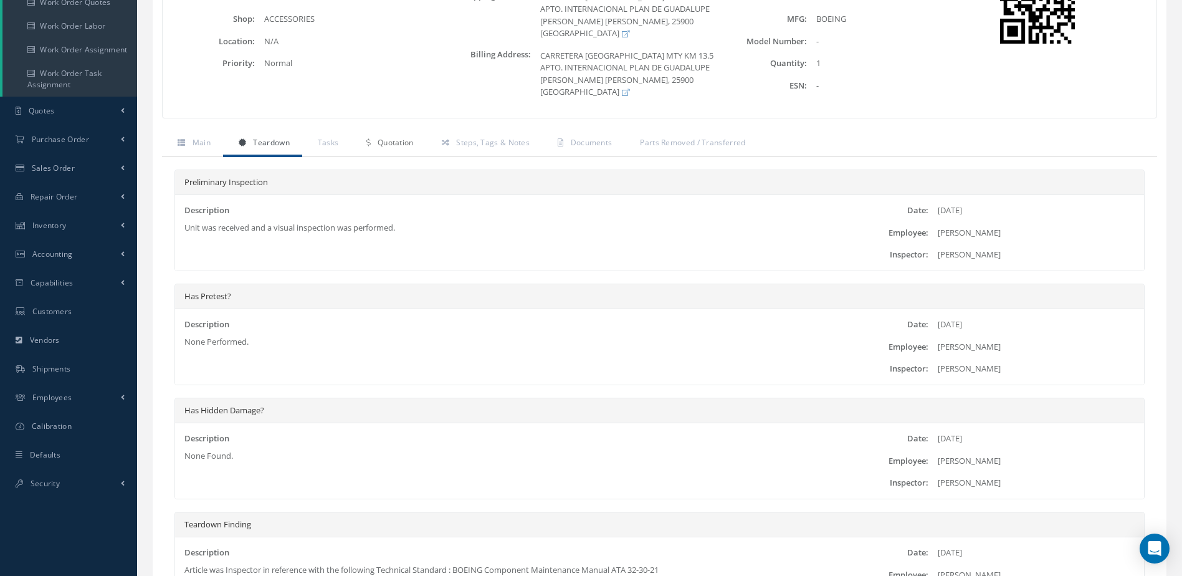
click at [402, 140] on span "Quotation" at bounding box center [396, 142] width 36 height 11
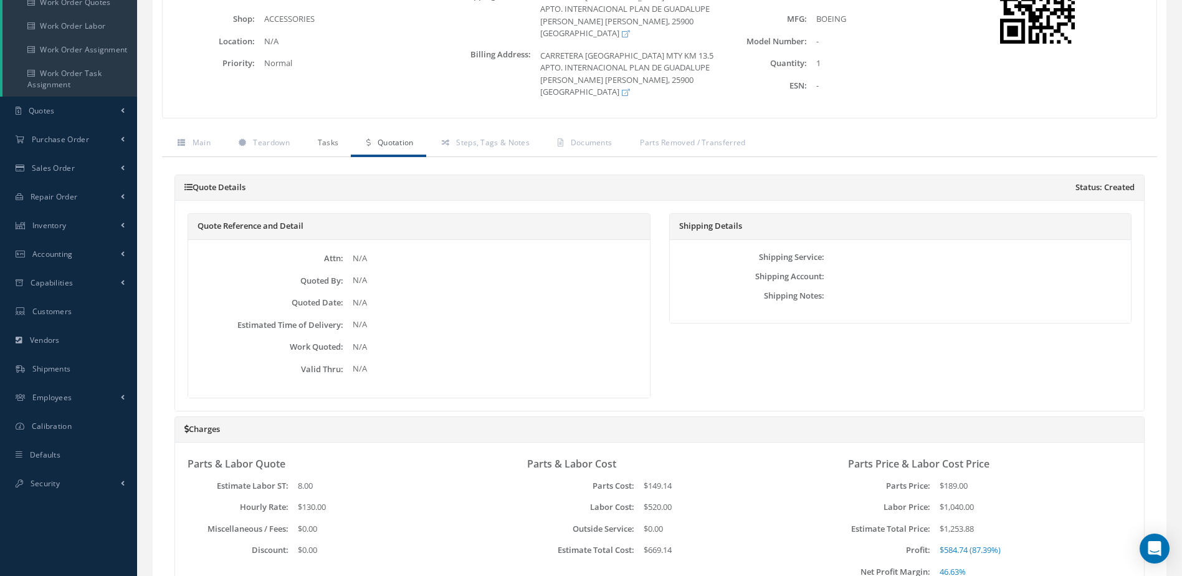
click at [331, 140] on span "Tasks" at bounding box center [328, 142] width 21 height 11
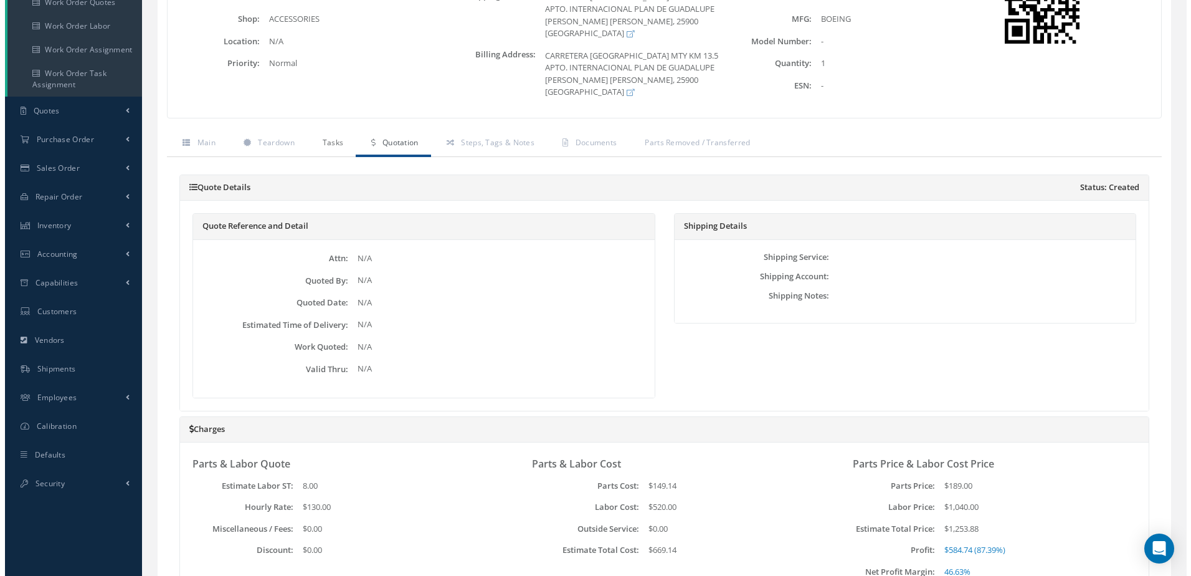
scroll to position [171, 0]
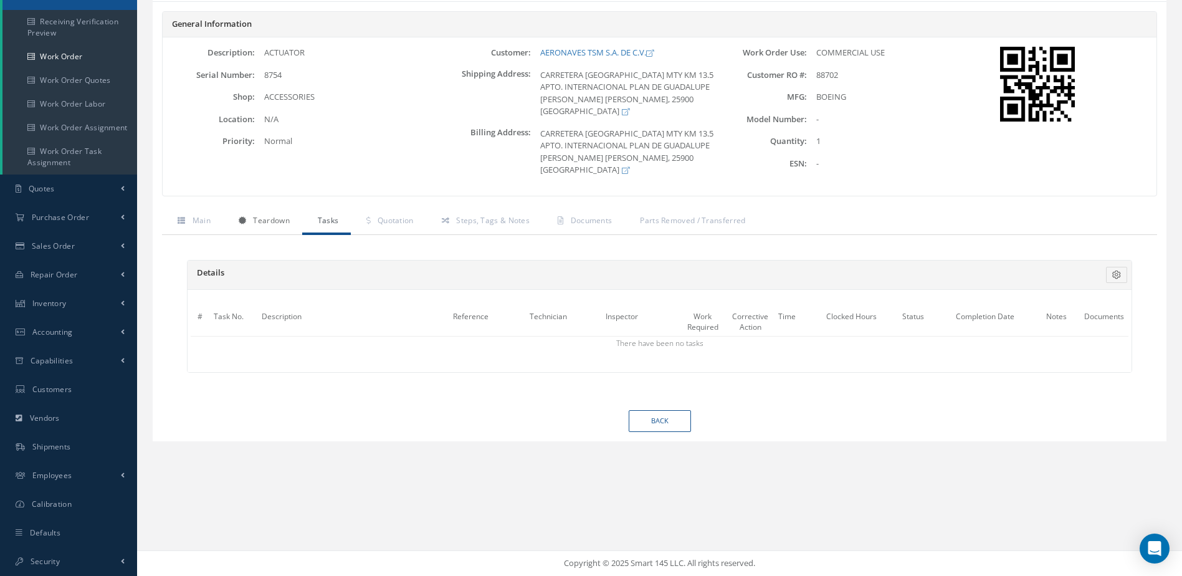
click at [261, 217] on span "Teardown" at bounding box center [271, 220] width 36 height 11
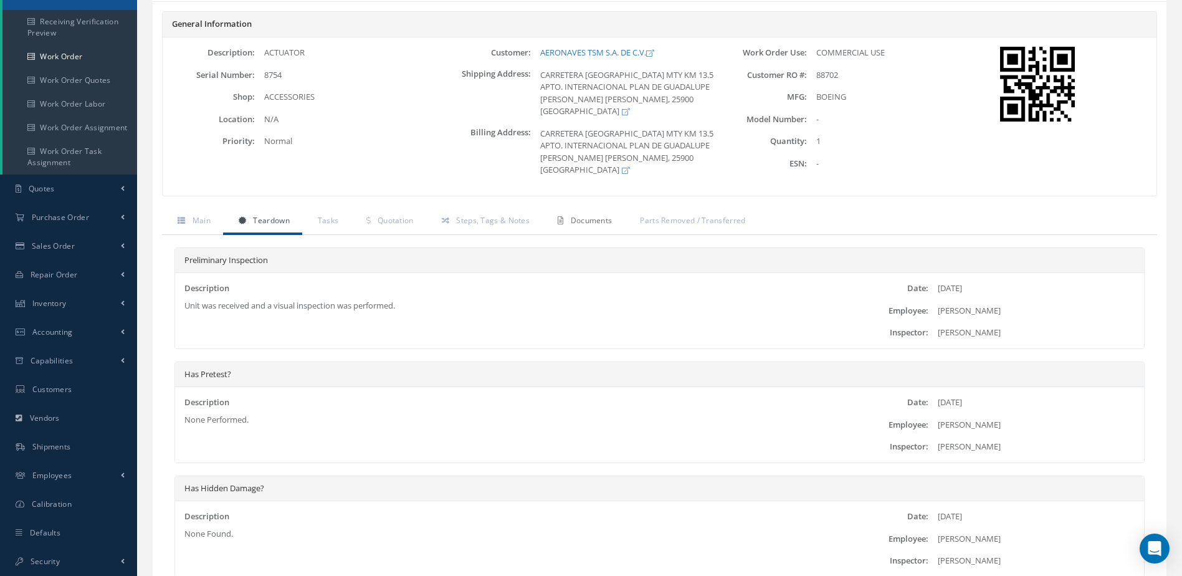
click at [594, 220] on span "Documents" at bounding box center [592, 220] width 42 height 11
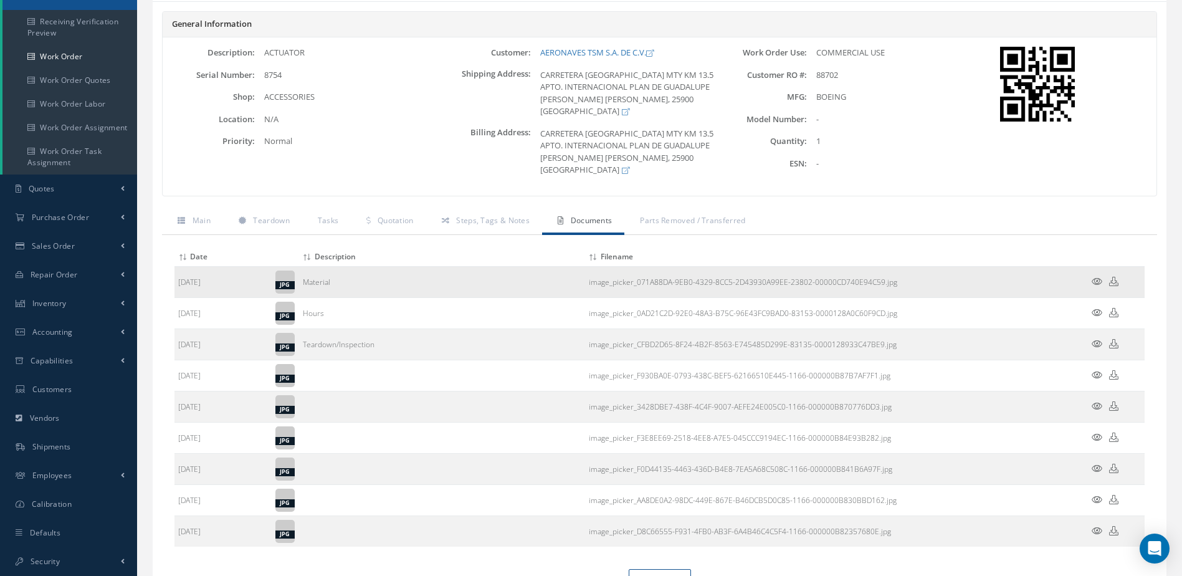
click at [1097, 282] on icon at bounding box center [1097, 281] width 11 height 9
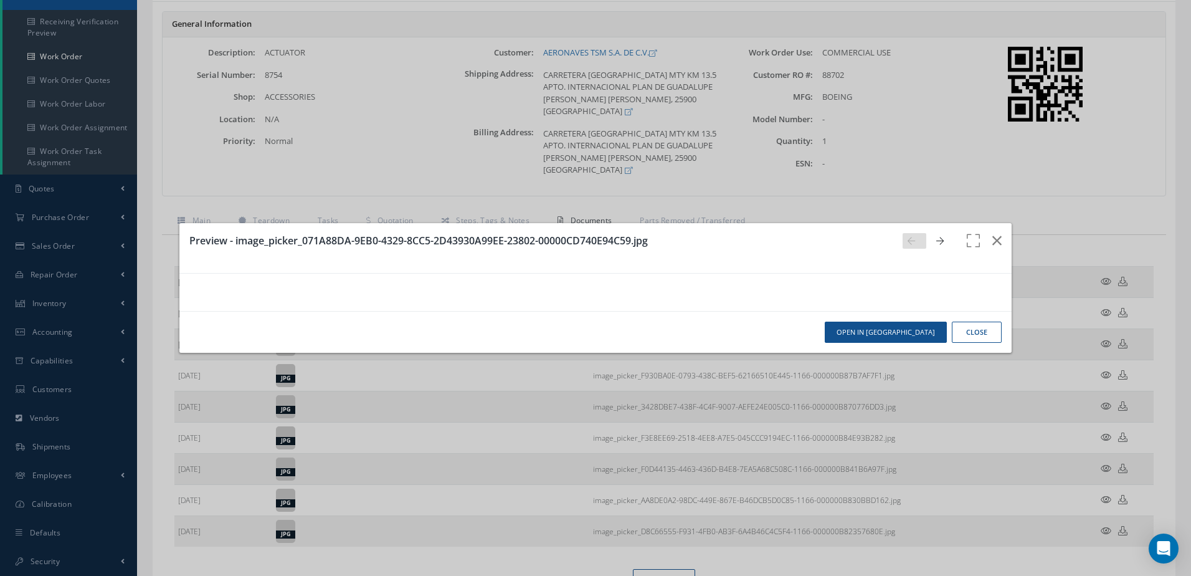
scroll to position [249, 0]
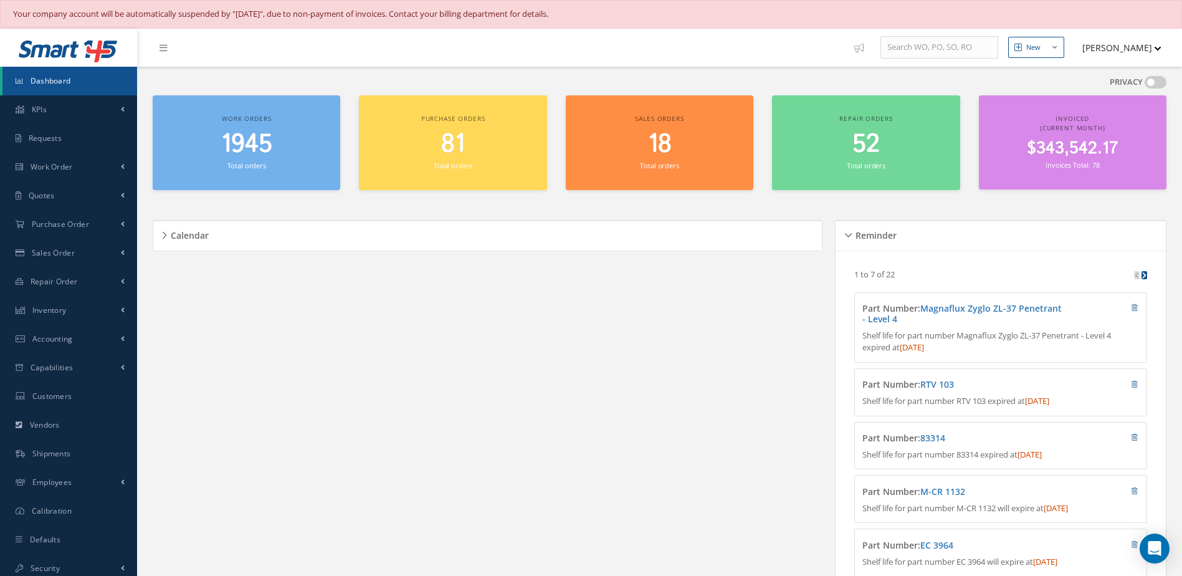
click at [260, 161] on small "Total orders" at bounding box center [246, 165] width 39 height 9
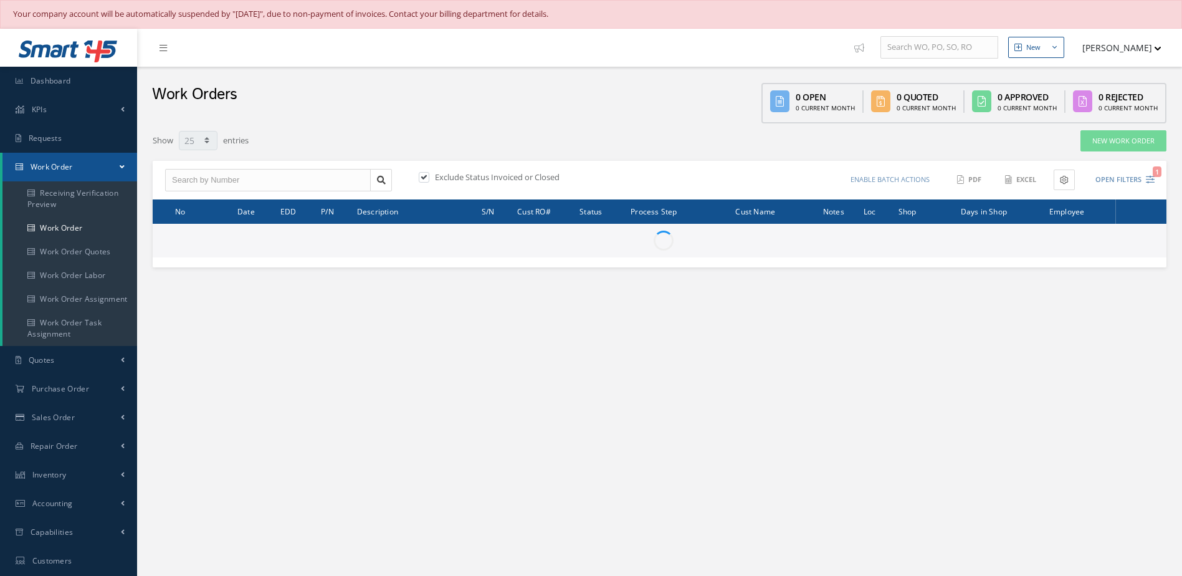
select select "25"
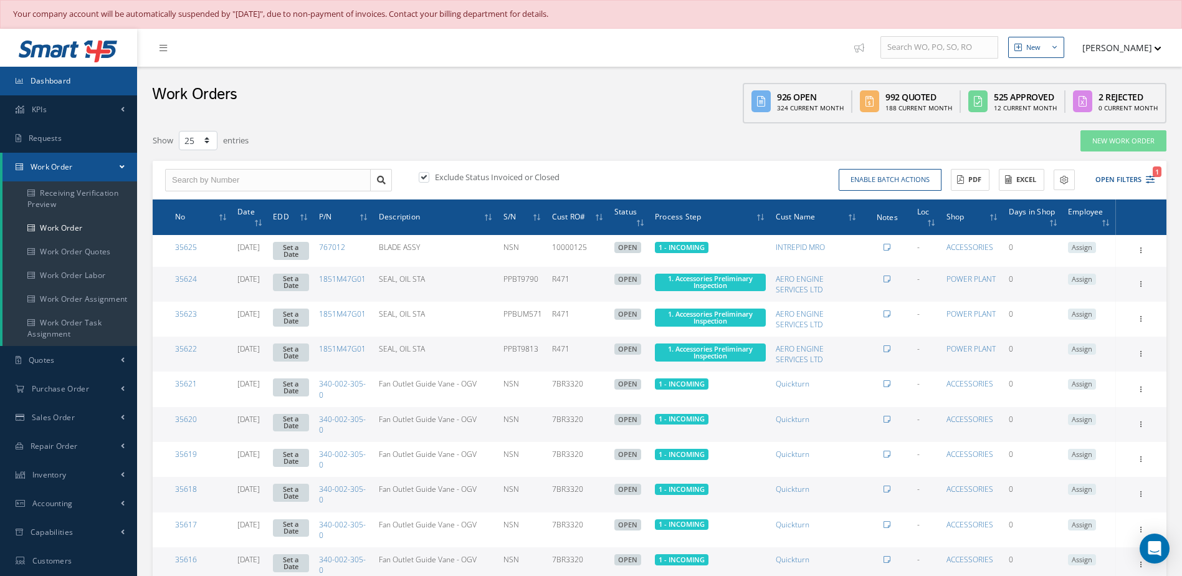
click at [46, 82] on span "Dashboard" at bounding box center [51, 80] width 40 height 11
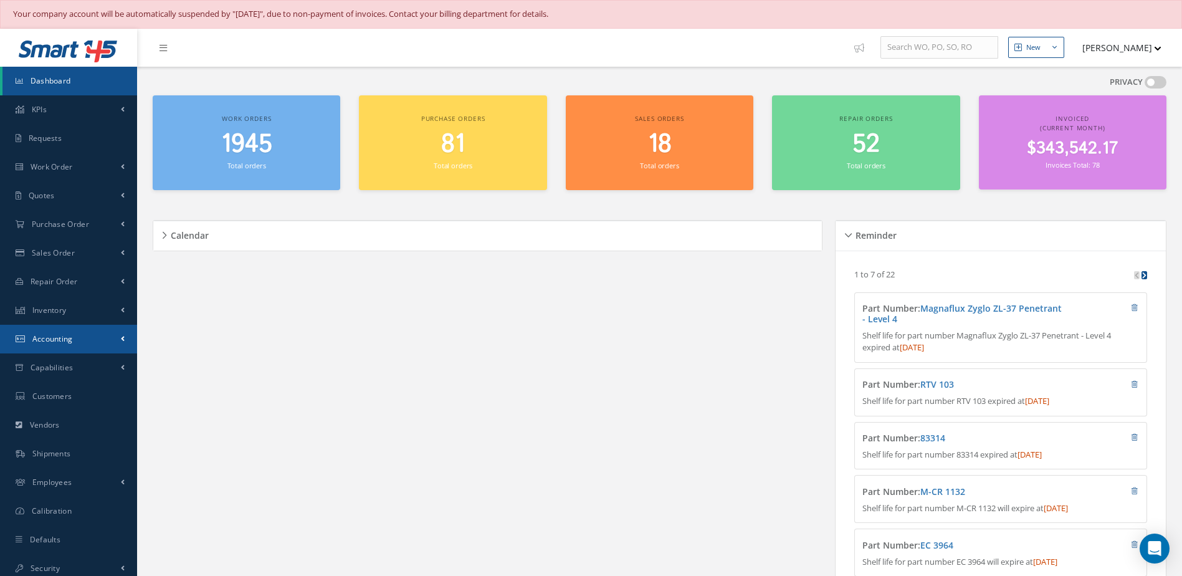
click at [67, 345] on link "Accounting" at bounding box center [68, 339] width 137 height 29
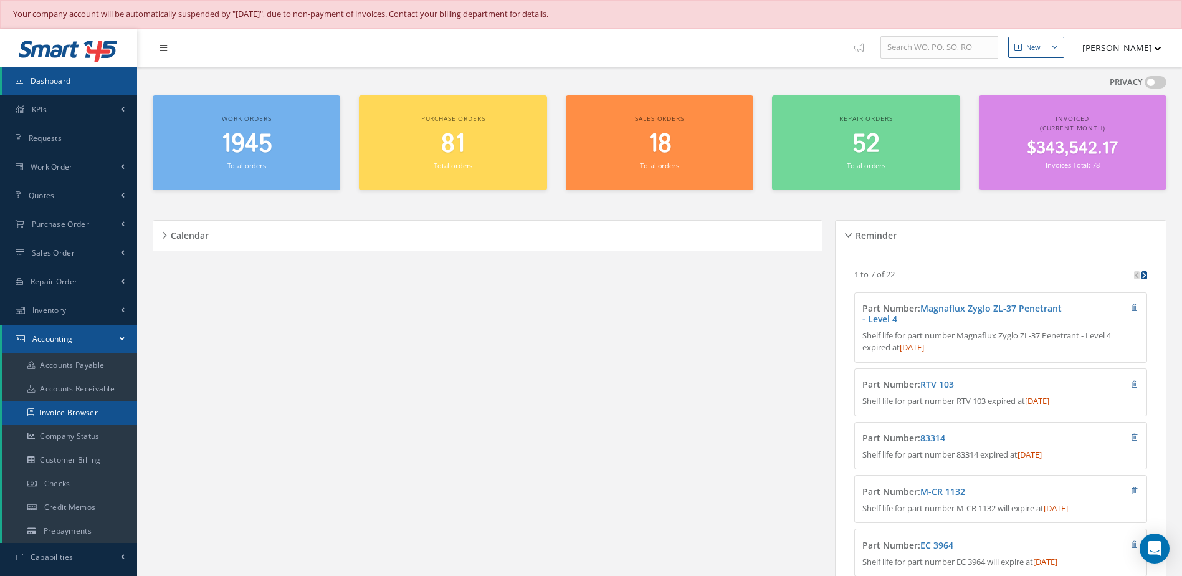
click at [71, 412] on link "Invoice Browser" at bounding box center [69, 413] width 135 height 24
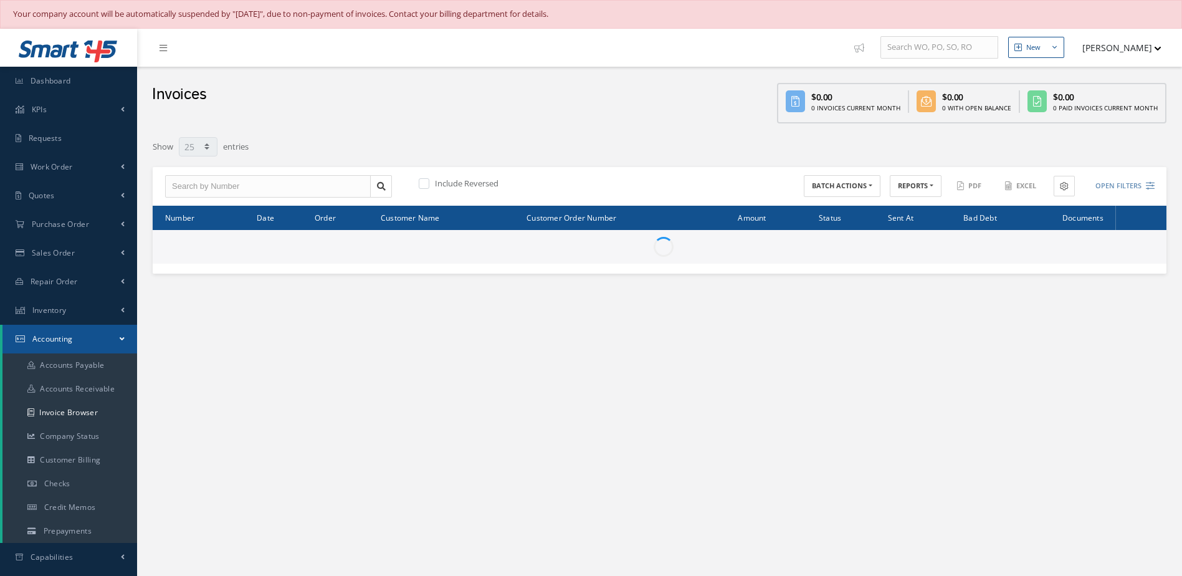
select select "25"
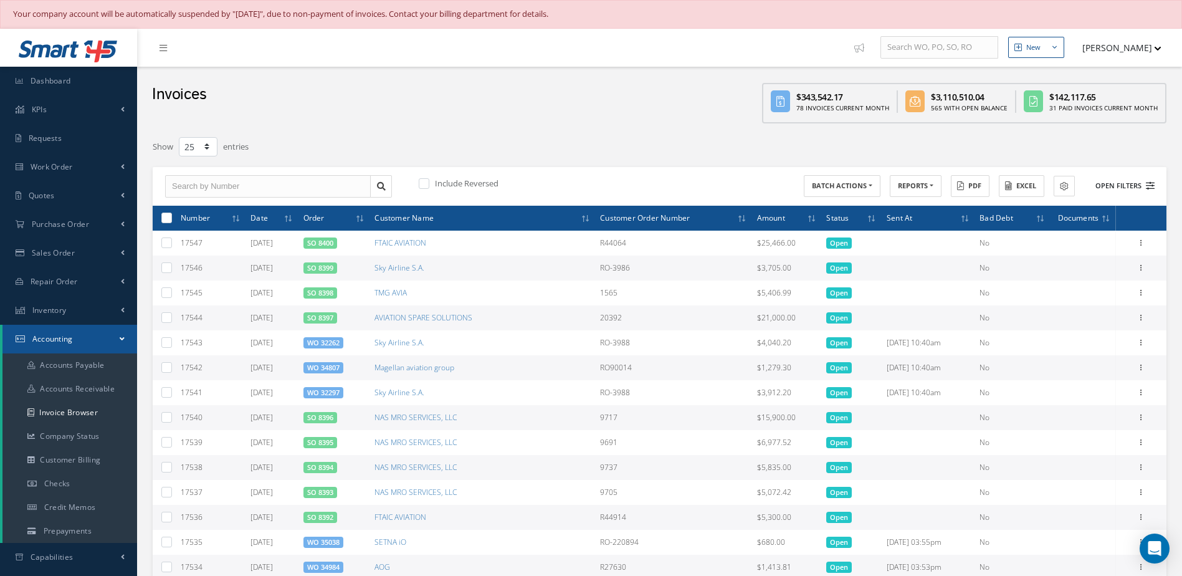
click at [1111, 184] on button "Open Filters" at bounding box center [1119, 186] width 70 height 21
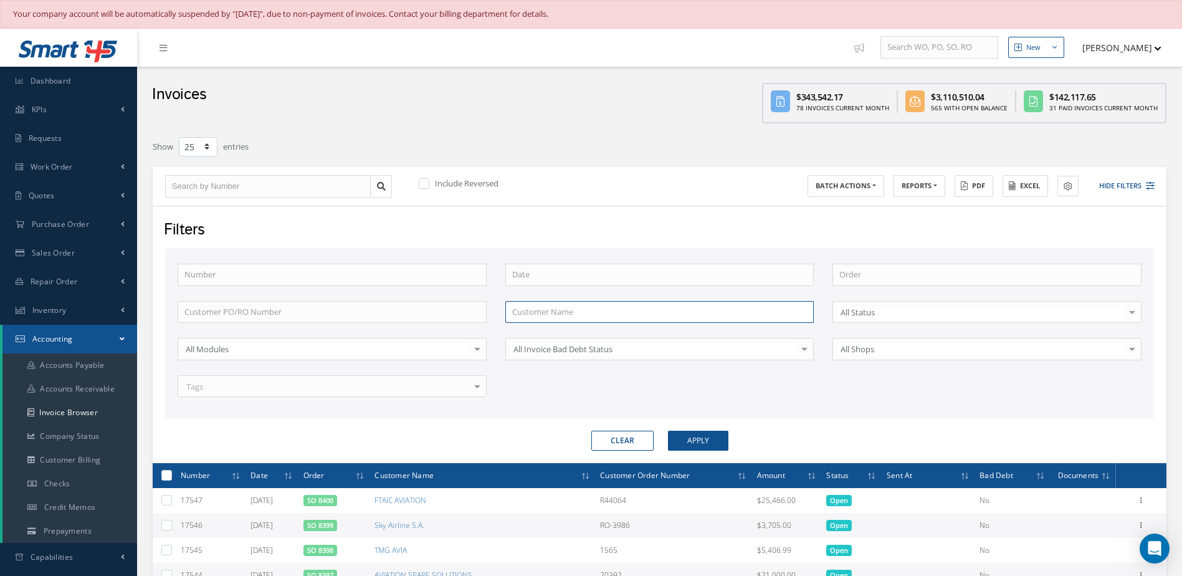
click at [578, 307] on input "text" at bounding box center [659, 312] width 309 height 22
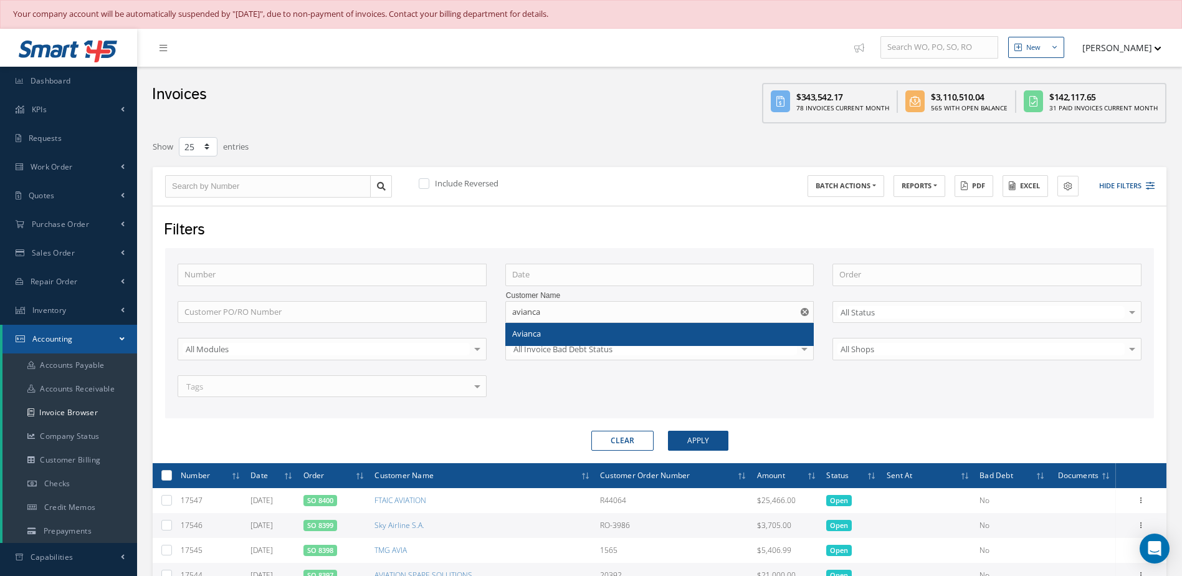
click at [569, 325] on div "Avianca" at bounding box center [660, 334] width 308 height 22
type input "Avianca"
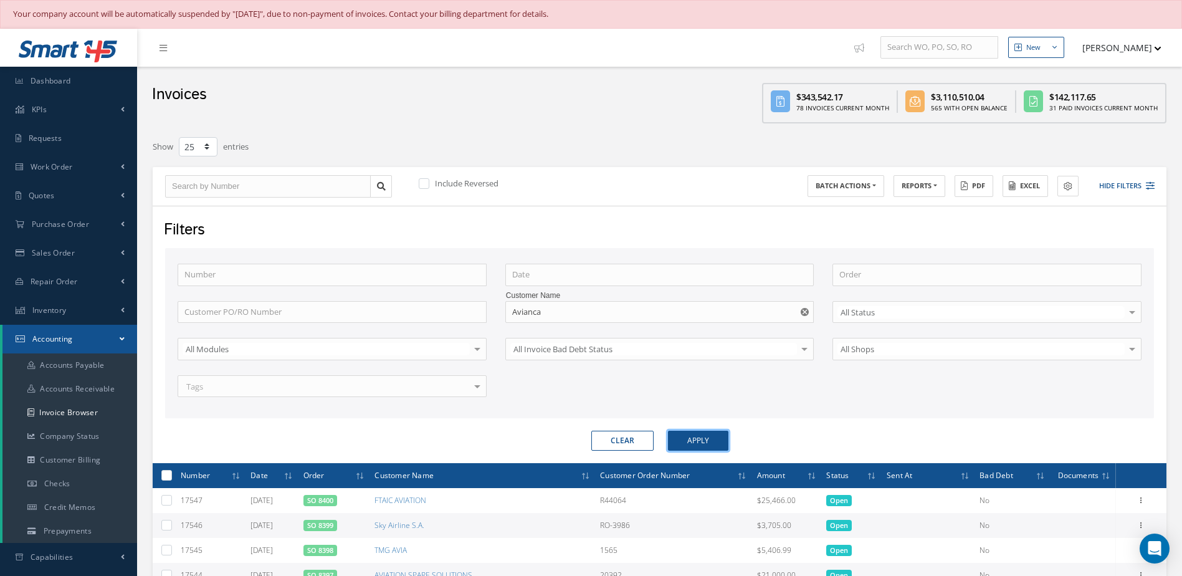
click at [687, 445] on button "Apply" at bounding box center [698, 441] width 60 height 20
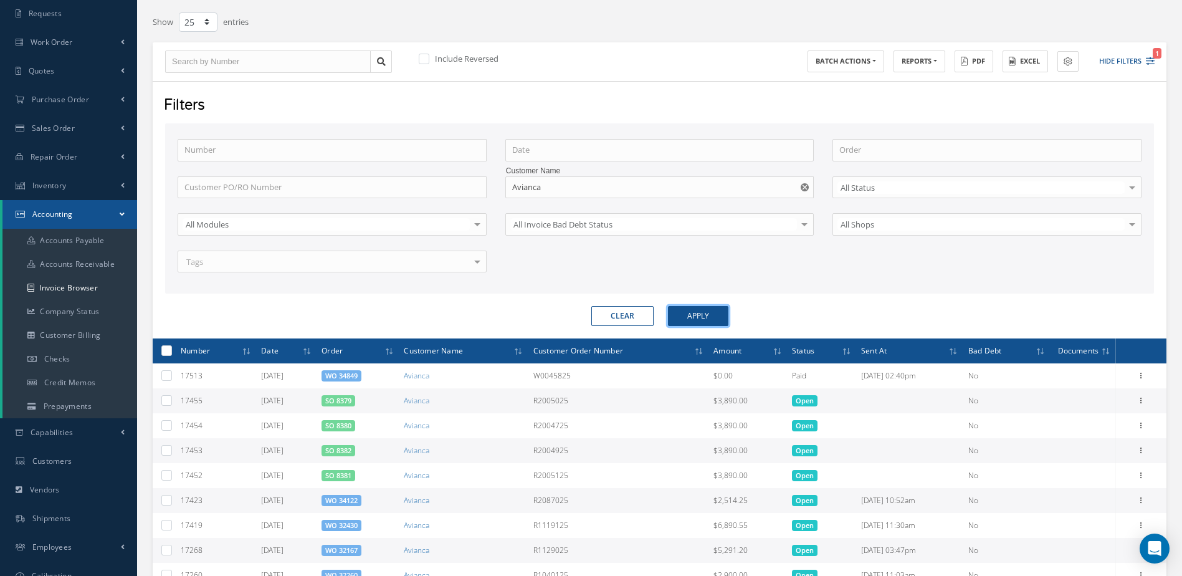
scroll to position [249, 0]
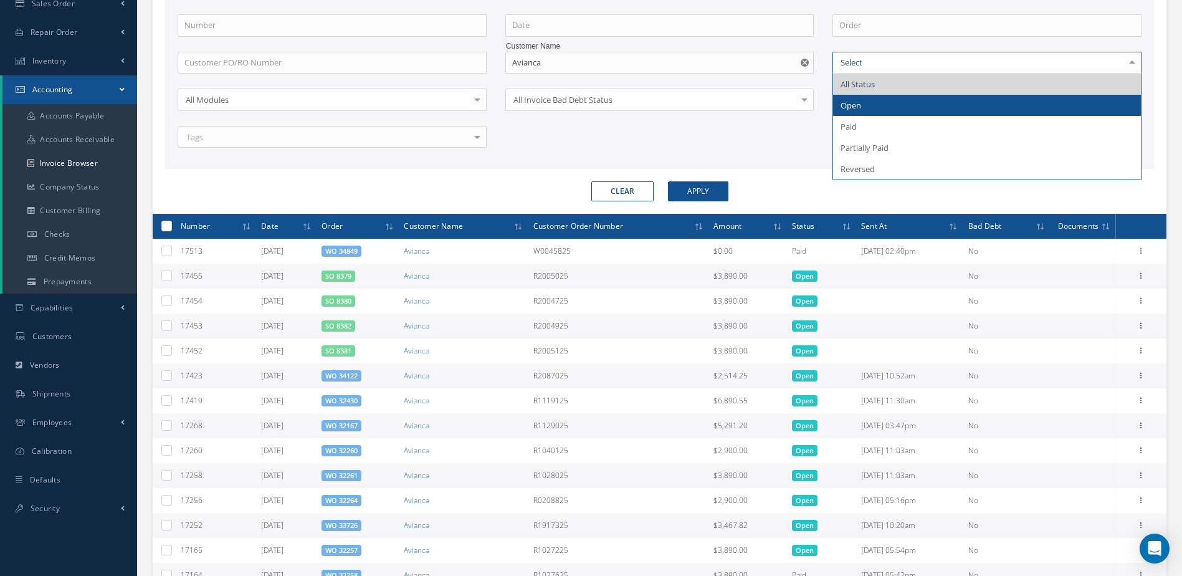
click at [852, 110] on span "Open" at bounding box center [850, 105] width 21 height 11
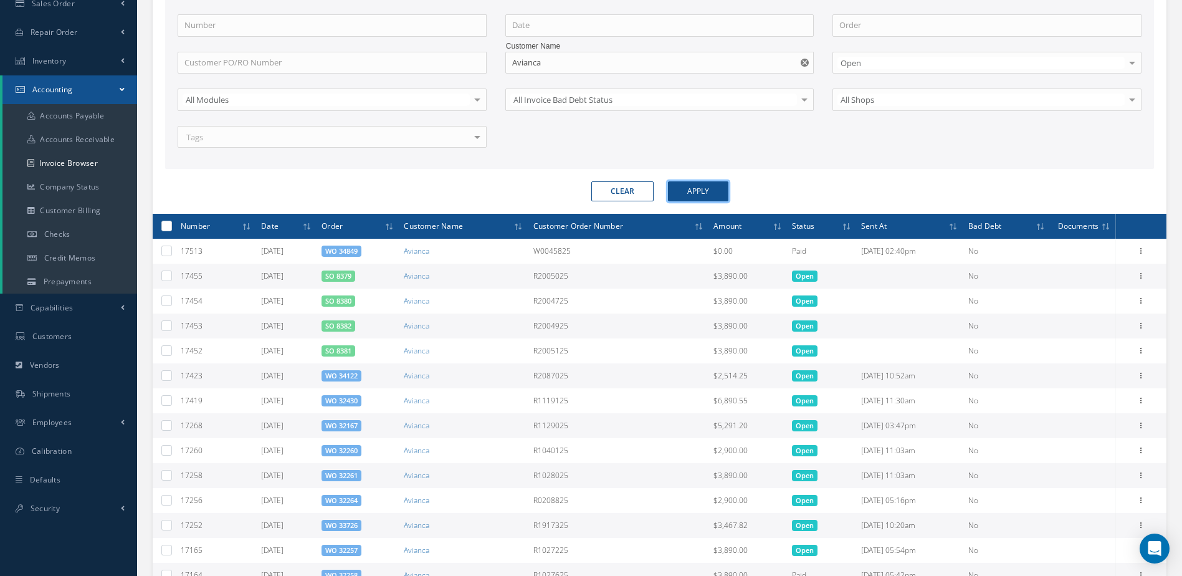
click at [677, 196] on button "Apply" at bounding box center [698, 191] width 60 height 20
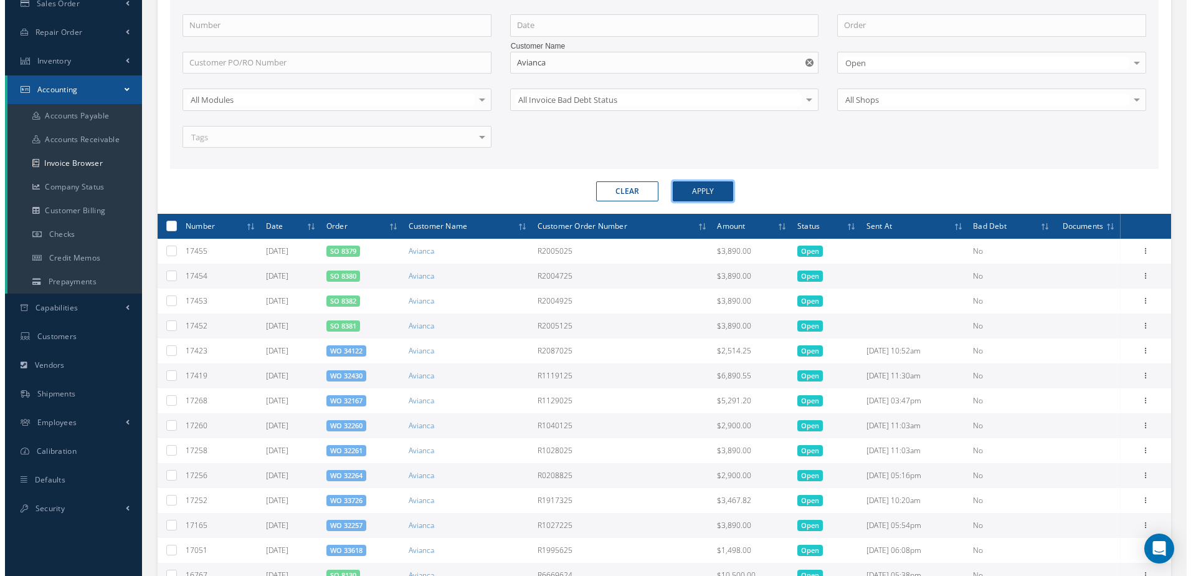
scroll to position [381, 0]
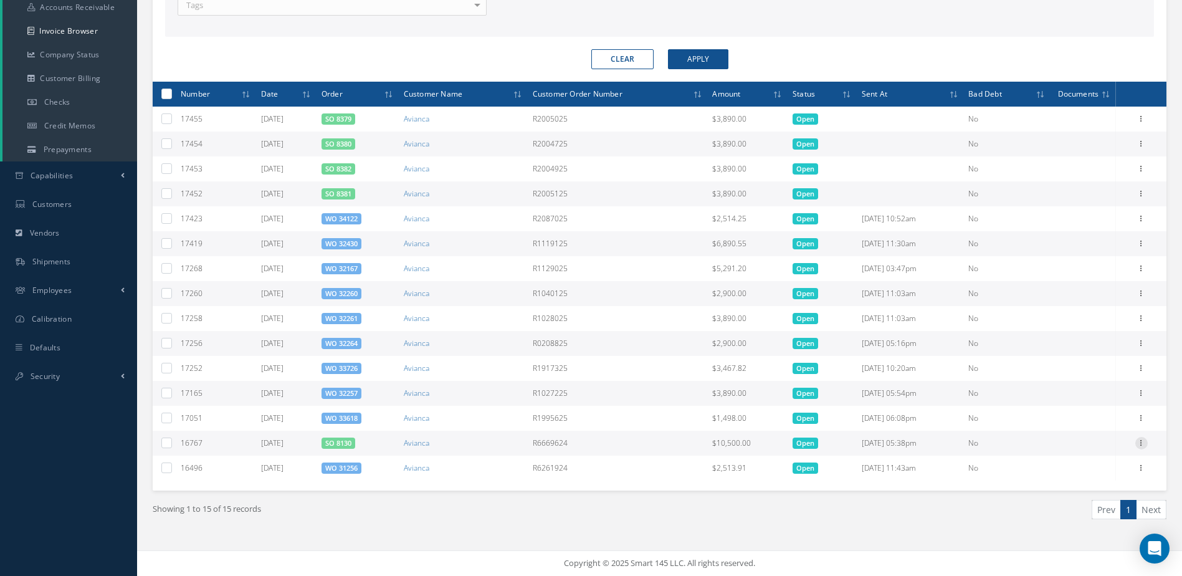
click at [1145, 444] on icon at bounding box center [1141, 442] width 12 height 10
click at [1093, 486] on link "Send By Email" at bounding box center [1084, 483] width 98 height 16
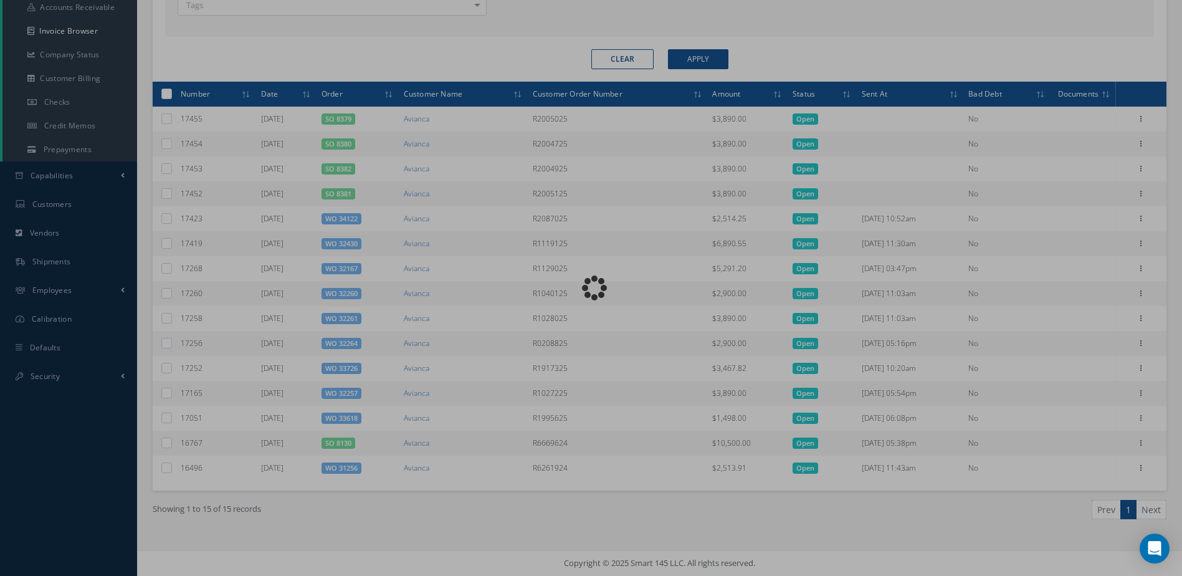
type input "Invoice for Sales Order 8130"
type textarea "Dear, Please find attached your invoice for Sales Order 8130. Please feel free …"
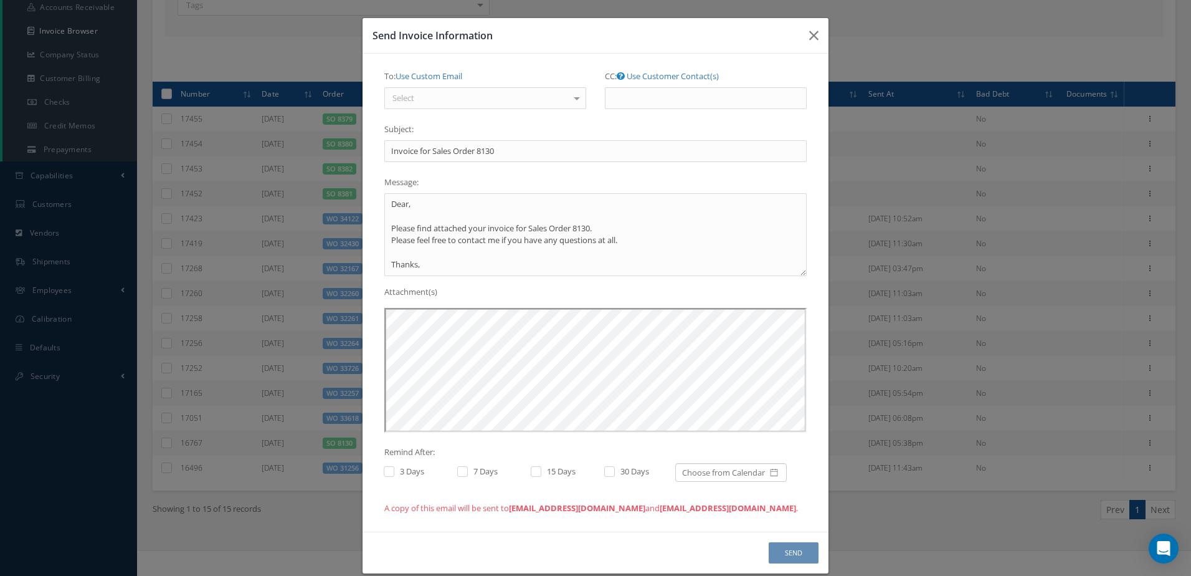
scroll to position [0, 0]
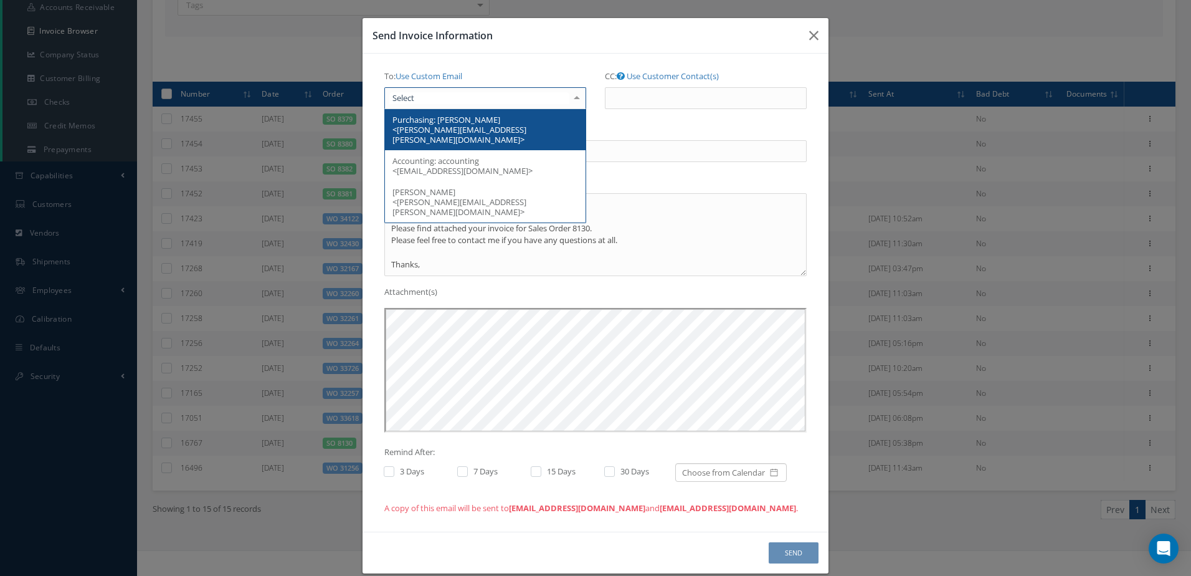
click at [527, 98] on div at bounding box center [485, 98] width 202 height 22
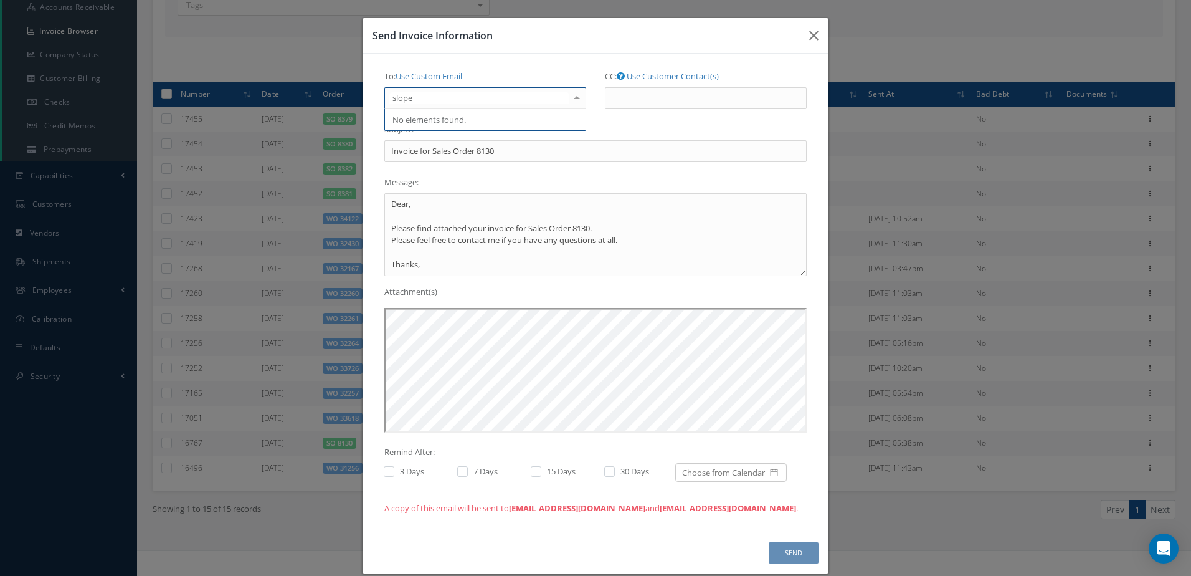
type input "slopez"
click at [448, 77] on link "Use Custom Email" at bounding box center [429, 75] width 67 height 11
click at [447, 103] on input "To: Use Customer Contact(s)" at bounding box center [485, 98] width 202 height 22
type input "[EMAIL_ADDRESS][DOMAIN_NAME]"
click at [805, 548] on button "Send" at bounding box center [794, 553] width 50 height 22
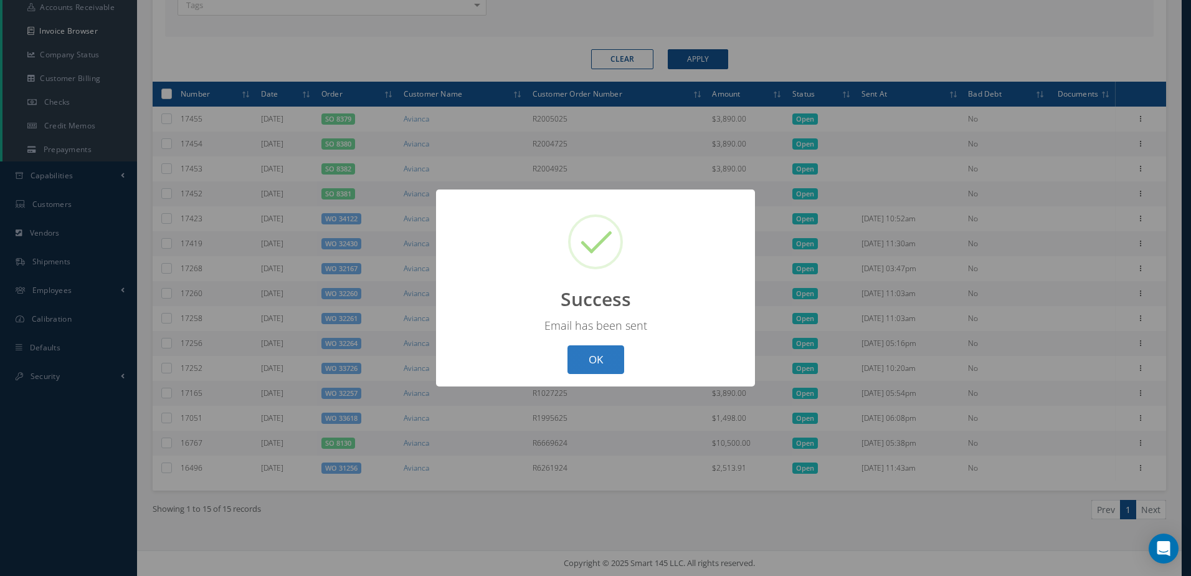
click at [601, 359] on button "OK" at bounding box center [596, 359] width 57 height 29
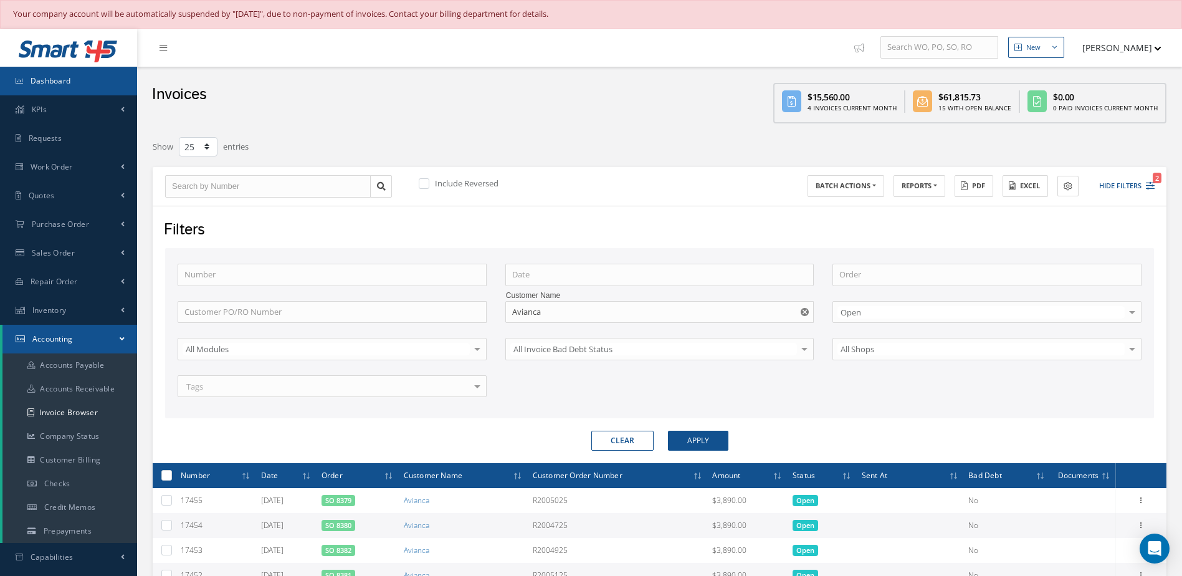
click at [74, 74] on link "Dashboard" at bounding box center [68, 81] width 137 height 29
